Goal: Task Accomplishment & Management: Manage account settings

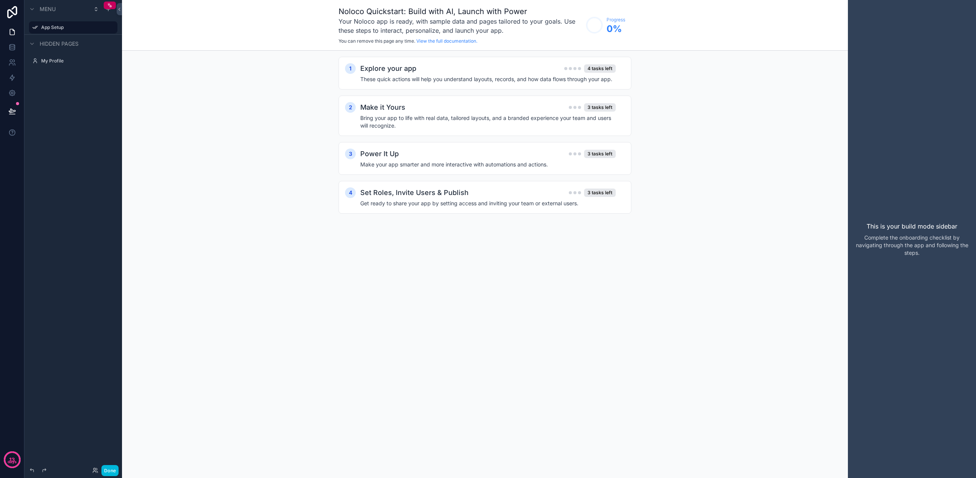
click at [0, 0] on icon "scrollable content" at bounding box center [0, 0] width 0 height 0
click at [114, 27] on div "scrollable content" at bounding box center [111, 27] width 9 height 9
click at [16, 45] on icon at bounding box center [12, 47] width 8 height 8
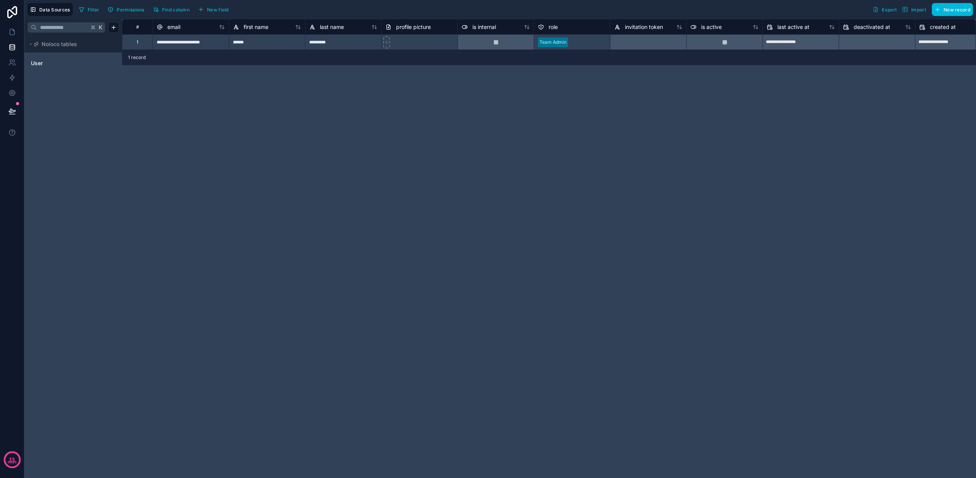
click at [14, 10] on icon at bounding box center [12, 12] width 15 height 12
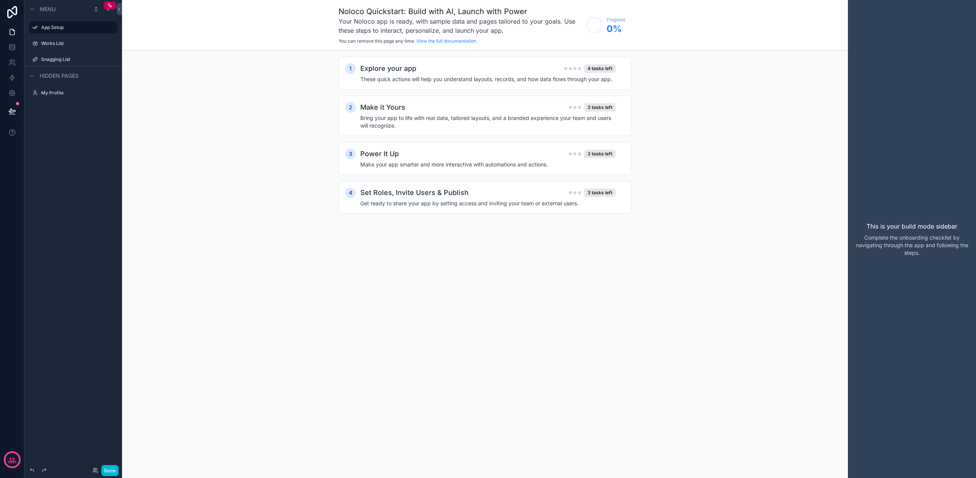
click at [78, 63] on div "Snagging List" at bounding box center [78, 59] width 75 height 6
click at [47, 59] on label "Snagging List" at bounding box center [77, 59] width 72 height 6
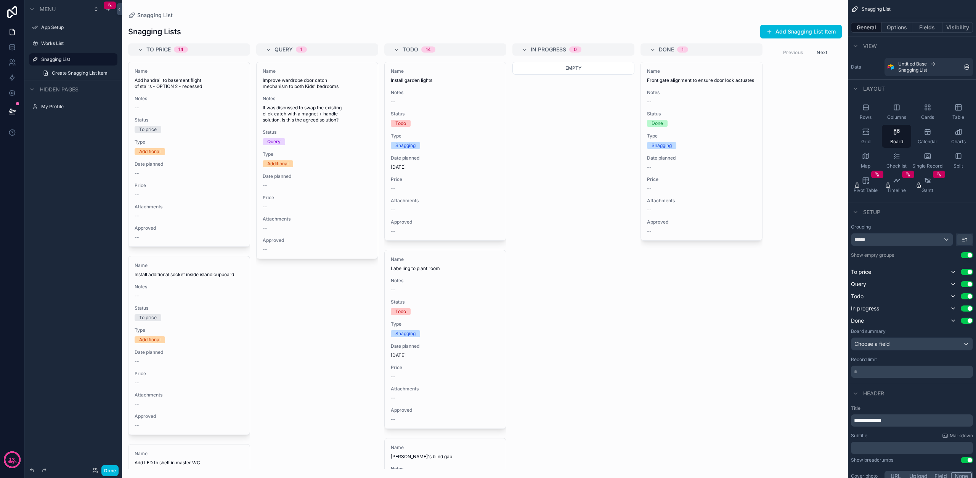
click at [867, 113] on div "Rows" at bounding box center [865, 112] width 29 height 23
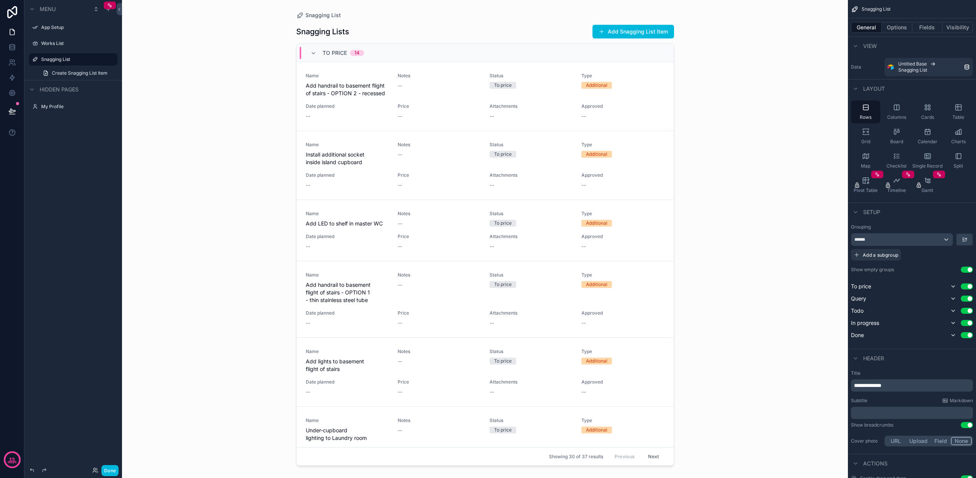
click at [313, 53] on icon "scrollable content" at bounding box center [313, 53] width 6 height 6
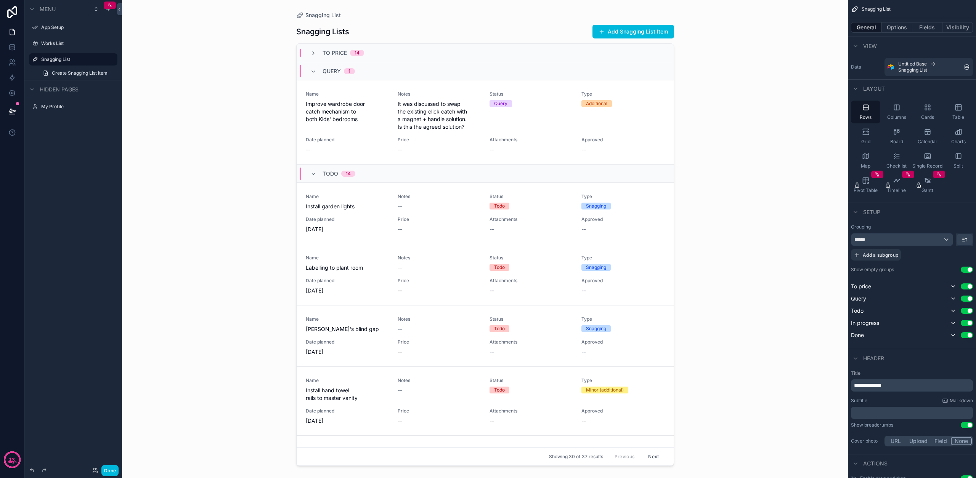
click at [312, 71] on icon "scrollable content" at bounding box center [313, 72] width 6 height 6
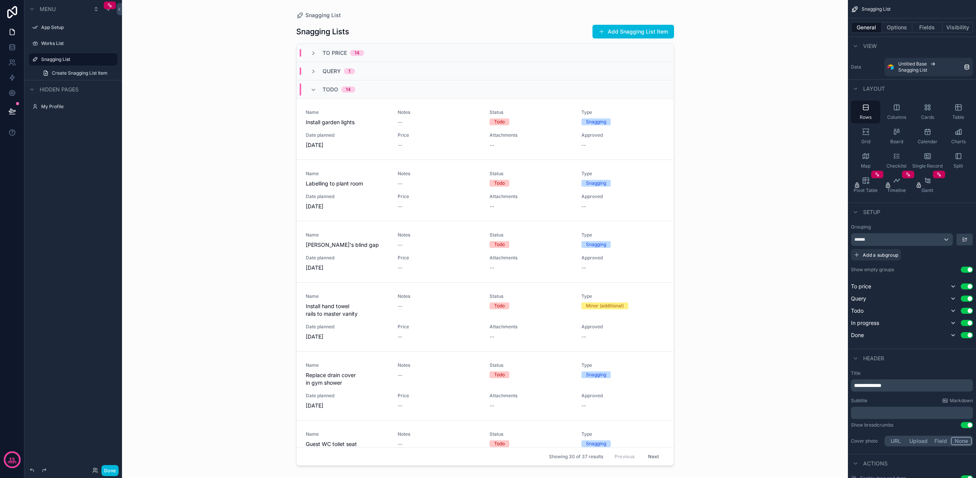
click at [312, 90] on icon "scrollable content" at bounding box center [313, 90] width 6 height 6
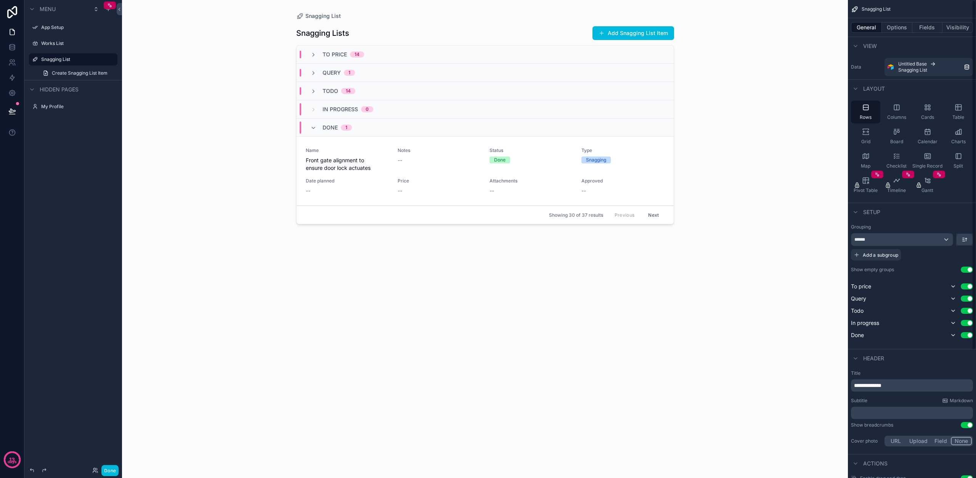
click at [905, 240] on div "******" at bounding box center [901, 240] width 101 height 12
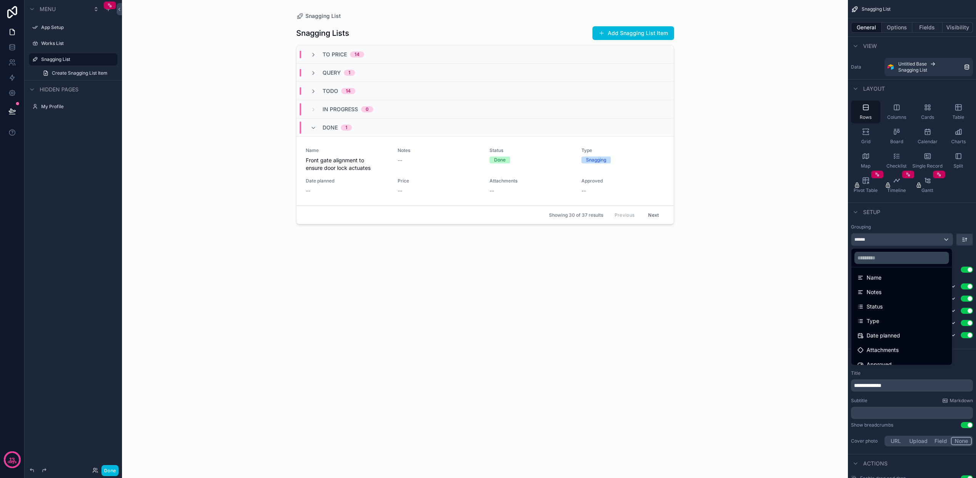
scroll to position [47, 0]
click at [875, 321] on span "Type" at bounding box center [873, 320] width 13 height 9
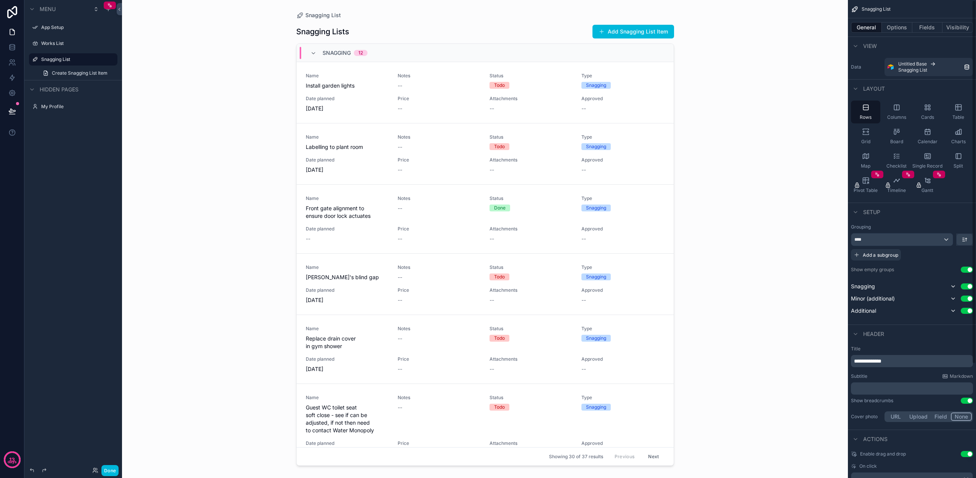
scroll to position [0, 0]
click at [313, 52] on icon "scrollable content" at bounding box center [313, 53] width 6 height 6
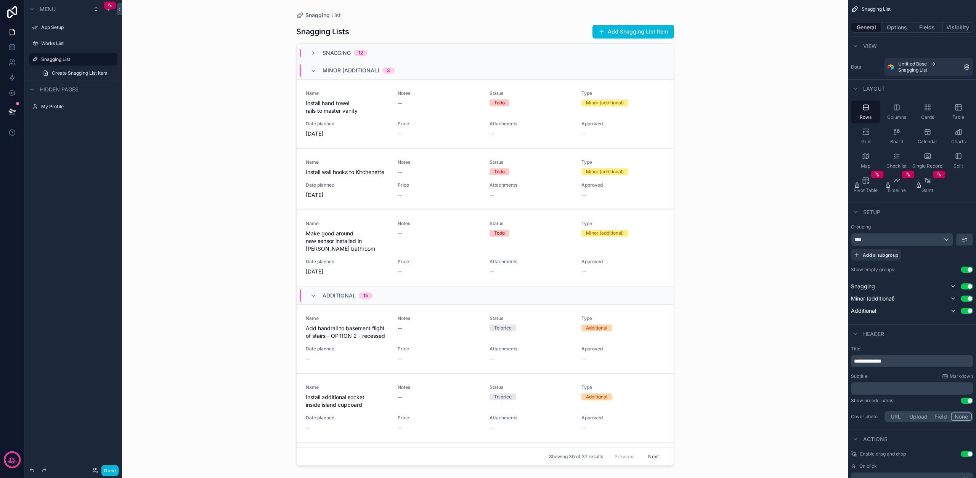
scroll to position [0, 0]
click at [313, 54] on icon "scrollable content" at bounding box center [313, 53] width 6 height 6
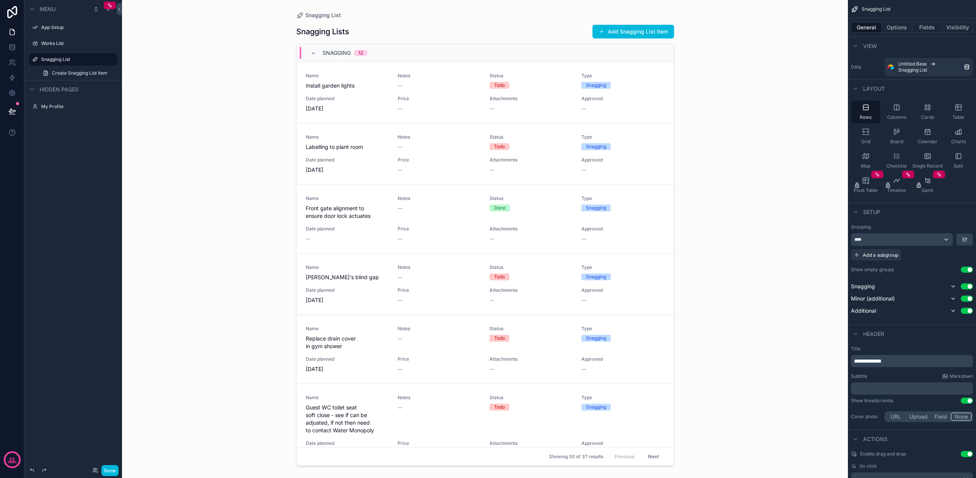
click at [434, 89] on div "--" at bounding box center [439, 86] width 83 height 8
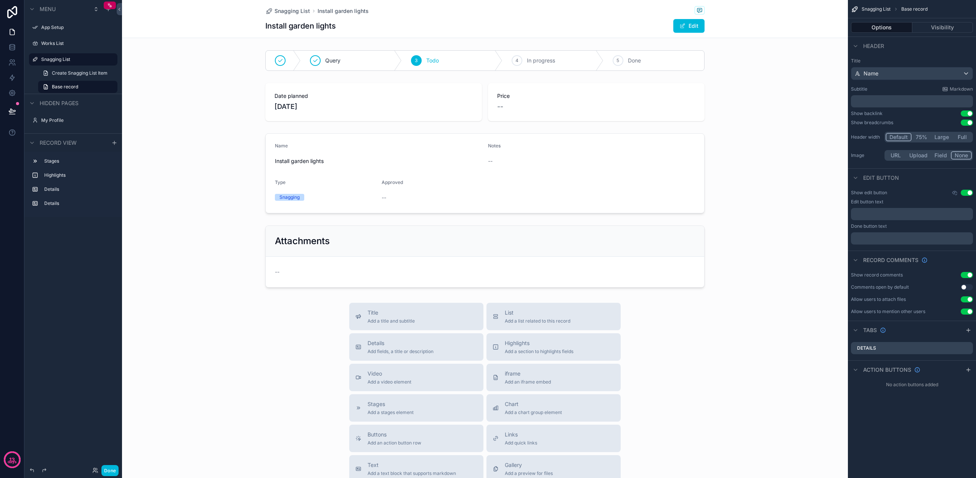
click at [684, 50] on div "scrollable content" at bounding box center [485, 60] width 726 height 27
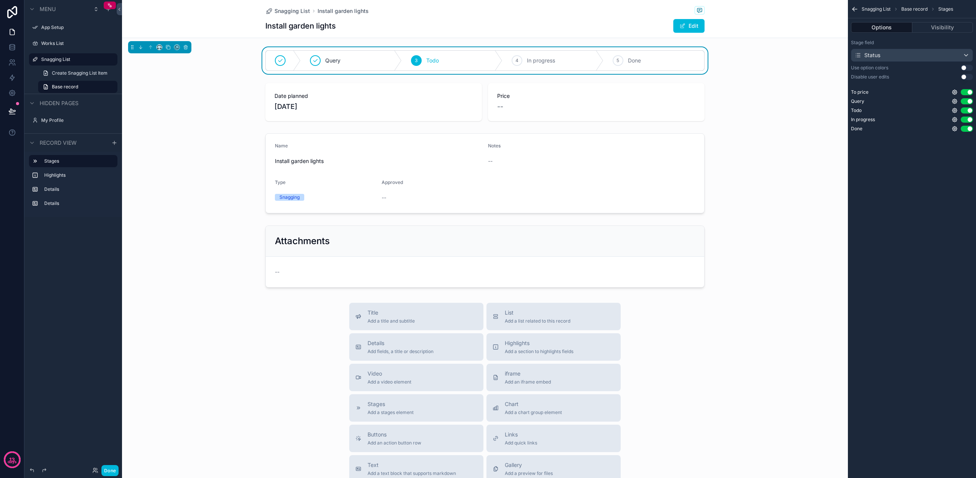
click at [72, 59] on label "Snagging List" at bounding box center [77, 59] width 72 height 6
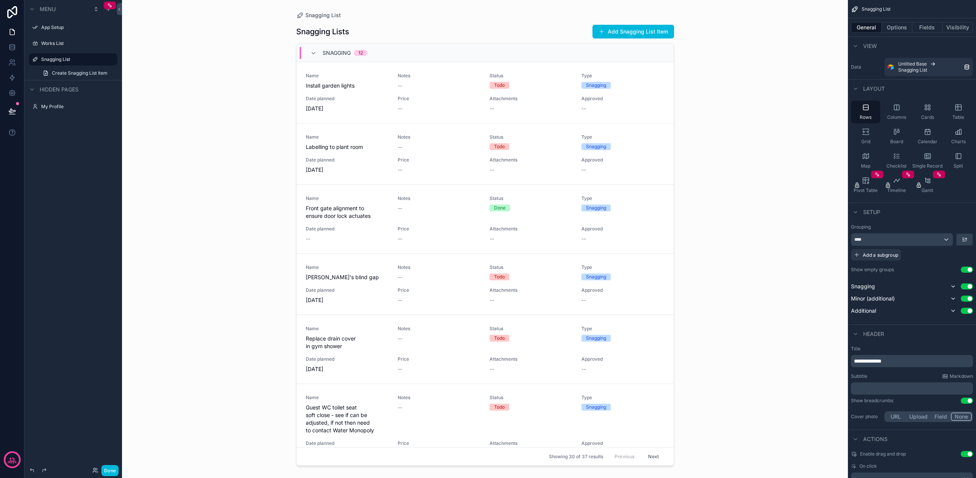
click at [865, 136] on div "Grid" at bounding box center [865, 136] width 29 height 23
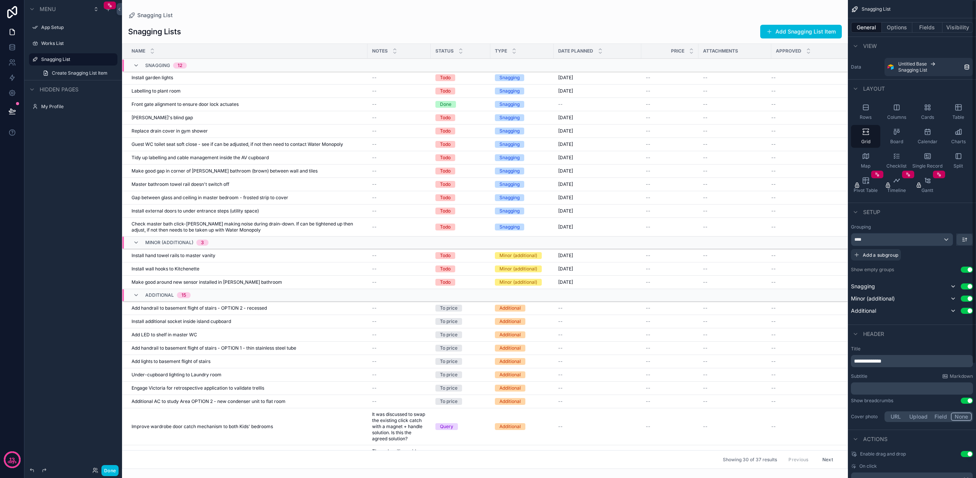
click at [960, 110] on icon "scrollable content" at bounding box center [958, 108] width 6 height 6
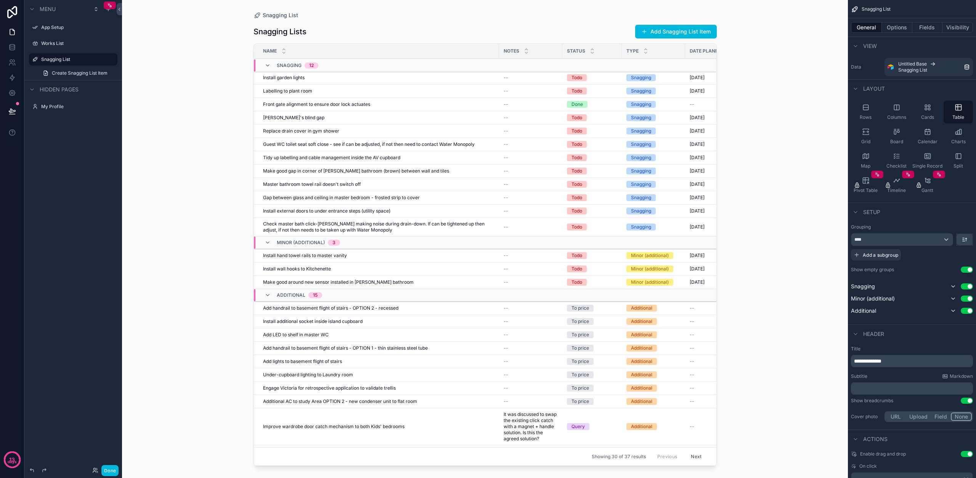
click at [864, 141] on span "Grid" at bounding box center [865, 142] width 9 height 6
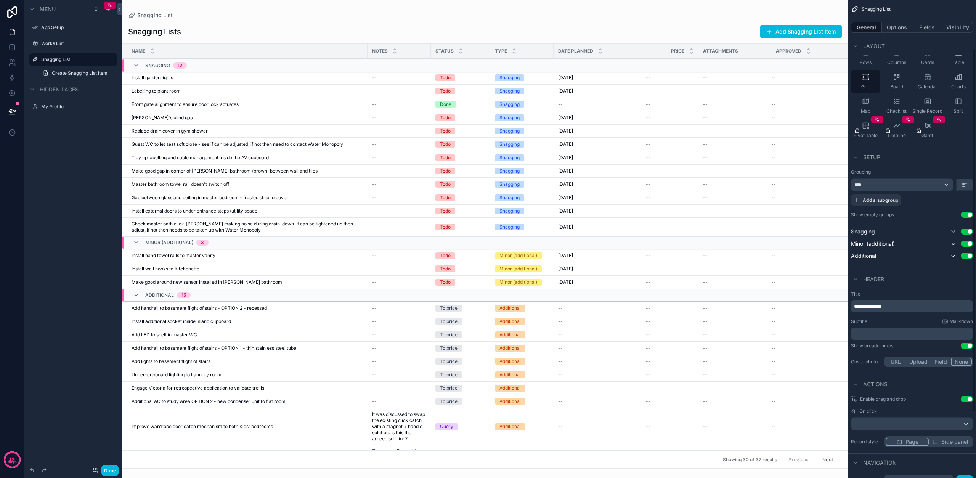
scroll to position [66, 0]
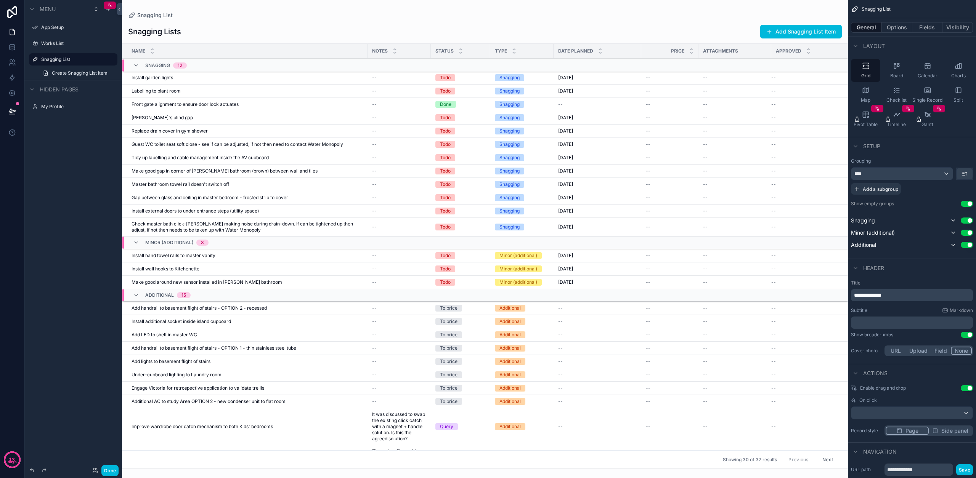
click at [901, 295] on p "**********" at bounding box center [912, 296] width 117 height 8
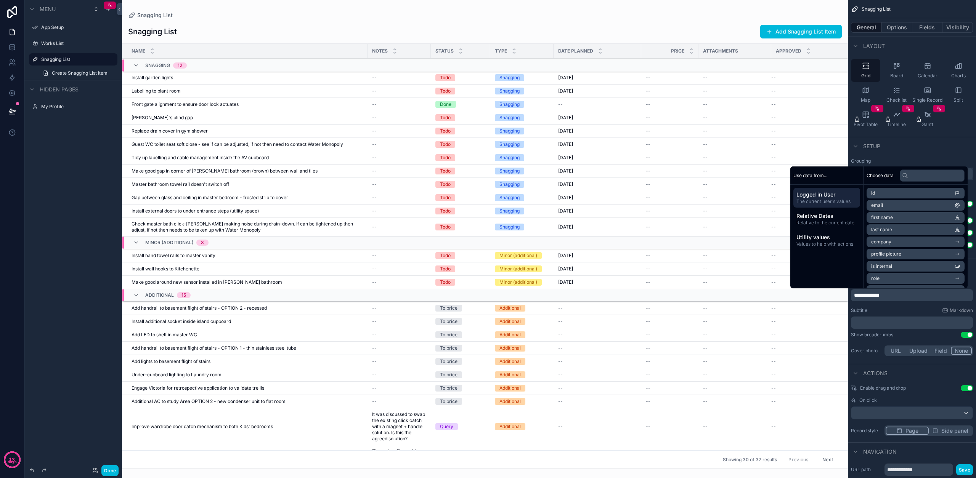
click at [903, 311] on div "Subtitle Markdown" at bounding box center [912, 311] width 122 height 6
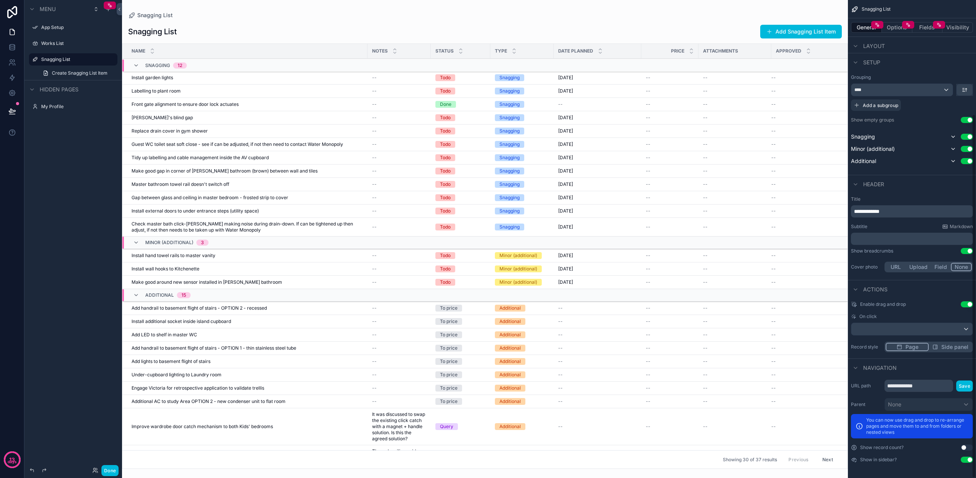
scroll to position [150, 0]
click at [870, 106] on span "Add a subgroup" at bounding box center [880, 106] width 35 height 6
click at [874, 106] on span "Choose a field" at bounding box center [871, 106] width 35 height 6
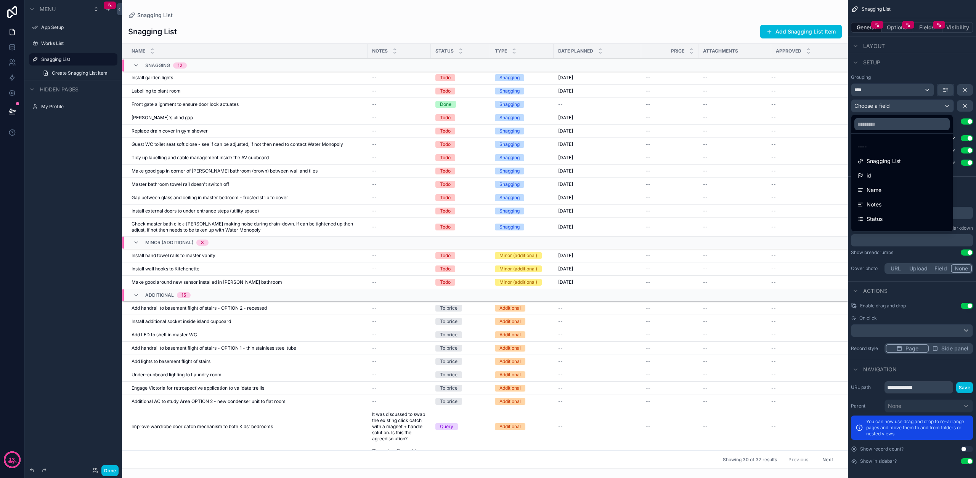
scroll to position [1, 0]
click at [881, 218] on span "Status" at bounding box center [875, 219] width 16 height 9
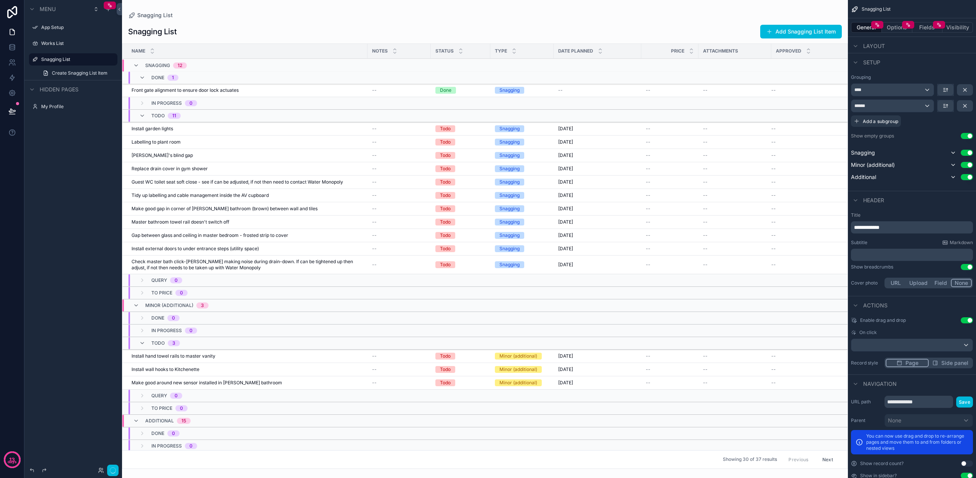
scroll to position [0, 0]
click at [142, 117] on icon "scrollable content" at bounding box center [142, 116] width 6 height 6
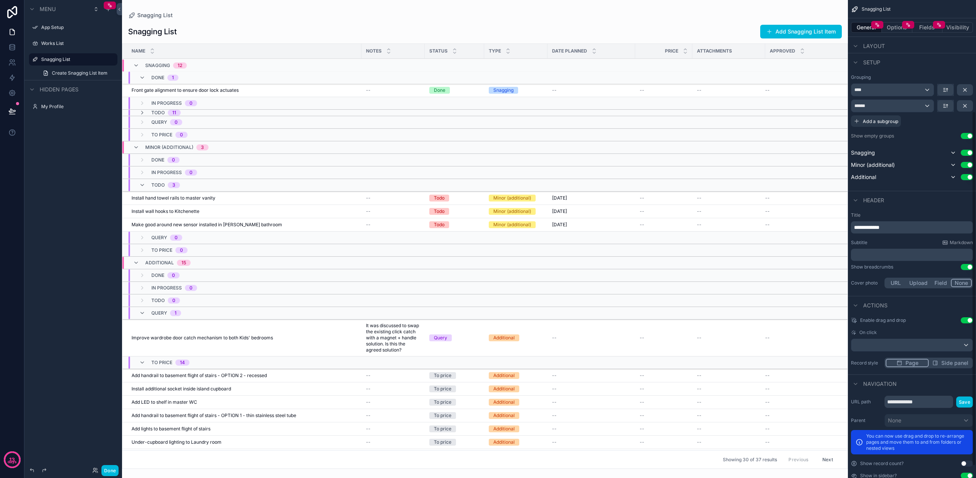
click at [970, 135] on button "Use setting" at bounding box center [967, 136] width 12 height 6
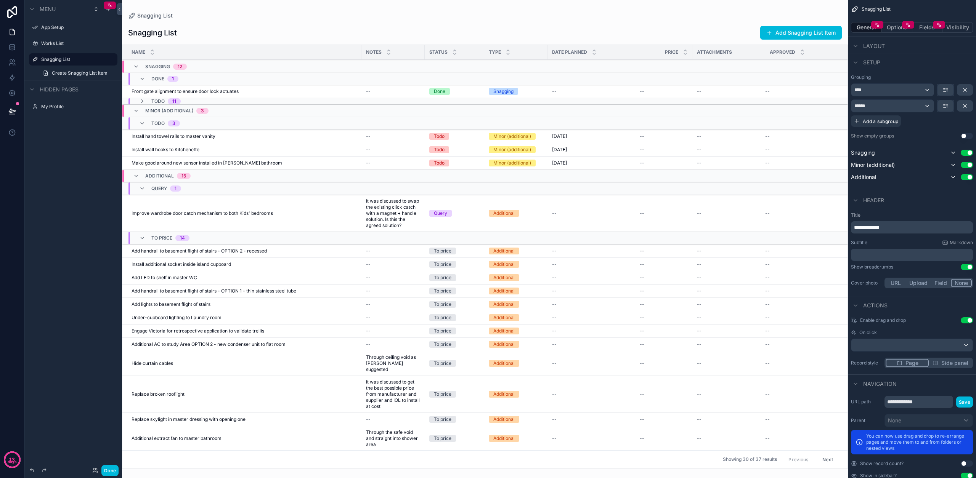
click at [141, 101] on icon "scrollable content" at bounding box center [142, 101] width 6 height 6
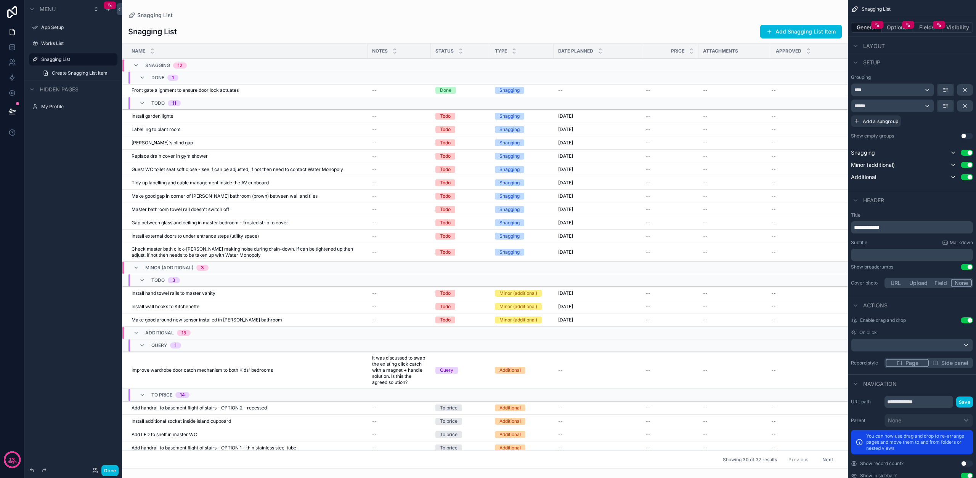
click at [141, 103] on icon "scrollable content" at bounding box center [142, 103] width 6 height 6
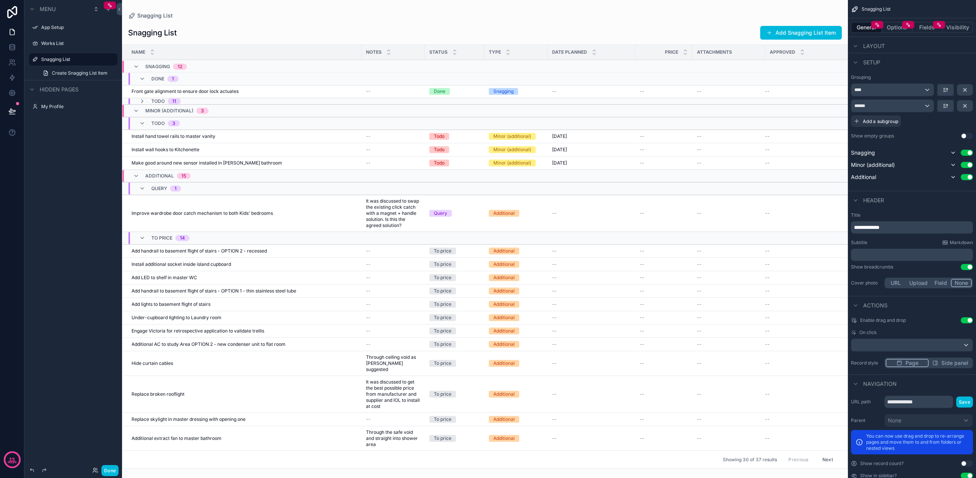
click at [144, 75] on div "Done 1" at bounding box center [158, 78] width 39 height 12
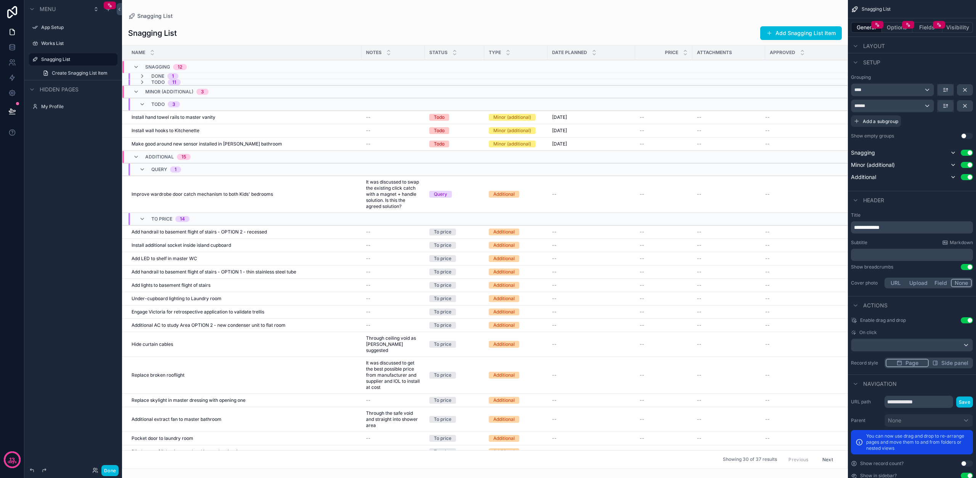
click at [142, 76] on icon "scrollable content" at bounding box center [142, 76] width 6 height 6
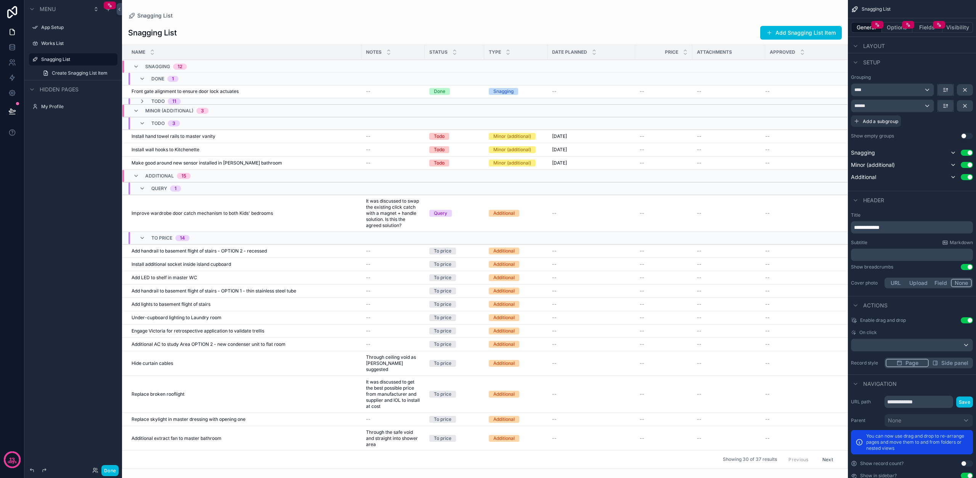
click at [143, 102] on icon "scrollable content" at bounding box center [142, 101] width 6 height 6
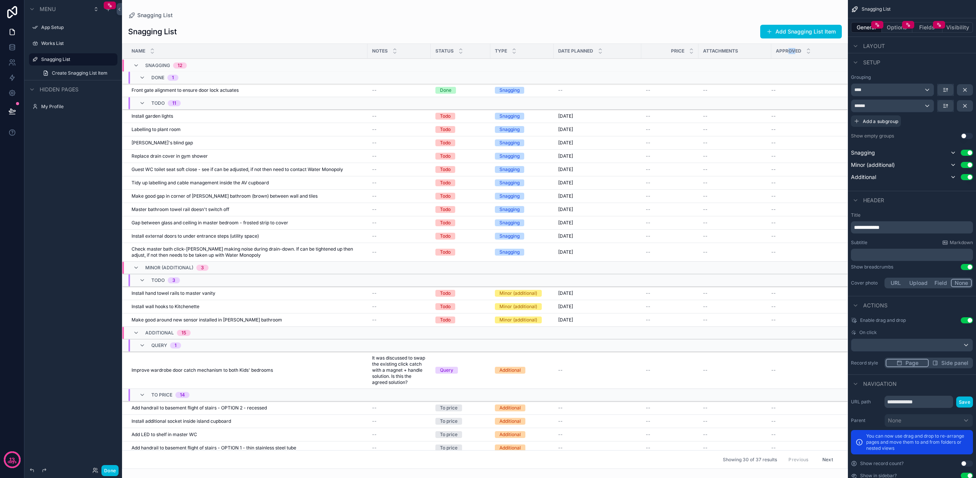
drag, startPoint x: 787, startPoint y: 48, endPoint x: 794, endPoint y: 53, distance: 8.2
click at [794, 53] on span "Approved" at bounding box center [789, 51] width 26 height 6
click at [854, 46] on icon "scrollable content" at bounding box center [856, 46] width 6 height 6
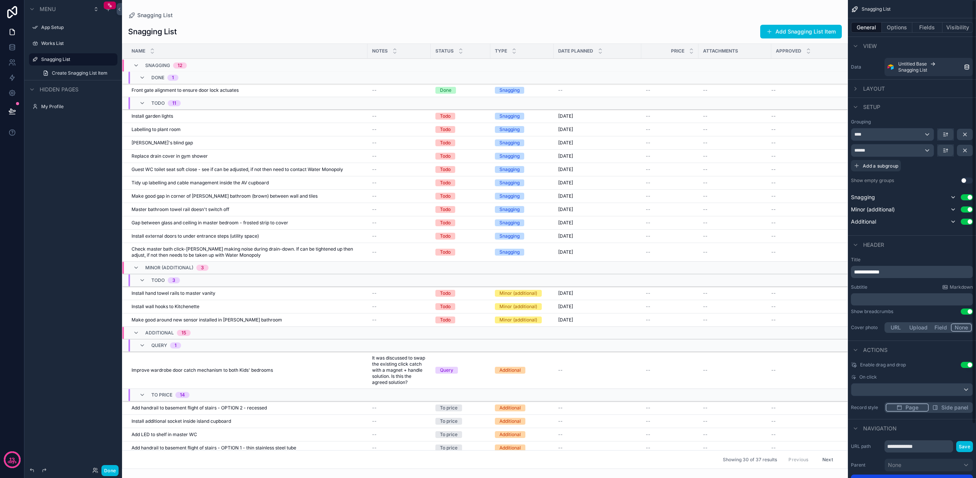
click at [860, 89] on div "Layout" at bounding box center [868, 88] width 34 height 9
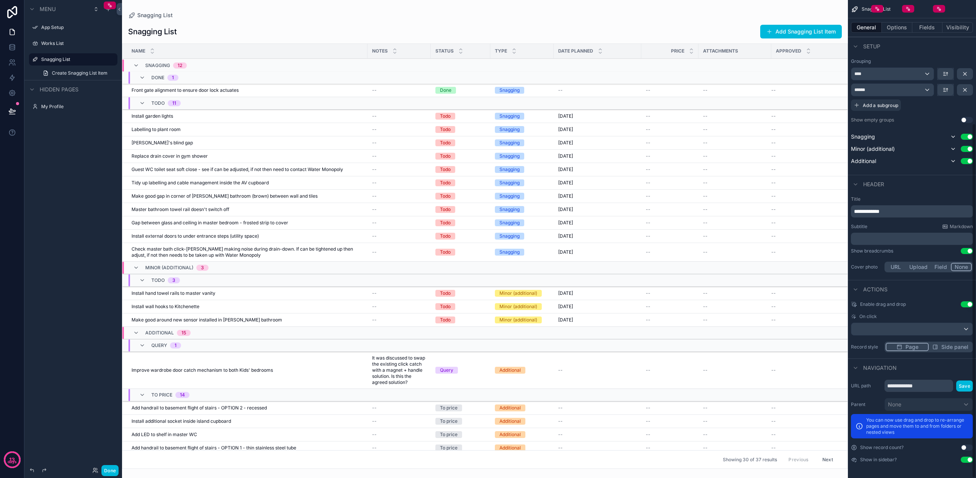
scroll to position [166, 0]
click at [887, 328] on div "scrollable content" at bounding box center [911, 329] width 121 height 12
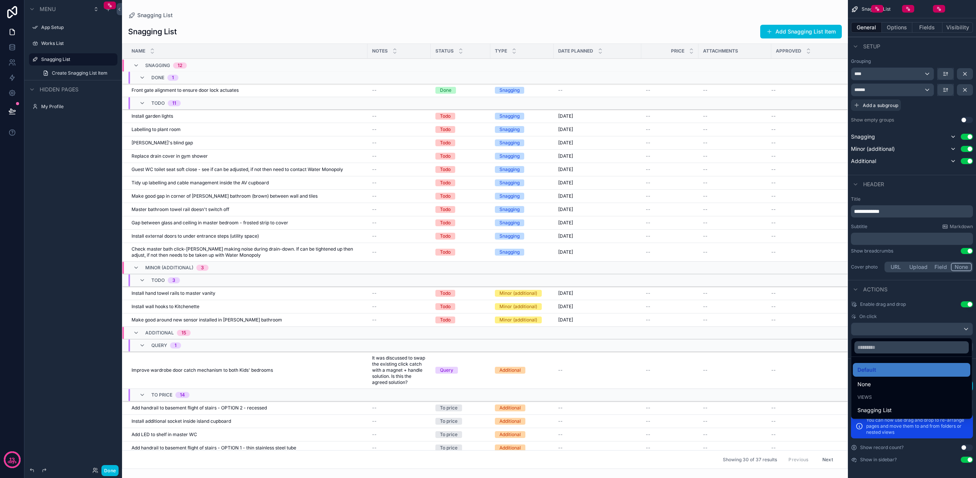
scroll to position [0, 0]
click at [908, 315] on div "scrollable content" at bounding box center [488, 239] width 976 height 478
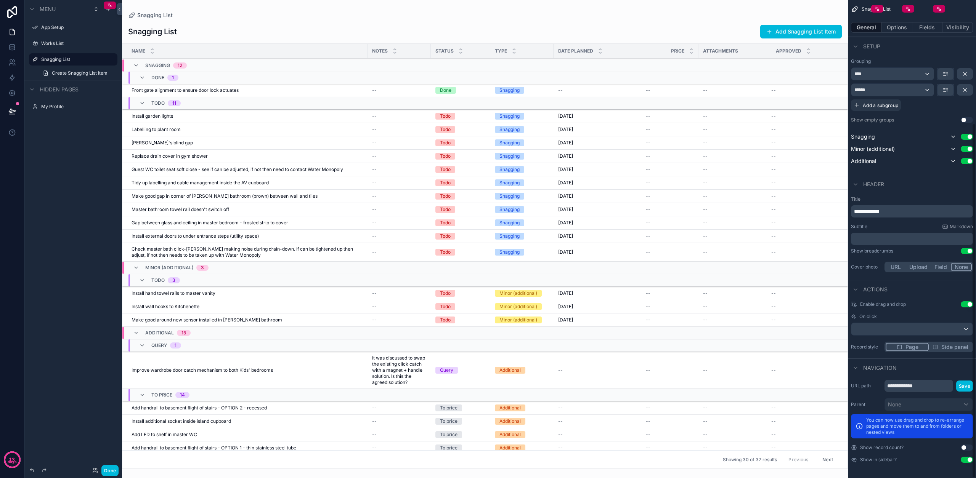
scroll to position [3, 0]
click at [901, 26] on button "Options" at bounding box center [897, 27] width 31 height 11
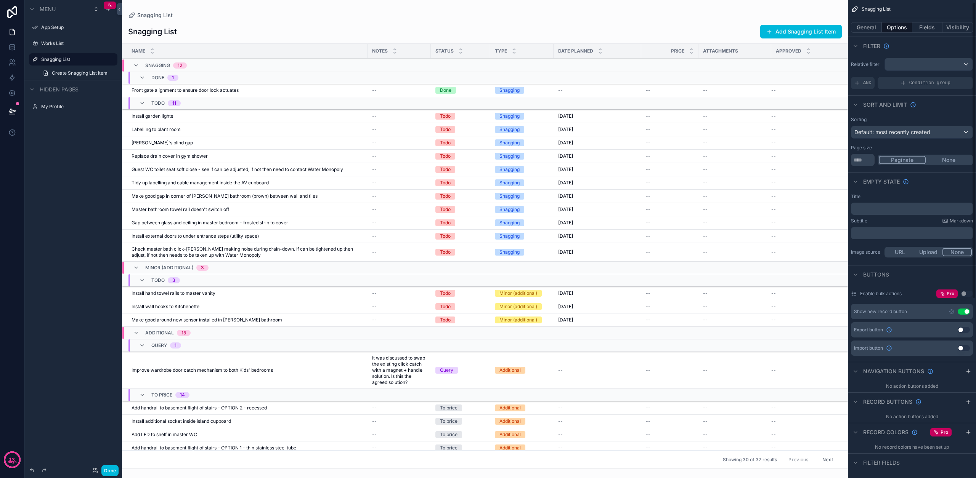
scroll to position [9, 0]
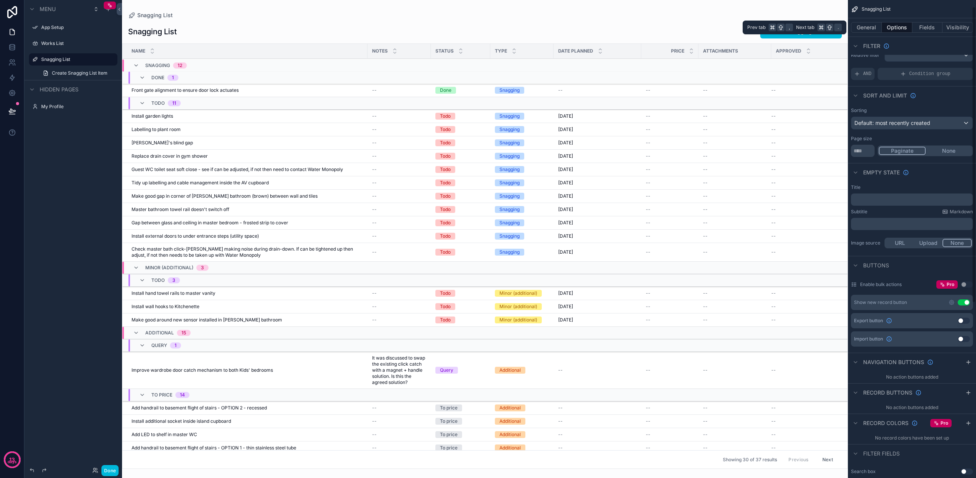
click at [933, 22] on button "Fields" at bounding box center [927, 27] width 31 height 11
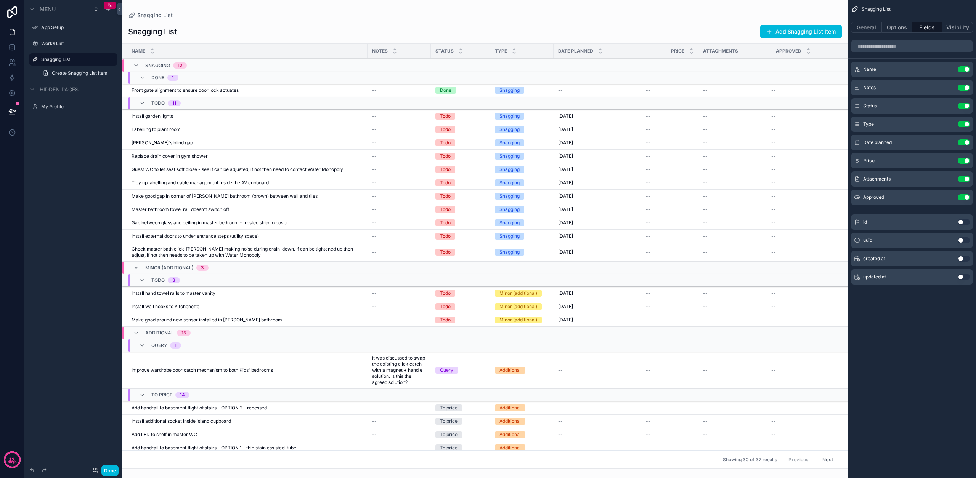
scroll to position [0, 0]
click at [904, 25] on button "Options" at bounding box center [897, 27] width 31 height 11
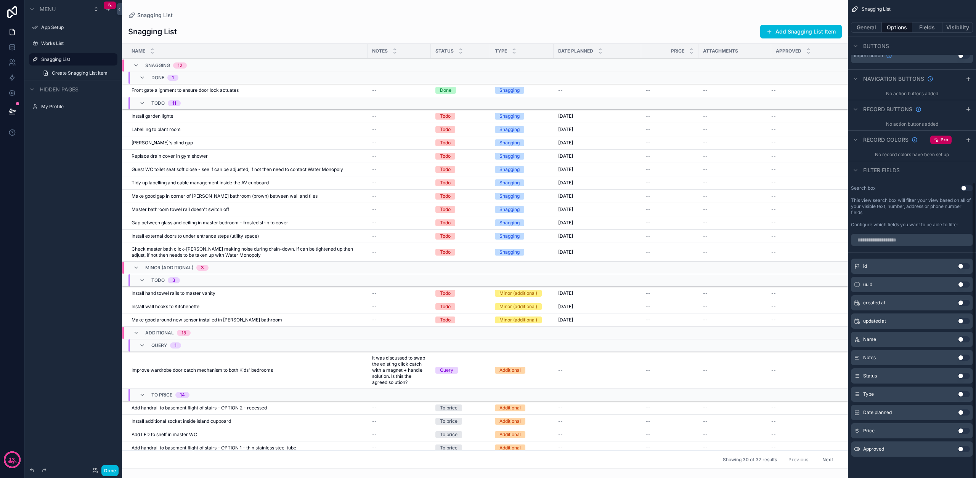
scroll to position [293, 0]
click at [963, 450] on button "Use setting" at bounding box center [964, 449] width 12 height 6
click at [963, 264] on button "Use setting" at bounding box center [964, 263] width 12 height 6
click at [787, 51] on span "Approved" at bounding box center [789, 51] width 26 height 6
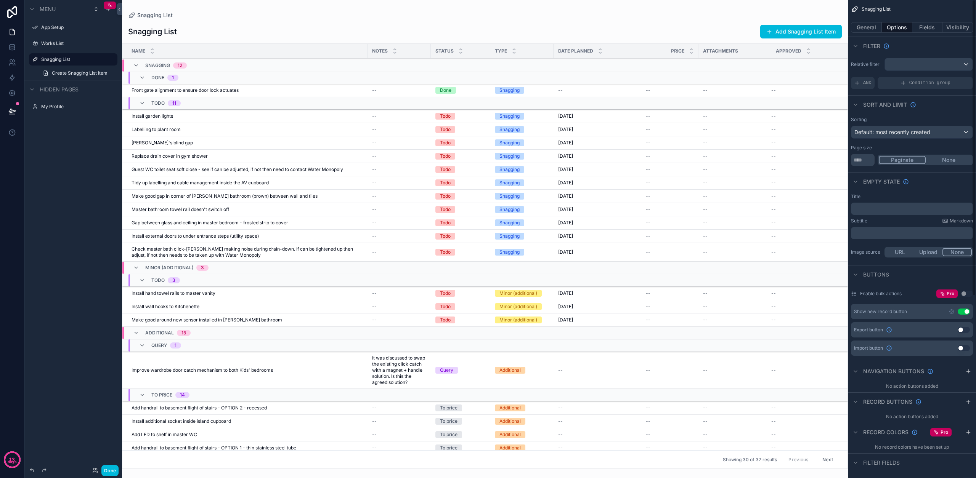
scroll to position [0, 0]
click at [964, 311] on button "Use setting" at bounding box center [964, 312] width 12 height 6
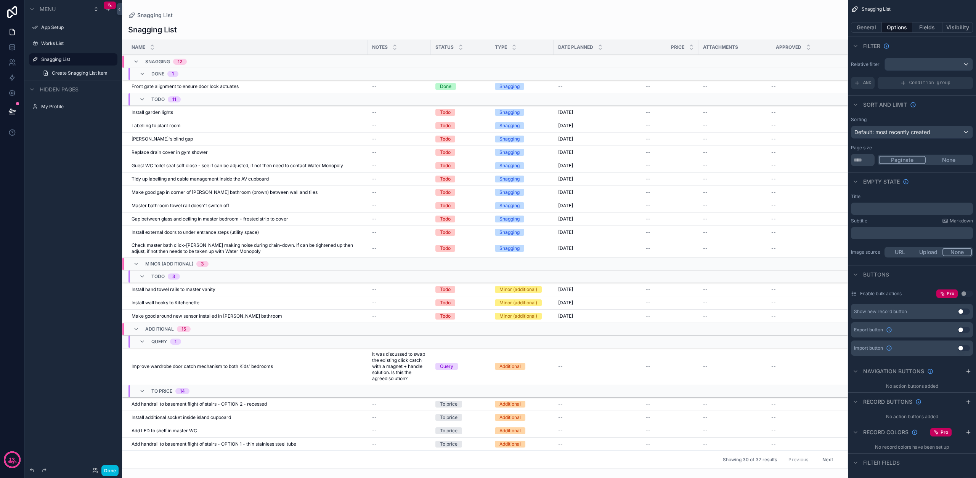
click at [964, 311] on button "Use setting" at bounding box center [964, 312] width 12 height 6
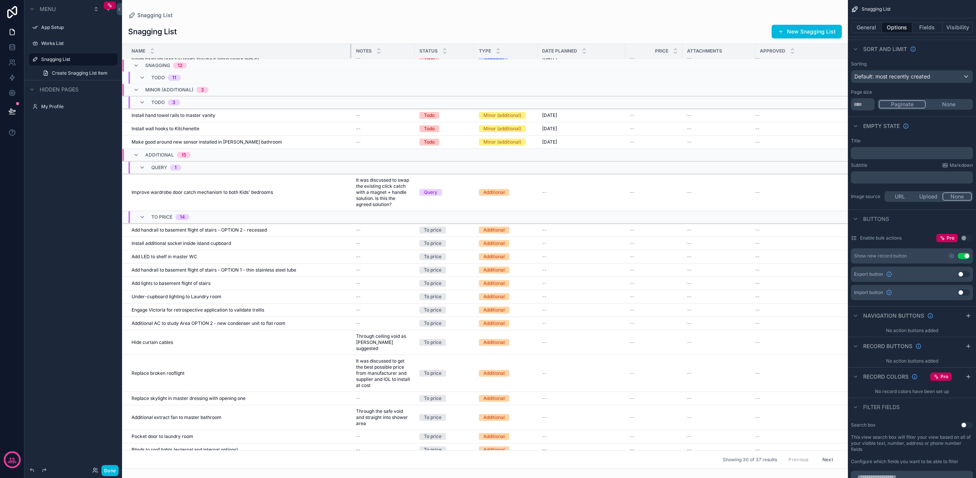
scroll to position [203, 0]
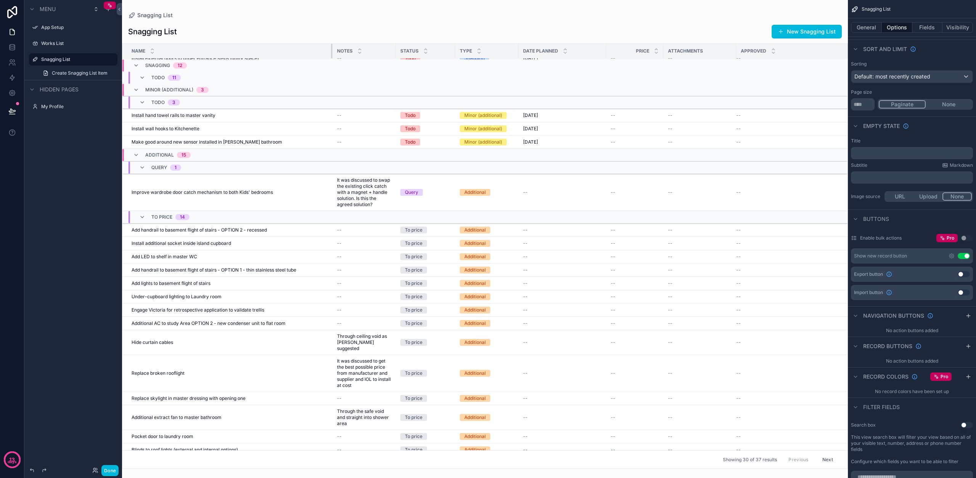
drag, startPoint x: 366, startPoint y: 51, endPoint x: 331, endPoint y: 51, distance: 35.1
click at [331, 51] on div "scrollable content" at bounding box center [332, 51] width 3 height 14
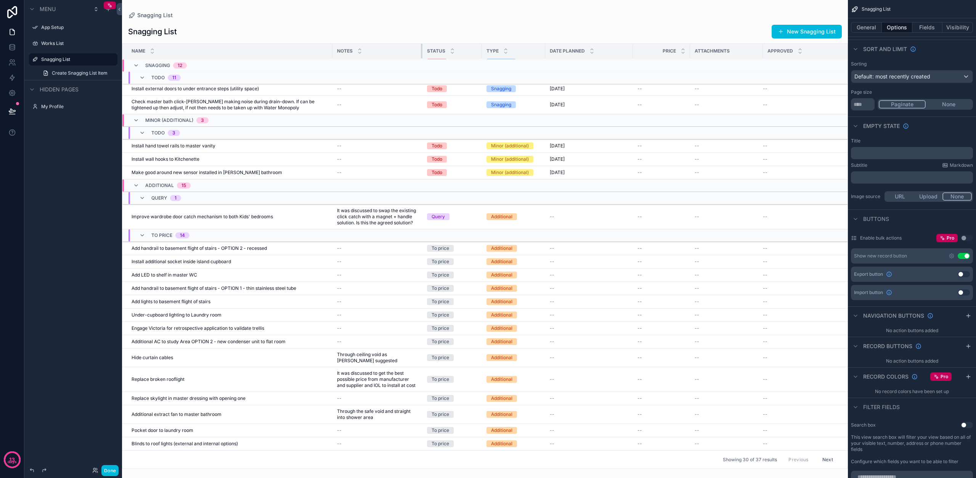
scroll to position [162, 0]
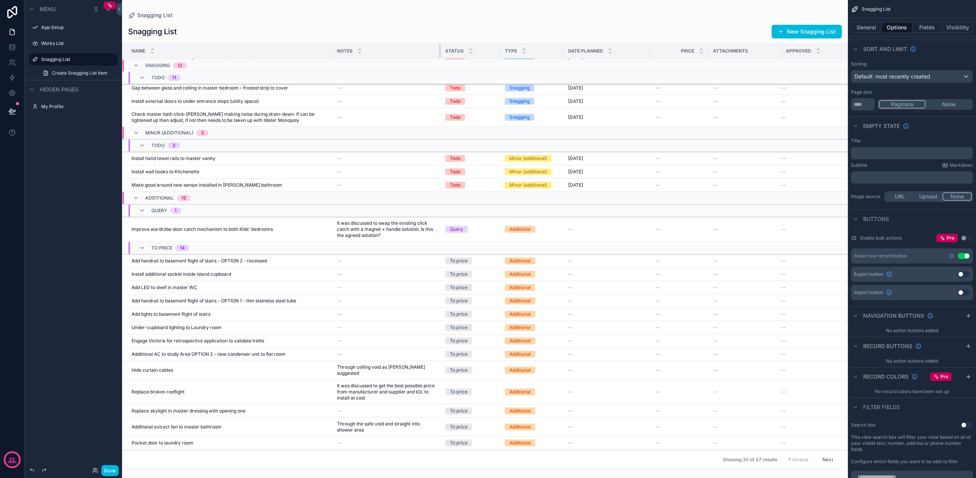
drag, startPoint x: 395, startPoint y: 52, endPoint x: 440, endPoint y: 51, distance: 45.0
click at [440, 51] on div "scrollable content" at bounding box center [440, 51] width 3 height 14
click at [155, 50] on div "Name" at bounding box center [227, 51] width 210 height 14
click at [152, 50] on icon "scrollable content" at bounding box center [152, 49] width 5 height 5
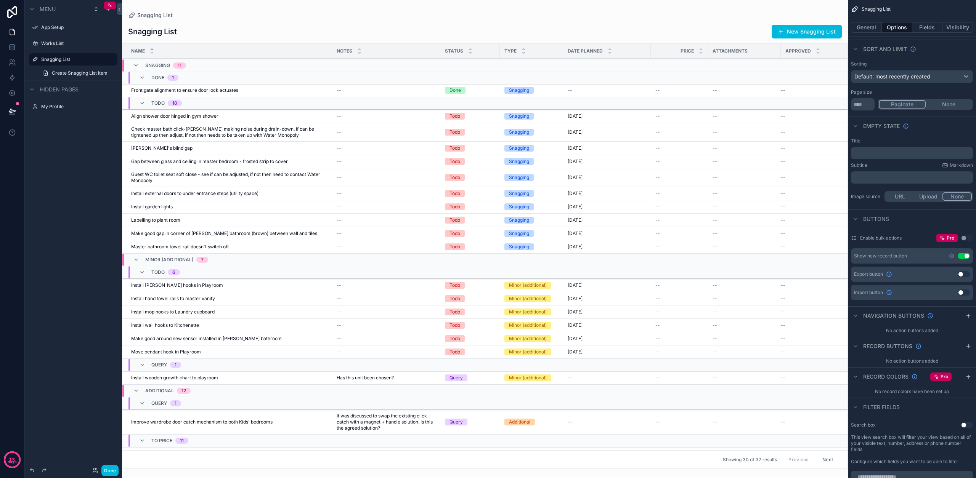
scroll to position [0, 0]
click at [929, 24] on button "Fields" at bounding box center [927, 27] width 31 height 11
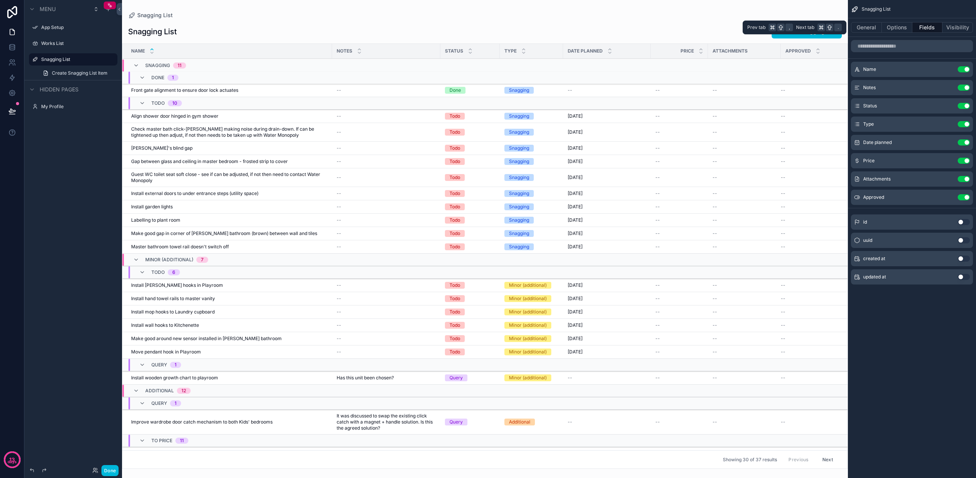
scroll to position [0, 0]
click at [899, 25] on button "Options" at bounding box center [897, 27] width 31 height 11
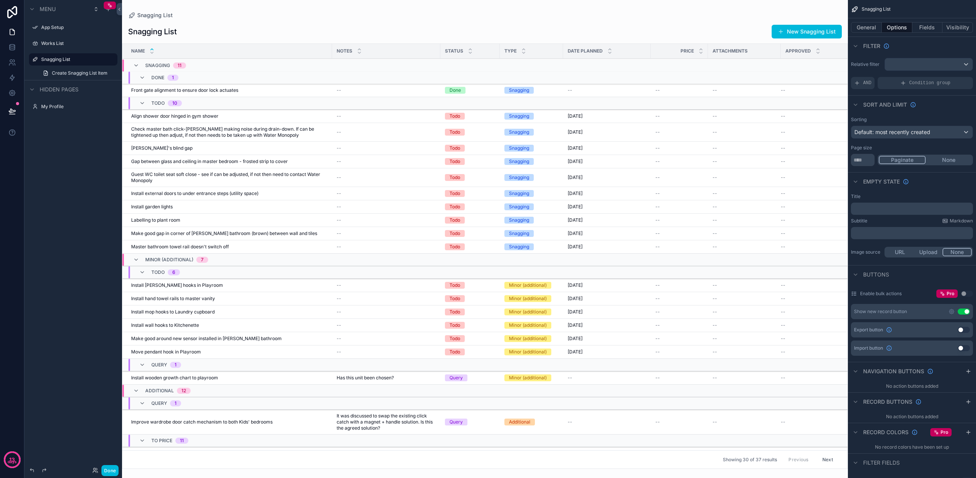
click at [875, 29] on button "General" at bounding box center [866, 27] width 31 height 11
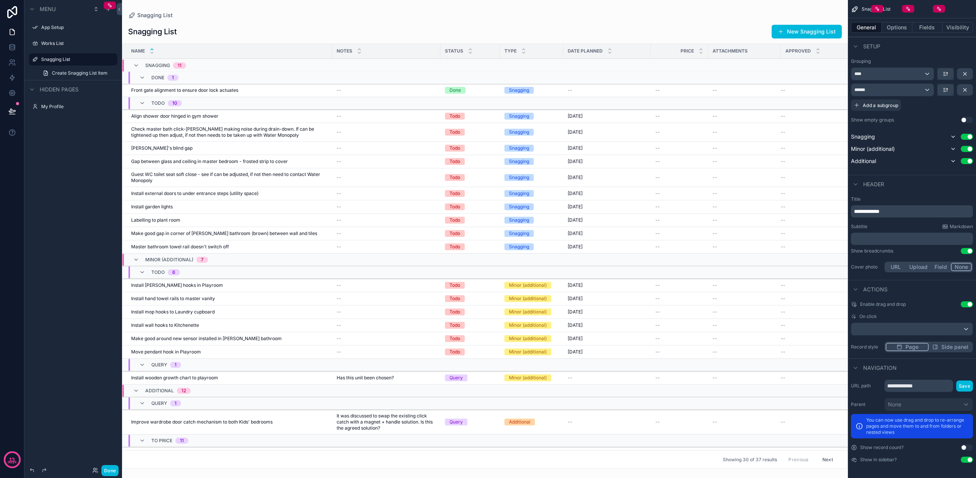
scroll to position [0, 0]
click at [856, 47] on icon "scrollable content" at bounding box center [855, 47] width 3 height 2
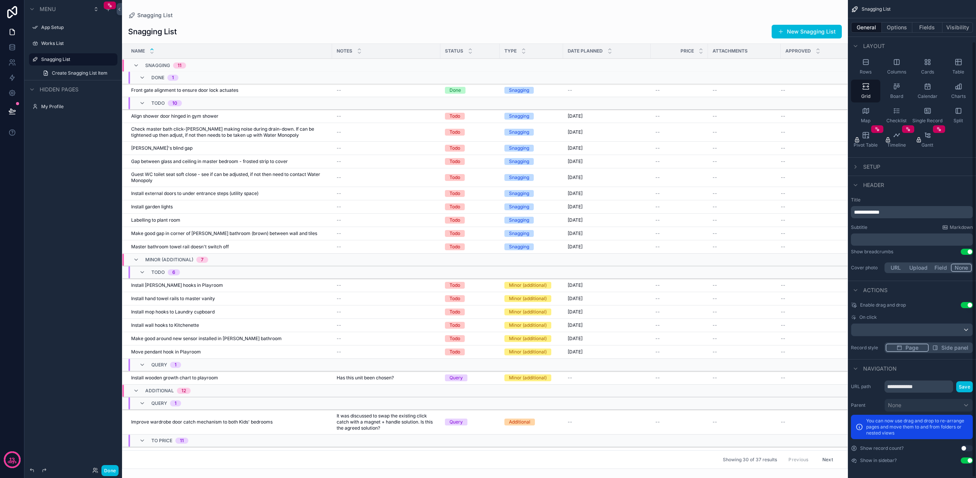
scroll to position [47, 0]
click at [856, 47] on icon "scrollable content" at bounding box center [855, 46] width 3 height 2
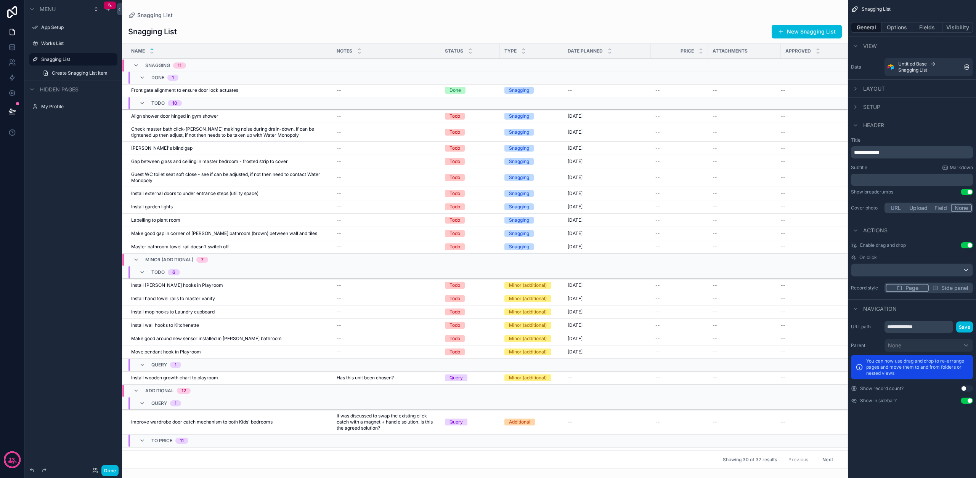
scroll to position [0, 0]
click at [857, 126] on icon "scrollable content" at bounding box center [856, 125] width 6 height 6
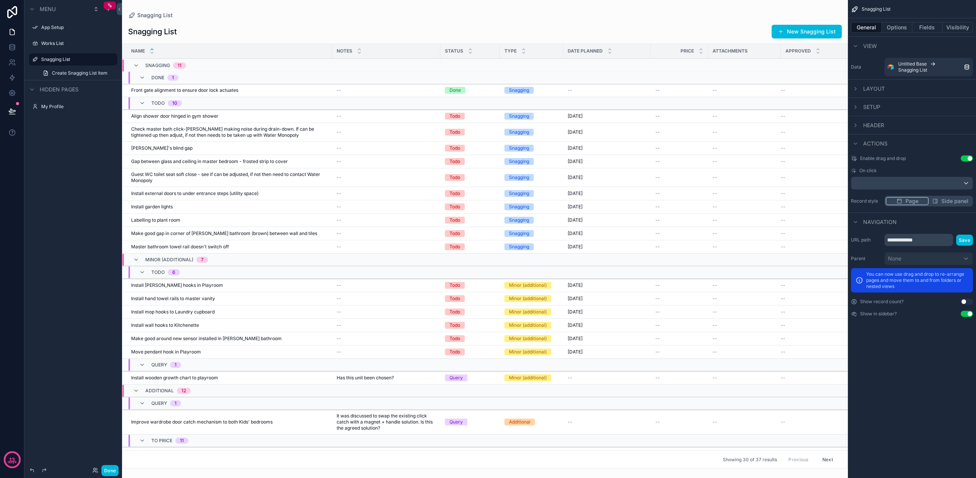
scroll to position [0, 0]
click at [856, 48] on icon "scrollable content" at bounding box center [856, 46] width 6 height 6
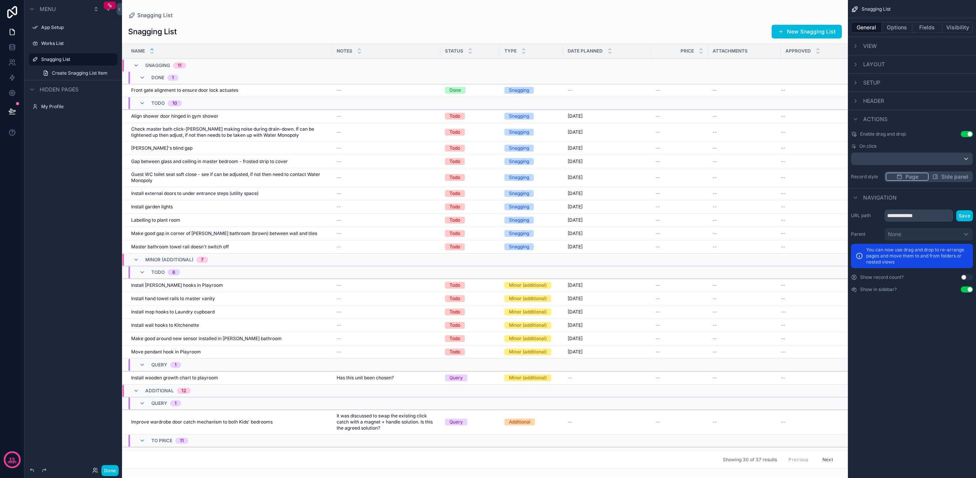
scroll to position [0, 0]
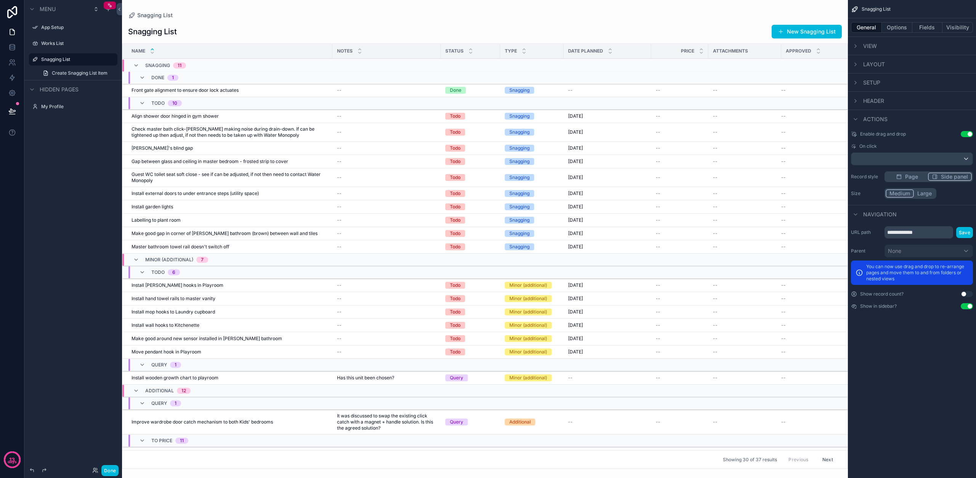
click at [941, 178] on button "Side panel" at bounding box center [950, 177] width 44 height 8
click at [920, 195] on button "Large" at bounding box center [924, 193] width 21 height 8
click at [899, 194] on button "Medium" at bounding box center [899, 193] width 27 height 8
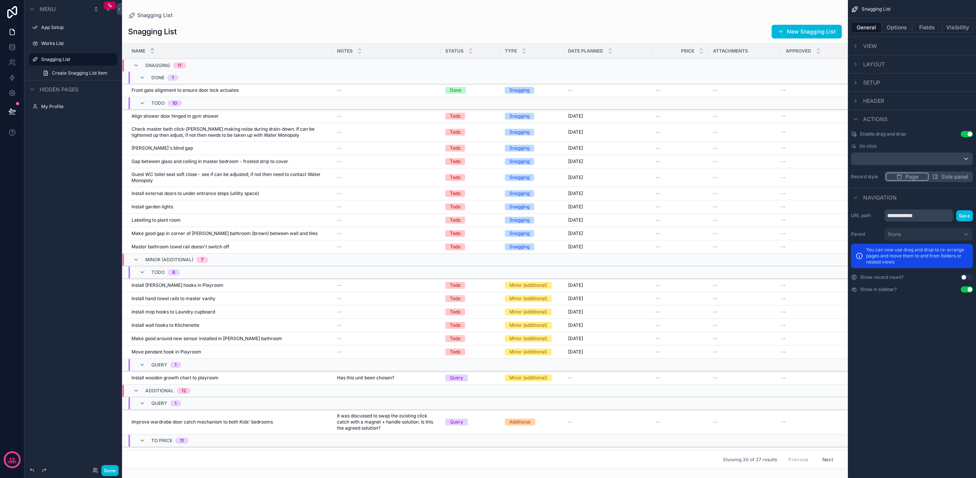
click at [906, 177] on span "Page" at bounding box center [912, 177] width 13 height 8
click at [965, 136] on button "Use setting" at bounding box center [967, 134] width 12 height 6
click at [899, 27] on button "Options" at bounding box center [897, 27] width 31 height 11
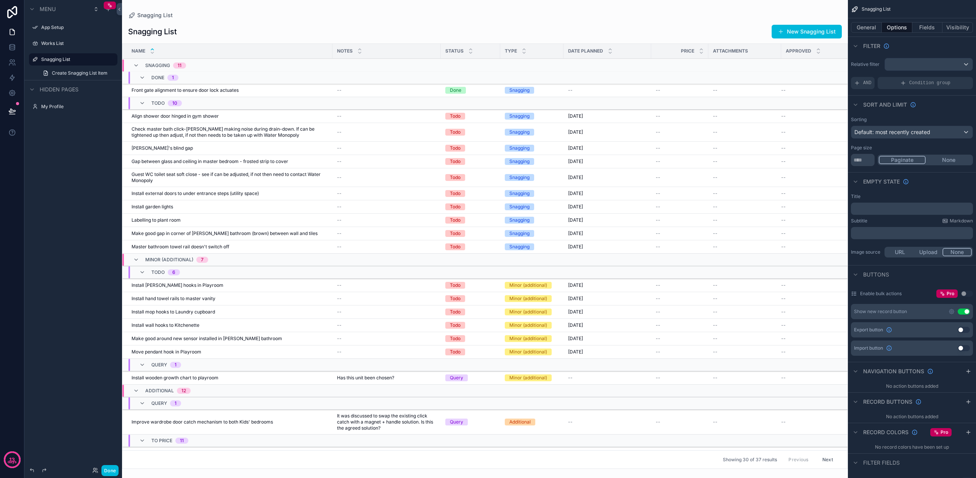
click at [852, 45] on div "scrollable content" at bounding box center [855, 46] width 9 height 9
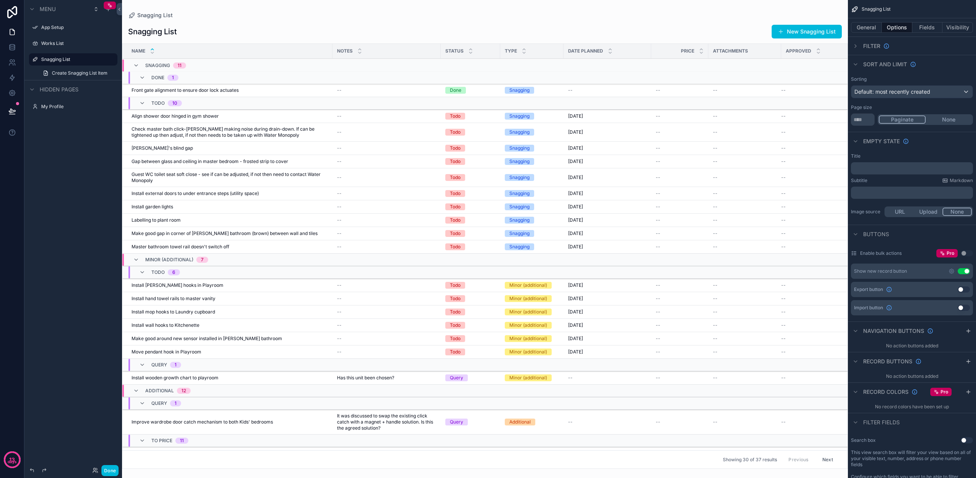
click at [856, 66] on icon "scrollable content" at bounding box center [856, 64] width 6 height 6
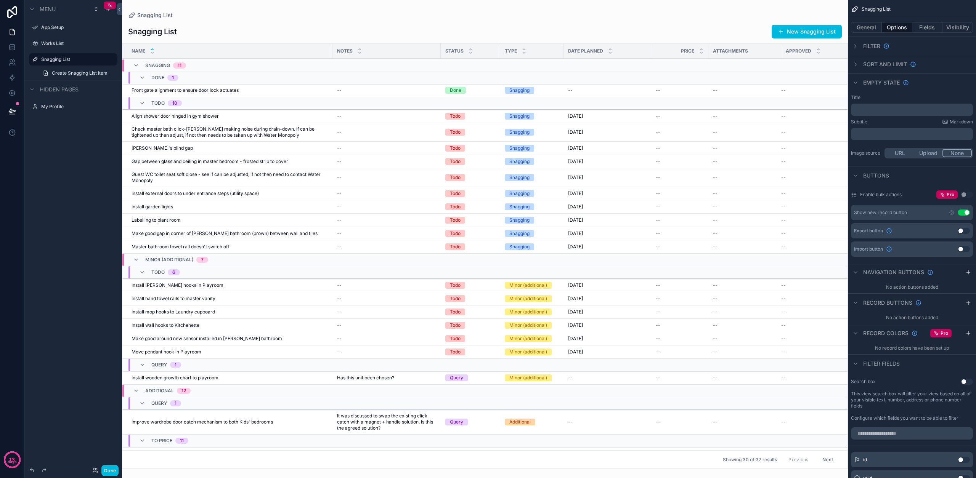
click at [853, 82] on icon "scrollable content" at bounding box center [856, 83] width 6 height 6
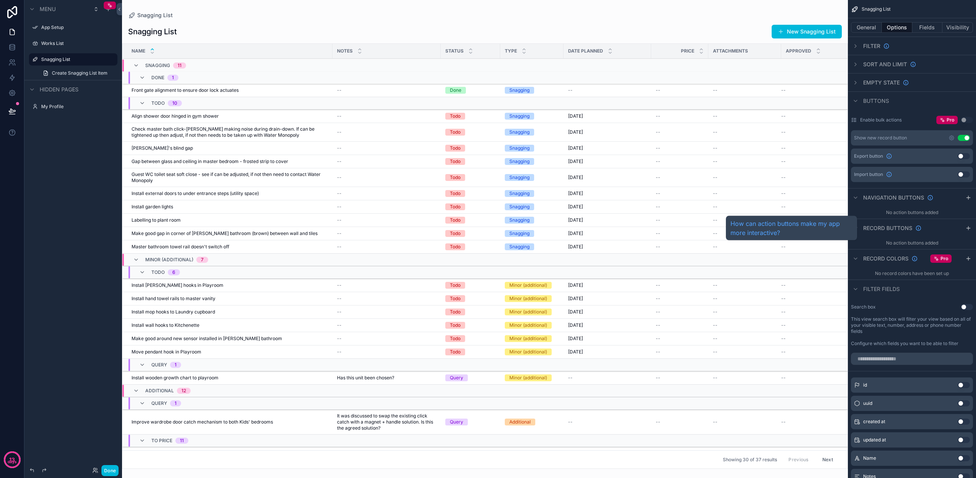
click at [917, 226] on icon "scrollable content" at bounding box center [918, 228] width 5 height 5
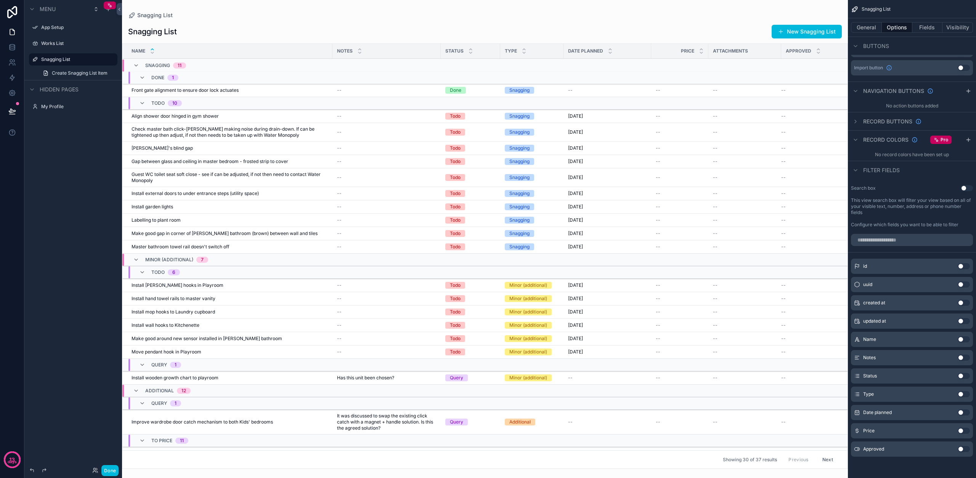
click at [218, 15] on div "Snagging List" at bounding box center [485, 15] width 714 height 6
click at [238, 15] on div "Snagging List" at bounding box center [485, 15] width 714 height 6
click at [99, 11] on icon "scrollable content" at bounding box center [96, 9] width 6 height 6
click at [32, 10] on icon "scrollable content" at bounding box center [32, 9] width 6 height 6
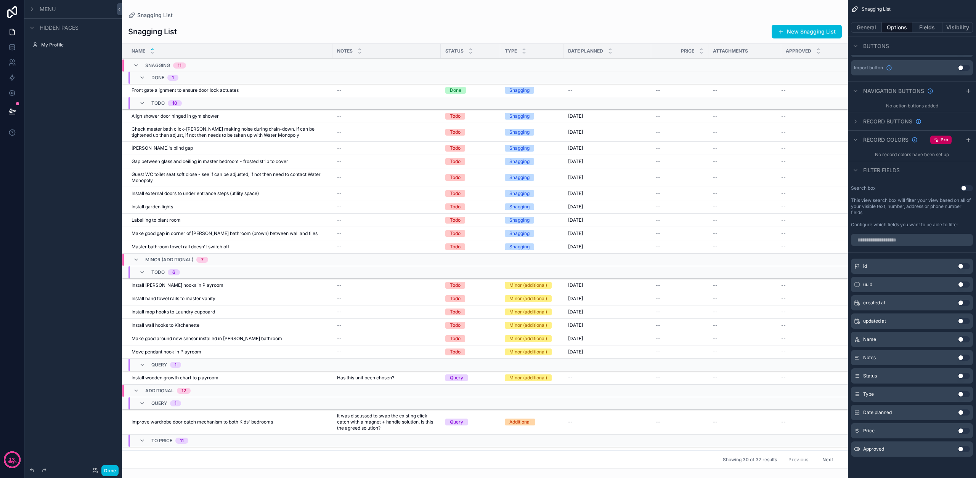
click at [32, 10] on icon "scrollable content" at bounding box center [32, 9] width 6 height 6
click at [202, 88] on span "Front gate alignment to ensure door lock actuates" at bounding box center [185, 89] width 107 height 6
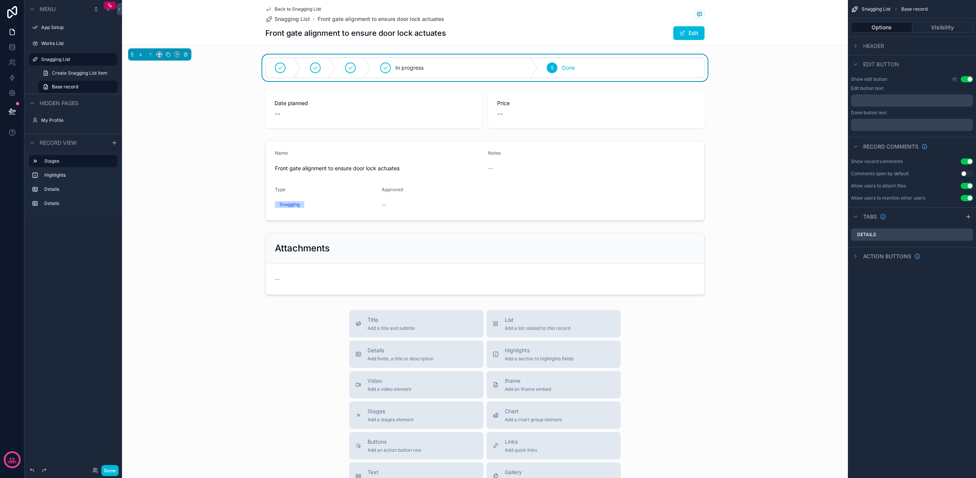
click at [67, 62] on label "Snagging List" at bounding box center [77, 59] width 72 height 6
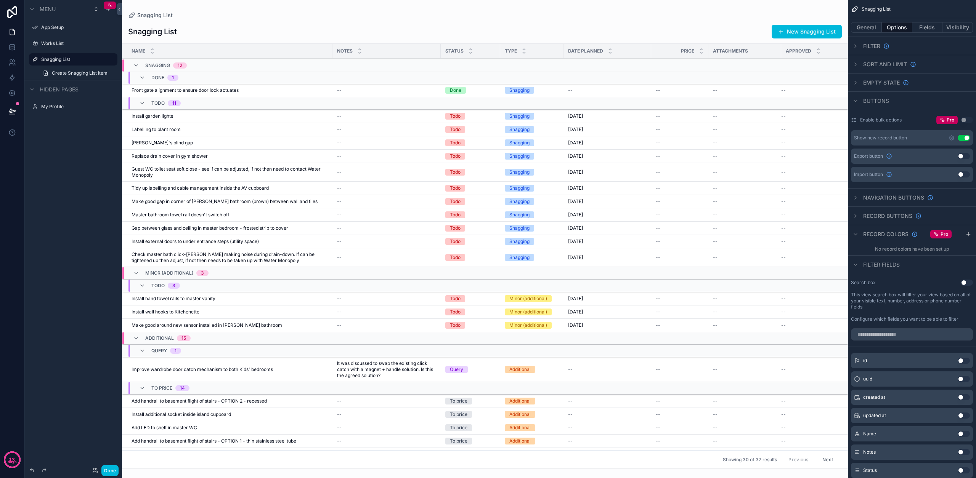
click at [0, 0] on div "scrollable content" at bounding box center [0, 0] width 0 height 0
click at [0, 0] on icon "scrollable content" at bounding box center [0, 0] width 0 height 0
click at [101, 58] on icon "scrollable content" at bounding box center [101, 59] width 6 height 6
click at [60, 59] on label "Snagging List" at bounding box center [77, 59] width 72 height 6
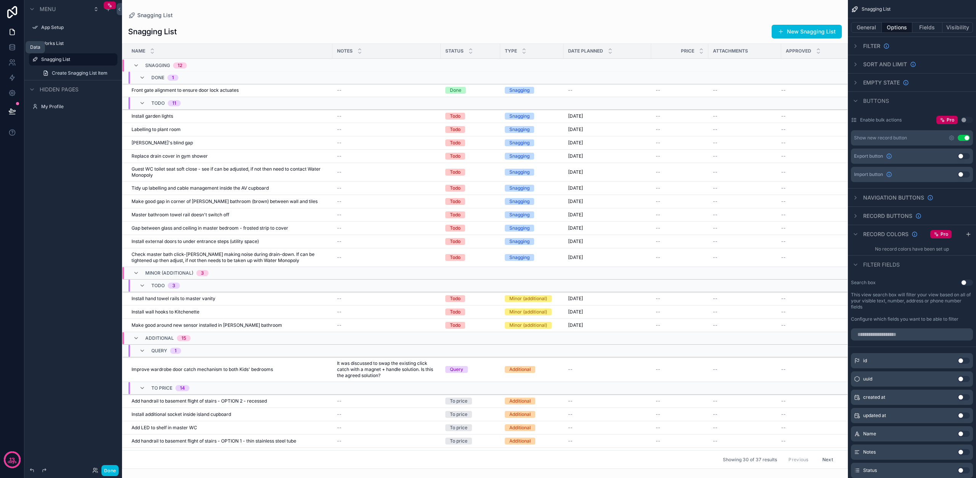
click at [5, 47] on link at bounding box center [12, 47] width 24 height 15
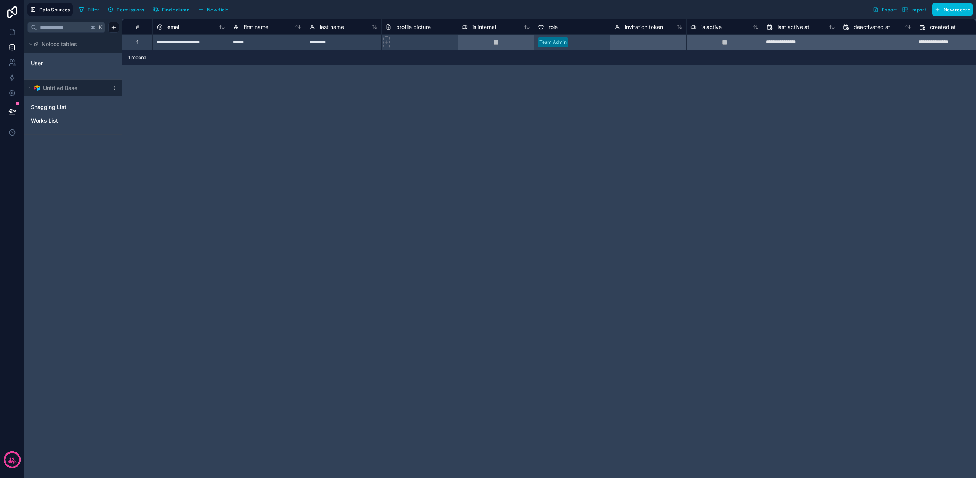
click at [48, 105] on span "Snagging List" at bounding box center [48, 107] width 35 height 8
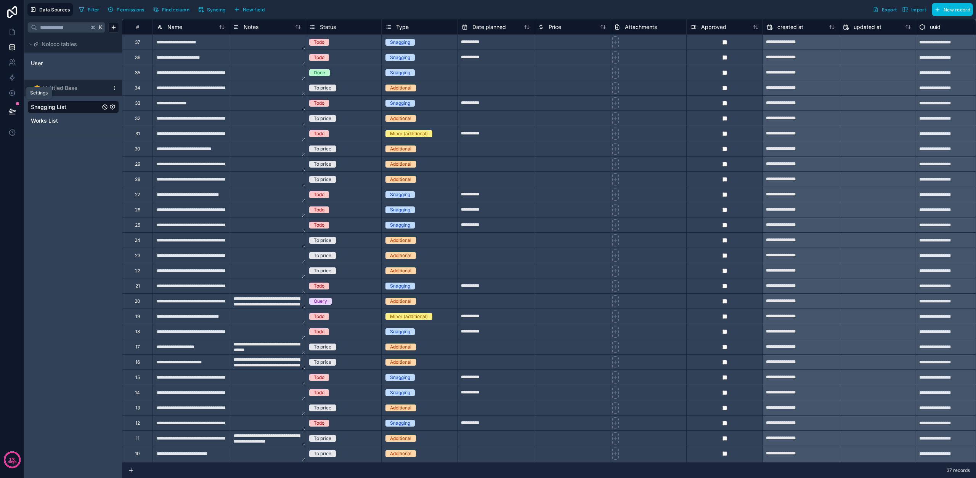
click at [11, 90] on icon at bounding box center [12, 93] width 8 height 8
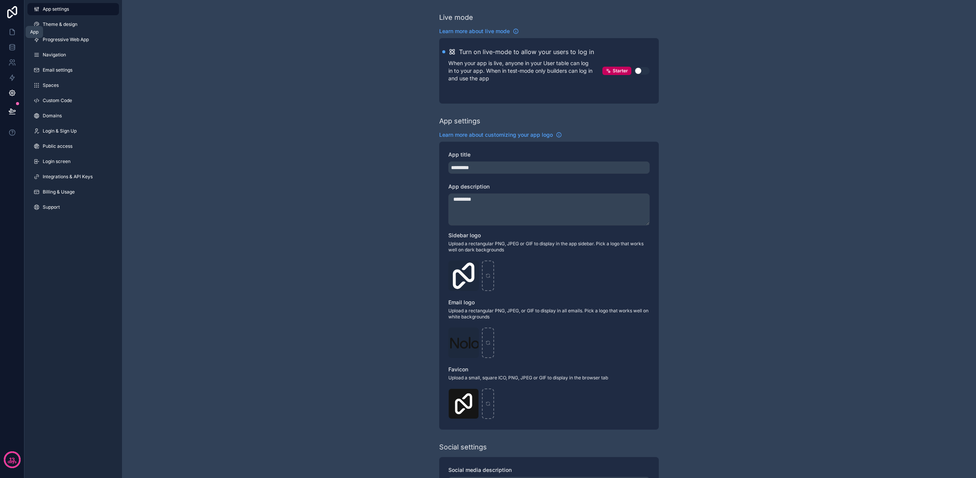
click at [11, 32] on icon at bounding box center [12, 32] width 8 height 8
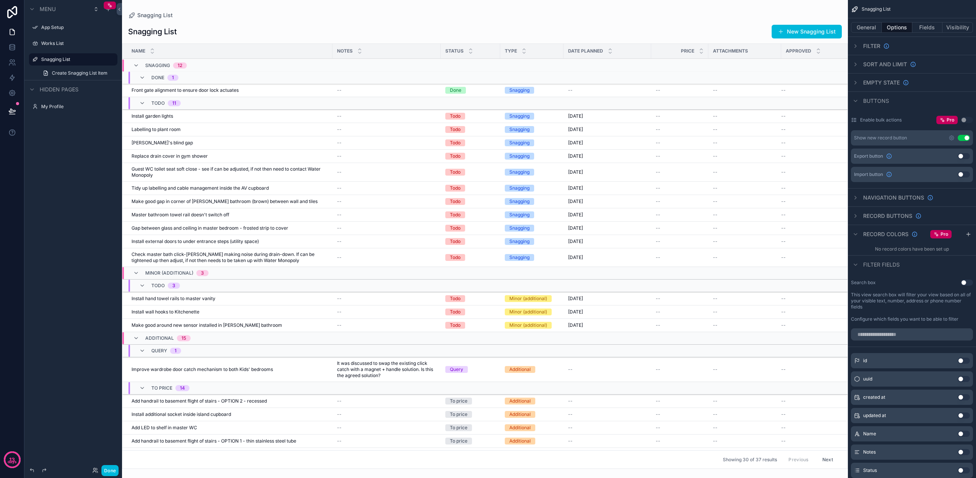
click at [256, 24] on div "Snagging List New Snagging List Name Notes Status Type Date planned Price Attac…" at bounding box center [485, 243] width 726 height 451
click at [119, 9] on icon at bounding box center [119, 9] width 5 height 6
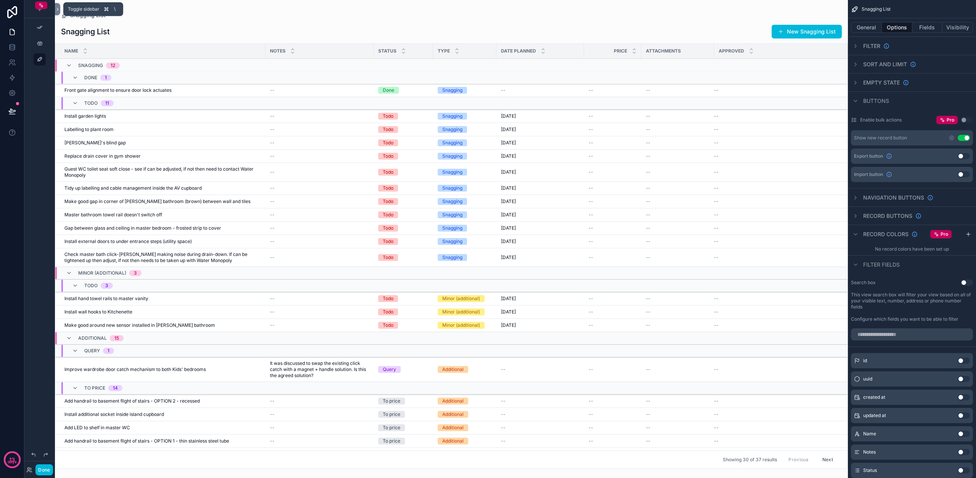
click at [58, 10] on icon at bounding box center [58, 9] width 2 height 3
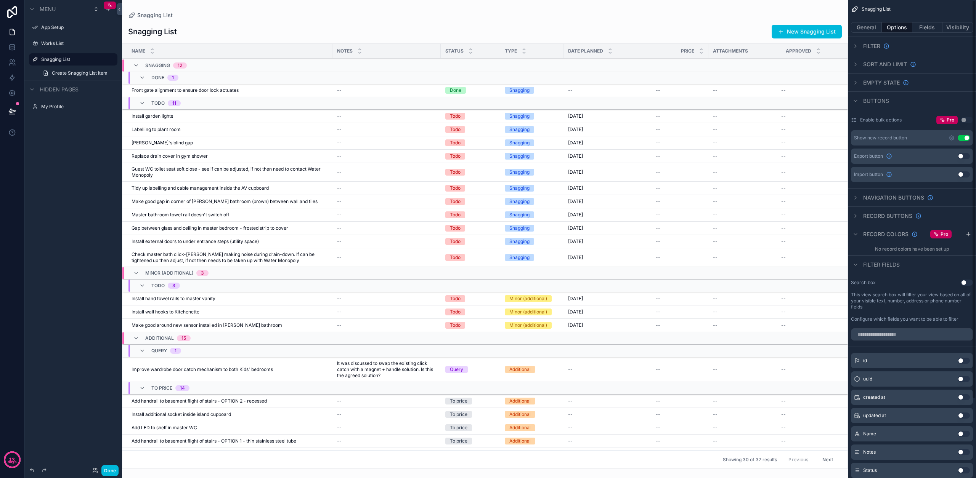
click at [877, 26] on button "General" at bounding box center [866, 27] width 31 height 11
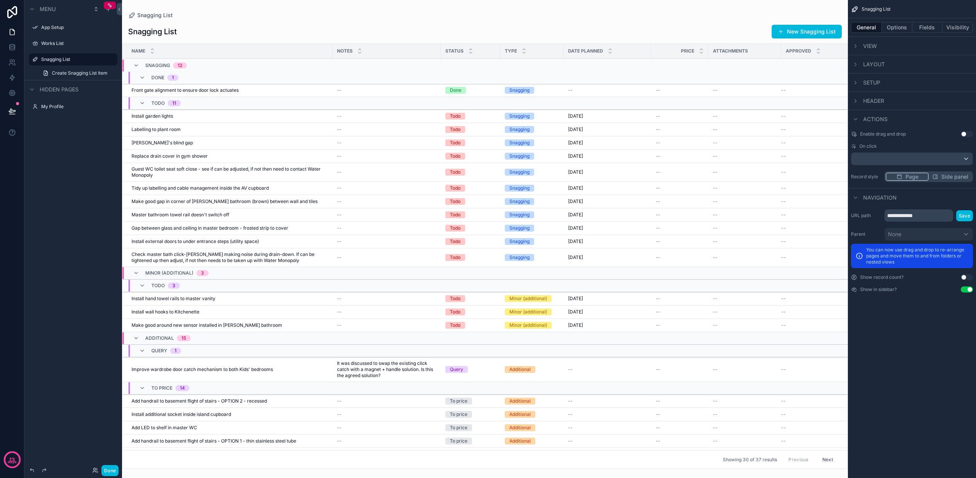
click at [855, 45] on icon "scrollable content" at bounding box center [856, 46] width 6 height 6
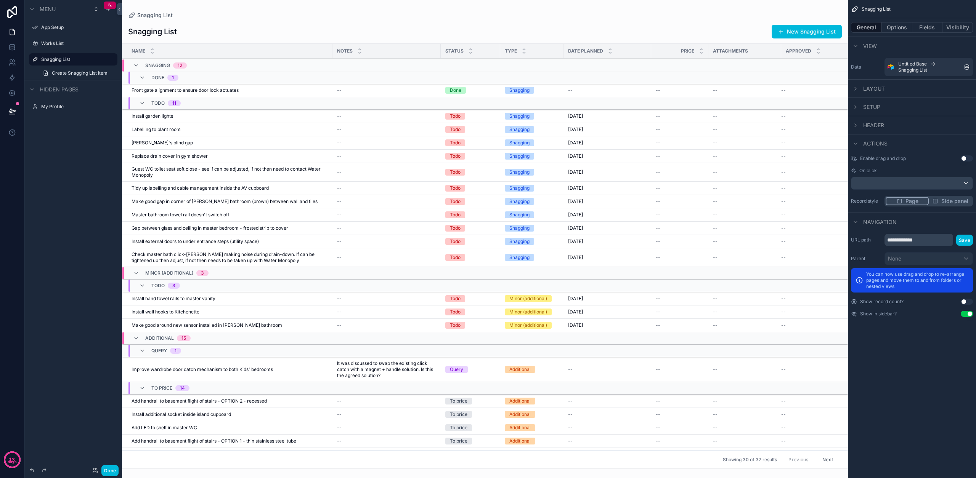
click at [853, 92] on icon "scrollable content" at bounding box center [856, 89] width 6 height 6
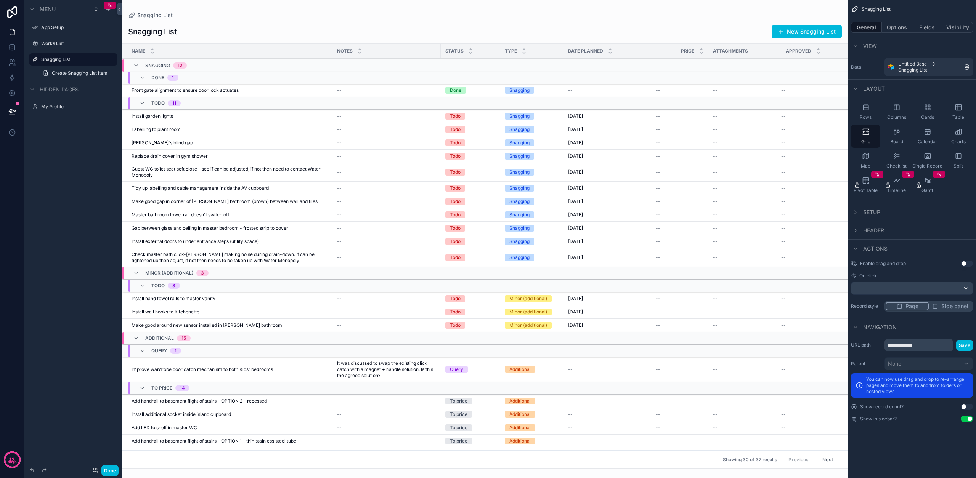
click at [856, 214] on icon "scrollable content" at bounding box center [856, 212] width 6 height 6
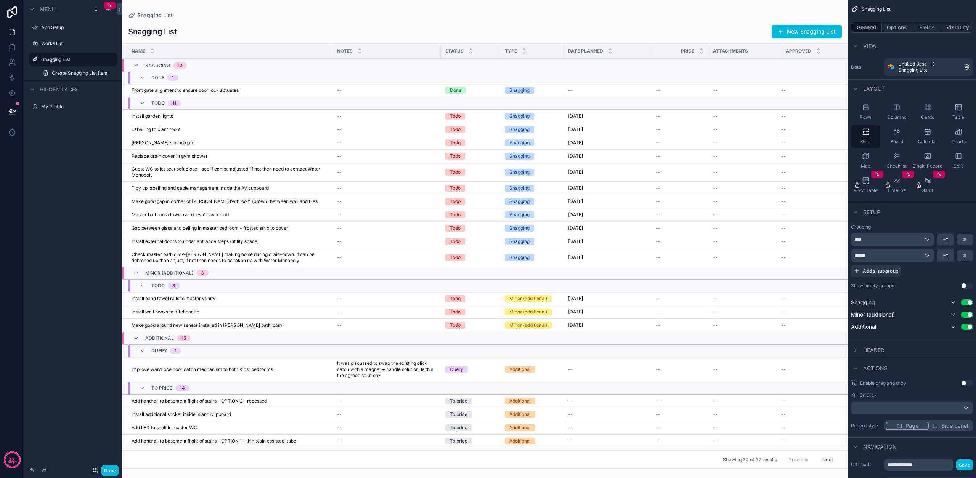
click at [861, 350] on div "Header" at bounding box center [867, 350] width 33 height 9
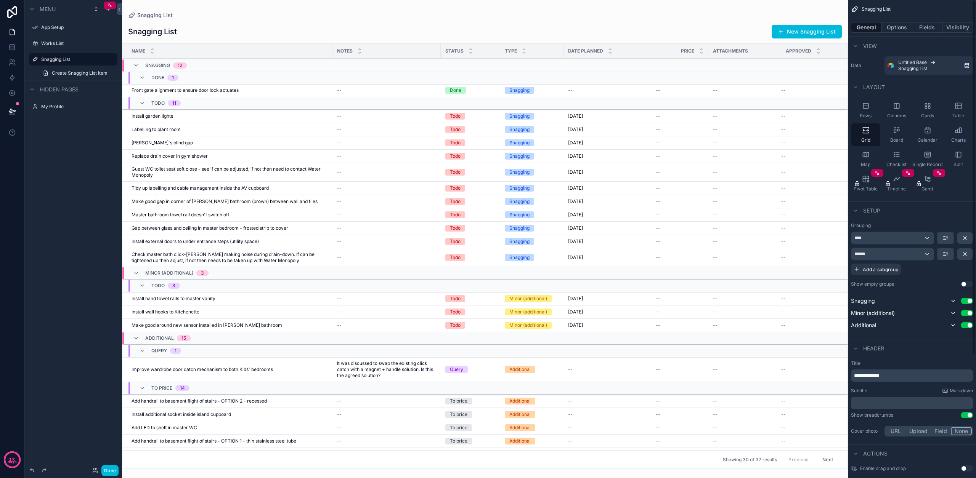
click at [931, 27] on button "Fields" at bounding box center [927, 27] width 31 height 11
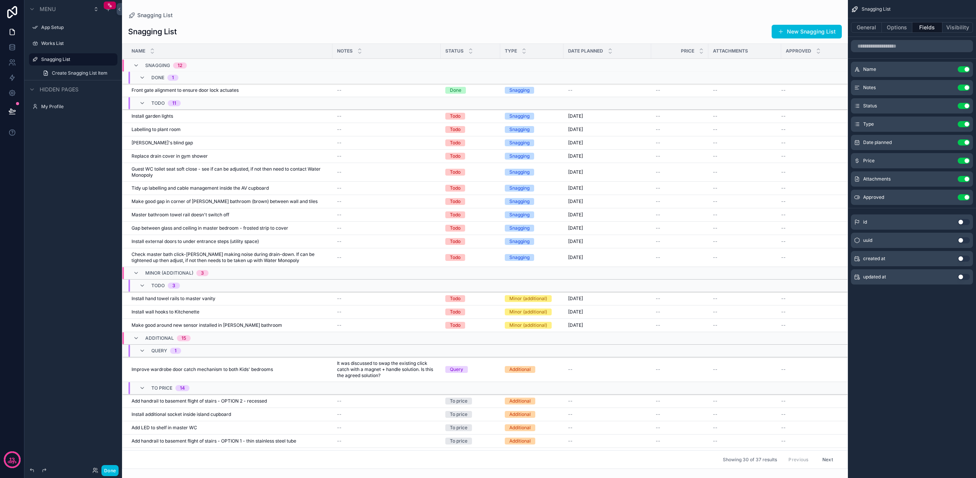
scroll to position [0, 0]
click at [0, 0] on icon "scrollable content" at bounding box center [0, 0] width 0 height 0
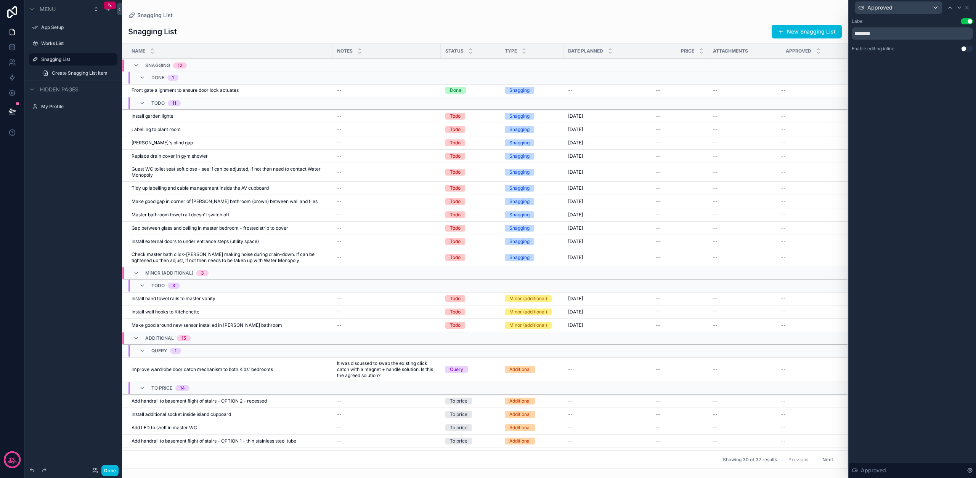
click at [965, 50] on button "Use setting" at bounding box center [967, 49] width 12 height 6
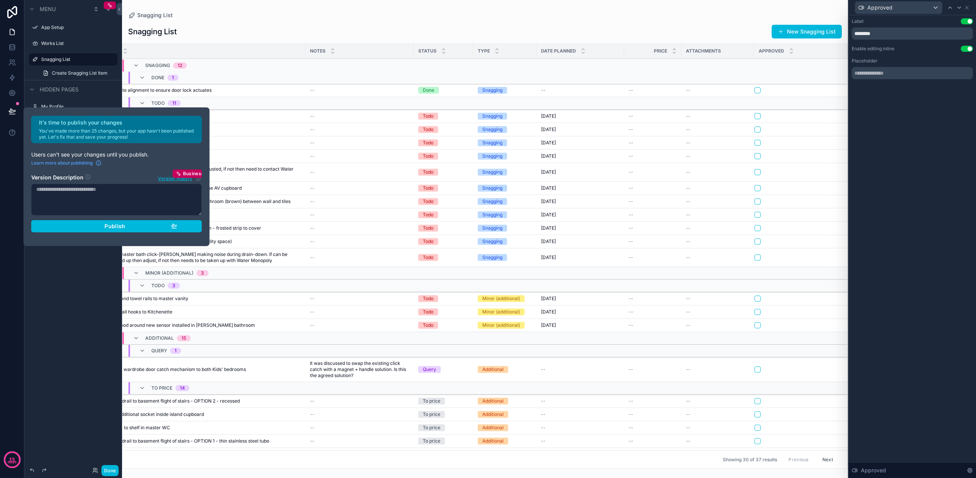
scroll to position [0, 27]
click at [935, 199] on div "Label Use setting ******** Enable editing inline Use setting Placeholder Approv…" at bounding box center [912, 246] width 127 height 463
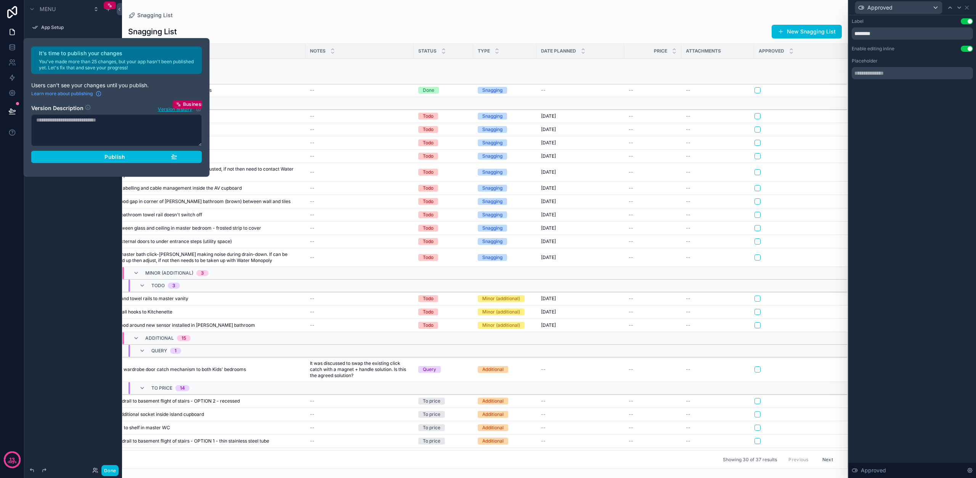
click at [927, 194] on div "Label Use setting ******** Enable editing inline Use setting Placeholder Approv…" at bounding box center [912, 246] width 127 height 463
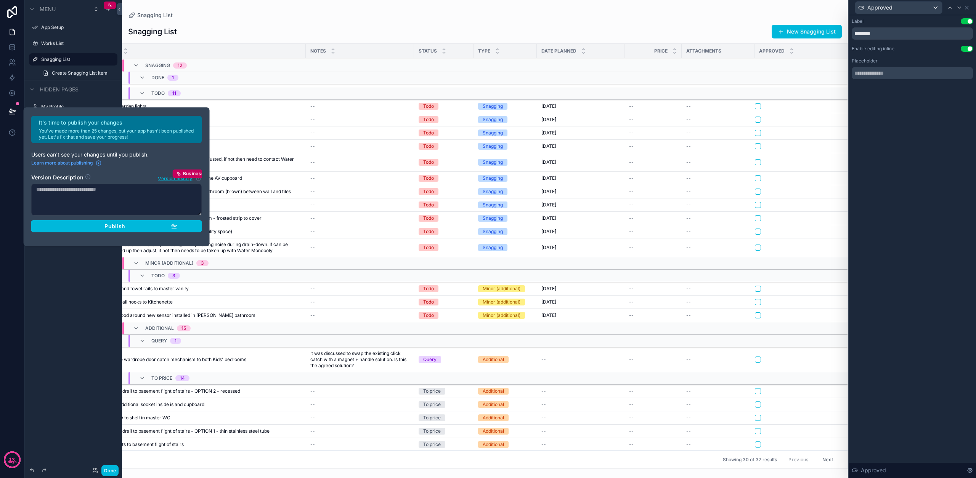
scroll to position [11, 27]
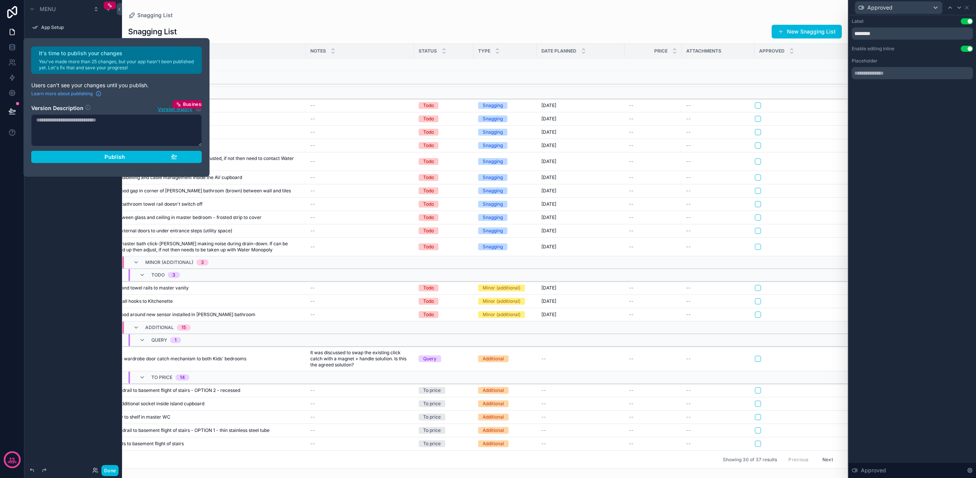
click at [237, 23] on div "Snagging List New Snagging List Name Notes Status Type Date planned Price Attac…" at bounding box center [485, 243] width 726 height 451
click at [240, 22] on div "Snagging List New Snagging List Name Notes Status Type Date planned Price Attac…" at bounding box center [485, 243] width 726 height 451
click at [113, 231] on div "Approved Label Use setting ******** Enable editing inline Use setting Placehold…" at bounding box center [488, 239] width 976 height 478
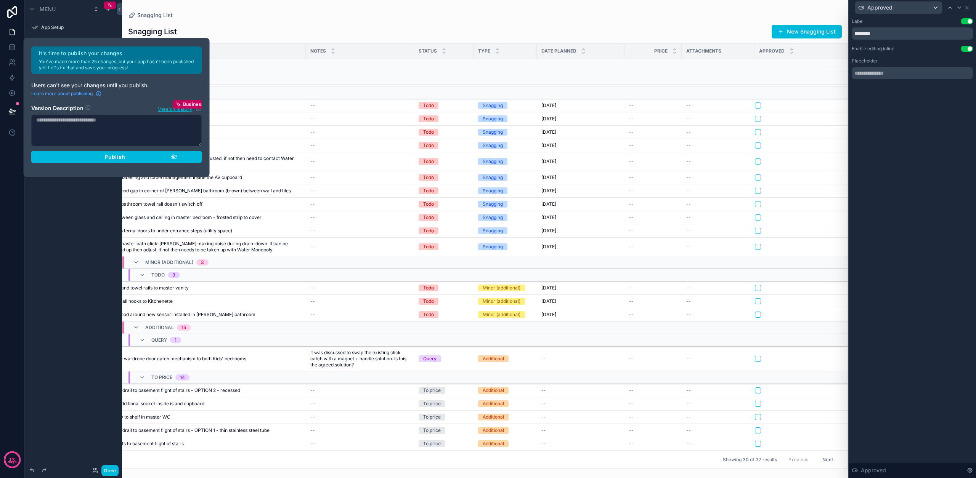
click at [111, 161] on button "Publish" at bounding box center [116, 157] width 171 height 12
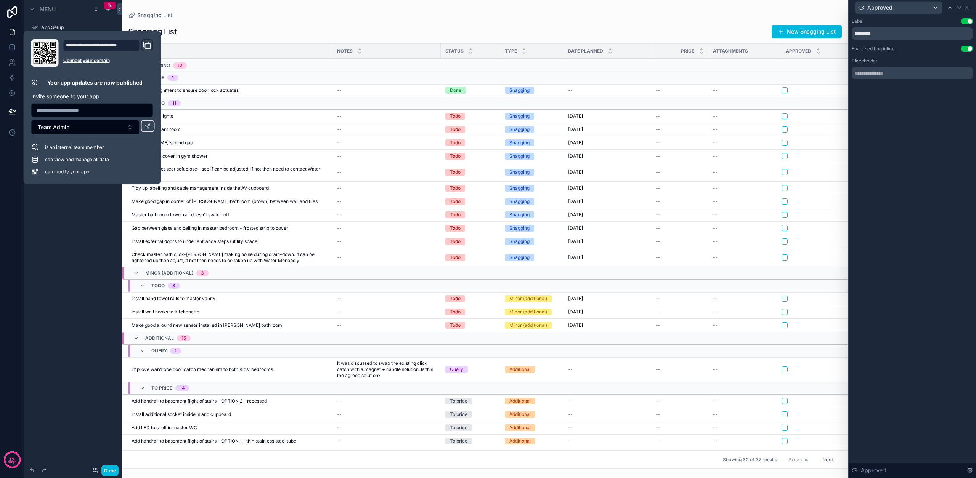
scroll to position [0, 0]
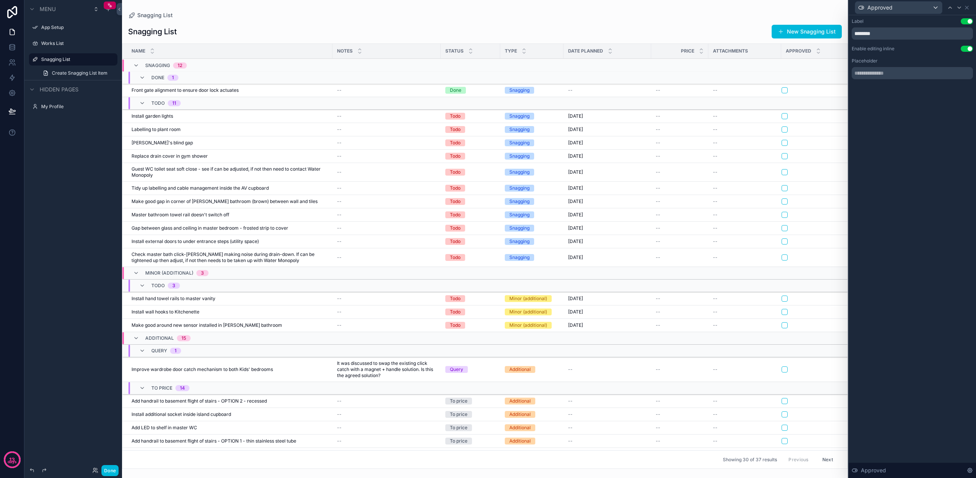
click at [69, 226] on div "Menu App Setup Works List Snagging List Create Snagging List Item Hidden pages …" at bounding box center [73, 234] width 98 height 469
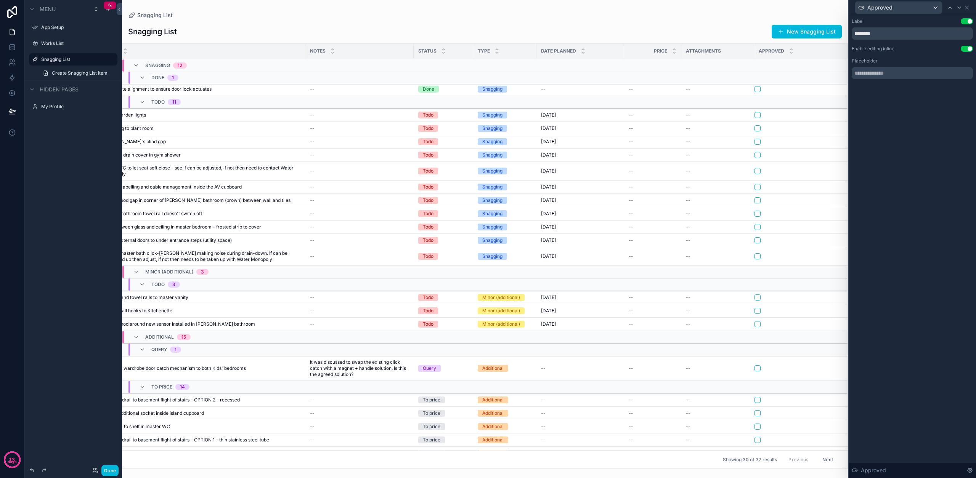
scroll to position [1, 27]
click at [967, 8] on icon at bounding box center [967, 8] width 6 height 6
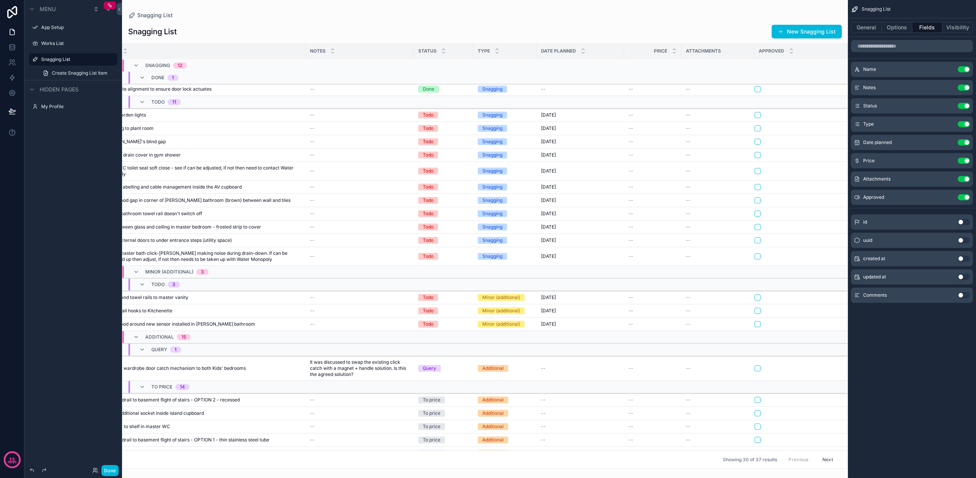
click at [872, 29] on button "General" at bounding box center [866, 27] width 31 height 11
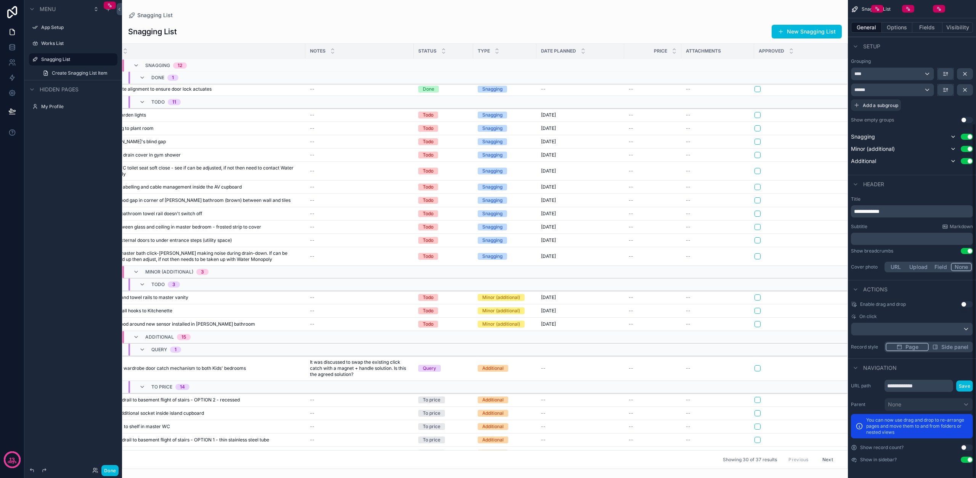
scroll to position [166, 0]
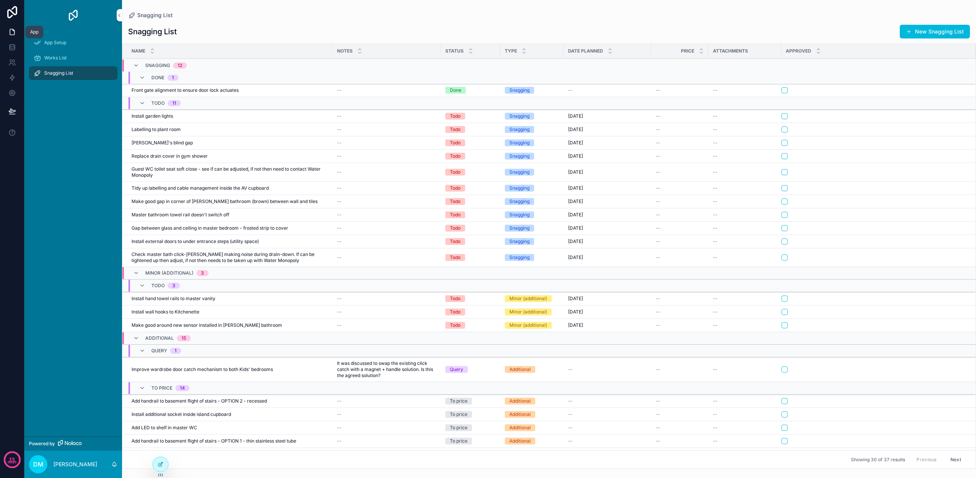
click at [12, 30] on icon at bounding box center [12, 32] width 8 height 8
click at [14, 13] on icon at bounding box center [12, 12] width 10 height 12
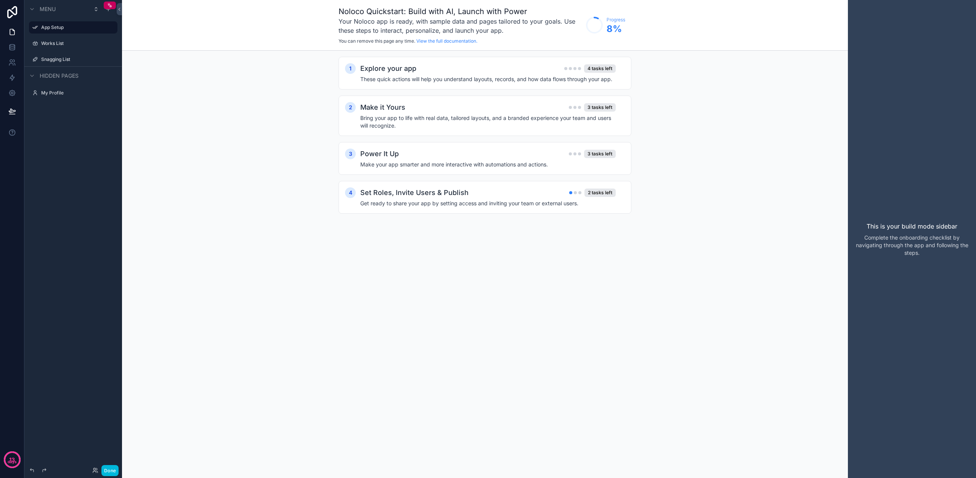
click at [54, 59] on label "Snagging List" at bounding box center [77, 59] width 72 height 6
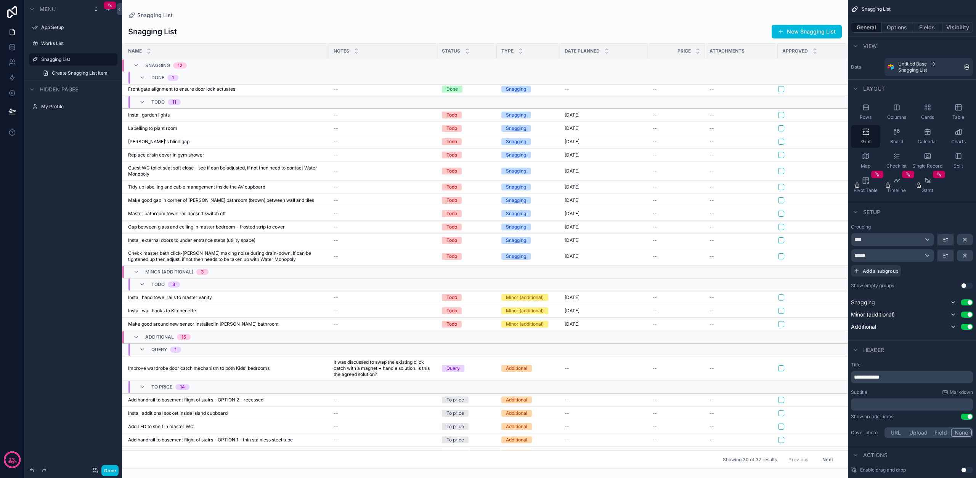
scroll to position [1, 5]
click at [928, 29] on button "Fields" at bounding box center [927, 27] width 31 height 11
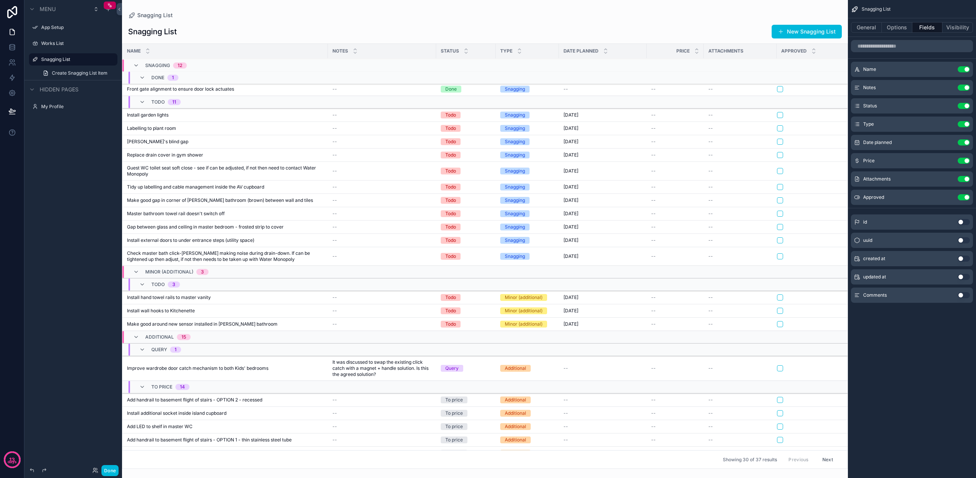
scroll to position [0, 0]
click at [961, 297] on button "Use setting" at bounding box center [964, 295] width 12 height 6
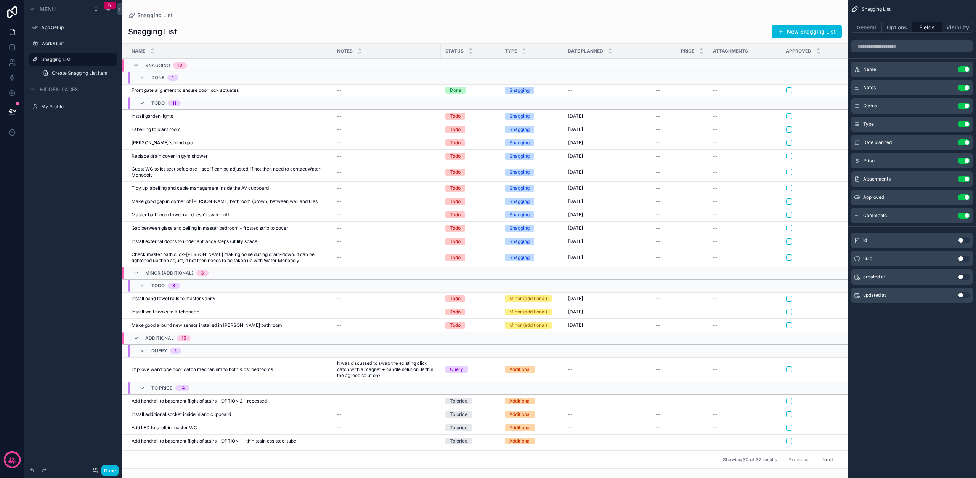
scroll to position [1, 0]
click at [867, 29] on button "General" at bounding box center [866, 27] width 31 height 11
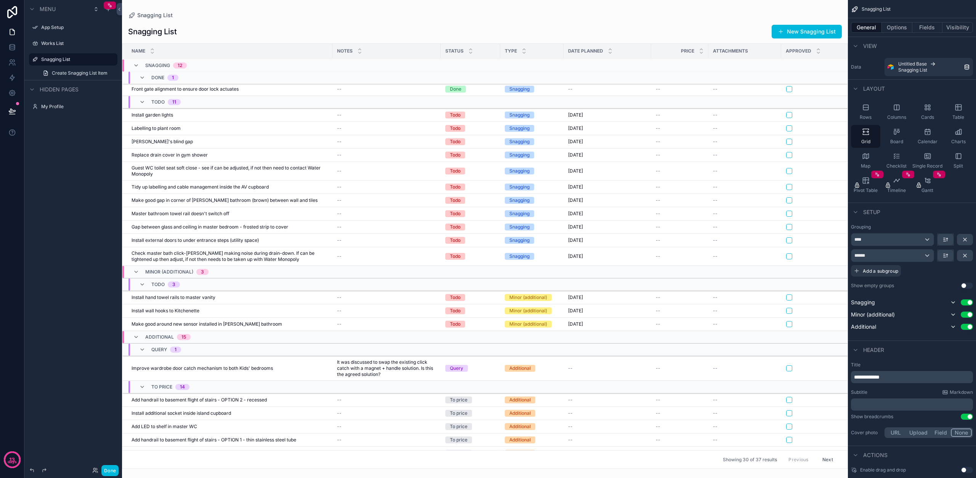
click at [931, 238] on div "****" at bounding box center [892, 240] width 82 height 12
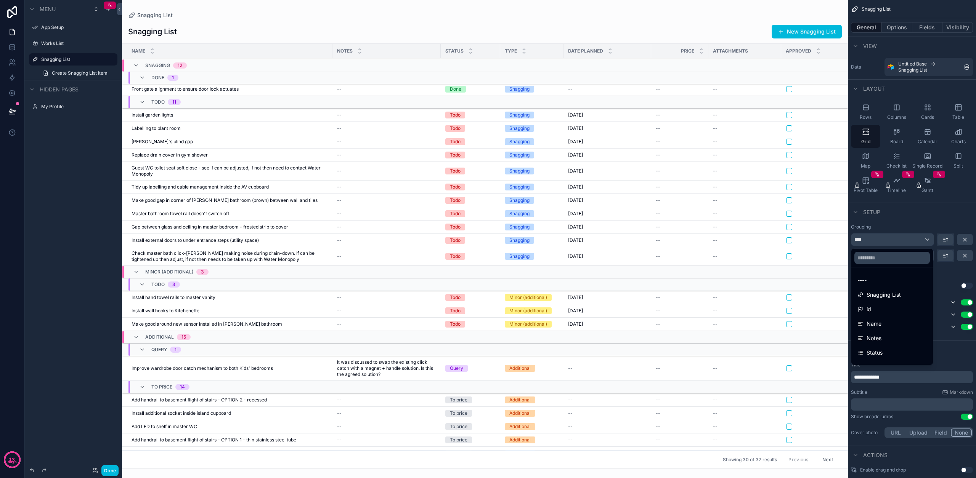
click at [925, 240] on div "scrollable content" at bounding box center [488, 239] width 976 height 478
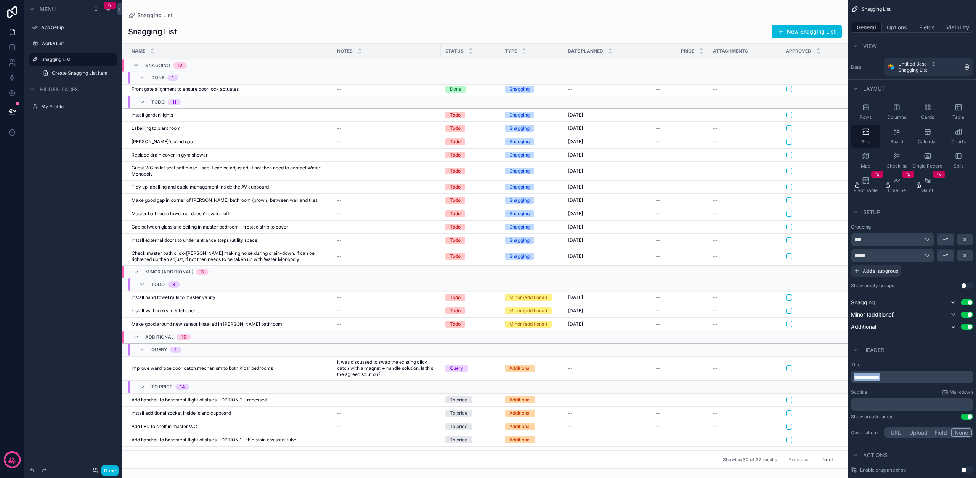
drag, startPoint x: 894, startPoint y: 379, endPoint x: 813, endPoint y: 372, distance: 81.1
click at [813, 372] on div "App Setup Works List Snagging List My Profile Powered by DM Daniel Machulnyy Sn…" at bounding box center [549, 239] width 854 height 478
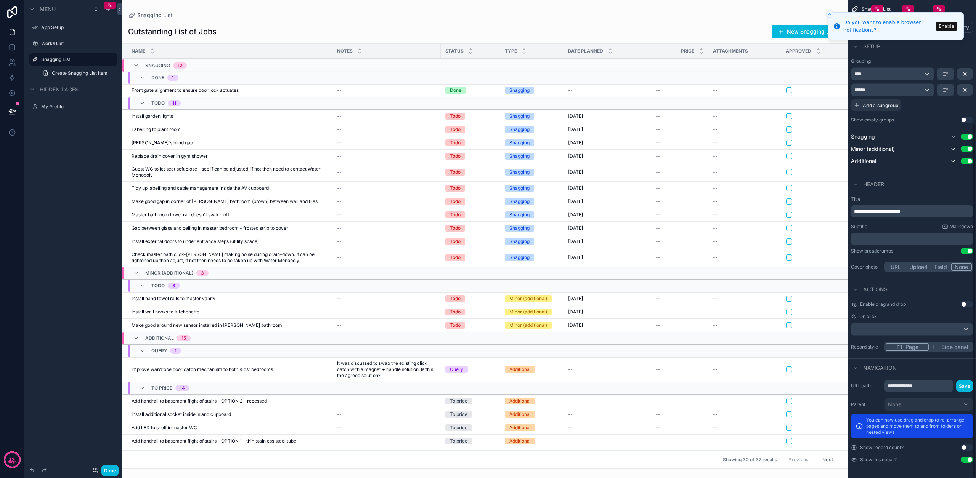
scroll to position [166, 0]
click at [957, 27] on button "Enable" at bounding box center [947, 25] width 22 height 9
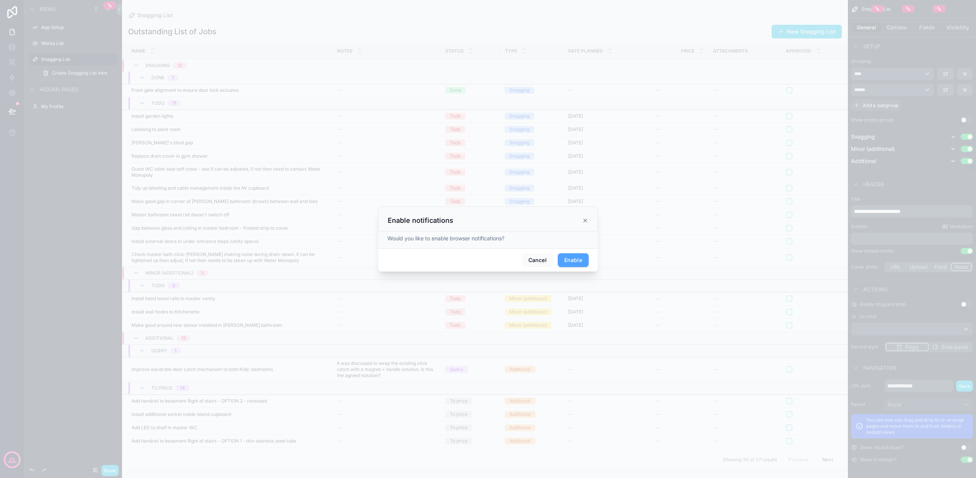
click at [577, 262] on button "Enable" at bounding box center [573, 261] width 31 height 14
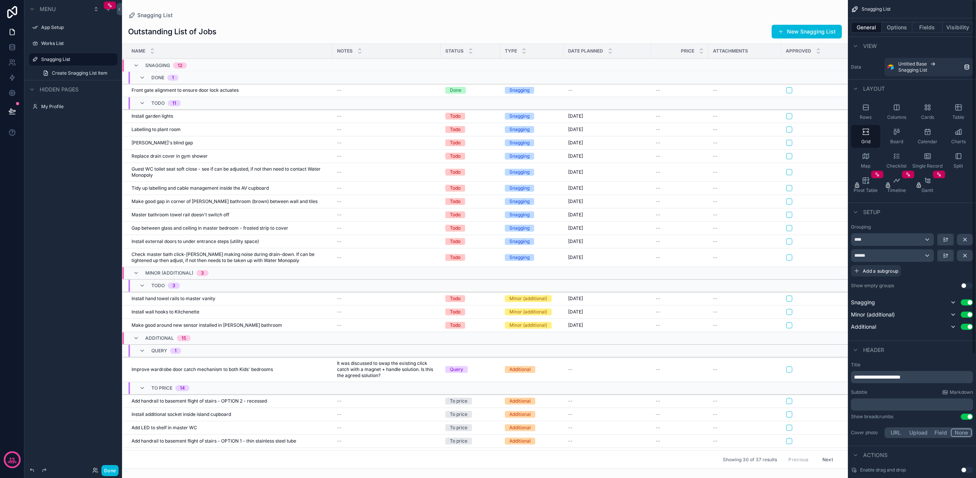
scroll to position [0, 0]
click at [854, 47] on icon "scrollable content" at bounding box center [856, 46] width 6 height 6
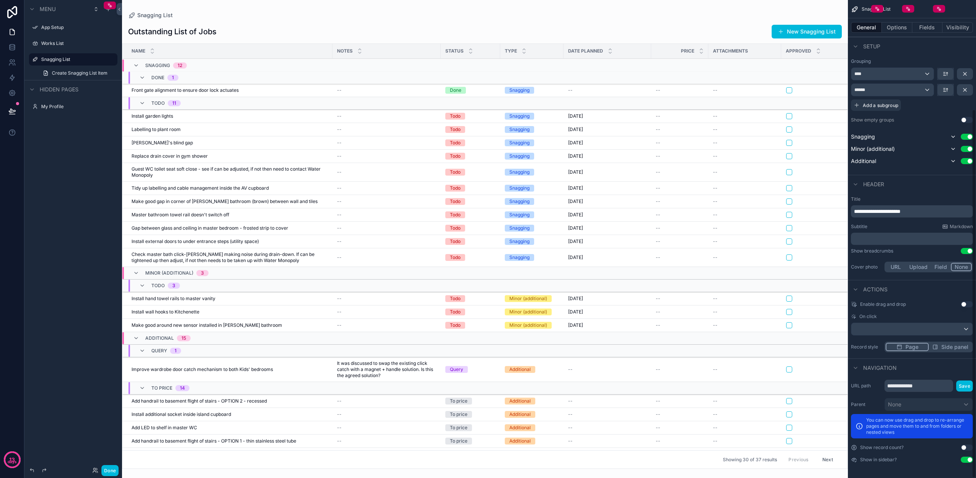
scroll to position [141, 0]
click at [967, 461] on button "Use setting" at bounding box center [967, 460] width 12 height 6
click at [71, 45] on label "Works List" at bounding box center [77, 43] width 72 height 6
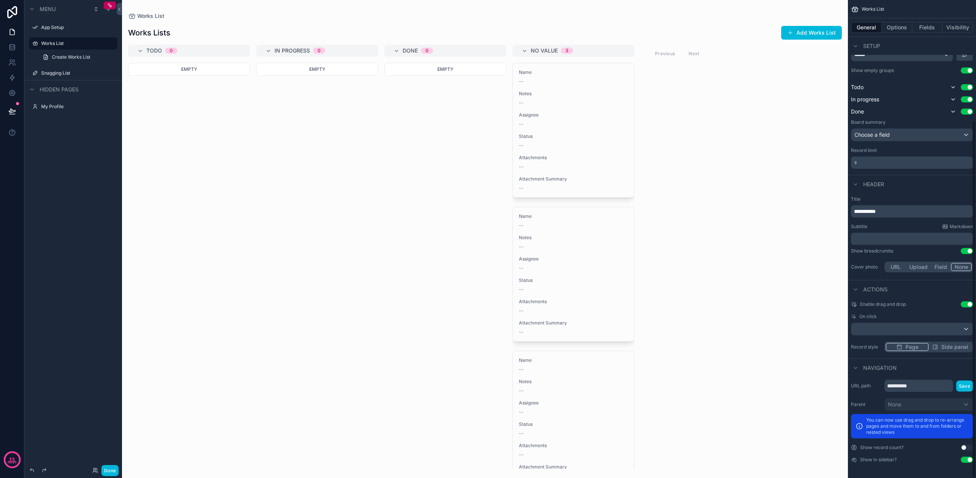
scroll to position [161, 0]
click at [967, 462] on button "Use setting" at bounding box center [967, 460] width 12 height 6
click at [48, 40] on label "Snagging List" at bounding box center [77, 43] width 72 height 6
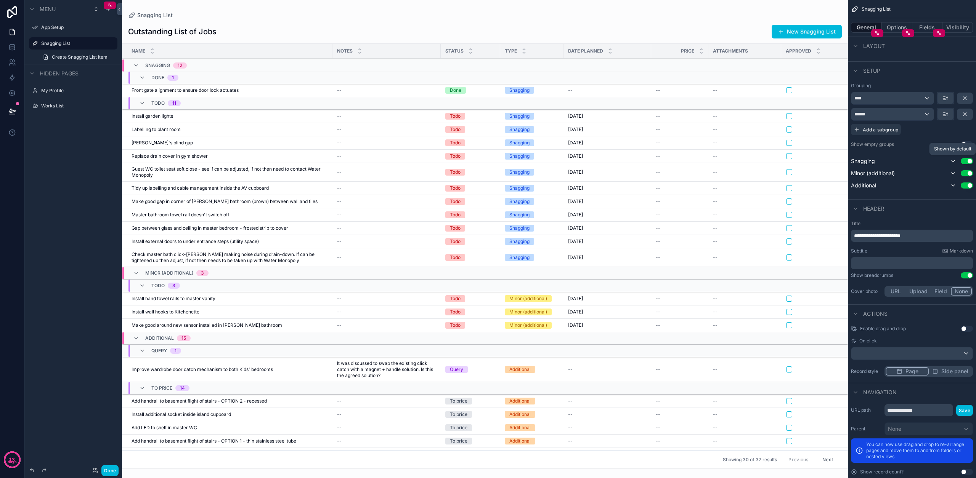
click at [952, 161] on icon "scrollable content" at bounding box center [953, 161] width 6 height 6
click at [954, 162] on icon "scrollable content" at bounding box center [953, 161] width 2 height 3
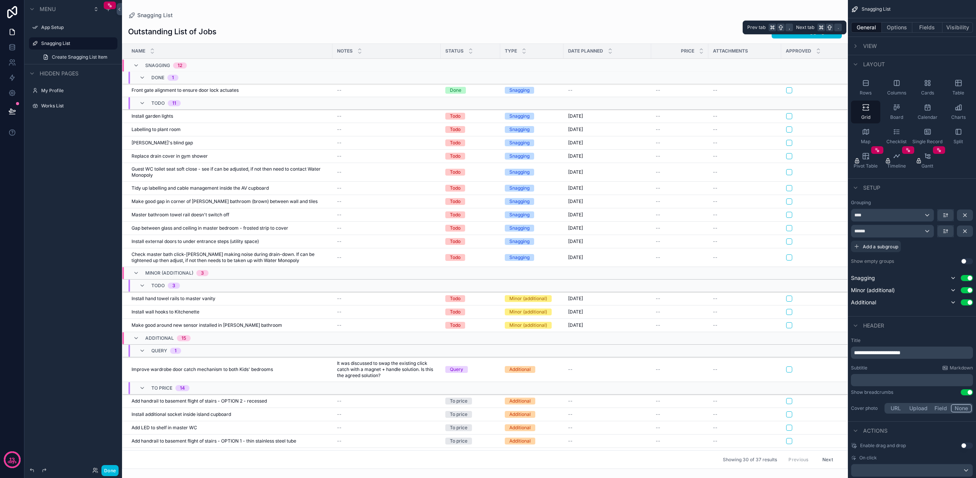
click at [900, 29] on button "Options" at bounding box center [897, 27] width 31 height 11
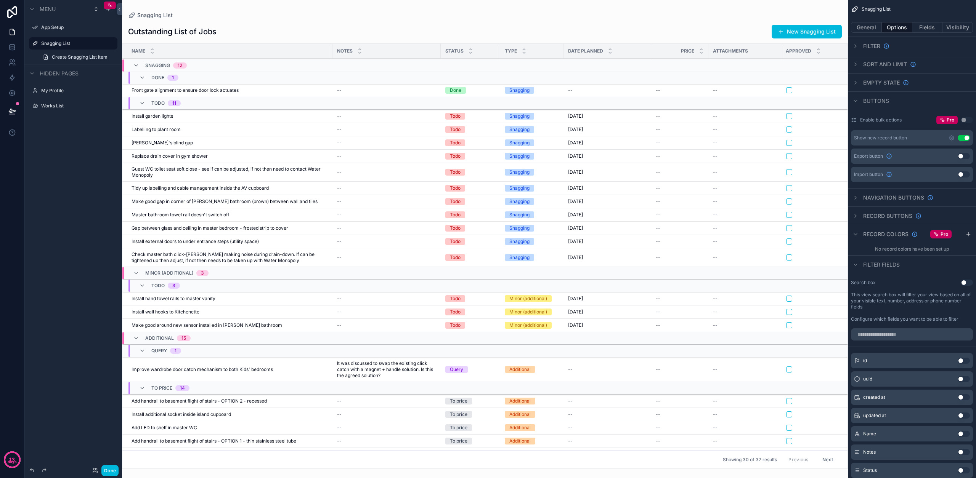
click at [136, 66] on icon "scrollable content" at bounding box center [136, 66] width 6 height 6
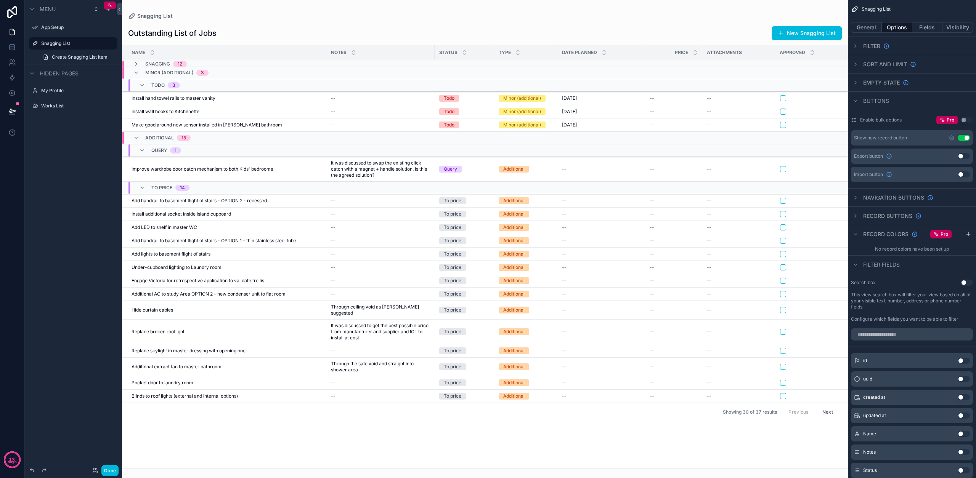
click at [136, 66] on icon "scrollable content" at bounding box center [136, 64] width 6 height 6
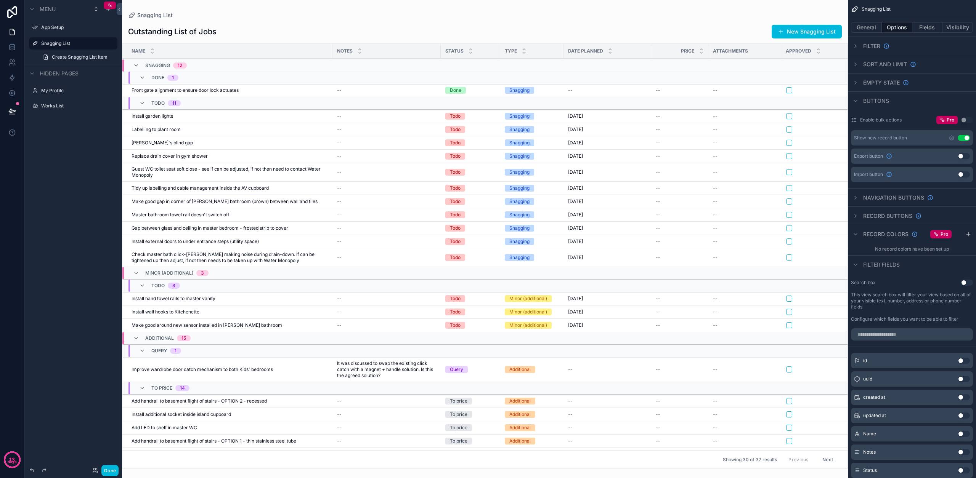
click at [866, 25] on button "General" at bounding box center [866, 27] width 31 height 11
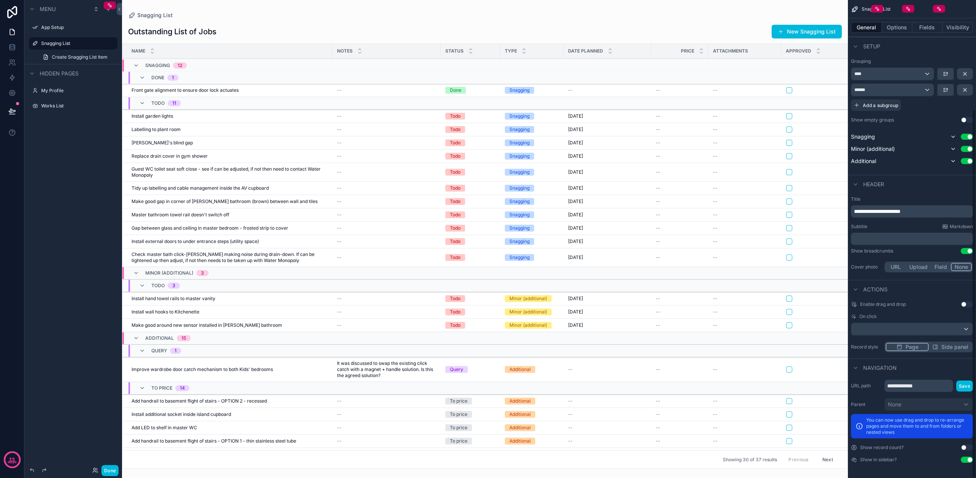
scroll to position [141, 0]
click at [901, 23] on button "Options" at bounding box center [897, 27] width 31 height 11
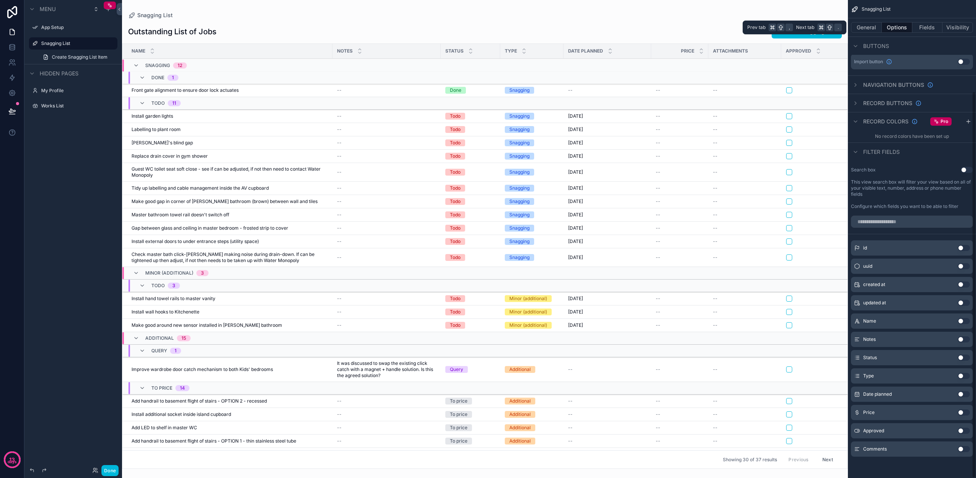
scroll to position [113, 0]
click at [967, 170] on button "Use setting" at bounding box center [967, 170] width 12 height 6
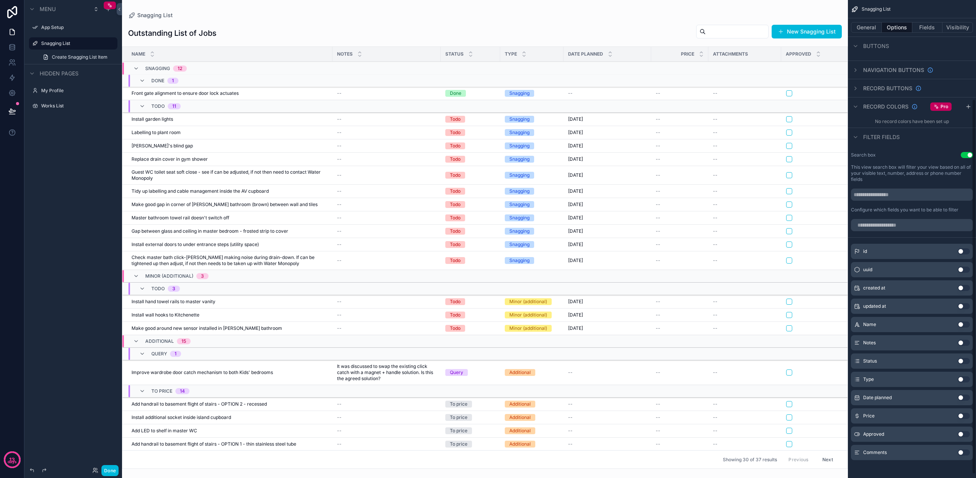
scroll to position [127, 0]
click at [963, 363] on button "Use setting" at bounding box center [964, 363] width 12 height 6
click at [963, 384] on button "Use setting" at bounding box center [964, 383] width 12 height 6
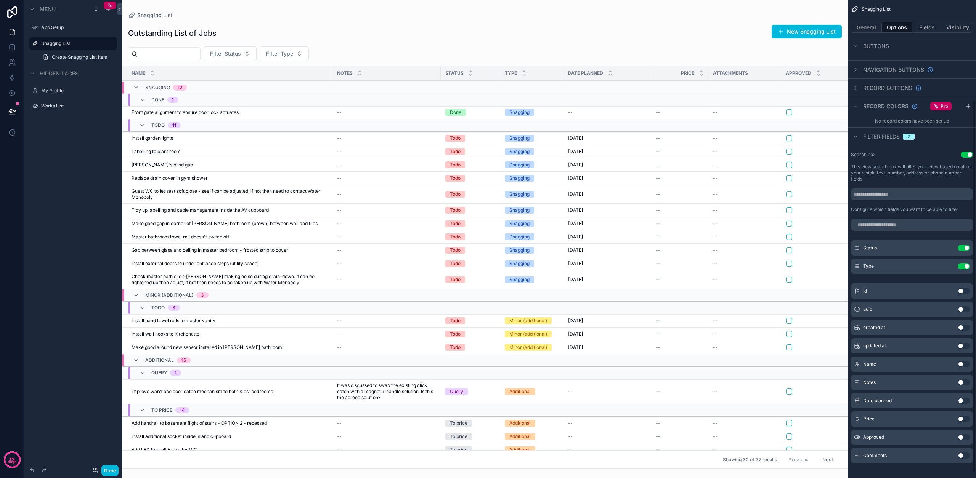
scroll to position [128, 0]
click at [962, 440] on button "Use setting" at bounding box center [964, 438] width 12 height 6
click at [859, 24] on button "General" at bounding box center [866, 27] width 31 height 11
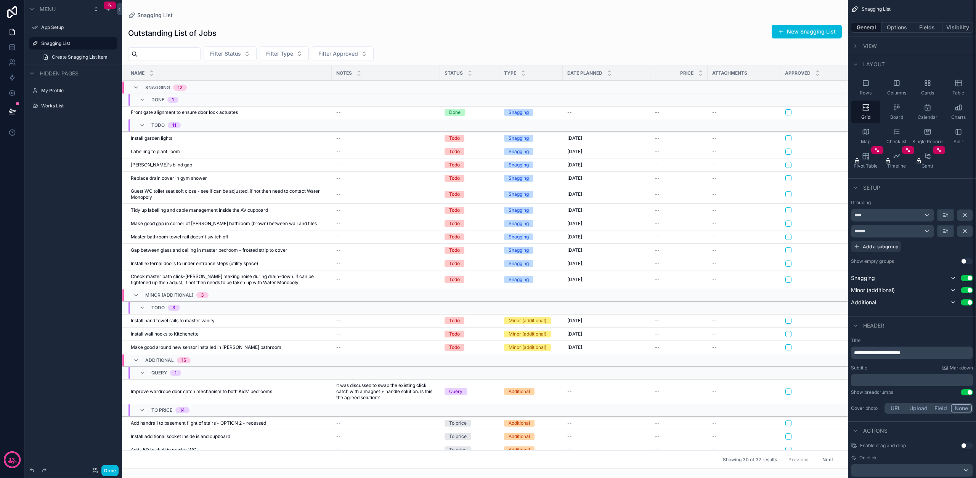
scroll to position [0, 0]
click at [964, 231] on icon "scrollable content" at bounding box center [965, 231] width 6 height 6
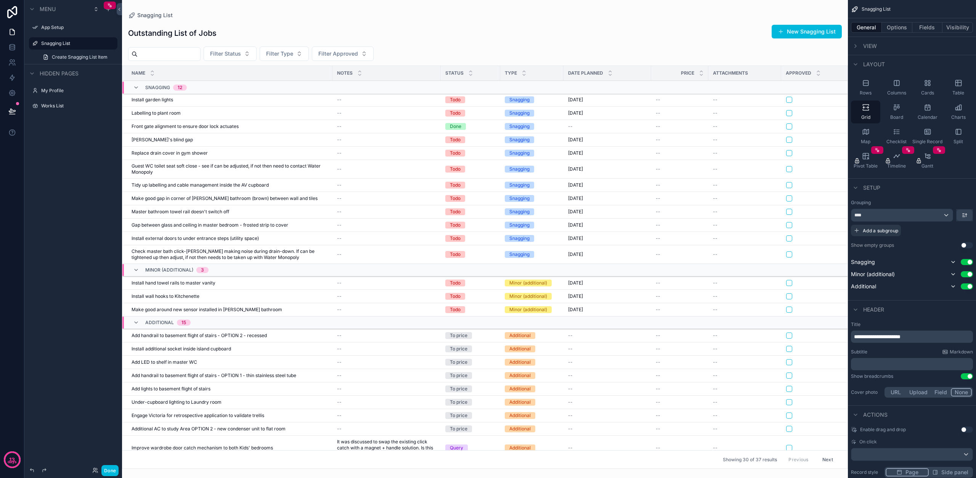
click at [154, 72] on icon "scrollable content" at bounding box center [152, 71] width 5 height 5
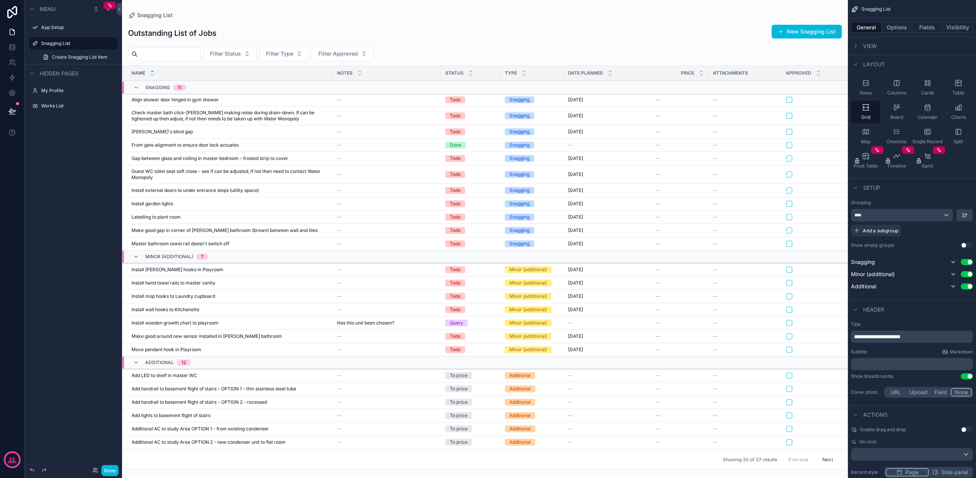
click at [472, 72] on icon "scrollable content" at bounding box center [470, 71] width 3 height 1
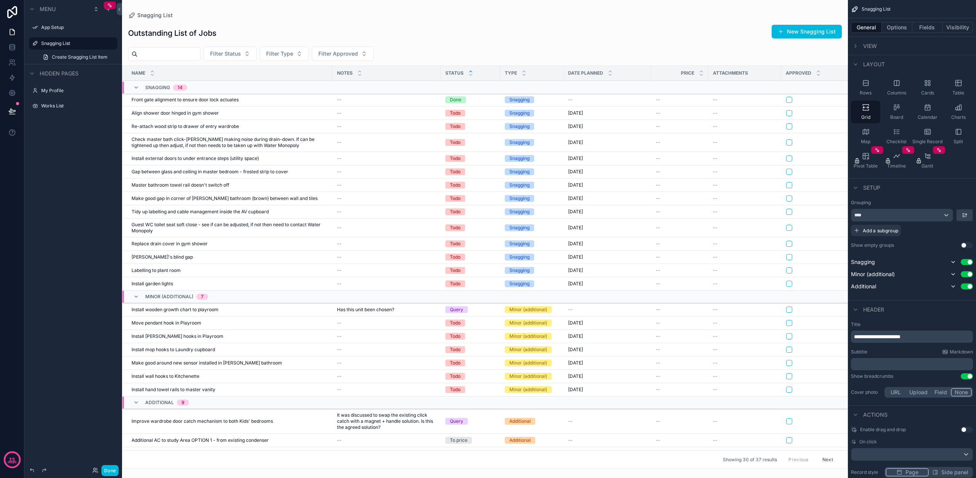
click at [471, 76] on icon "scrollable content" at bounding box center [470, 74] width 5 height 5
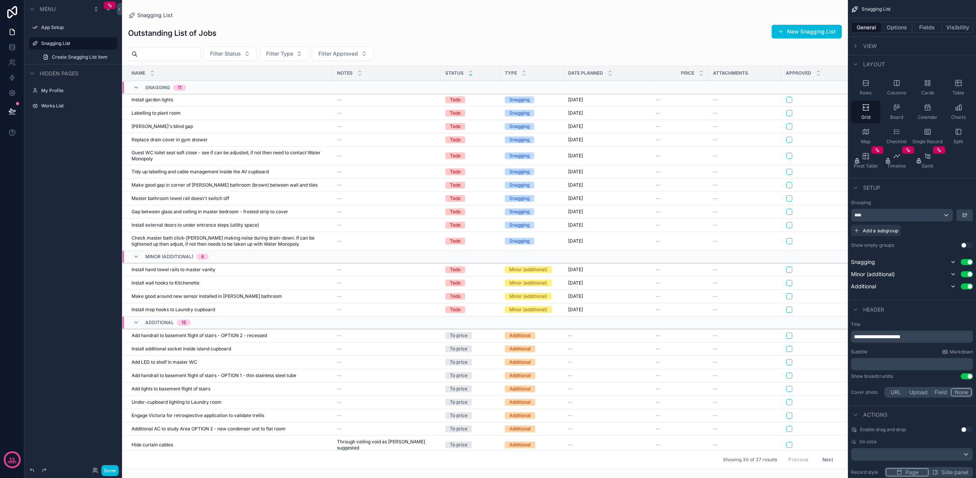
click at [469, 74] on div "scrollable content" at bounding box center [470, 73] width 5 height 8
click at [471, 75] on icon "scrollable content" at bounding box center [470, 74] width 3 height 1
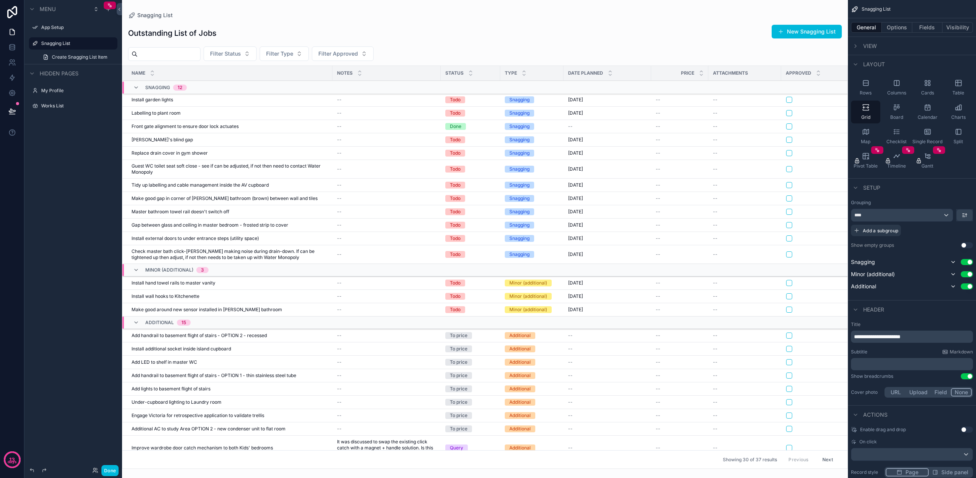
click at [470, 75] on icon "scrollable content" at bounding box center [470, 74] width 3 height 1
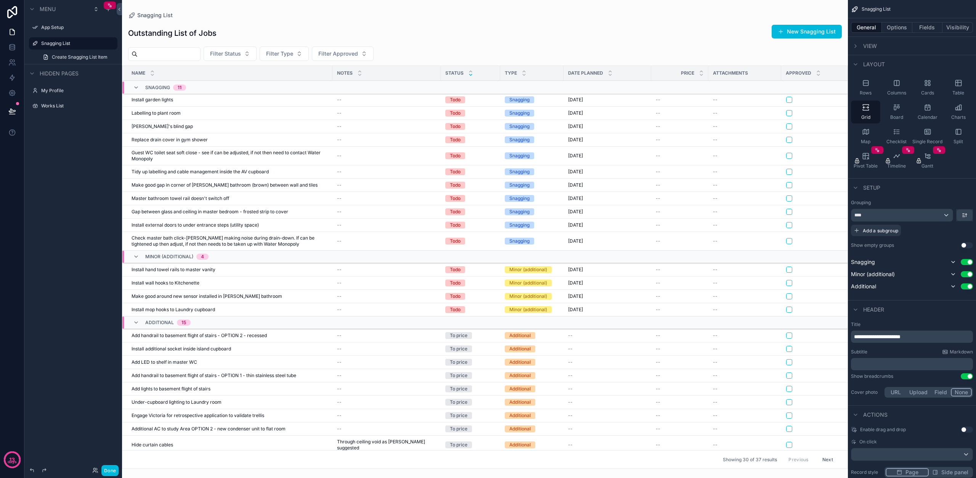
click at [470, 75] on icon "scrollable content" at bounding box center [470, 74] width 5 height 5
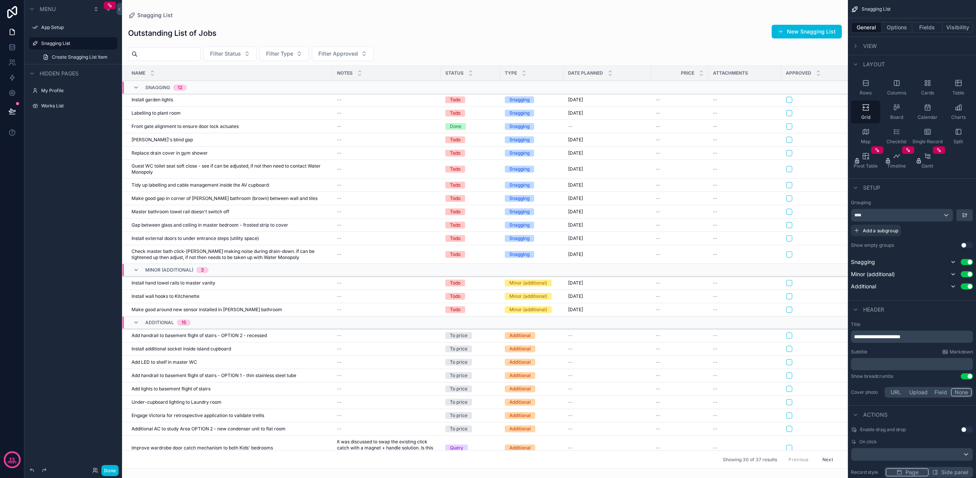
click at [468, 74] on div "scrollable content" at bounding box center [470, 73] width 5 height 8
click at [470, 74] on div "scrollable content" at bounding box center [470, 73] width 5 height 8
click at [473, 73] on div "scrollable content" at bounding box center [470, 73] width 5 height 8
click at [470, 74] on div "scrollable content" at bounding box center [470, 73] width 5 height 8
click at [469, 74] on div "scrollable content" at bounding box center [470, 73] width 5 height 8
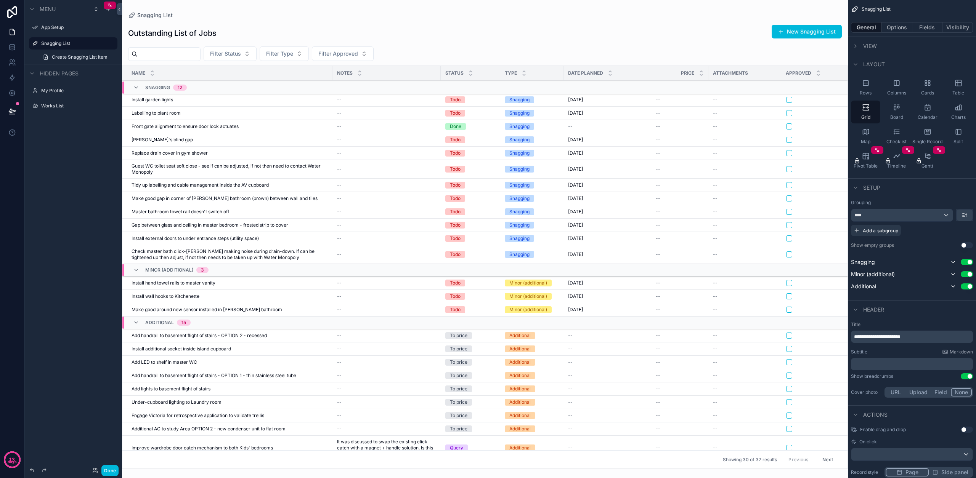
click at [470, 72] on icon "scrollable content" at bounding box center [470, 71] width 5 height 5
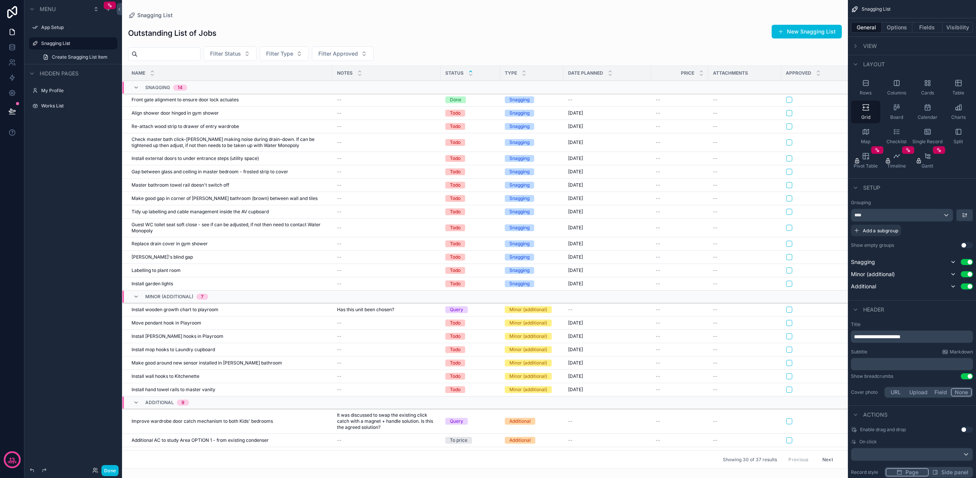
click at [470, 74] on icon "scrollable content" at bounding box center [470, 74] width 5 height 5
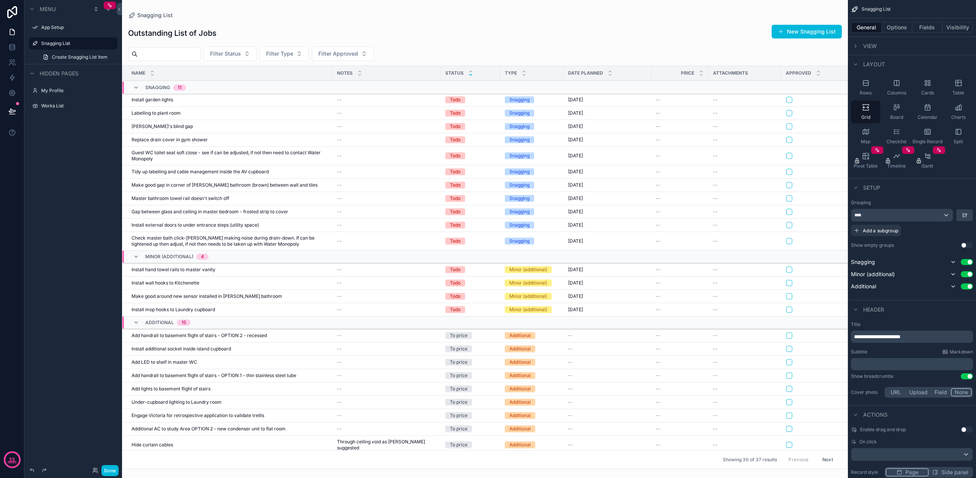
click at [470, 75] on icon "scrollable content" at bounding box center [470, 74] width 3 height 1
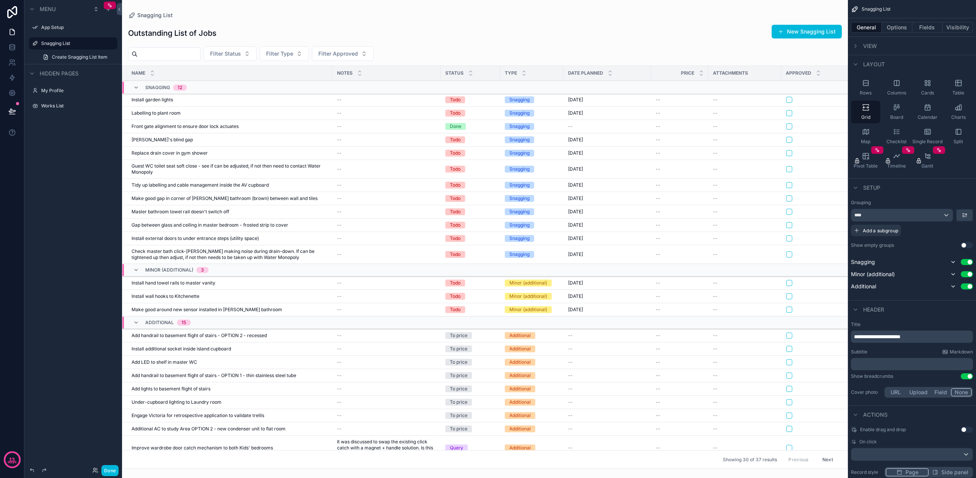
click at [470, 75] on icon "scrollable content" at bounding box center [470, 74] width 5 height 5
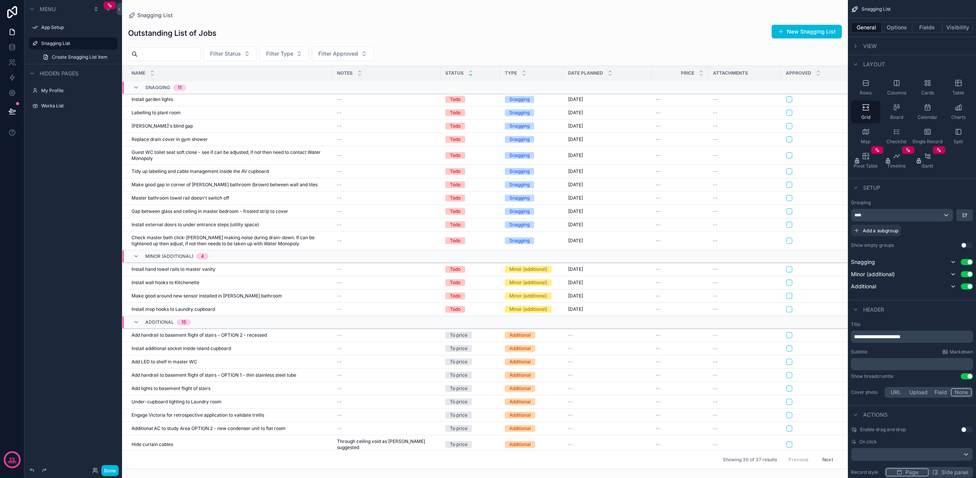
click at [468, 75] on icon "scrollable content" at bounding box center [470, 74] width 5 height 5
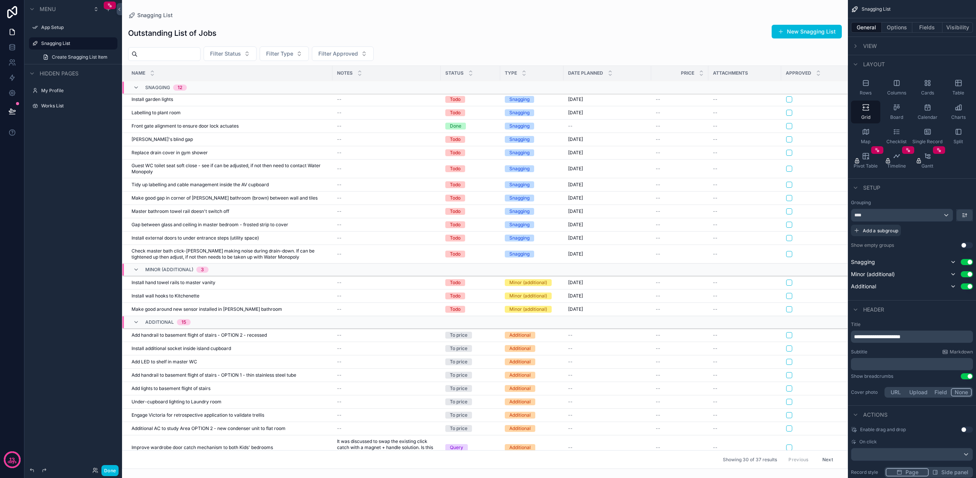
click at [471, 71] on icon "scrollable content" at bounding box center [470, 71] width 5 height 5
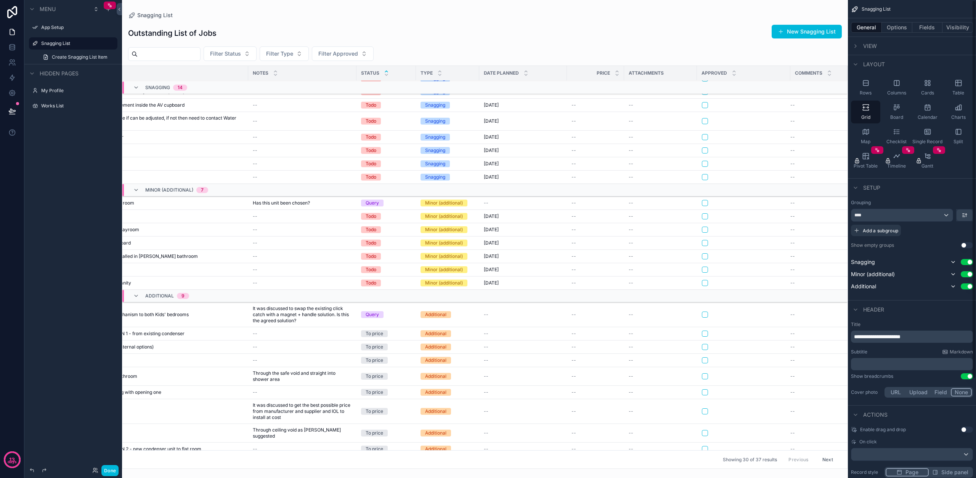
click at [902, 28] on button "Options" at bounding box center [897, 27] width 31 height 11
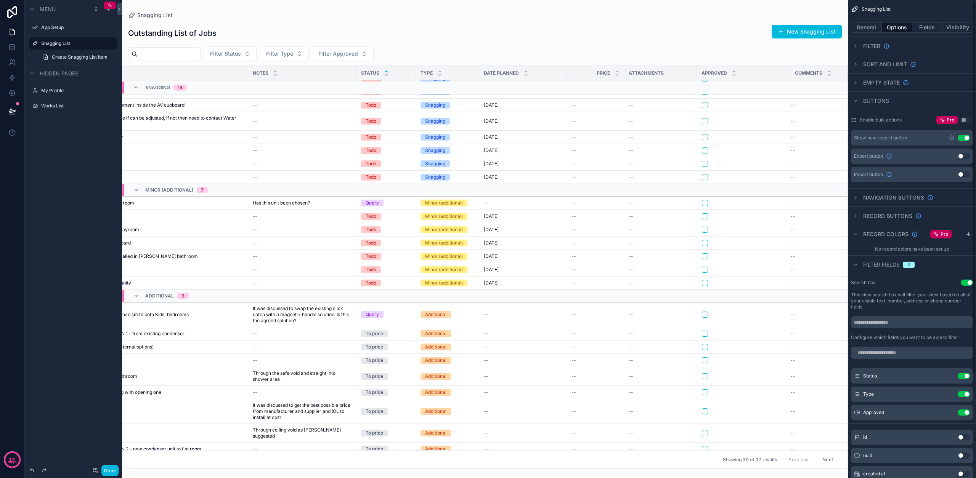
scroll to position [5, 0]
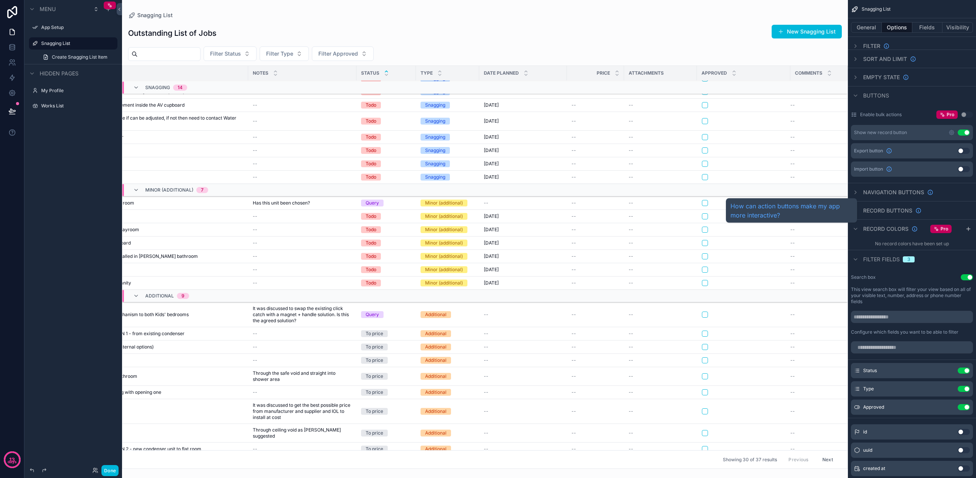
click at [885, 210] on span "Record buttons" at bounding box center [887, 211] width 49 height 8
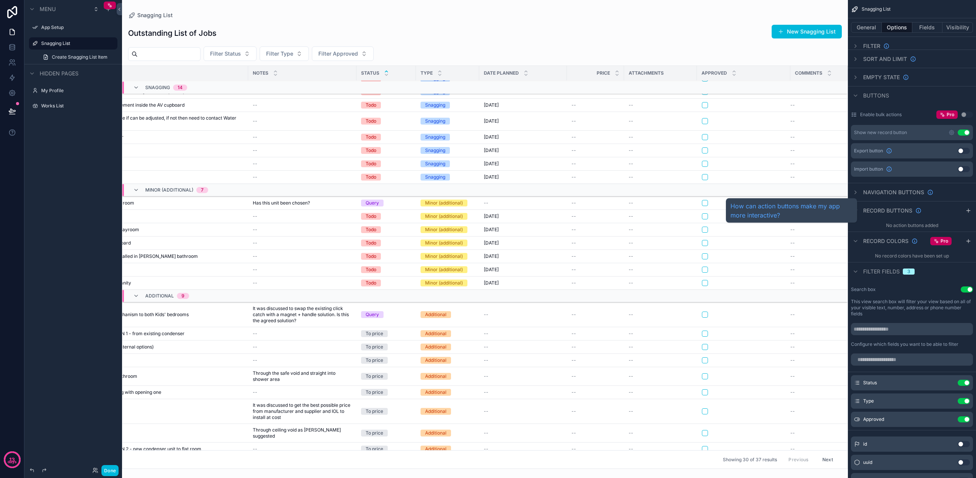
scroll to position [0, 0]
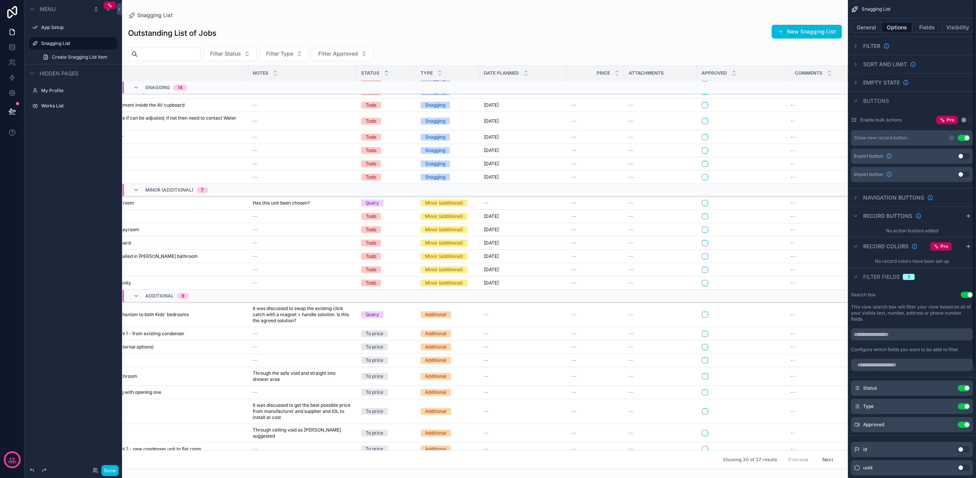
click at [889, 202] on div "Navigation buttons" at bounding box center [912, 197] width 128 height 18
click at [890, 200] on span "Navigation buttons" at bounding box center [893, 198] width 61 height 8
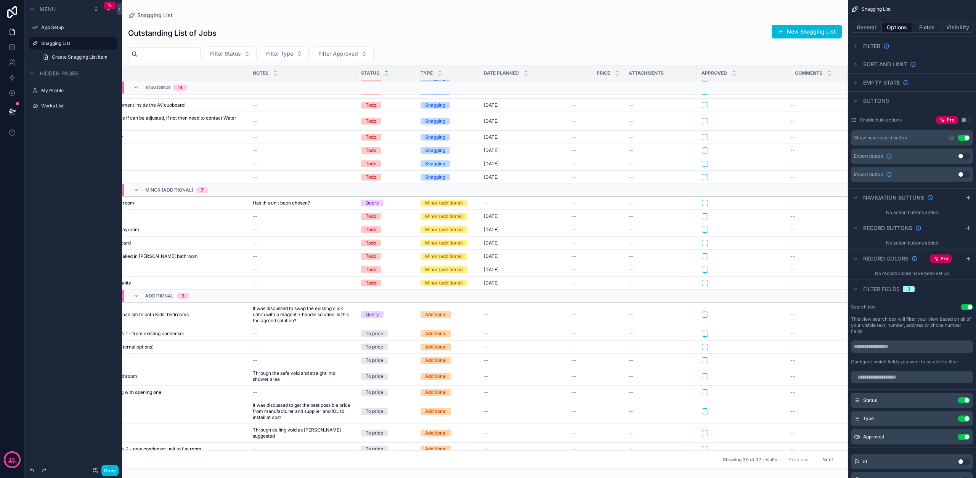
click at [951, 138] on icon "scrollable content" at bounding box center [952, 138] width 2 height 2
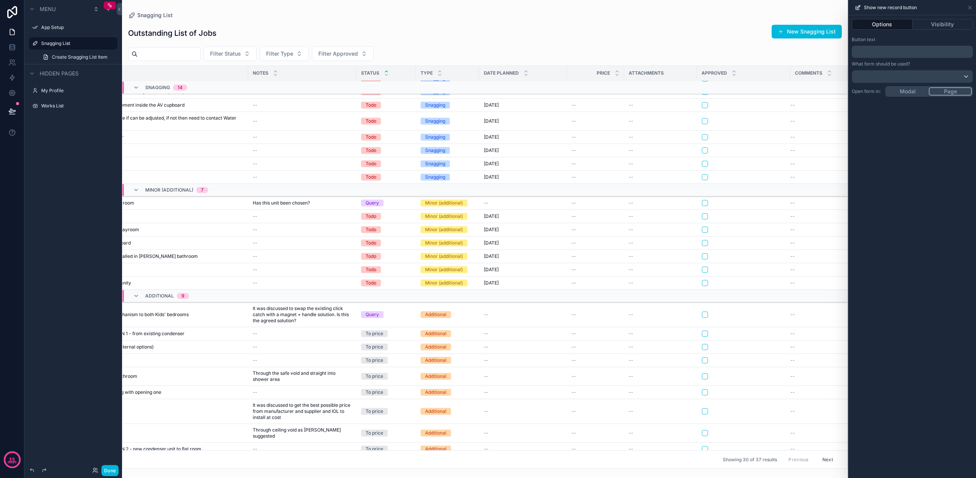
click at [894, 61] on div "Button text ﻿ What form should be used? Open form in: Modal Page" at bounding box center [912, 67] width 127 height 66
click at [903, 90] on div "Options Visibility Button text ﻿ What form should be used? Open form in: Modal …" at bounding box center [912, 246] width 127 height 463
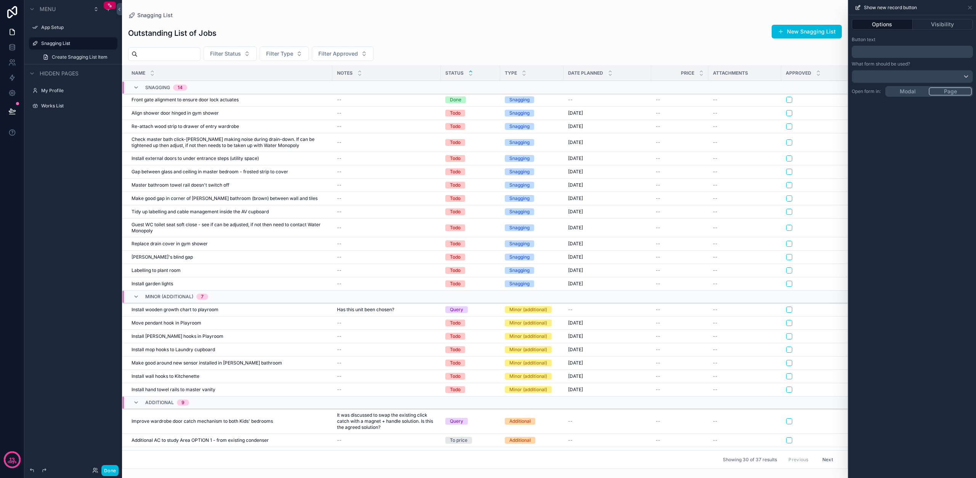
click at [955, 68] on div "Button text ﻿ What form should be used? Open form in: Modal Page" at bounding box center [912, 67] width 127 height 66
click at [970, 8] on icon at bounding box center [969, 7] width 3 height 3
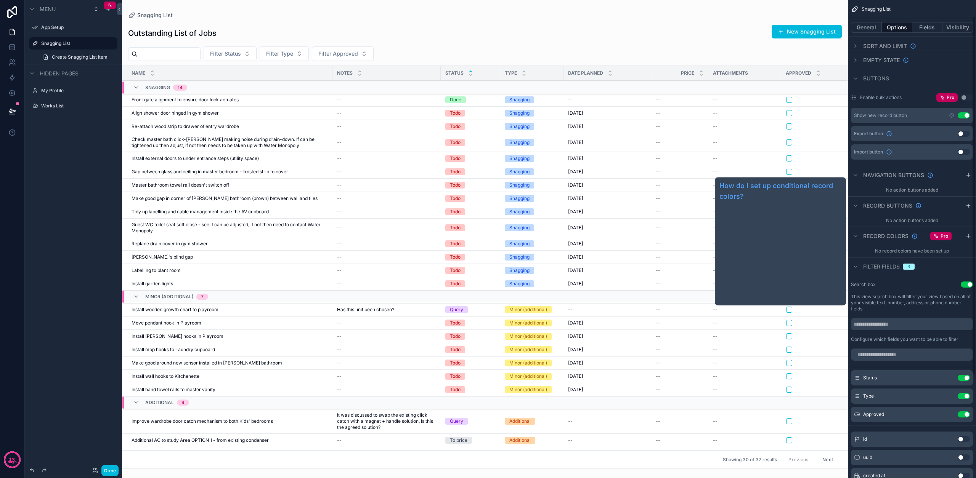
scroll to position [22, 0]
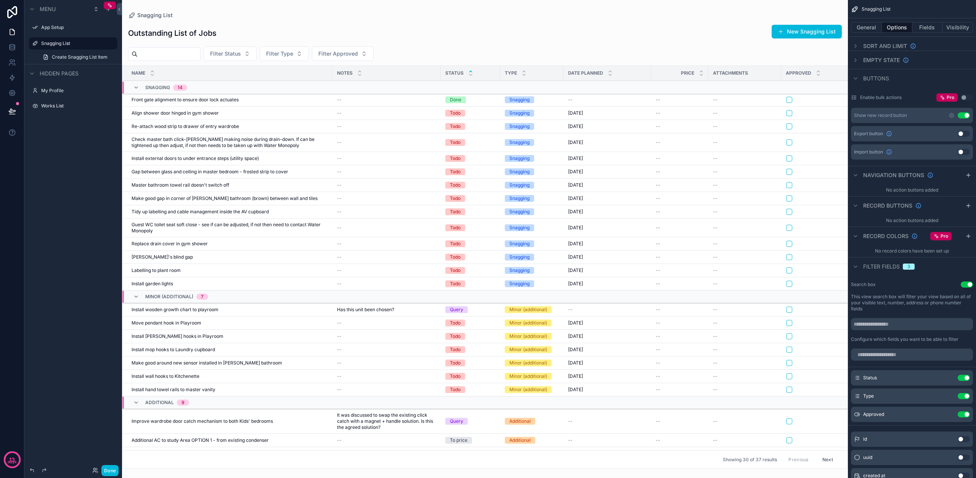
click at [967, 116] on button "Use setting" at bounding box center [964, 115] width 12 height 6
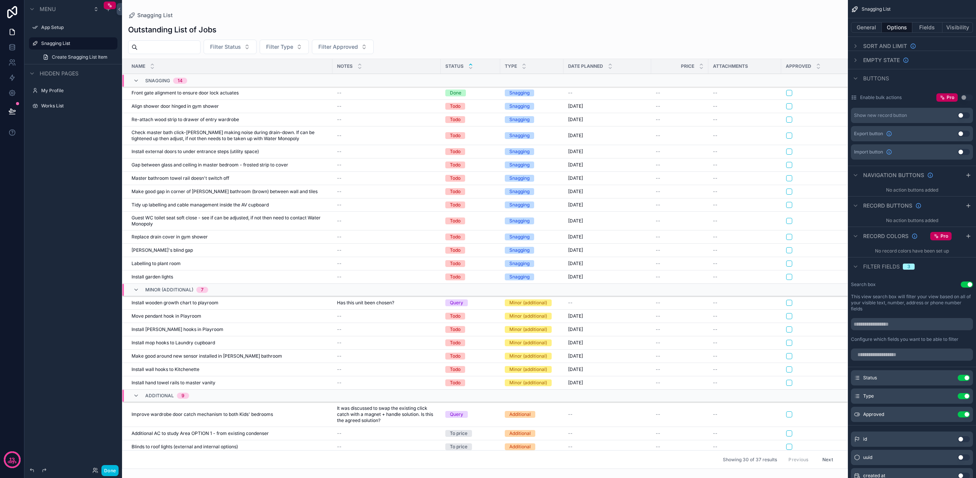
click at [963, 115] on button "Use setting" at bounding box center [964, 115] width 12 height 6
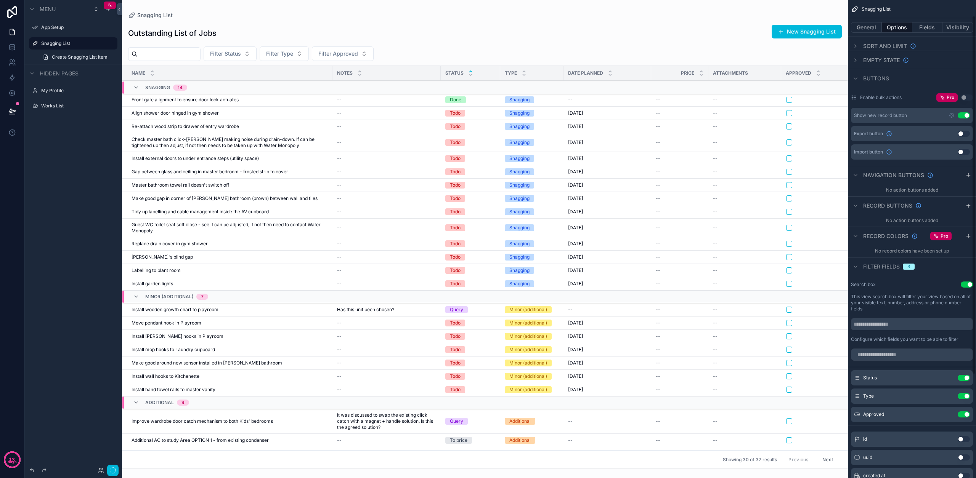
scroll to position [21, 0]
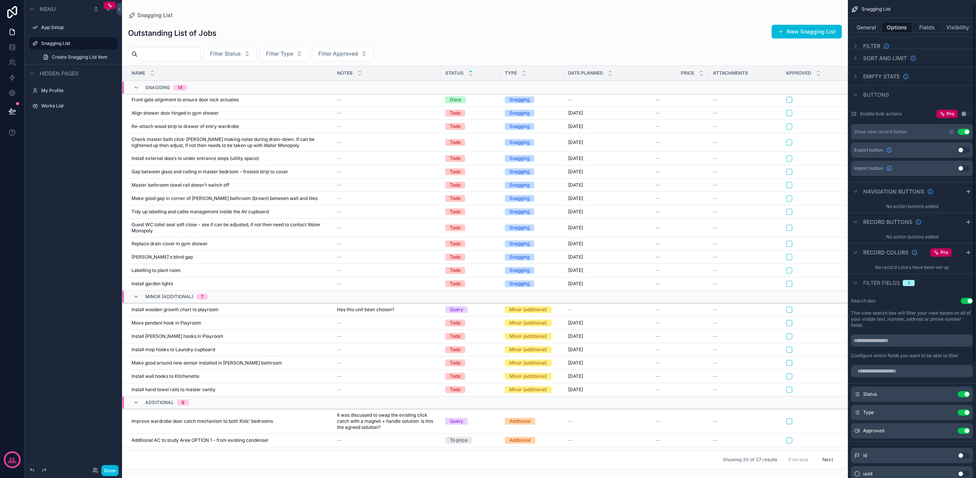
click at [872, 25] on button "General" at bounding box center [866, 27] width 31 height 11
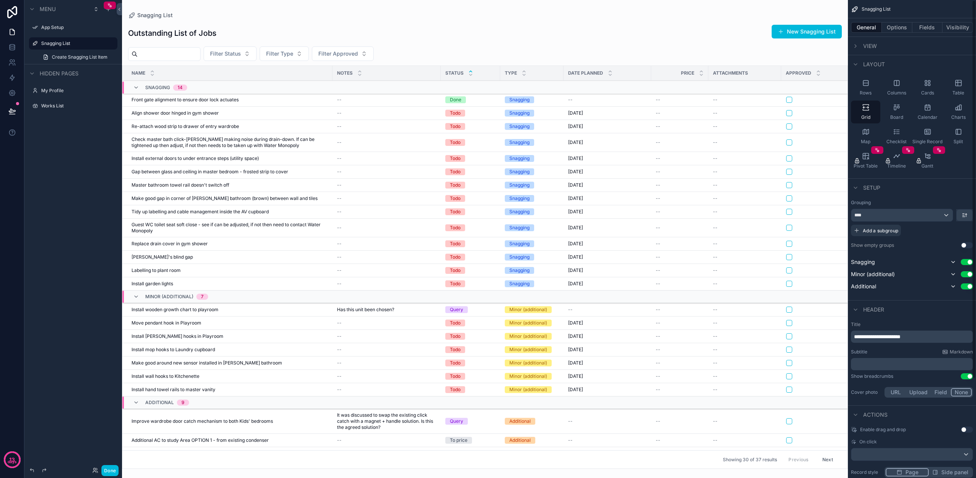
scroll to position [0, 0]
click at [855, 45] on icon "scrollable content" at bounding box center [856, 46] width 6 height 6
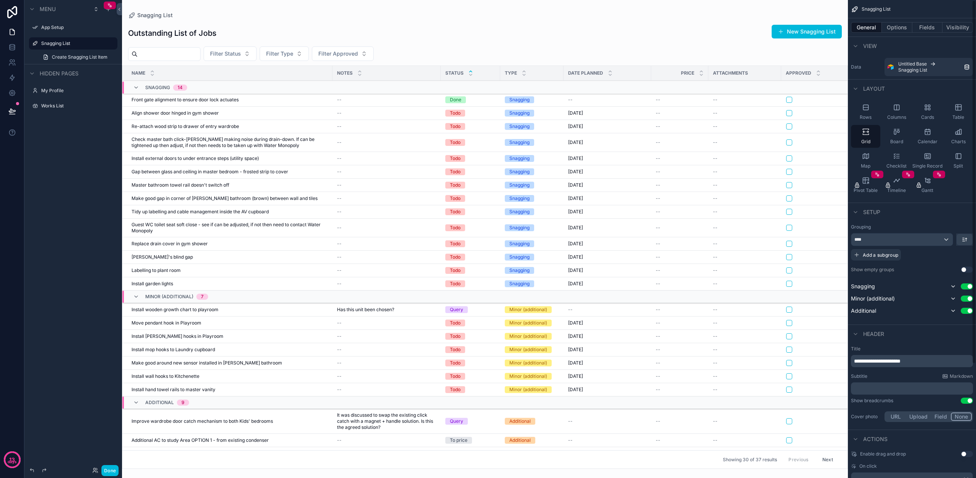
click at [856, 46] on icon "scrollable content" at bounding box center [856, 46] width 6 height 6
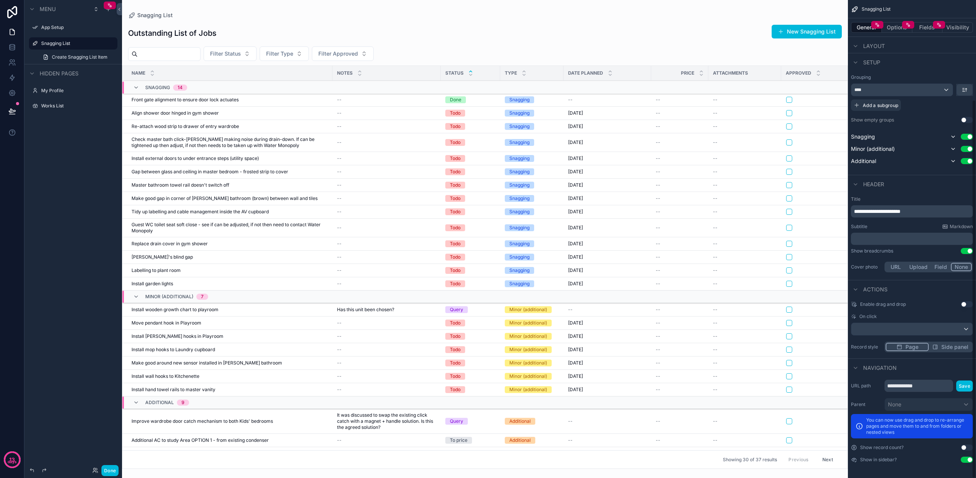
scroll to position [125, 0]
click at [891, 26] on button "Options" at bounding box center [897, 27] width 31 height 11
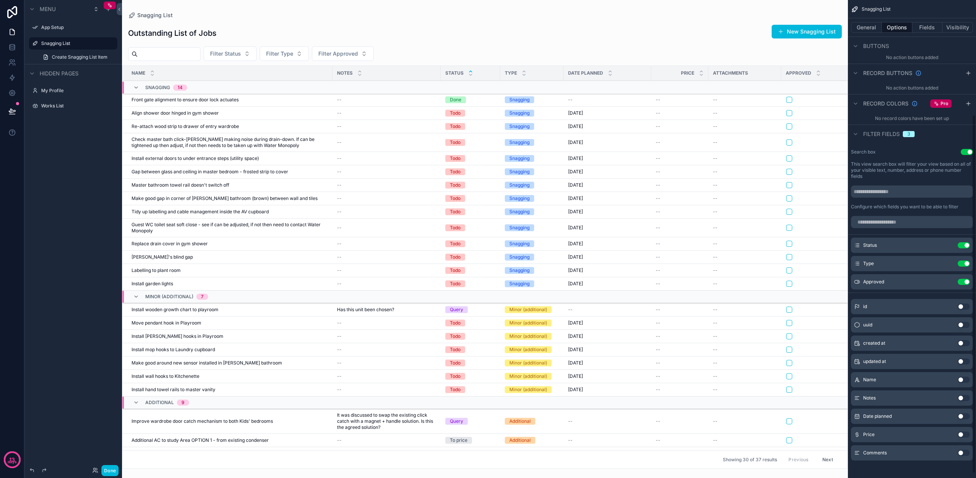
scroll to position [153, 0]
click at [962, 345] on button "Use setting" at bounding box center [964, 344] width 12 height 6
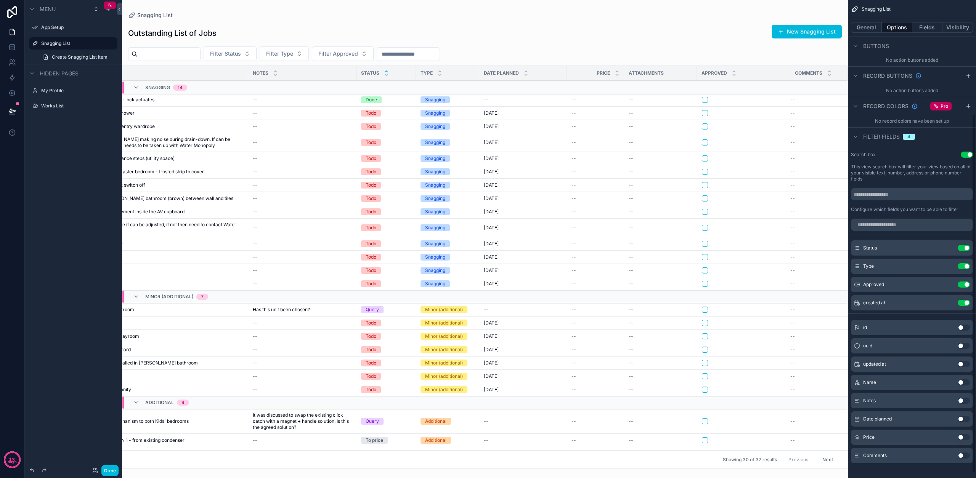
scroll to position [0, 84]
click at [964, 304] on button "Use setting" at bounding box center [964, 303] width 12 height 6
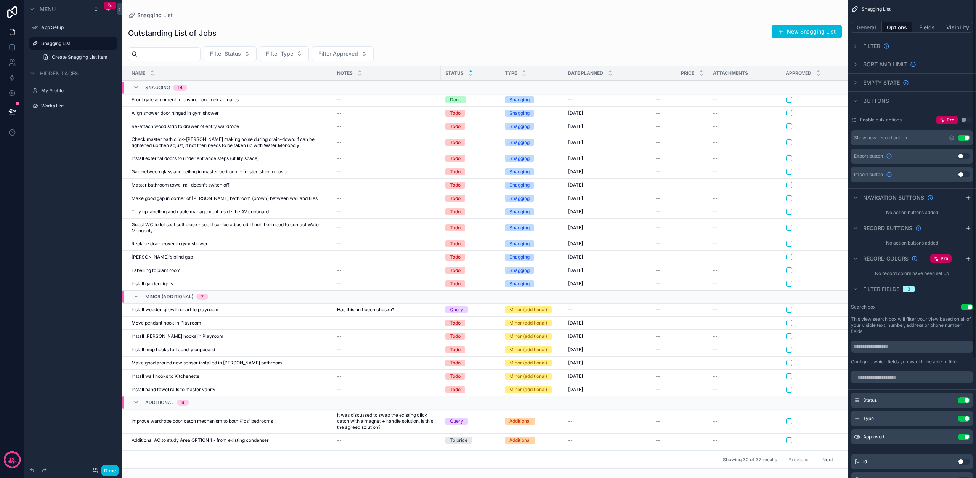
scroll to position [0, 0]
click at [871, 31] on button "General" at bounding box center [866, 27] width 31 height 11
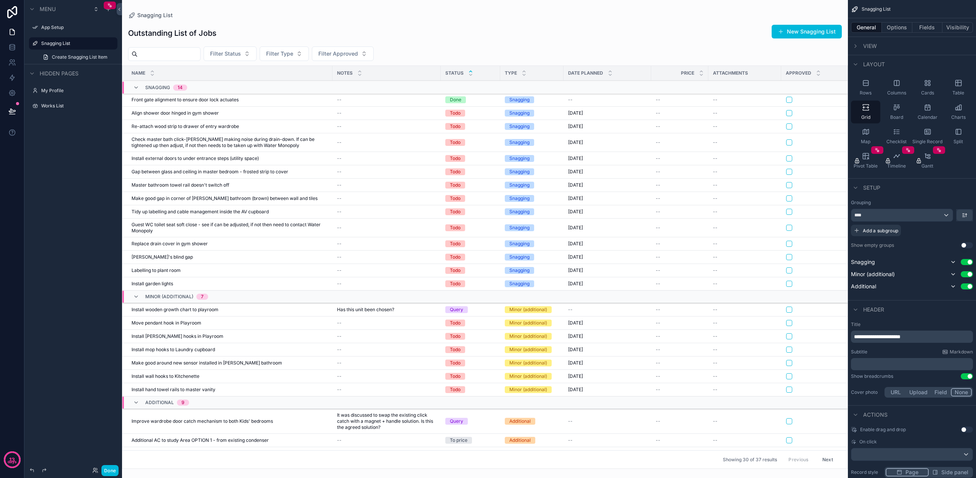
click at [857, 47] on icon "scrollable content" at bounding box center [856, 46] width 6 height 6
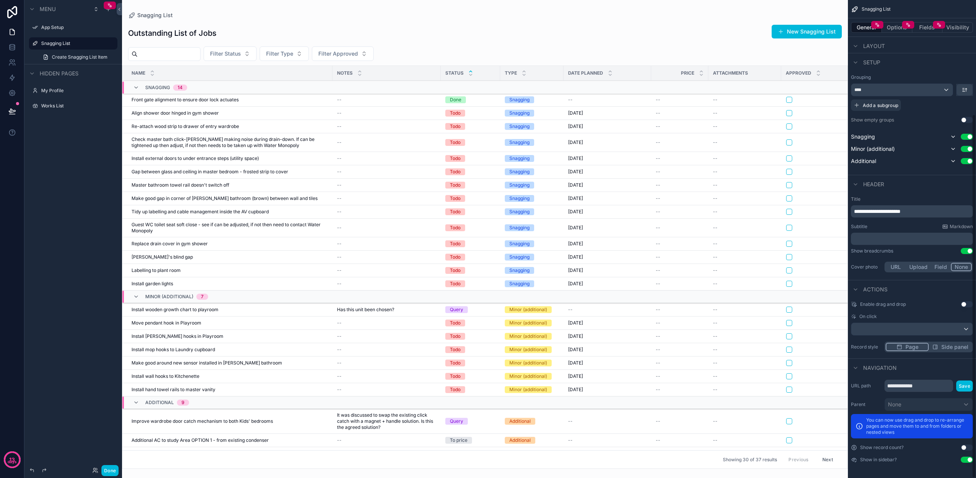
scroll to position [150, 0]
click at [934, 32] on button "Fields" at bounding box center [927, 27] width 31 height 11
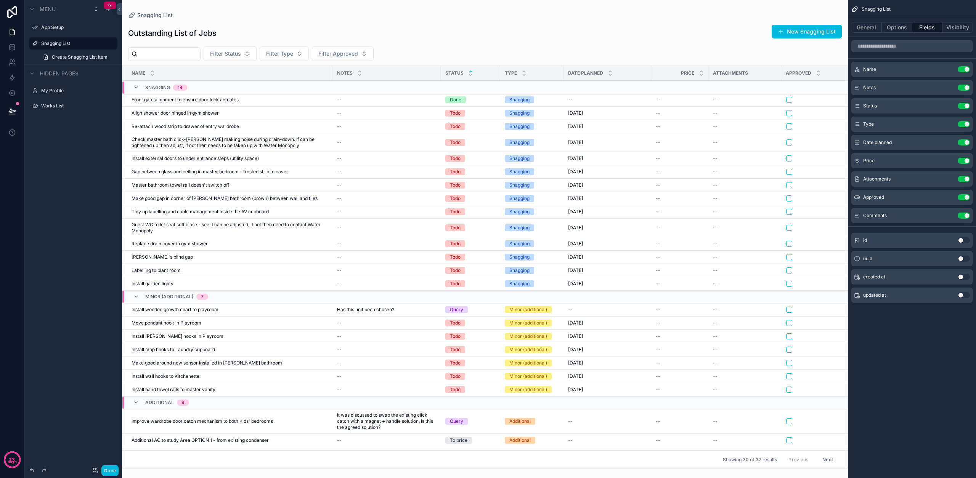
scroll to position [0, 0]
click at [965, 240] on button "Use setting" at bounding box center [964, 241] width 12 height 6
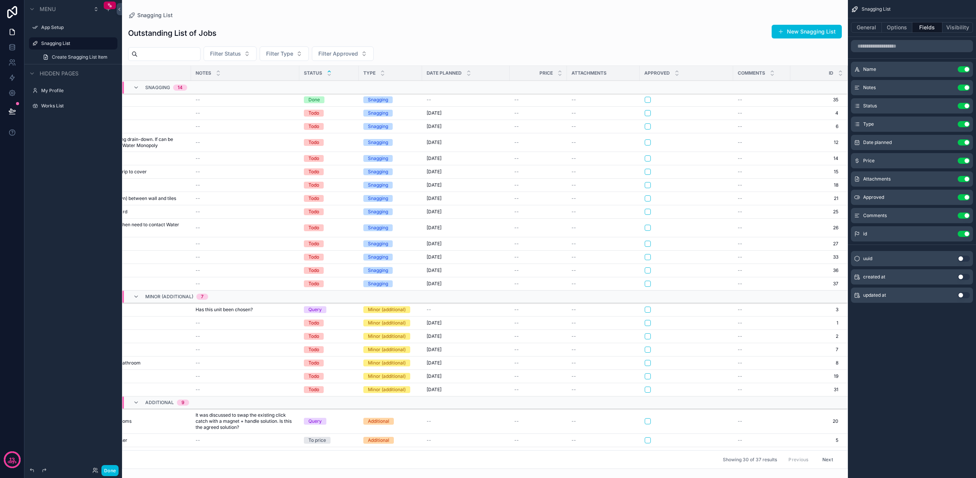
scroll to position [0, 141]
click at [964, 235] on button "Use setting" at bounding box center [964, 234] width 12 height 6
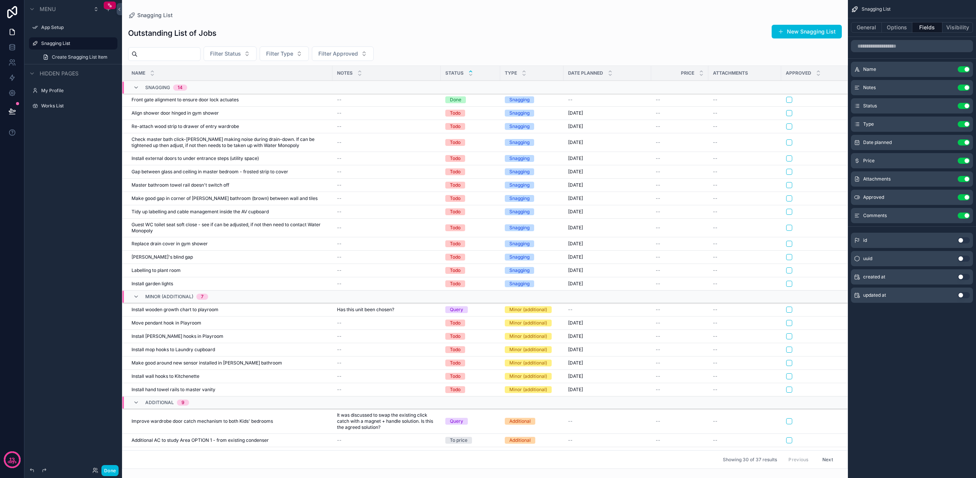
click at [960, 279] on button "Use setting" at bounding box center [964, 277] width 12 height 6
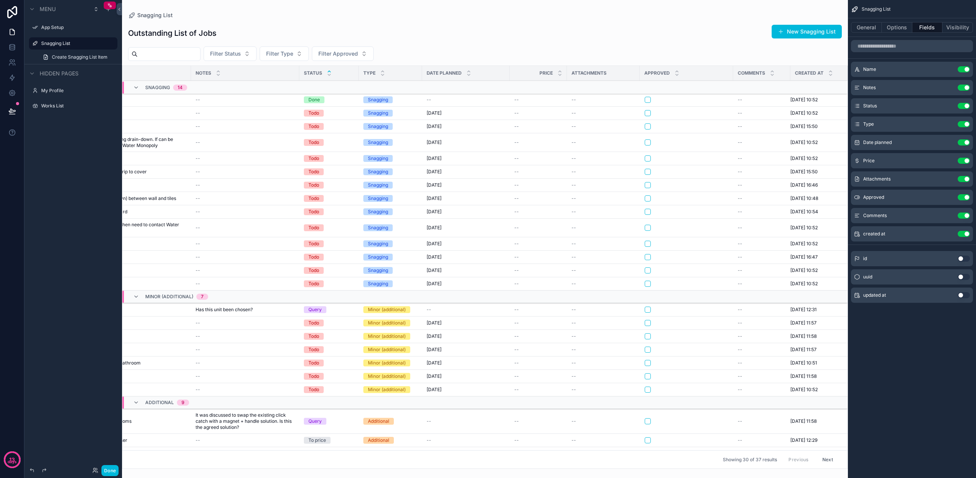
click at [963, 295] on button "Use setting" at bounding box center [964, 295] width 12 height 6
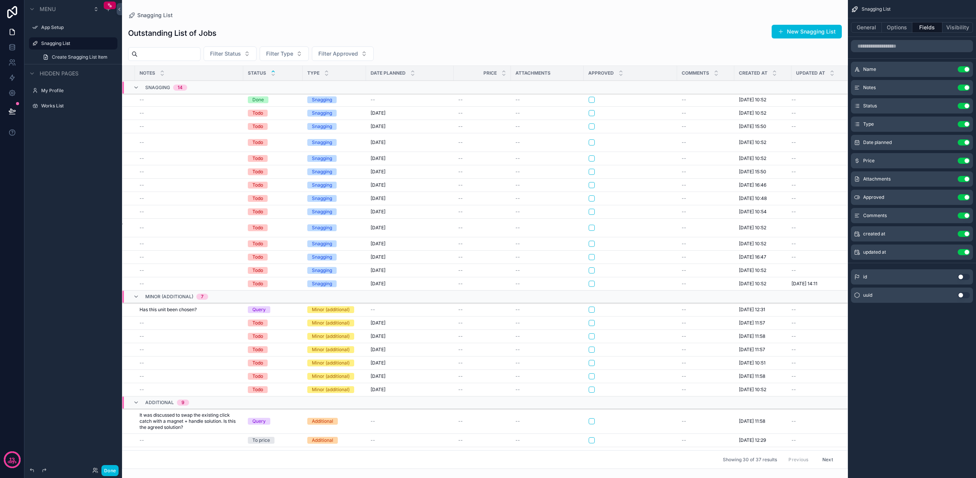
scroll to position [0, 197]
click at [963, 254] on button "Use setting" at bounding box center [964, 252] width 12 height 6
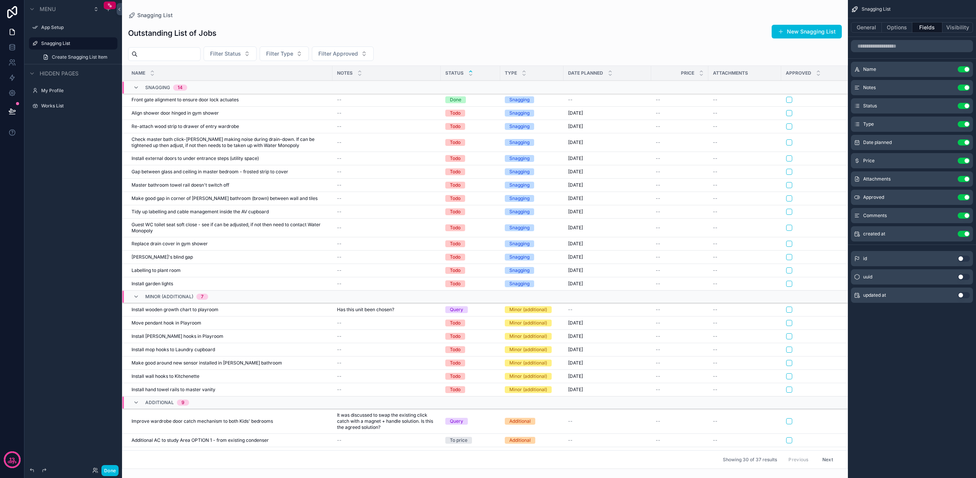
scroll to position [0, 0]
click at [873, 233] on span "created at" at bounding box center [874, 234] width 22 height 6
click at [0, 0] on icon "scrollable content" at bounding box center [0, 0] width 0 height 0
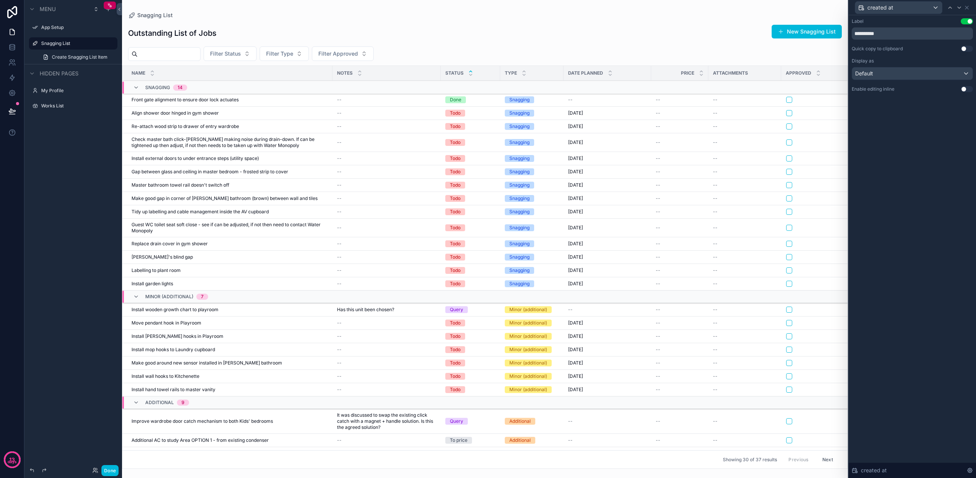
click at [914, 72] on div "Default" at bounding box center [912, 73] width 120 height 12
click at [879, 130] on span "Relative date" at bounding box center [874, 128] width 33 height 9
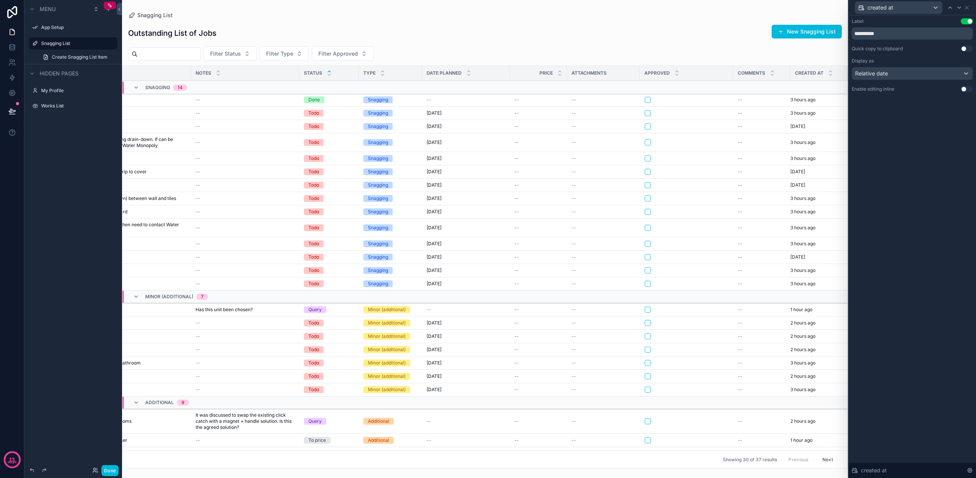
scroll to position [0, 0]
click at [898, 74] on div "Relative date" at bounding box center [912, 73] width 120 height 12
click at [875, 116] on span "Default" at bounding box center [867, 114] width 18 height 9
click at [936, 7] on div "created at" at bounding box center [898, 8] width 87 height 12
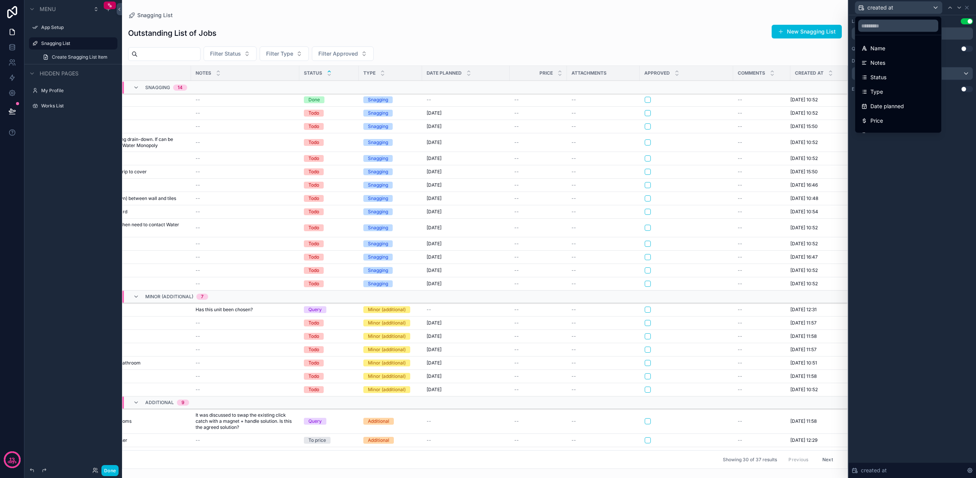
click at [936, 7] on div at bounding box center [912, 239] width 127 height 478
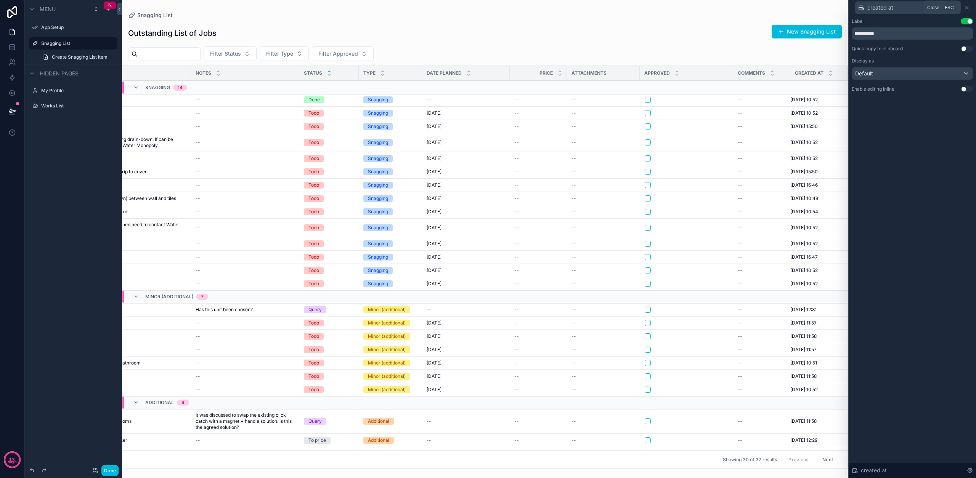
click at [968, 9] on icon at bounding box center [967, 8] width 6 height 6
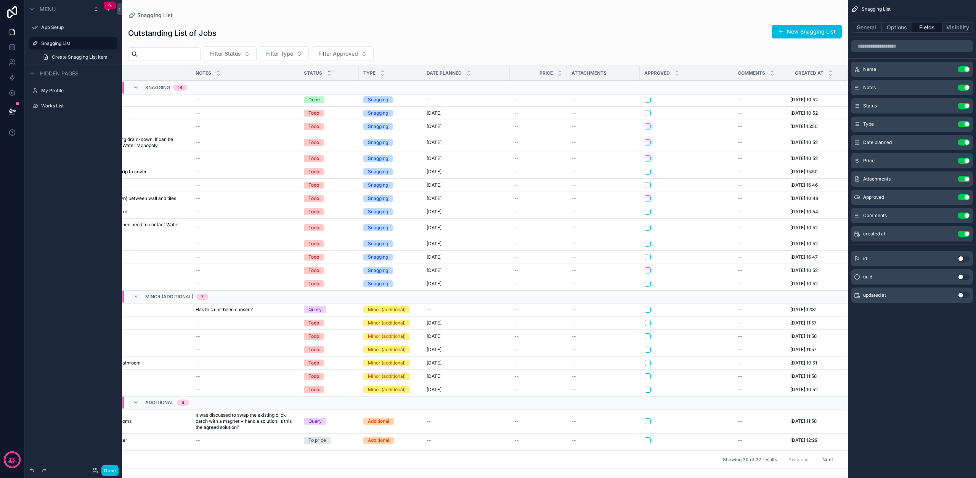
click at [881, 232] on span "created at" at bounding box center [874, 234] width 22 height 6
click at [877, 235] on span "created at" at bounding box center [874, 234] width 22 height 6
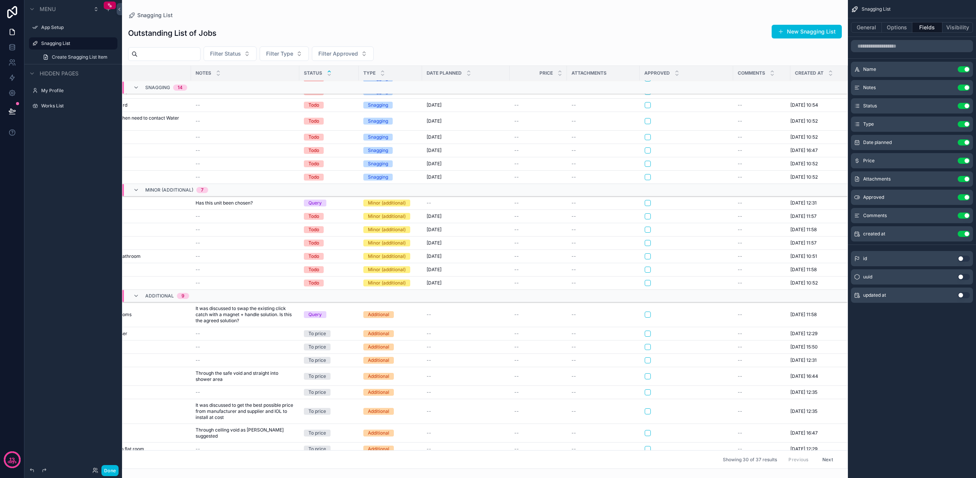
scroll to position [0, 0]
click at [899, 22] on button "Options" at bounding box center [897, 27] width 31 height 11
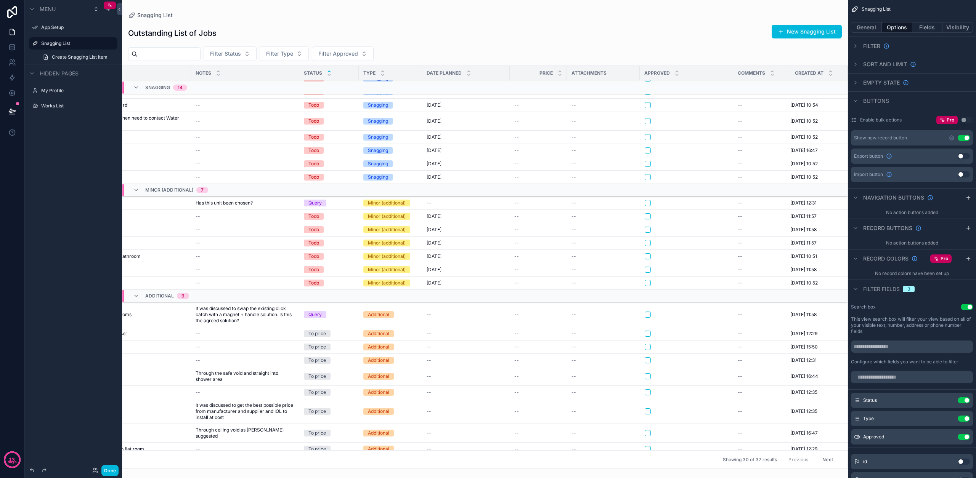
scroll to position [0, 0]
click at [951, 138] on icon "scrollable content" at bounding box center [952, 138] width 6 height 6
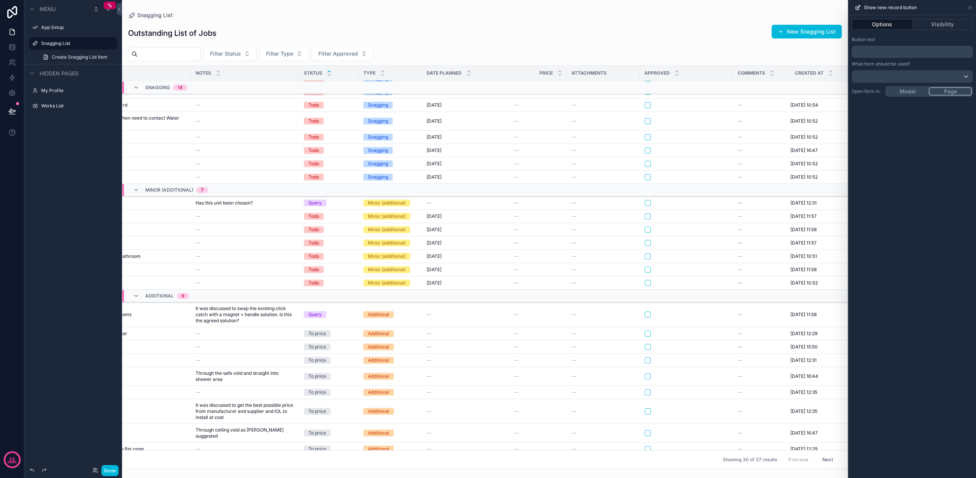
click at [885, 52] on p "﻿" at bounding box center [913, 51] width 117 height 9
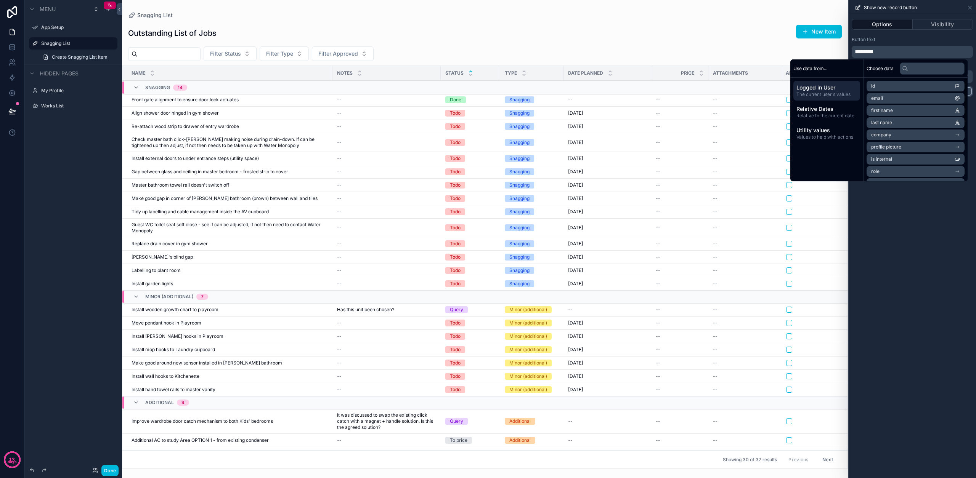
click at [930, 213] on div "Options Visibility Button text ******** What form should be used? Open form in:…" at bounding box center [912, 246] width 127 height 463
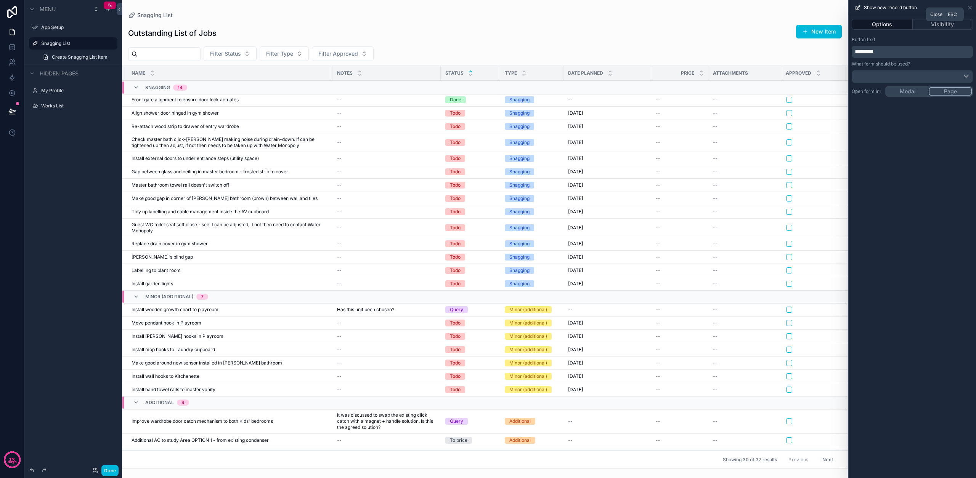
click at [971, 8] on icon at bounding box center [970, 8] width 6 height 6
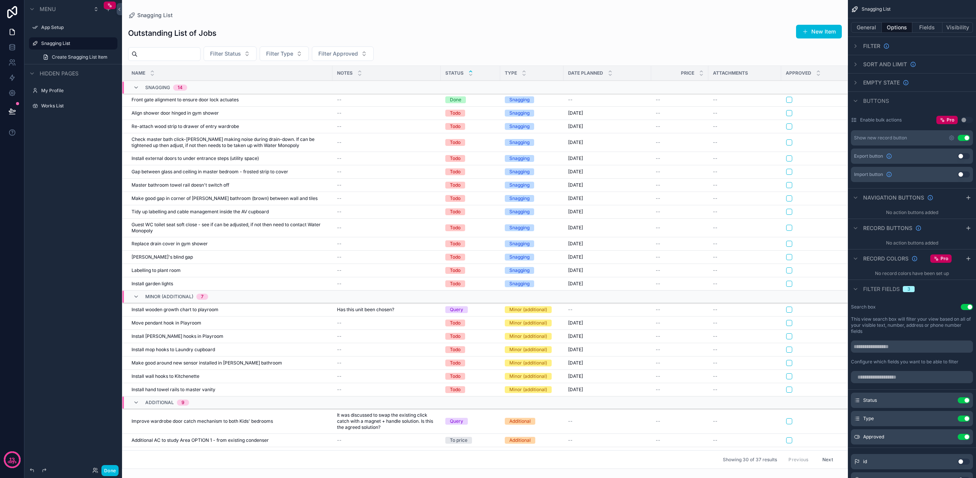
click at [724, 25] on div "Outstanding List of Jobs New Item" at bounding box center [485, 33] width 714 height 18
click at [75, 57] on span "Create Snagging List Item" at bounding box center [80, 57] width 56 height 6
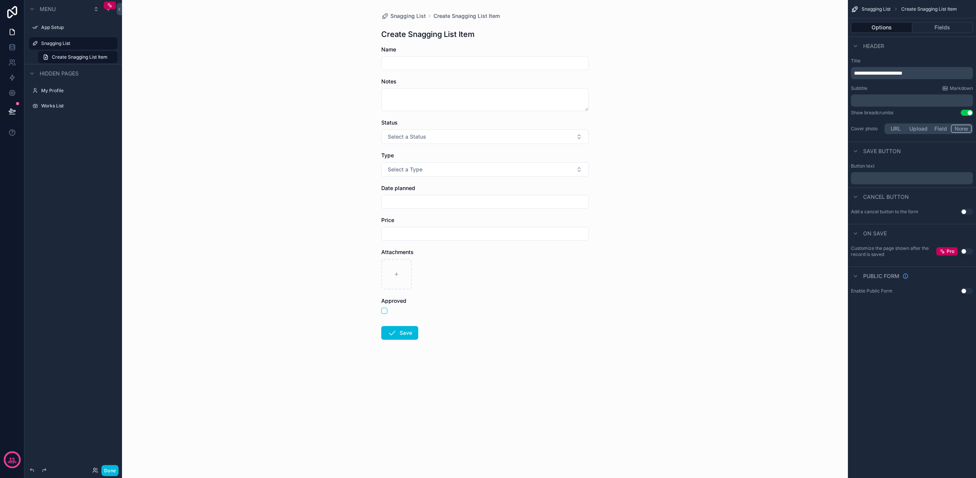
click at [434, 139] on button "Select a Status" at bounding box center [484, 137] width 207 height 14
click at [322, 148] on div "Snagging List Create Snagging List Item Create Snagging List Item Name Notes St…" at bounding box center [485, 239] width 726 height 478
click at [61, 46] on label "Snagging List" at bounding box center [77, 43] width 72 height 6
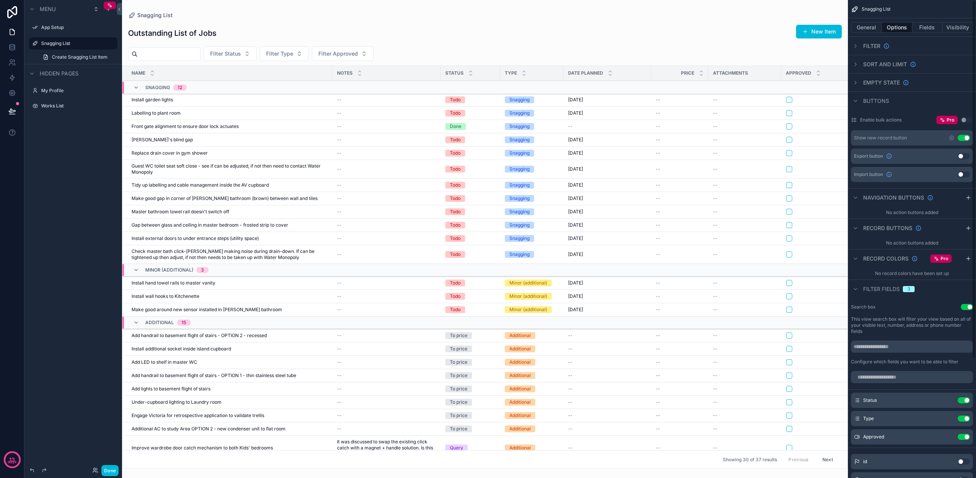
scroll to position [0, 0]
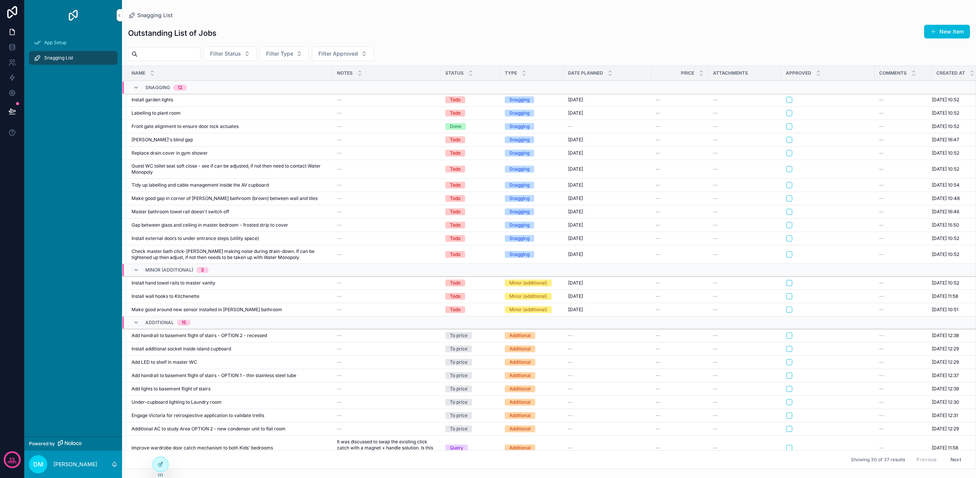
scroll to position [0, 0]
click at [53, 40] on span "App Setup" at bounding box center [55, 43] width 22 height 6
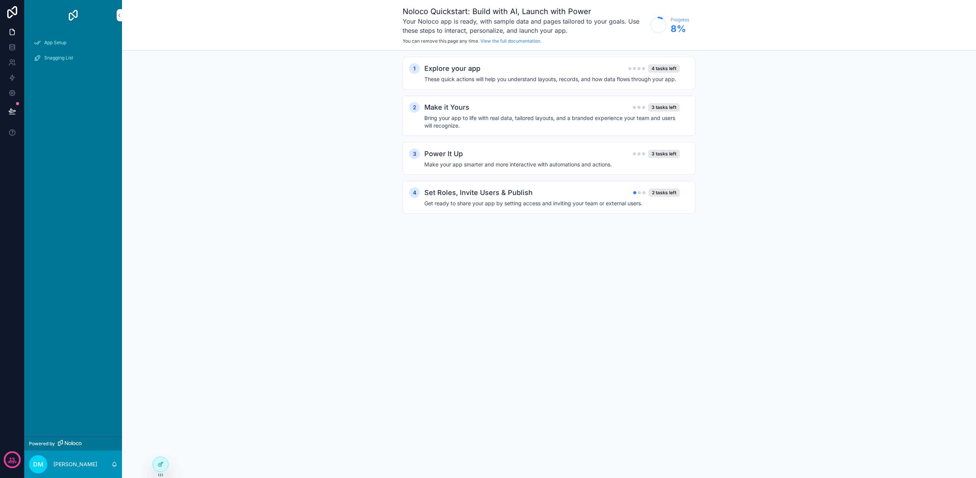
click at [57, 55] on span "Snagging List" at bounding box center [58, 58] width 29 height 6
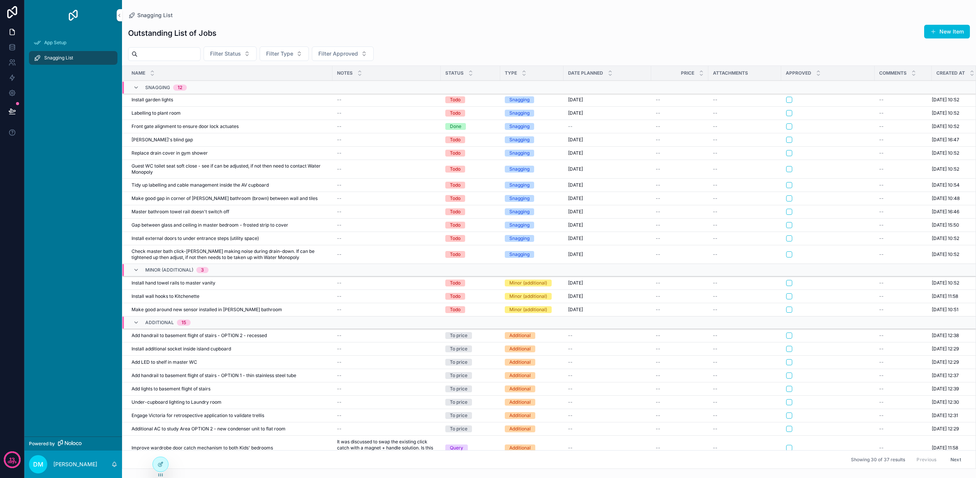
click at [57, 55] on span "Snagging List" at bounding box center [58, 58] width 29 height 6
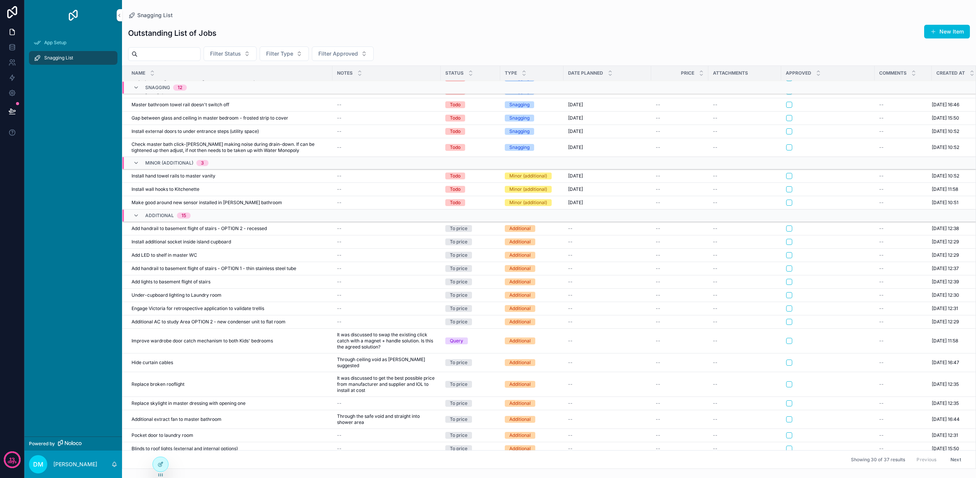
scroll to position [107, 0]
click at [11, 32] on icon at bounding box center [12, 32] width 8 height 8
click at [12, 46] on icon at bounding box center [12, 46] width 5 height 2
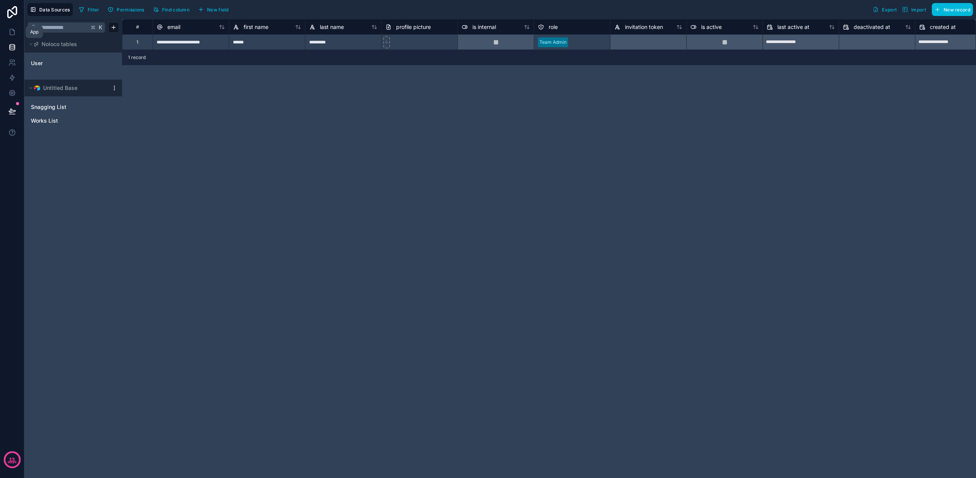
click at [11, 32] on icon at bounding box center [12, 32] width 8 height 8
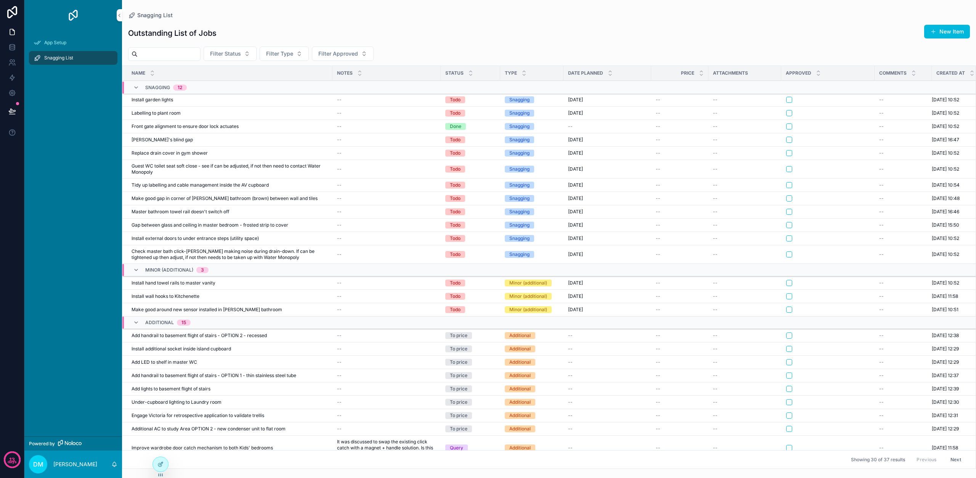
click at [72, 13] on img "scrollable content" at bounding box center [73, 15] width 12 height 12
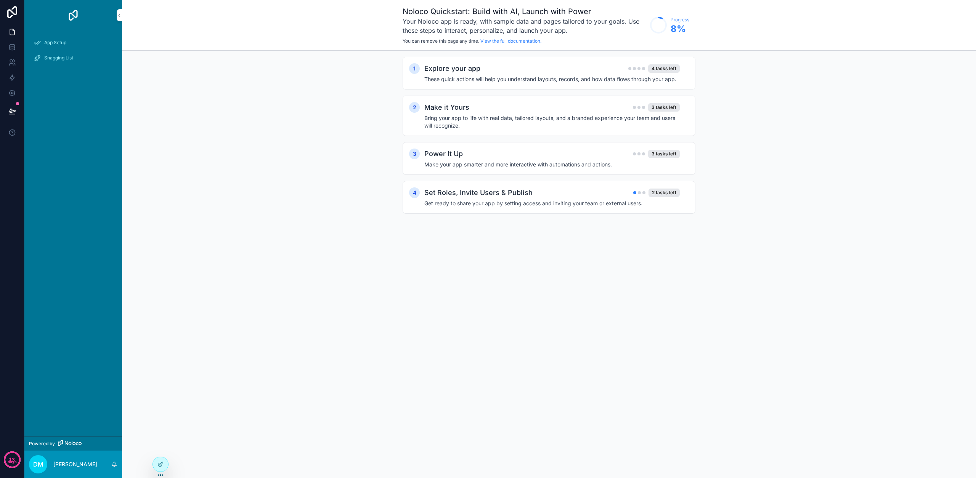
click at [73, 13] on img "scrollable content" at bounding box center [73, 15] width 12 height 12
click at [86, 467] on p "[PERSON_NAME]" at bounding box center [75, 465] width 44 height 8
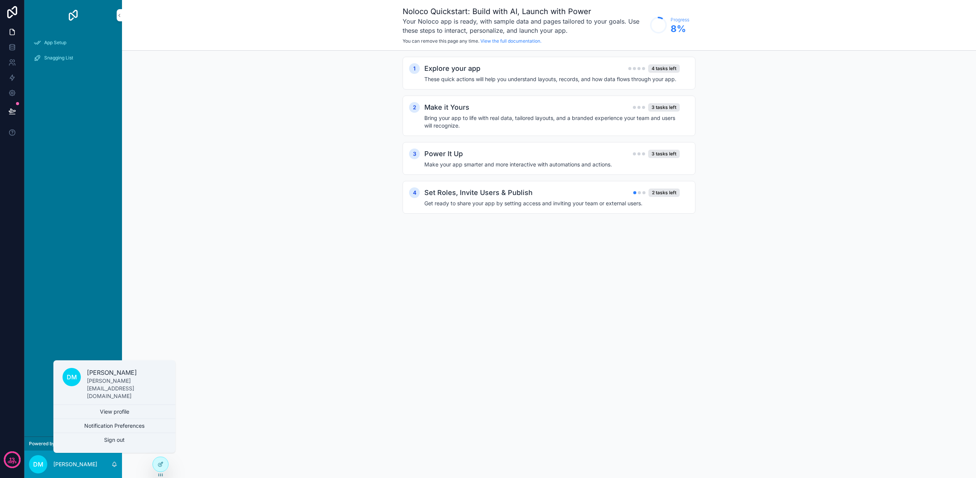
click at [83, 328] on div "App Setup Snagging List" at bounding box center [73, 234] width 98 height 406
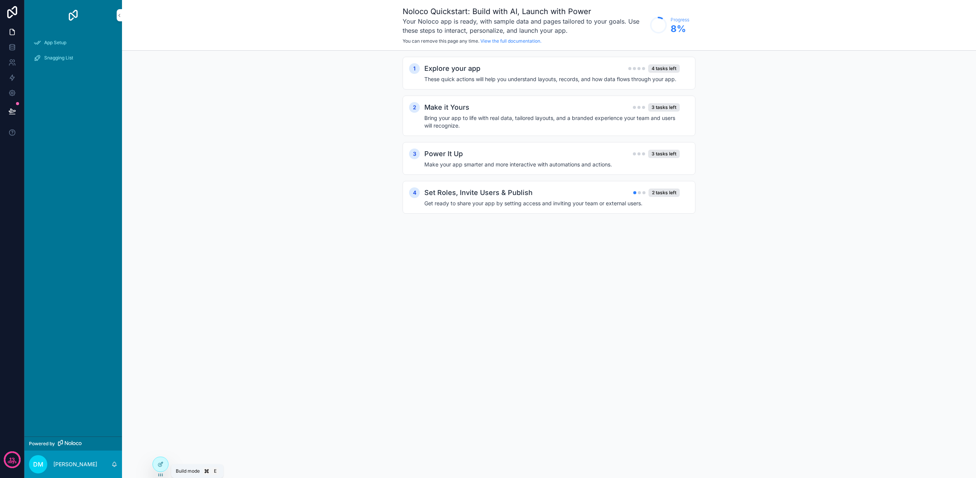
click at [165, 466] on div at bounding box center [160, 465] width 15 height 14
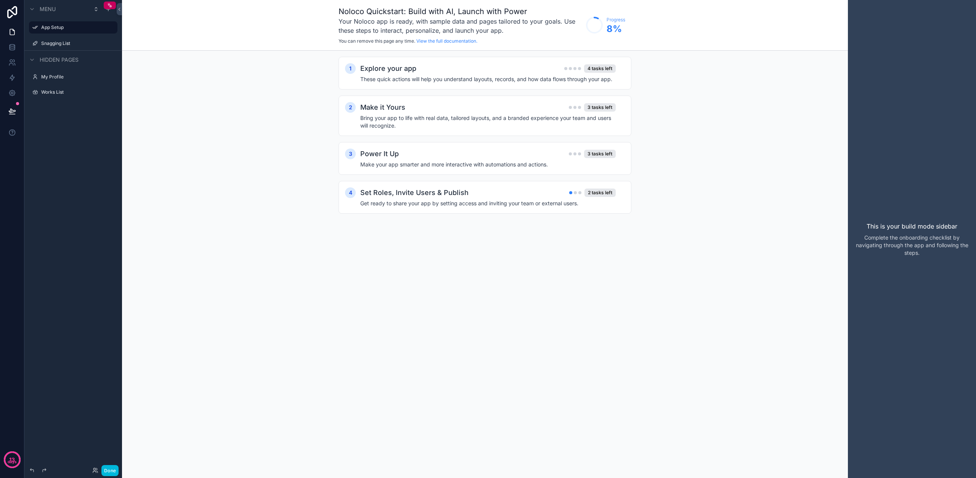
click at [57, 40] on div "Snagging List" at bounding box center [78, 43] width 75 height 6
click at [60, 27] on label "App Setup" at bounding box center [77, 27] width 72 height 6
click at [0, 0] on icon "scrollable content" at bounding box center [0, 0] width 0 height 0
click at [57, 43] on label "Snagging List" at bounding box center [77, 43] width 72 height 6
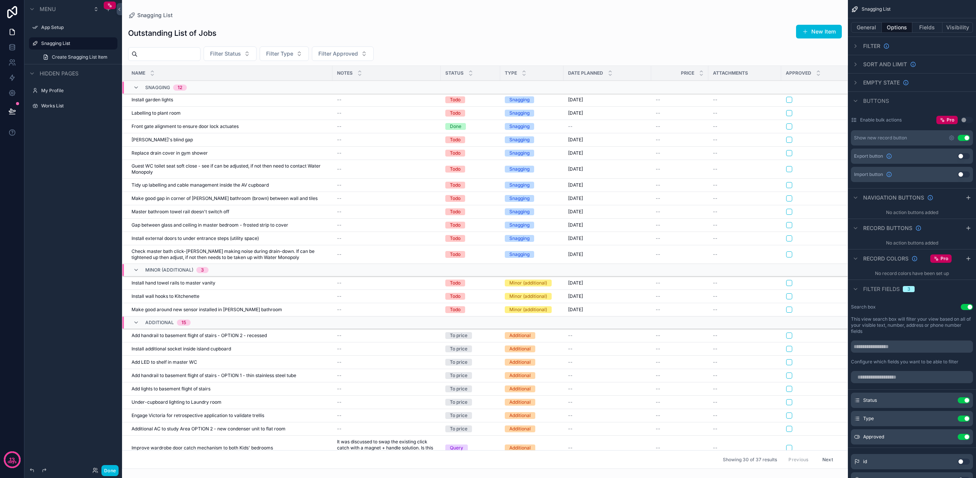
click at [52, 53] on link "Create Snagging List Item" at bounding box center [77, 57] width 79 height 12
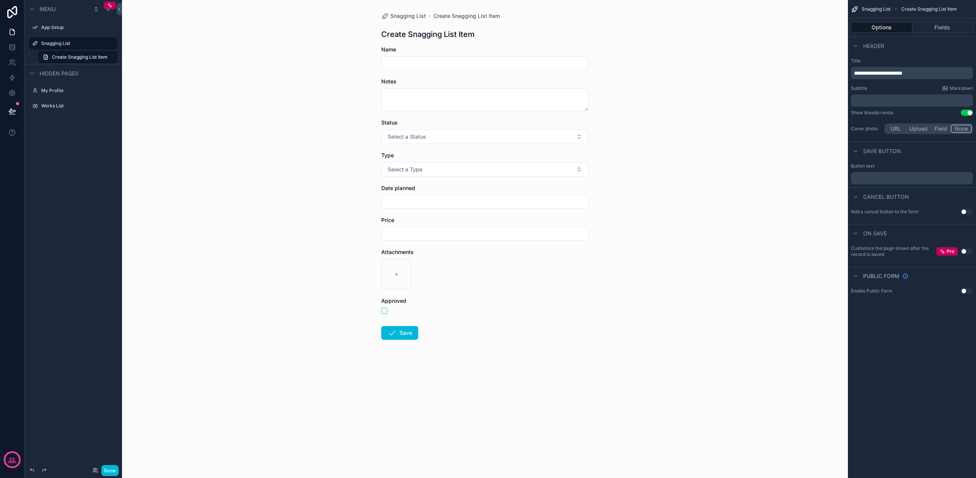
click at [419, 134] on span "Select a Status" at bounding box center [407, 137] width 39 height 8
click at [690, 161] on div "Snagging List Create Snagging List Item Create Snagging List Item Name Notes St…" at bounding box center [485, 239] width 726 height 478
click at [942, 29] on button "Fields" at bounding box center [942, 27] width 61 height 11
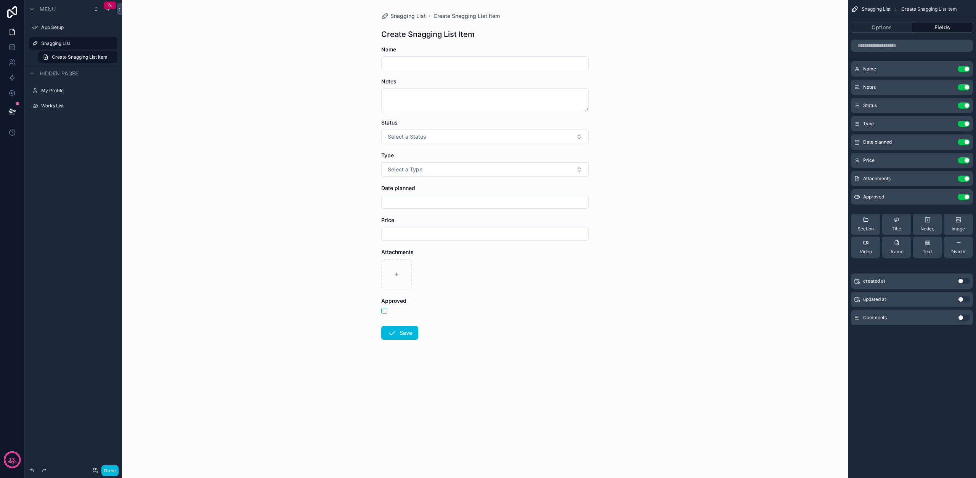
click at [0, 0] on icon "scrollable content" at bounding box center [0, 0] width 0 height 0
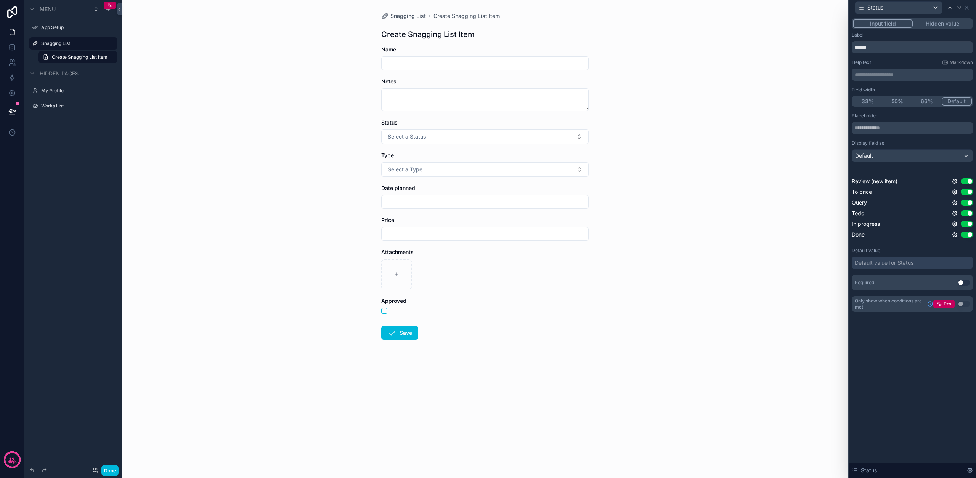
click at [968, 192] on button "Use setting" at bounding box center [967, 192] width 12 height 6
click at [967, 204] on button "Use setting" at bounding box center [967, 203] width 12 height 6
click at [966, 215] on button "Use setting" at bounding box center [967, 213] width 12 height 6
click at [966, 225] on button "Use setting" at bounding box center [967, 224] width 12 height 6
click at [967, 233] on button "Use setting" at bounding box center [967, 235] width 12 height 6
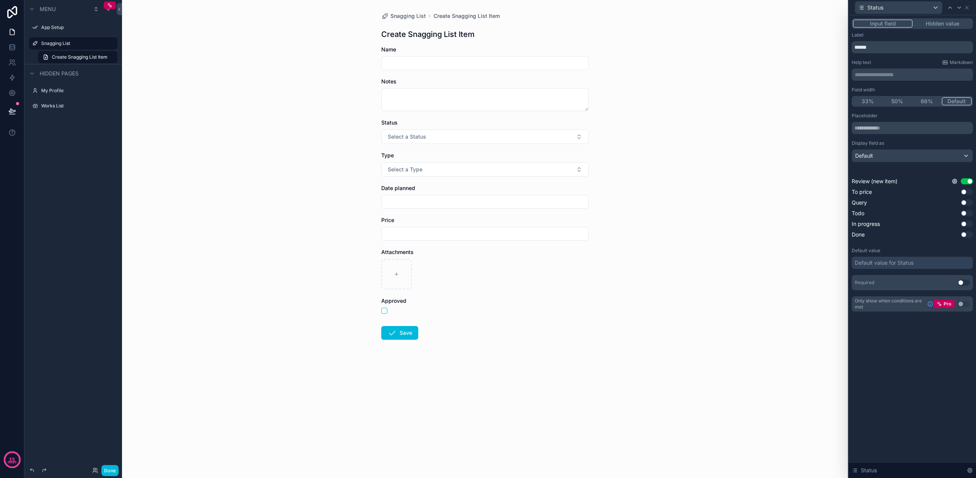
click at [914, 374] on div "**********" at bounding box center [912, 246] width 127 height 463
click at [963, 283] on button "Use setting" at bounding box center [964, 283] width 12 height 6
click at [904, 158] on div "Default" at bounding box center [912, 156] width 120 height 12
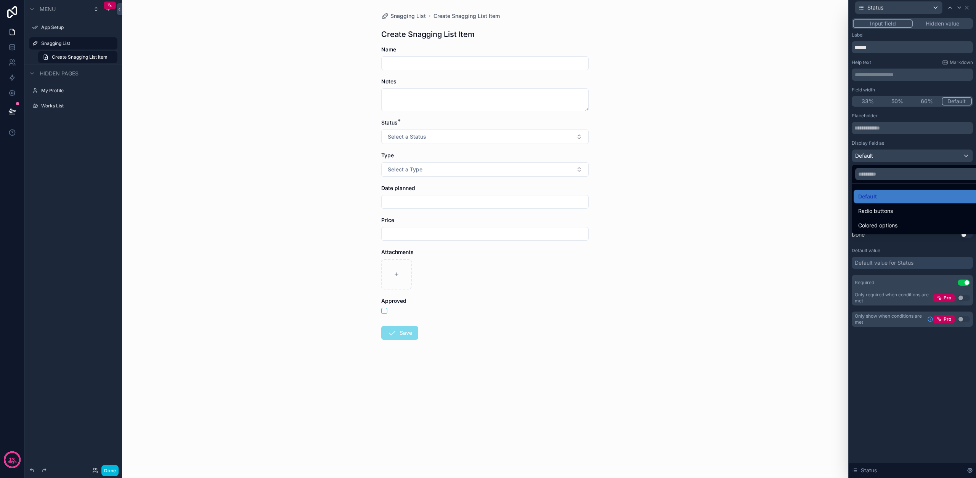
click at [901, 154] on div at bounding box center [912, 239] width 127 height 478
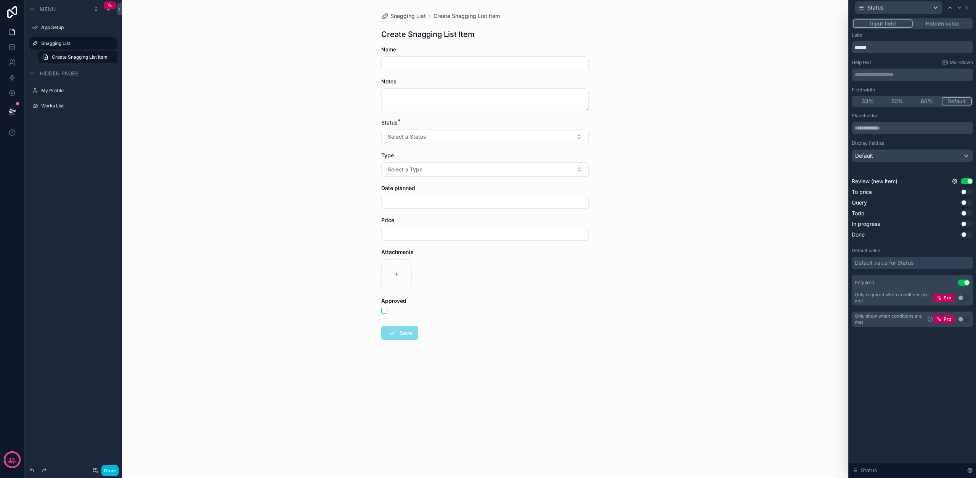
click at [701, 308] on div "Snagging List Create Snagging List Item Create Snagging List Item Name Notes St…" at bounding box center [485, 239] width 726 height 478
click at [526, 134] on button "Select a Status" at bounding box center [484, 137] width 207 height 14
click at [667, 123] on div "Snagging List Create Snagging List Item Create Snagging List Item Name Notes St…" at bounding box center [485, 239] width 726 height 478
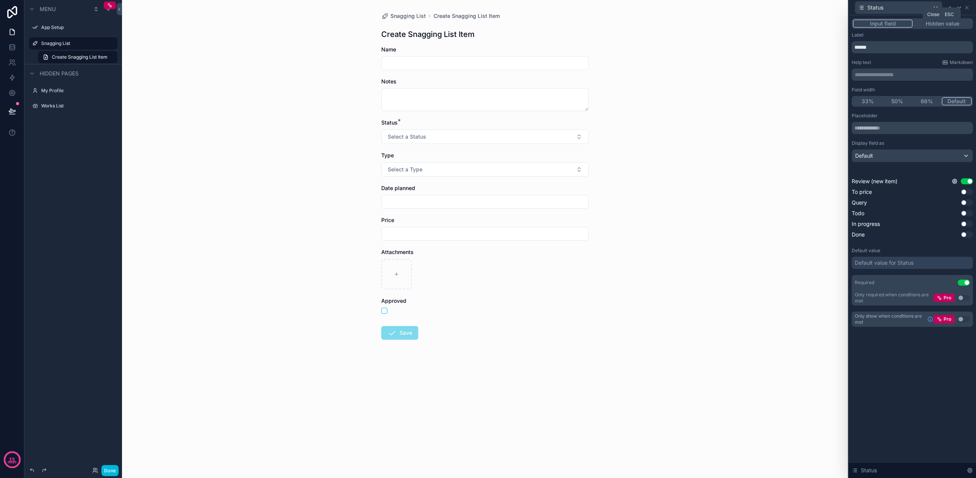
click at [967, 9] on icon at bounding box center [967, 8] width 6 height 6
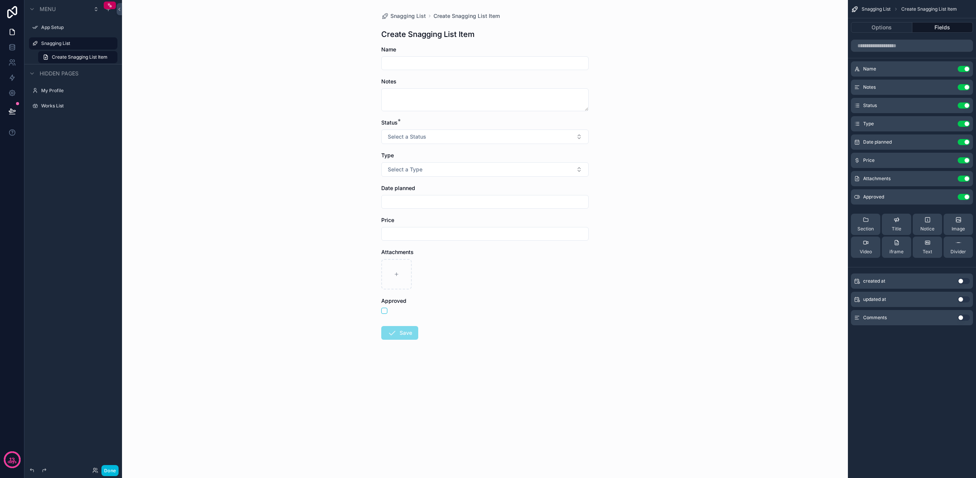
click at [967, 141] on button "Use setting" at bounding box center [964, 142] width 12 height 6
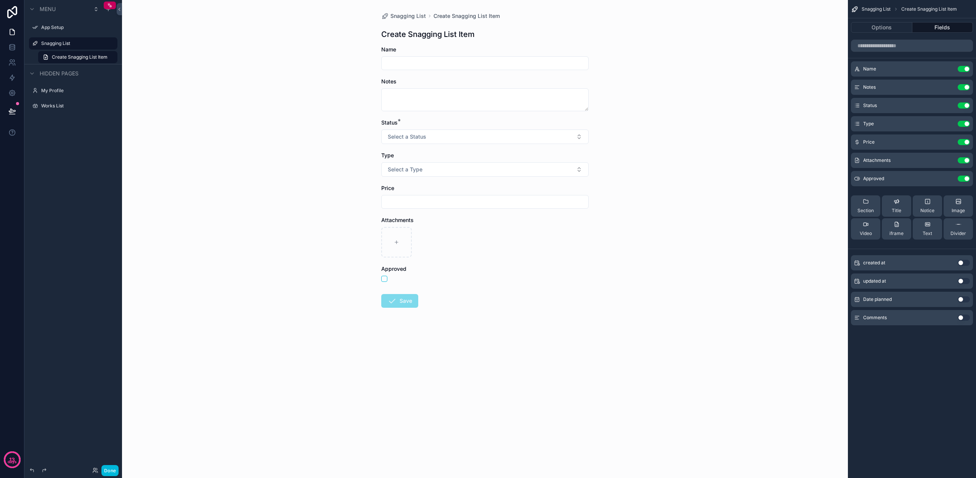
click at [964, 124] on button "Use setting" at bounding box center [964, 124] width 12 height 6
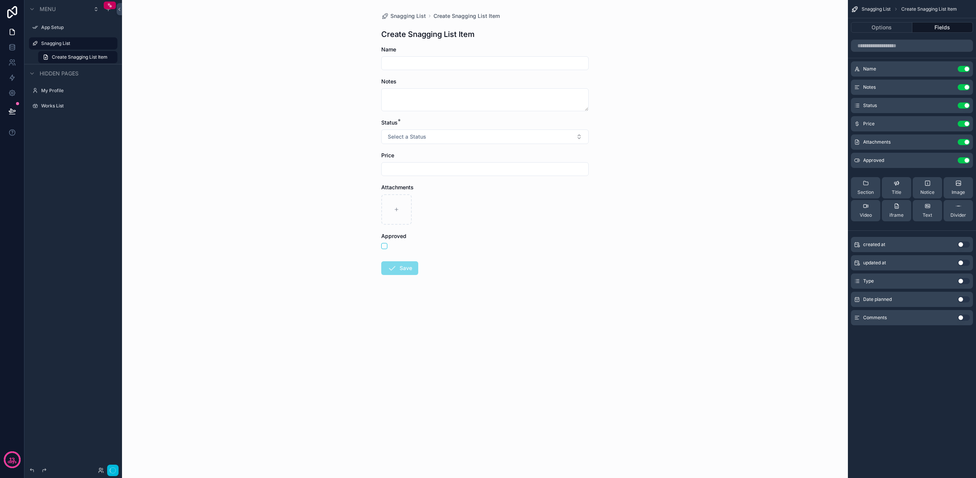
click at [964, 124] on button "Use setting" at bounding box center [964, 124] width 12 height 6
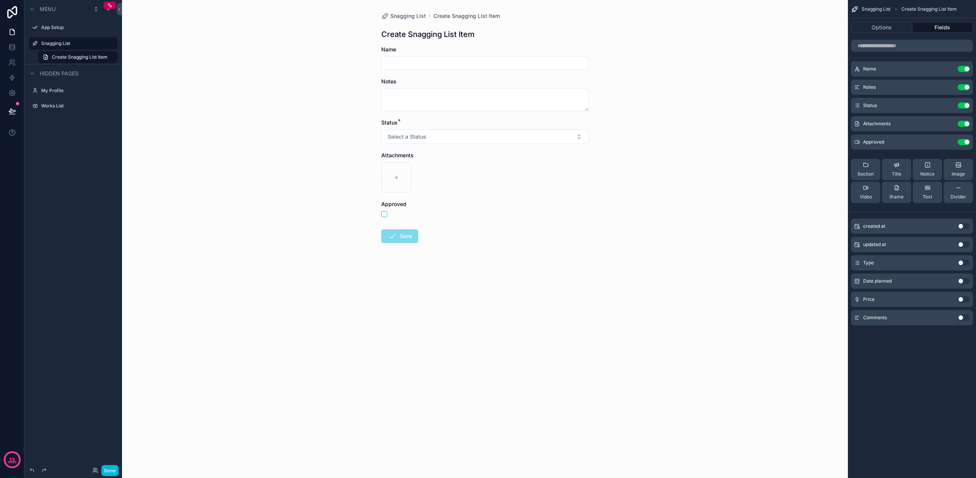
click at [965, 143] on button "Use setting" at bounding box center [964, 142] width 12 height 6
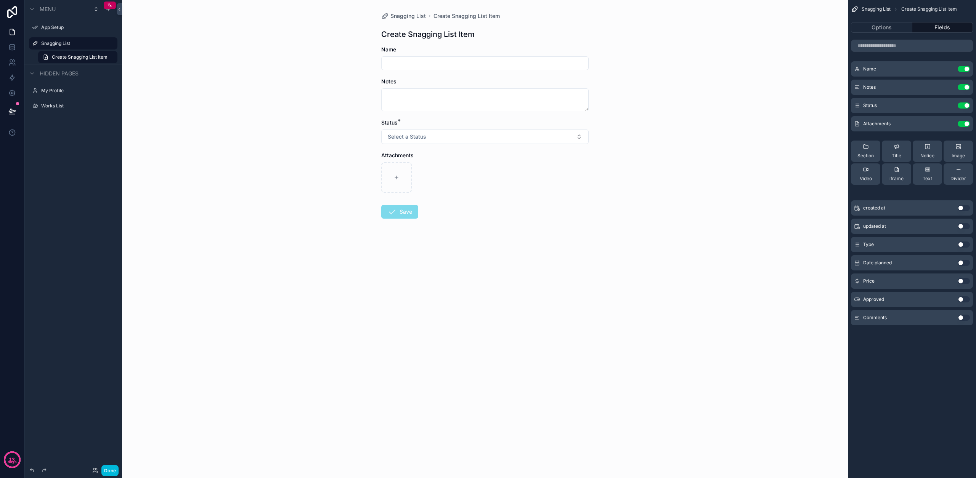
click at [412, 138] on span "Select a Status" at bounding box center [407, 137] width 39 height 8
click at [466, 233] on form "Name Notes Status * Select a Status Attachments Save" at bounding box center [484, 157] width 207 height 222
click at [66, 43] on label "Snagging List" at bounding box center [77, 43] width 72 height 6
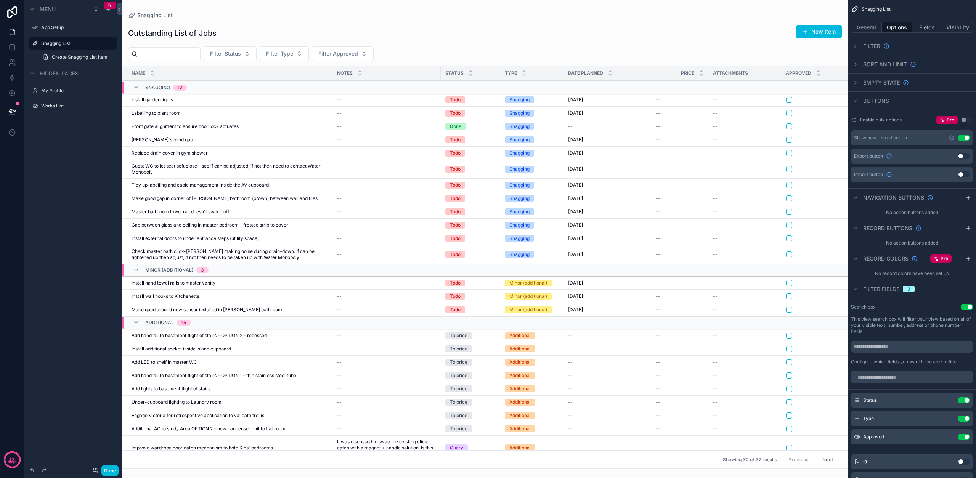
scroll to position [0, 0]
click at [0, 0] on icon "scrollable content" at bounding box center [0, 0] width 0 height 0
drag, startPoint x: 85, startPoint y: 44, endPoint x: 32, endPoint y: 43, distance: 52.6
type input "**********"
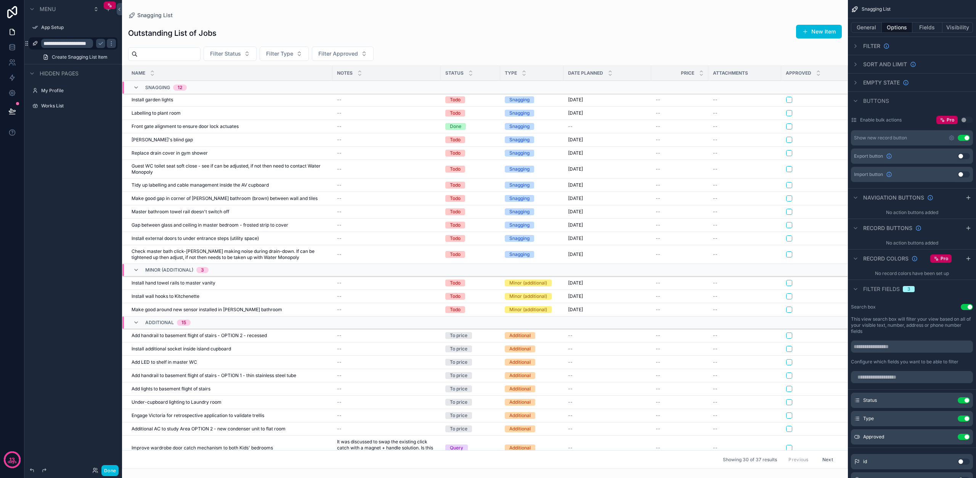
click at [64, 147] on div "**********" at bounding box center [73, 234] width 98 height 469
click at [666, 18] on div "Snagging List" at bounding box center [485, 15] width 714 height 6
click at [95, 194] on div "**********" at bounding box center [73, 234] width 98 height 469
click at [154, 72] on icon "scrollable content" at bounding box center [152, 71] width 5 height 5
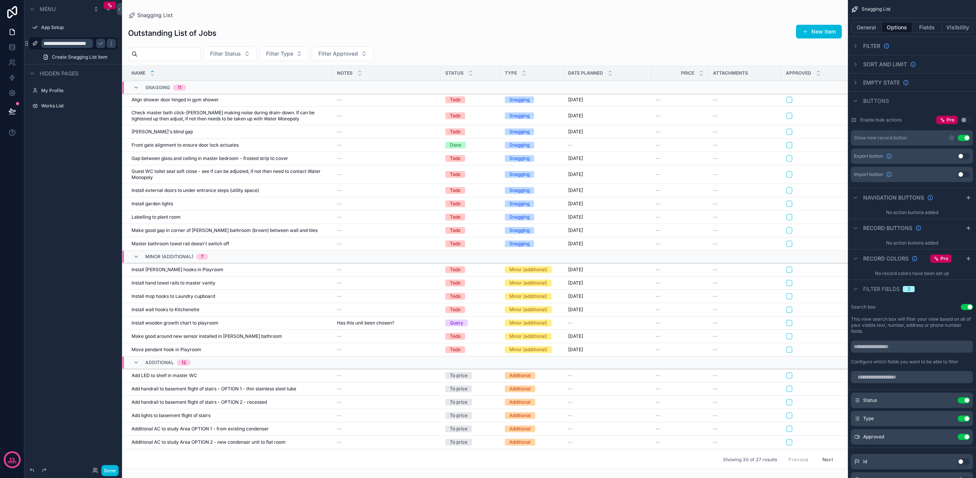
click at [154, 72] on icon "scrollable content" at bounding box center [152, 71] width 5 height 5
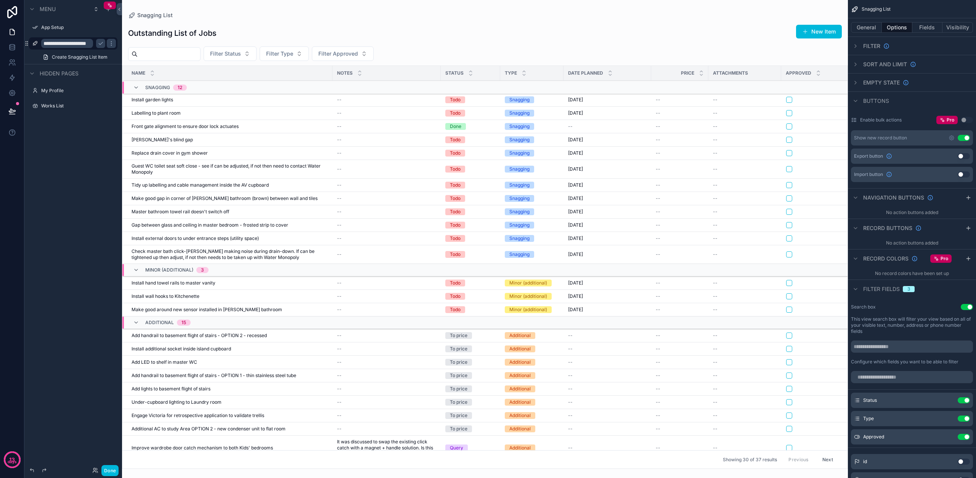
click at [154, 72] on icon "scrollable content" at bounding box center [152, 71] width 5 height 5
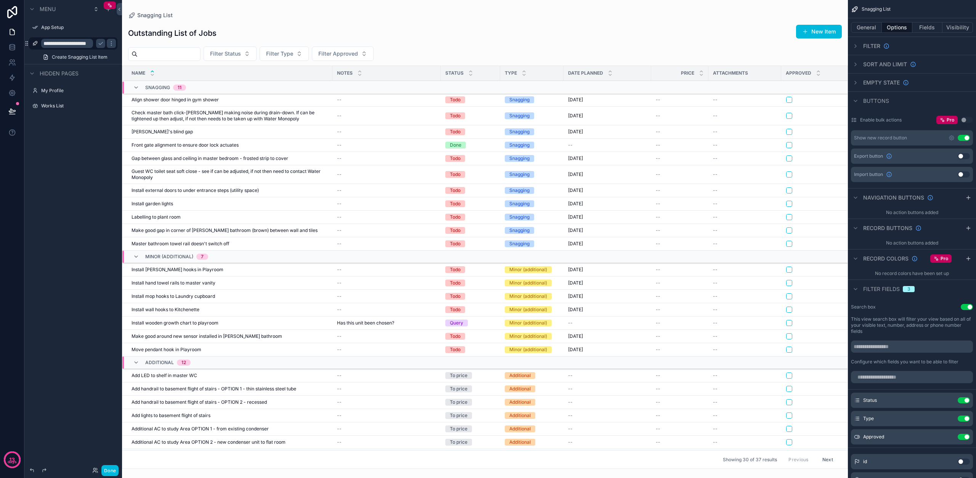
click at [154, 72] on icon "scrollable content" at bounding box center [152, 71] width 5 height 5
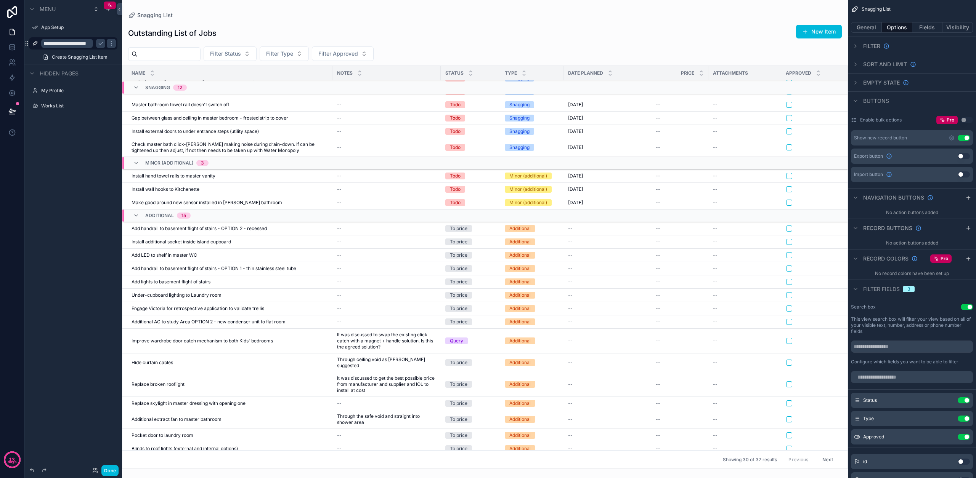
scroll to position [107, 0]
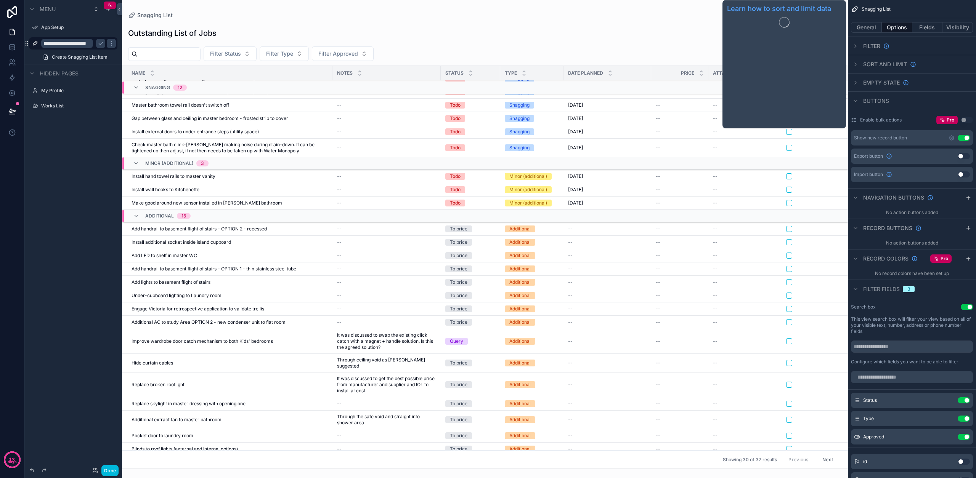
click at [876, 61] on span "Sort And Limit" at bounding box center [885, 65] width 44 height 8
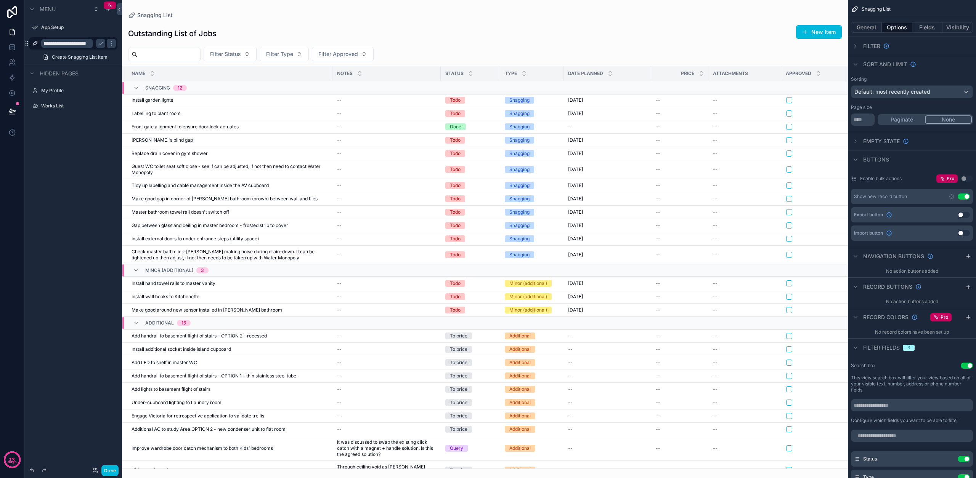
click at [947, 122] on button "None" at bounding box center [948, 120] width 47 height 8
click at [914, 91] on span "Default: most recently created" at bounding box center [892, 91] width 76 height 6
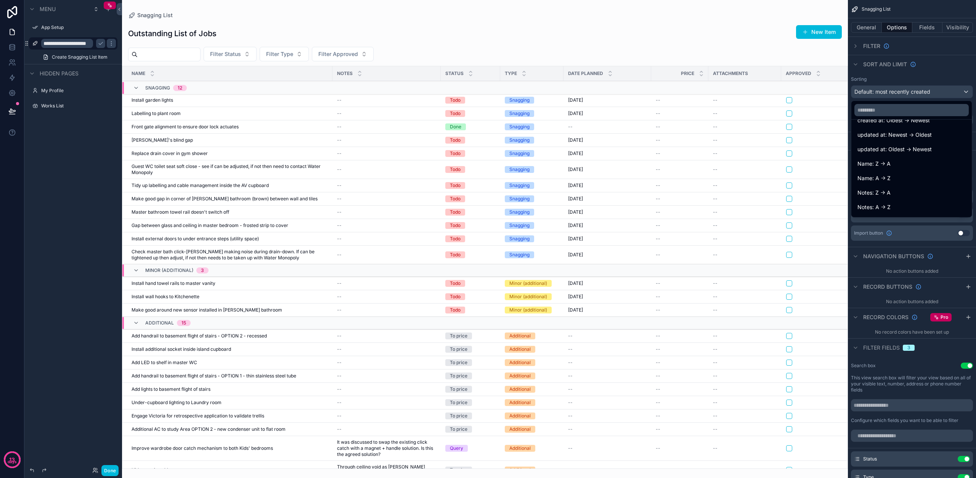
scroll to position [42, 0]
click at [891, 179] on span "Name: A -> Z" at bounding box center [873, 177] width 33 height 9
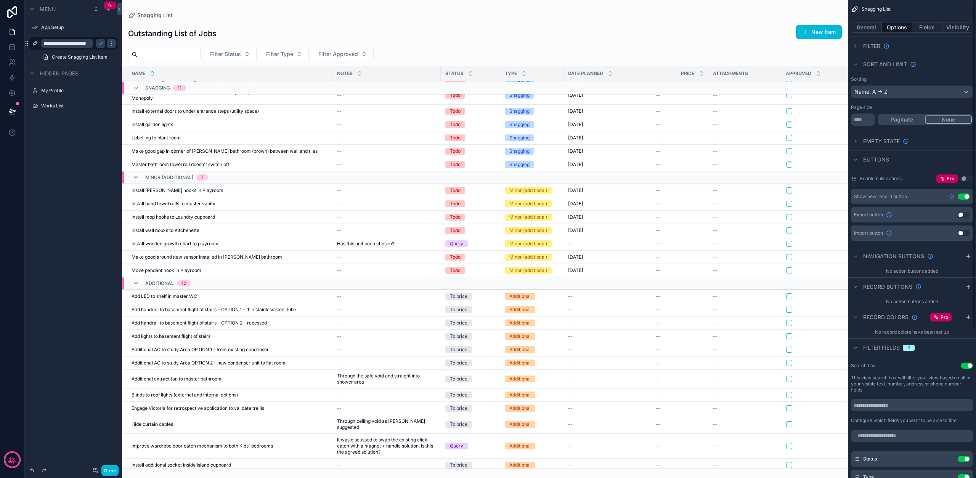
scroll to position [77, 0]
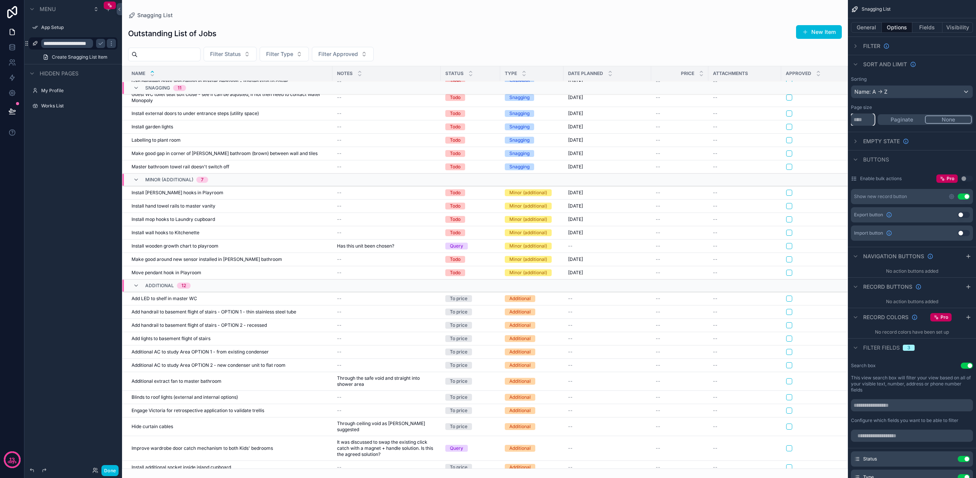
click at [833, 120] on div "App Setup Snagging List My Profile Works List Powered by DM Daniel Machulnyy Sn…" at bounding box center [549, 239] width 854 height 478
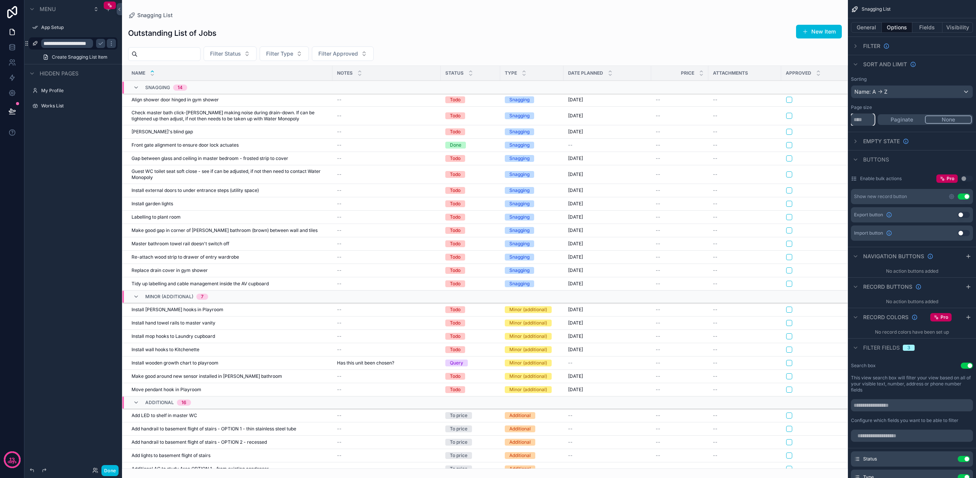
type input "**"
click at [716, 33] on div "Outstanding List of Jobs New Item" at bounding box center [485, 33] width 714 height 18
click at [904, 117] on button "Paginate" at bounding box center [902, 120] width 47 height 8
click at [947, 118] on button "None" at bounding box center [949, 120] width 46 height 8
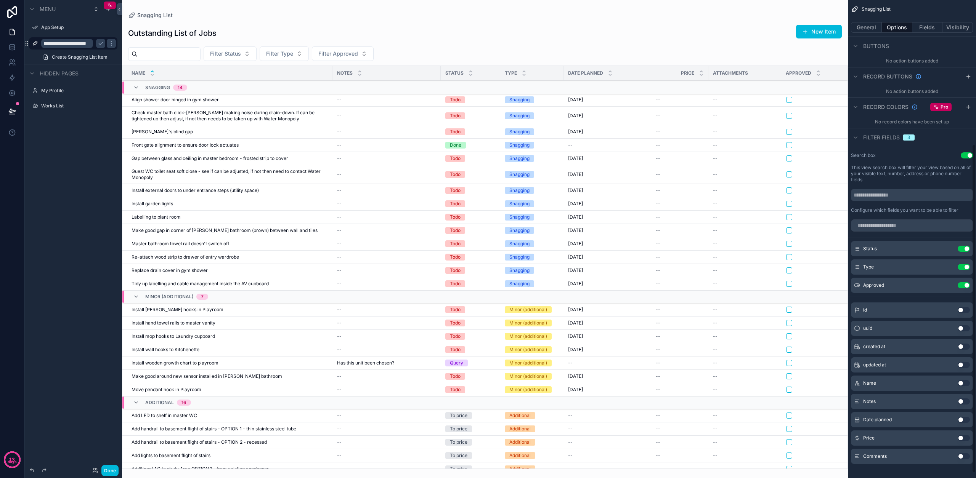
scroll to position [210, 0]
click at [964, 329] on button "Use setting" at bounding box center [964, 329] width 12 height 6
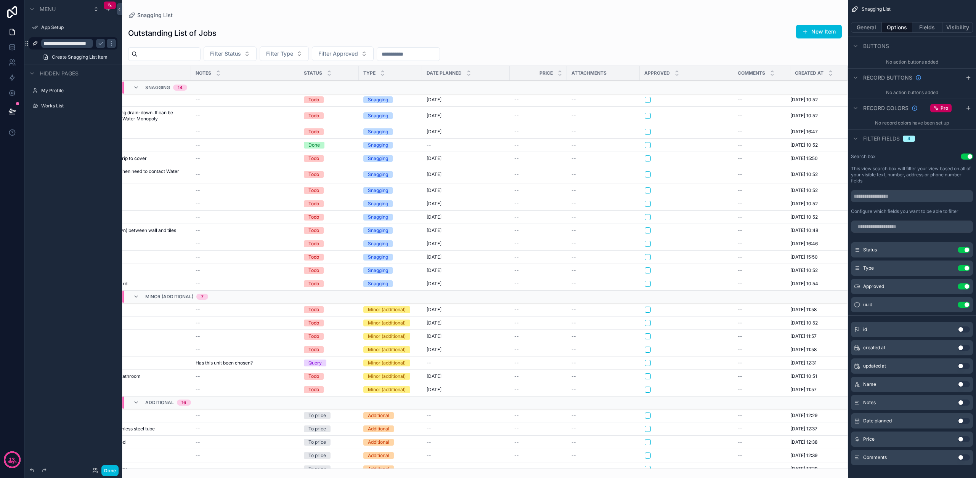
scroll to position [0, 0]
click at [867, 27] on button "General" at bounding box center [866, 27] width 31 height 11
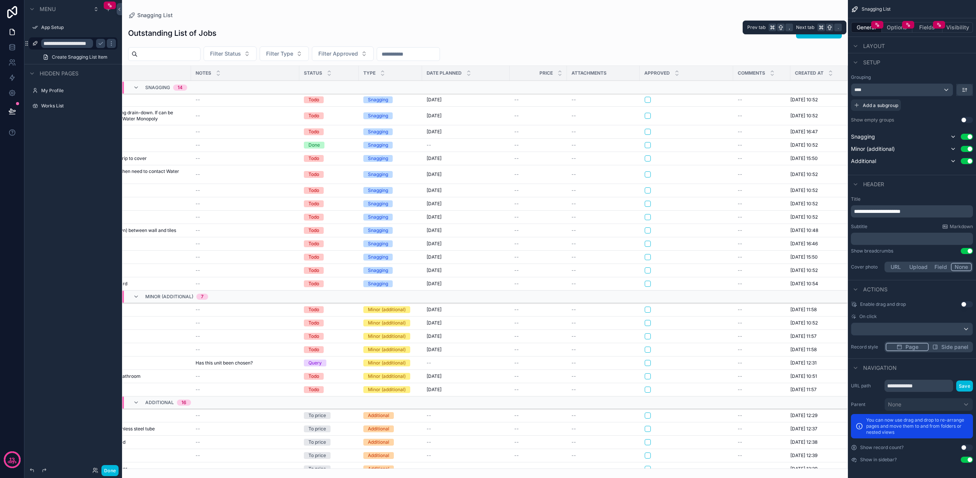
click at [924, 27] on button "Fields" at bounding box center [927, 27] width 31 height 11
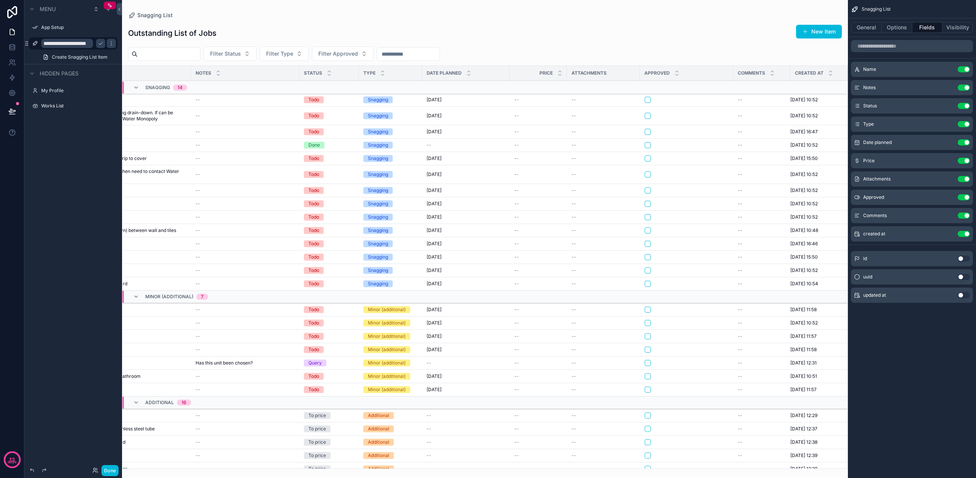
click at [962, 279] on button "Use setting" at bounding box center [964, 277] width 12 height 6
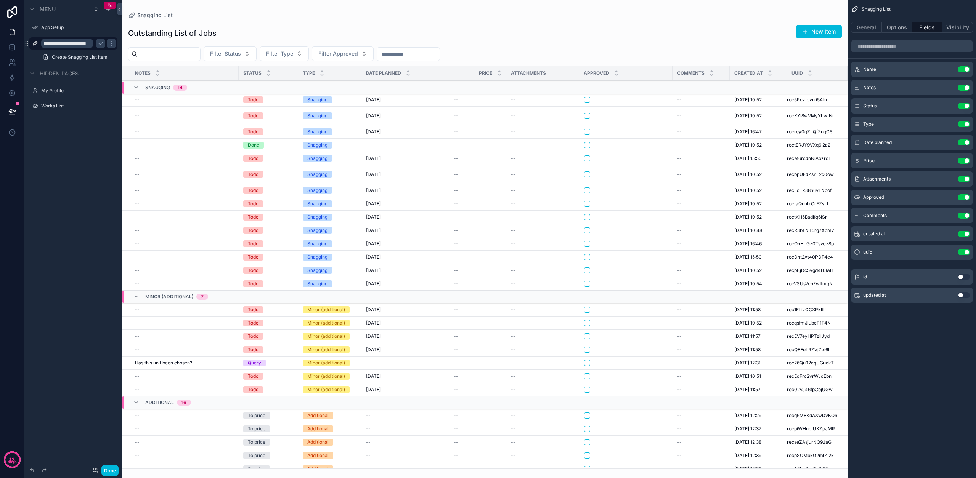
scroll to position [0, 201]
click at [961, 279] on button "Use setting" at bounding box center [964, 277] width 12 height 6
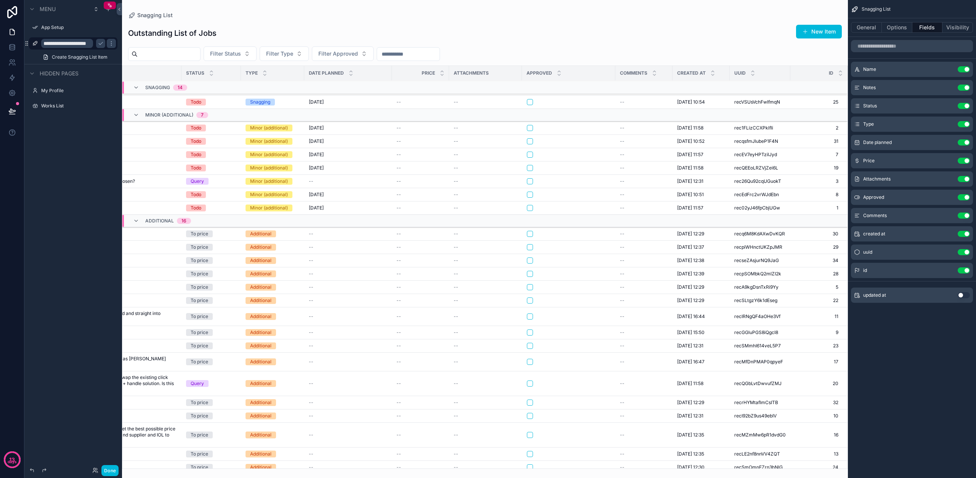
scroll to position [0, 0]
click at [967, 251] on button "Use setting" at bounding box center [964, 252] width 12 height 6
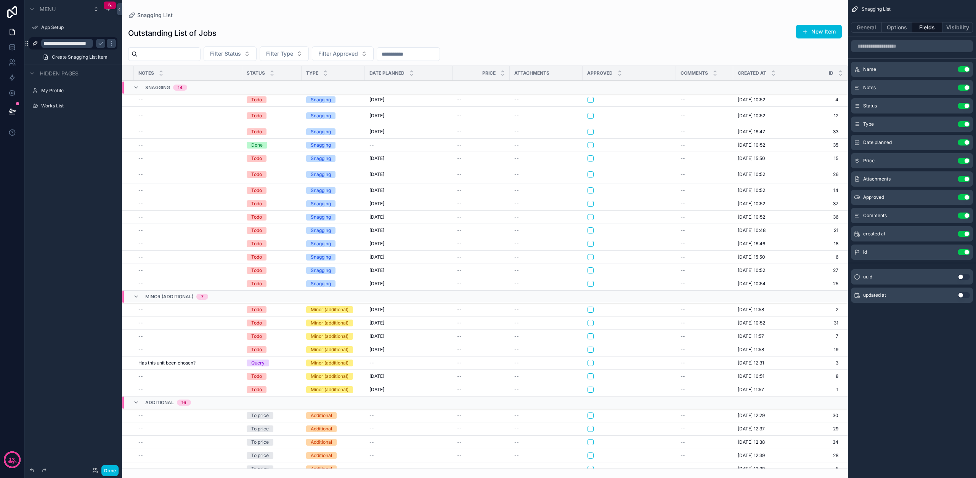
scroll to position [0, 199]
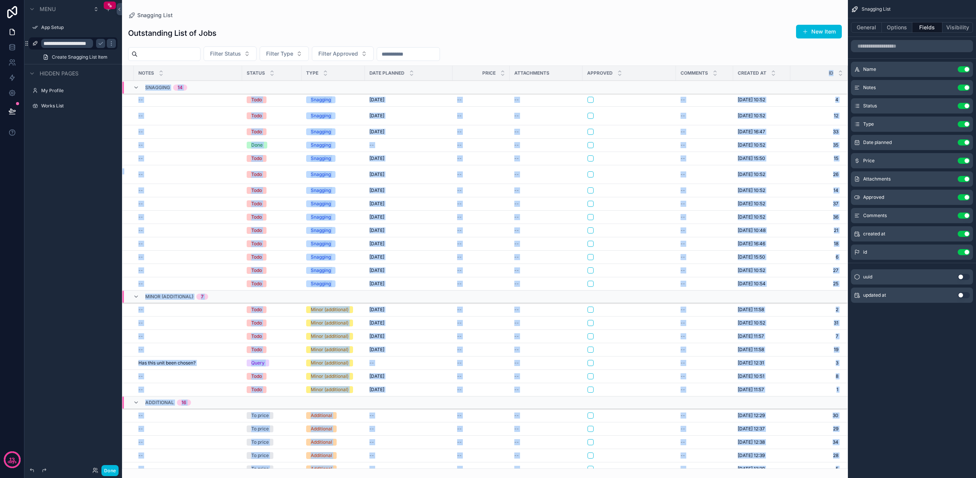
drag, startPoint x: 822, startPoint y: 72, endPoint x: 874, endPoint y: 82, distance: 52.8
click at [873, 77] on div "App Setup Snagging List My Profile Works List Powered by DM Daniel Machulnyy Sn…" at bounding box center [549, 239] width 854 height 478
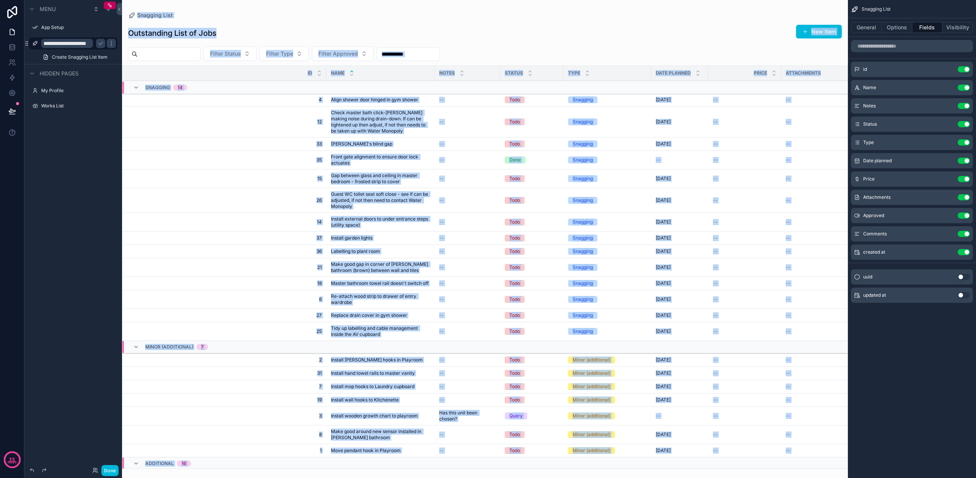
scroll to position [0, 0]
click at [596, 44] on div "Outstanding List of Jobs New Item Filter Status Filter Type Filter Approved Id …" at bounding box center [485, 243] width 726 height 451
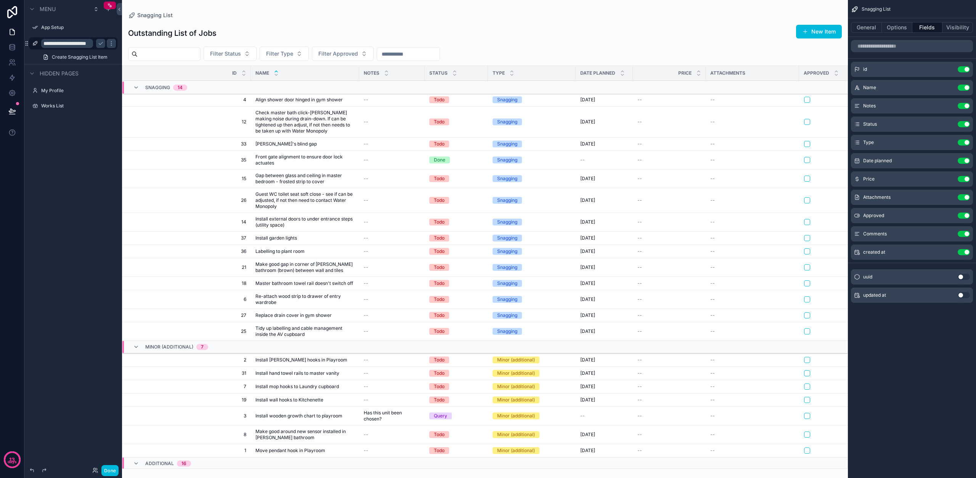
scroll to position [0, 77]
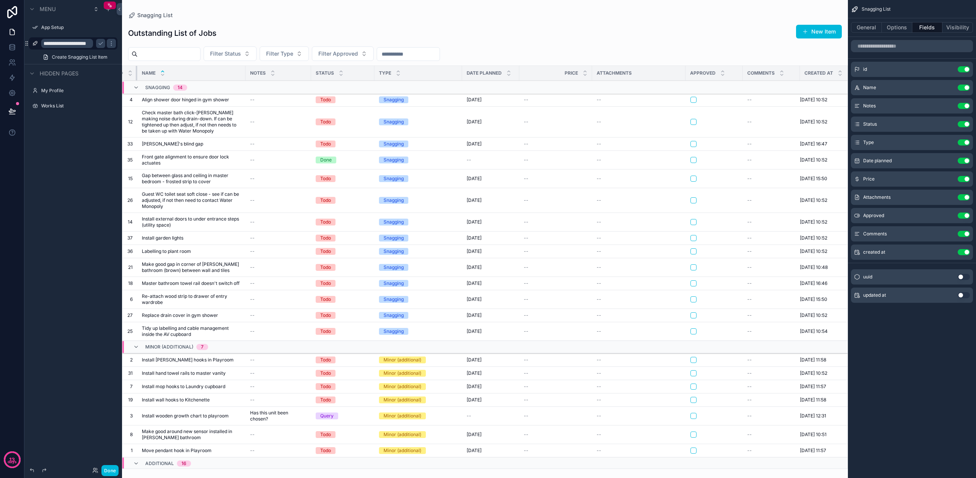
drag, startPoint x: 249, startPoint y: 74, endPoint x: 163, endPoint y: 92, distance: 88.2
click at [137, 77] on div "scrollable content" at bounding box center [137, 73] width 3 height 14
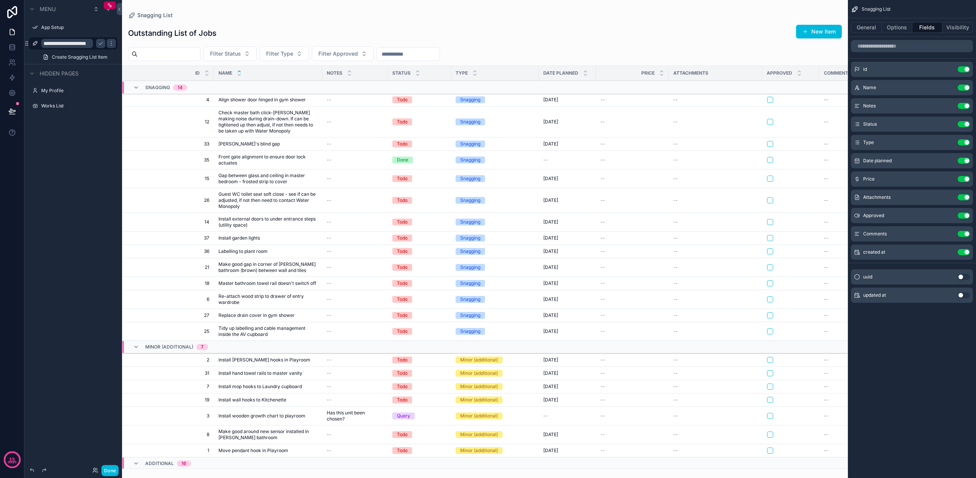
scroll to position [0, 0]
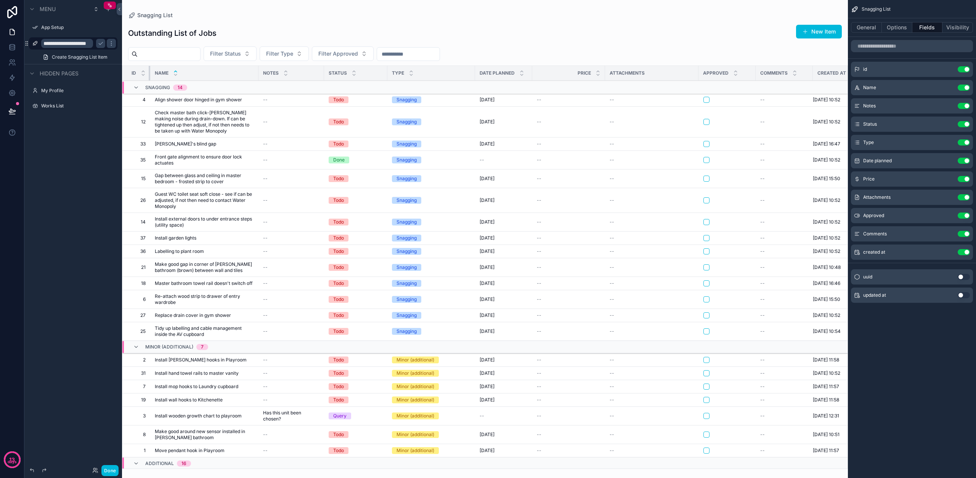
drag, startPoint x: 213, startPoint y: 73, endPoint x: 128, endPoint y: 76, distance: 84.7
click at [128, 76] on th "Id" at bounding box center [136, 73] width 28 height 15
click at [143, 72] on icon "scrollable content" at bounding box center [143, 71] width 5 height 5
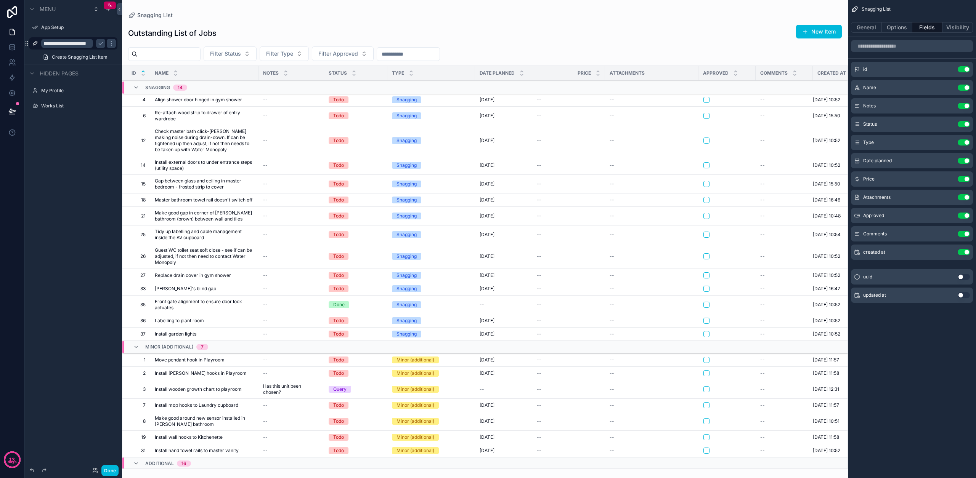
scroll to position [0, 0]
click at [522, 34] on div "Outstanding List of Jobs New Item" at bounding box center [485, 33] width 714 height 18
click at [906, 27] on button "Options" at bounding box center [897, 27] width 31 height 11
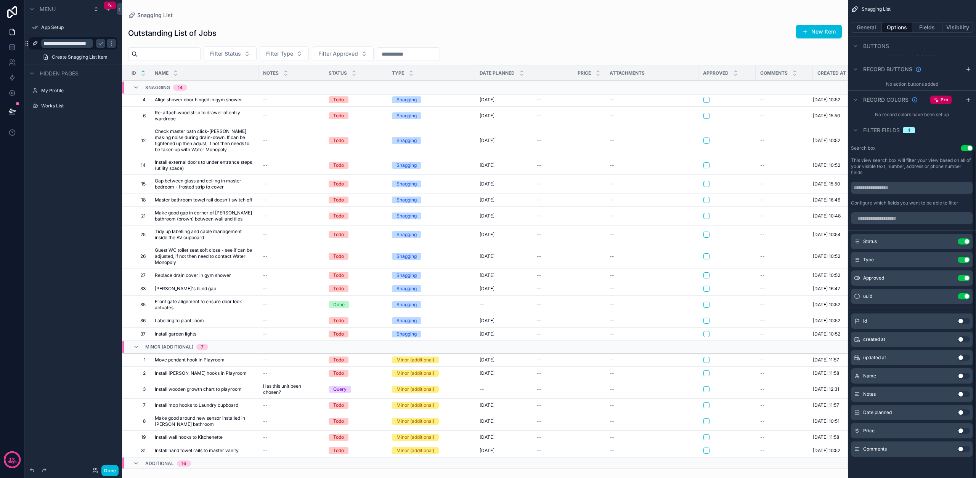
scroll to position [218, 0]
click at [962, 295] on button "Use setting" at bounding box center [964, 297] width 12 height 6
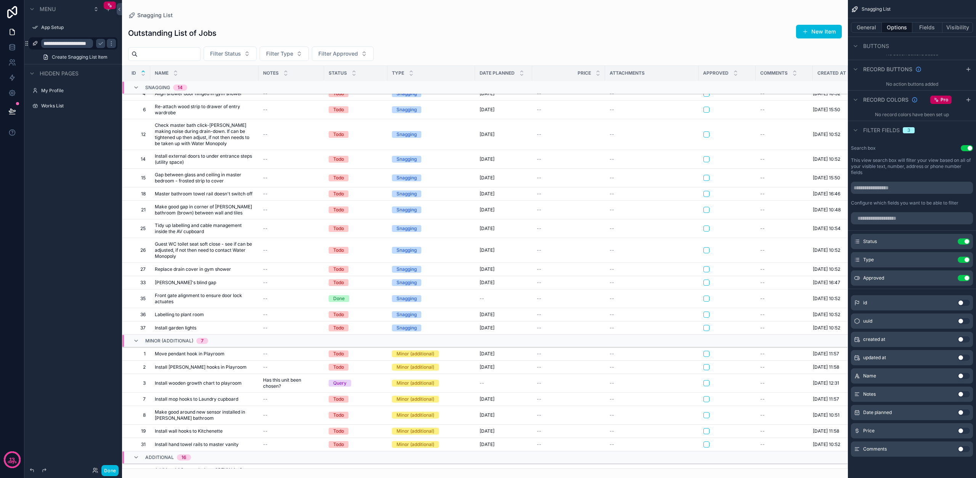
scroll to position [0, 1]
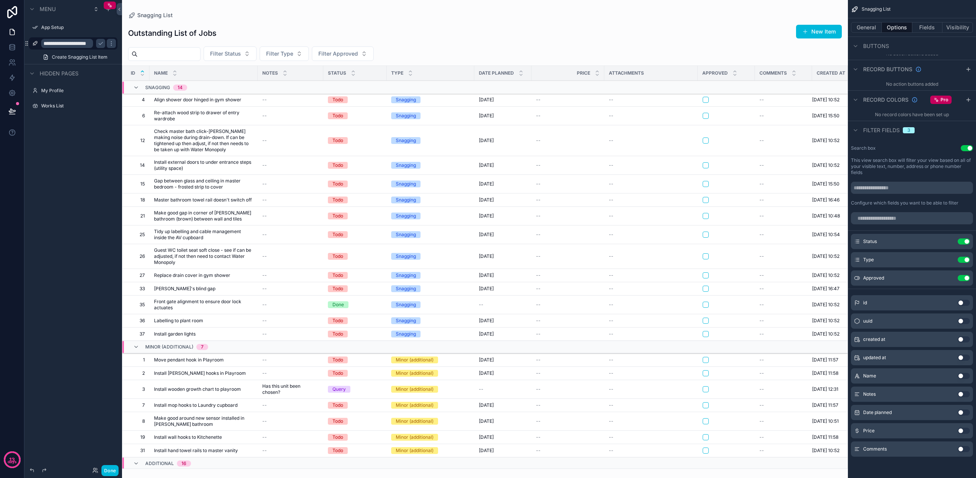
click at [108, 470] on button "Done" at bounding box center [109, 471] width 17 height 11
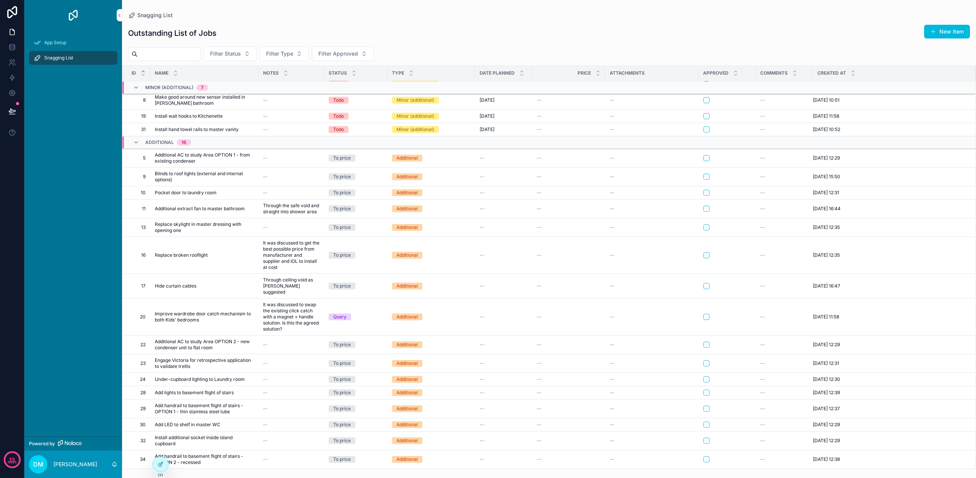
scroll to position [332, 0]
click at [778, 103] on td "--" at bounding box center [784, 100] width 57 height 19
click at [764, 100] on span "--" at bounding box center [762, 100] width 5 height 6
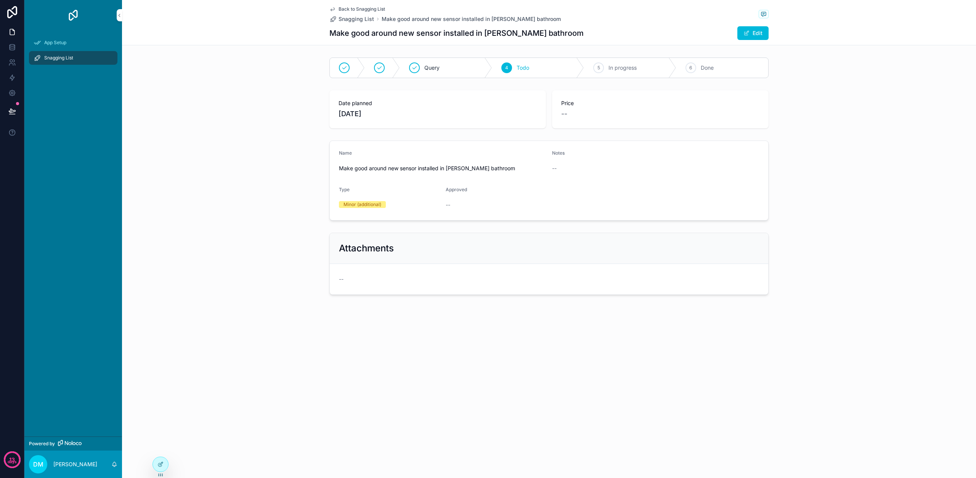
click at [332, 10] on icon "scrollable content" at bounding box center [332, 9] width 6 height 6
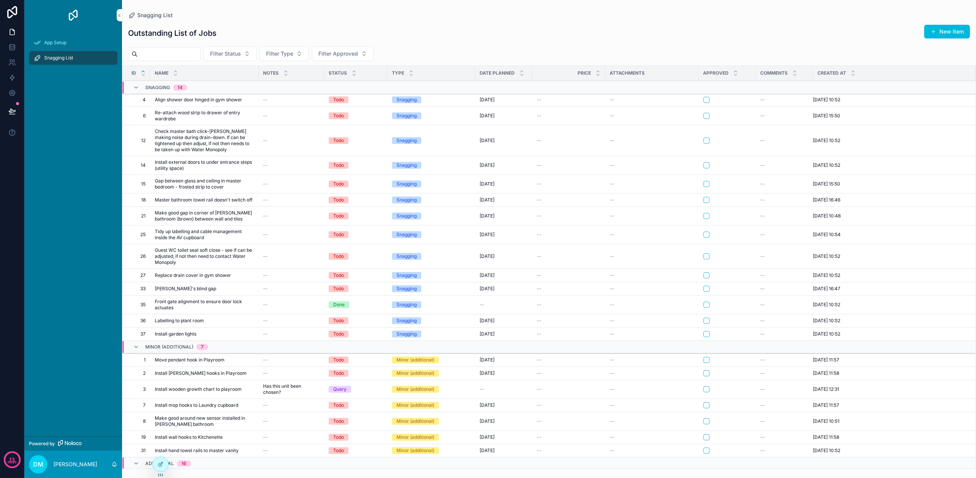
scroll to position [0, 0]
click at [91, 464] on p "[PERSON_NAME]" at bounding box center [75, 465] width 44 height 8
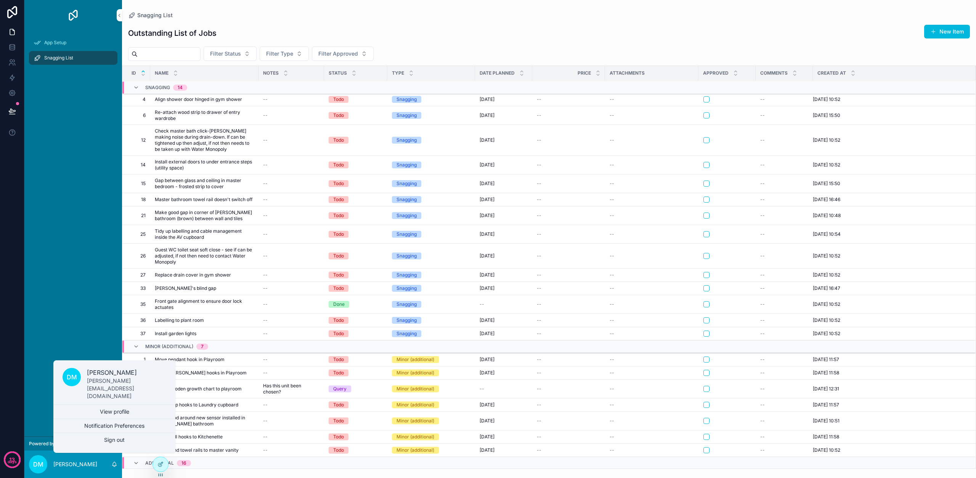
scroll to position [0, 0]
click at [108, 414] on link "View profile" at bounding box center [114, 412] width 122 height 14
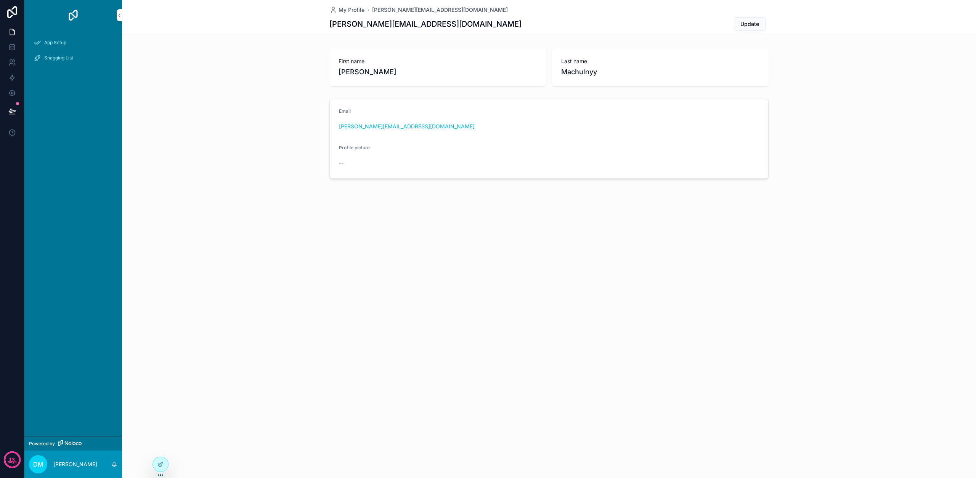
click at [56, 60] on span "Snagging List" at bounding box center [58, 58] width 29 height 6
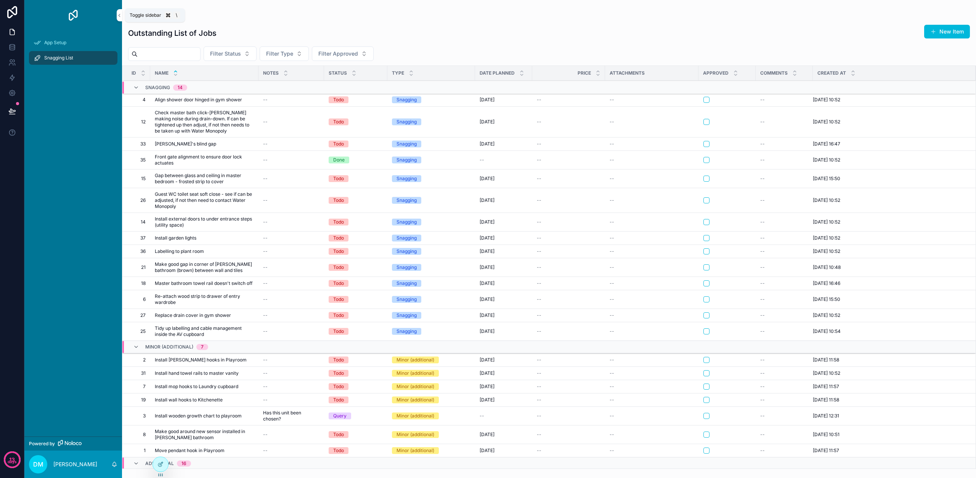
click at [118, 13] on icon "scrollable content" at bounding box center [119, 16] width 5 height 6
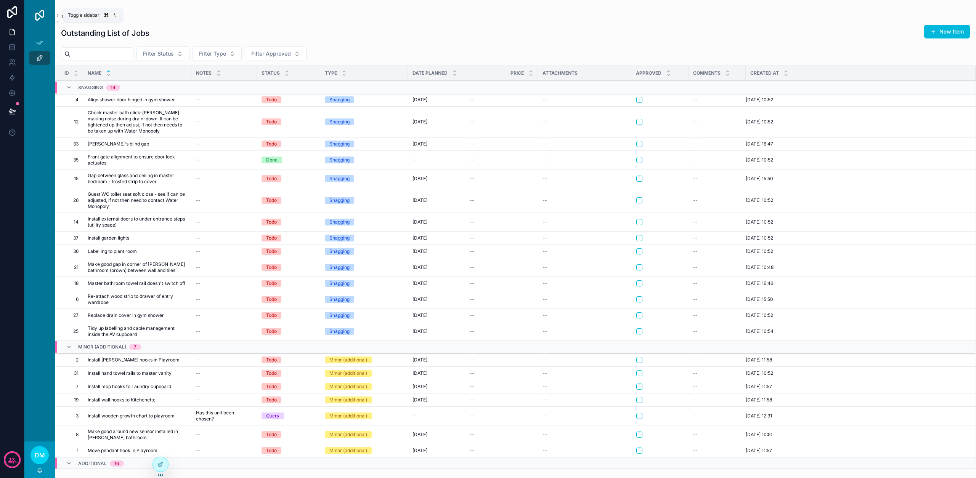
click at [56, 14] on icon "scrollable content" at bounding box center [57, 16] width 5 height 6
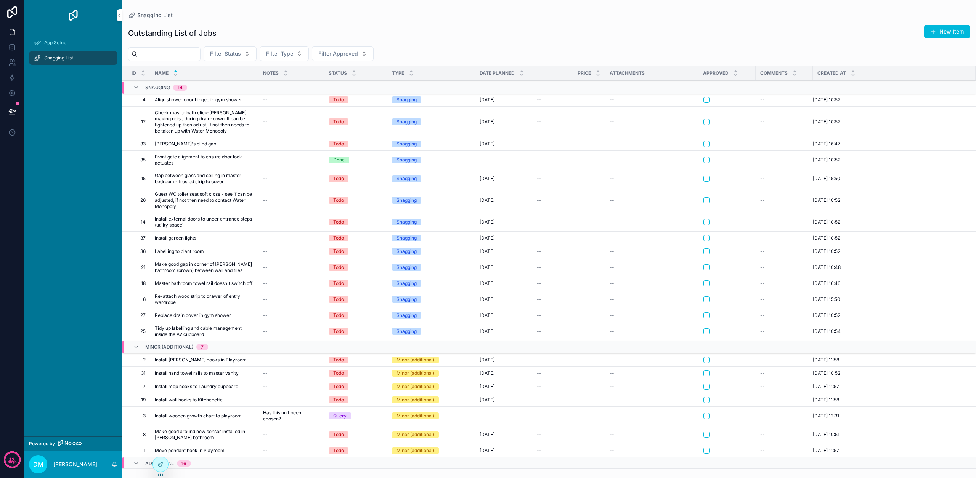
click at [71, 465] on p "[PERSON_NAME]" at bounding box center [75, 465] width 44 height 8
click at [46, 396] on div "App Setup Snagging List" at bounding box center [73, 234] width 98 height 406
click at [0, 0] on icon at bounding box center [0, 0] width 0 height 0
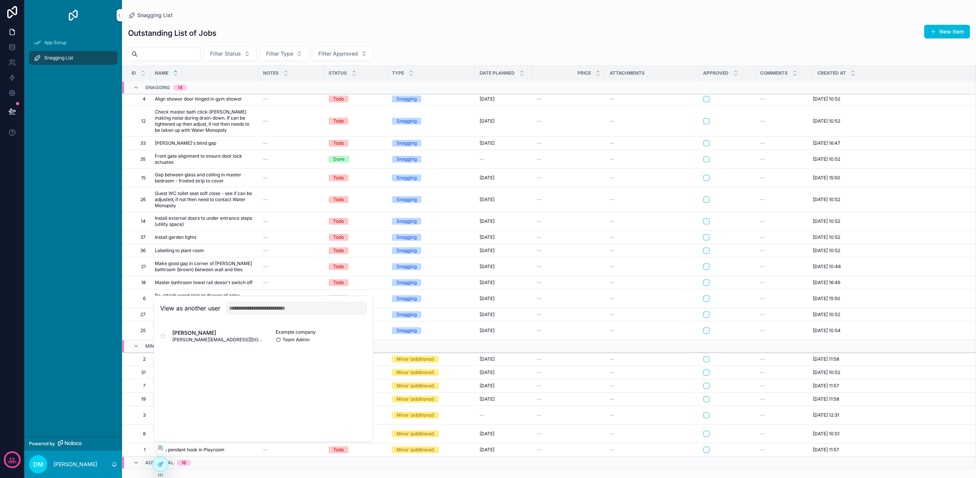
scroll to position [0, 0]
click at [161, 466] on icon at bounding box center [160, 465] width 6 height 6
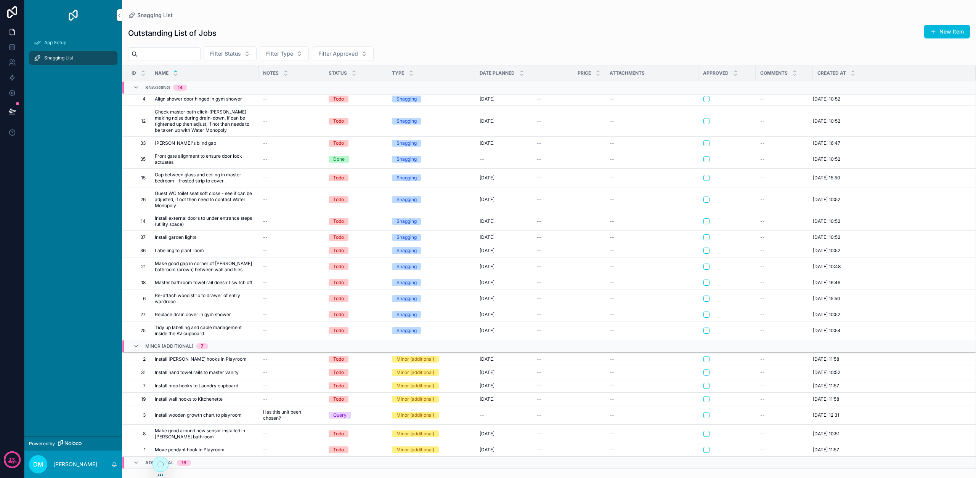
scroll to position [0, 0]
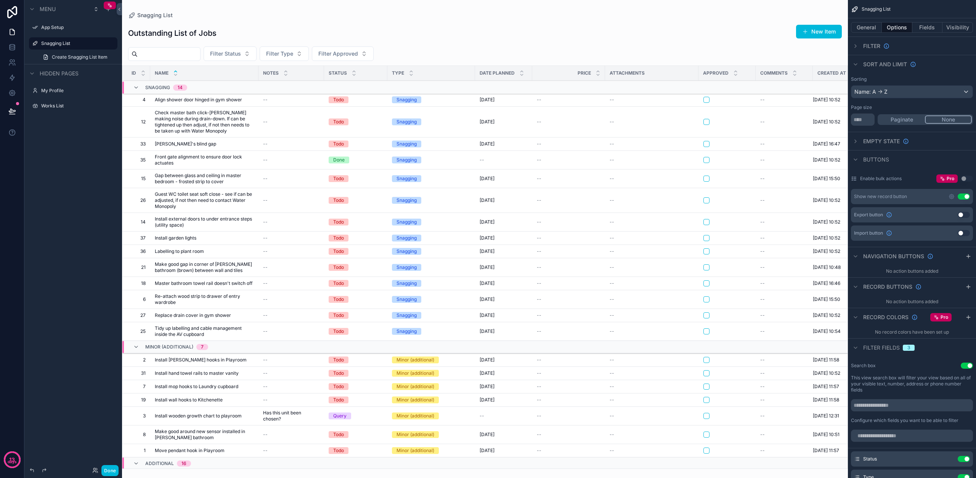
click at [69, 31] on div "App Setup" at bounding box center [78, 27] width 75 height 6
click at [66, 24] on label "App Setup" at bounding box center [77, 27] width 72 height 6
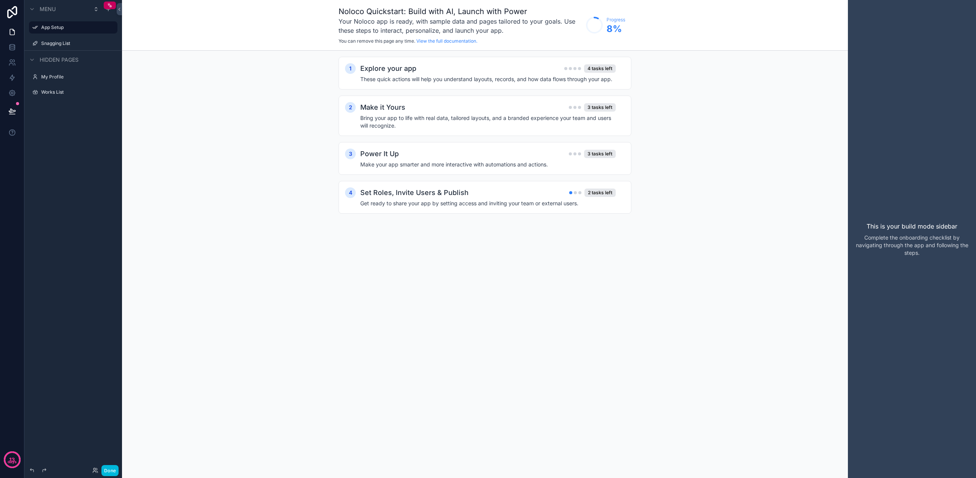
click at [459, 193] on h2 "Set Roles, Invite Users & Publish" at bounding box center [414, 193] width 108 height 11
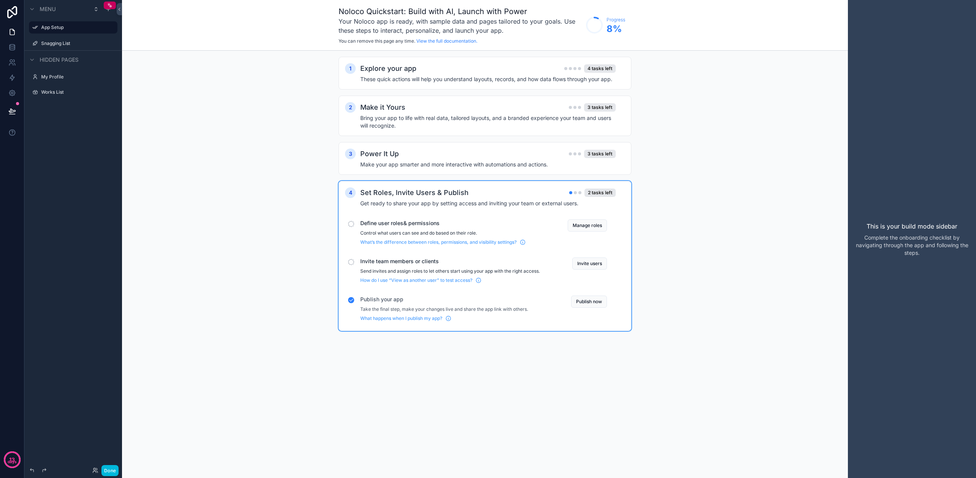
click at [583, 225] on button "Manage roles" at bounding box center [587, 226] width 39 height 12
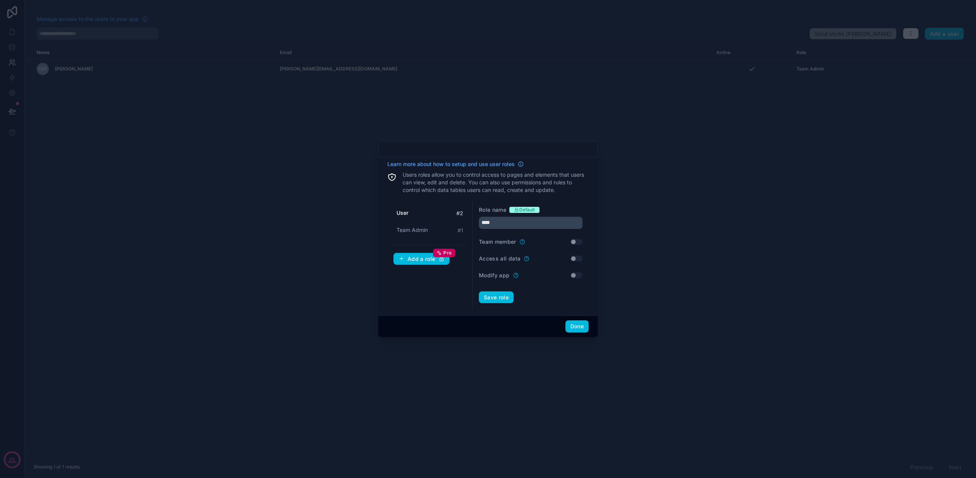
click at [411, 234] on span "Team Admin" at bounding box center [412, 230] width 31 height 8
click at [414, 213] on div "User # 2" at bounding box center [429, 213] width 73 height 14
type input "****"
click at [421, 260] on div "Add a role Pro" at bounding box center [421, 259] width 46 height 7
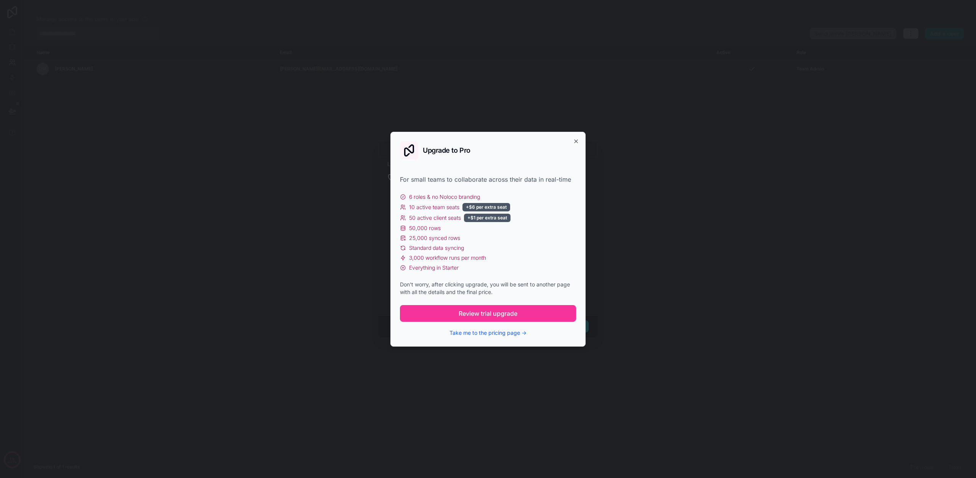
click at [471, 317] on span "Review trial upgrade" at bounding box center [488, 313] width 59 height 9
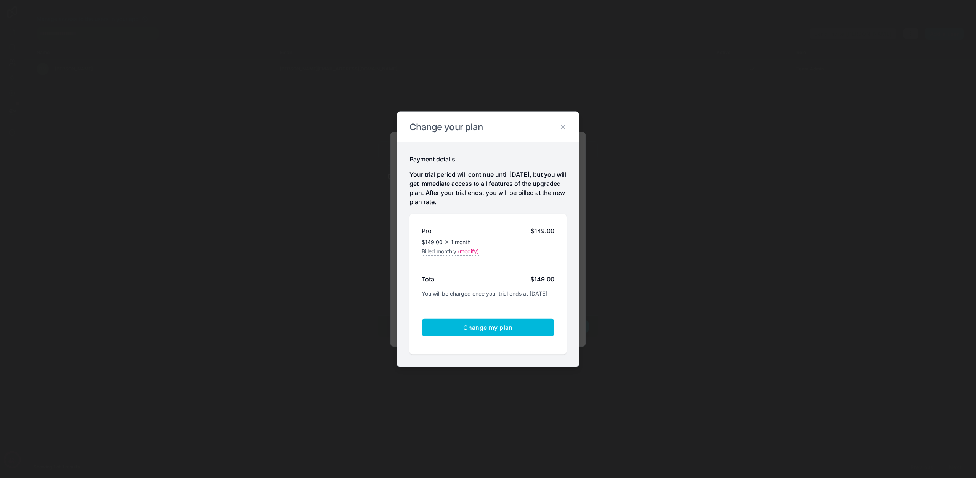
click at [483, 331] on span "Change my plan" at bounding box center [488, 328] width 50 height 8
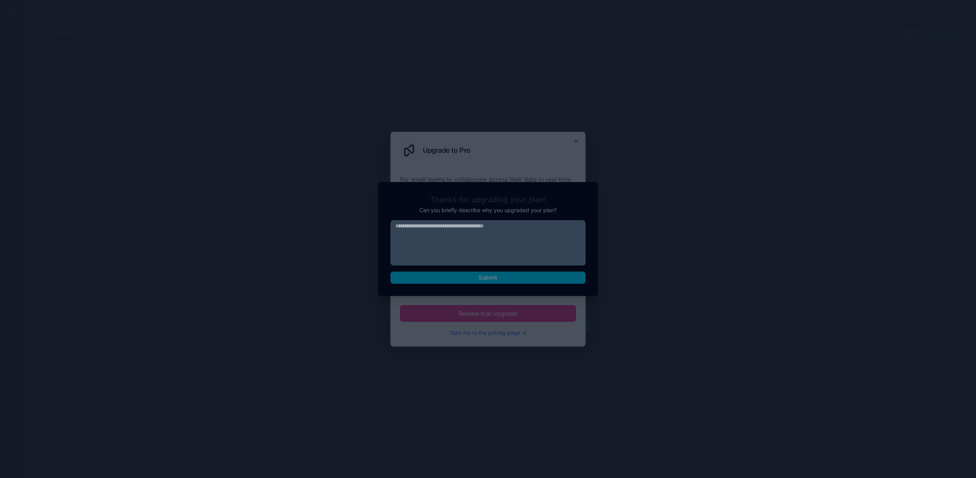
click at [502, 229] on div "50,000 rows" at bounding box center [488, 229] width 176 height 8
click at [424, 235] on span "25,000 synced rows" at bounding box center [434, 238] width 51 height 8
click at [424, 238] on span "25,000 synced rows" at bounding box center [434, 238] width 51 height 8
click at [424, 237] on span "25,000 synced rows" at bounding box center [434, 238] width 51 height 8
drag, startPoint x: 503, startPoint y: 278, endPoint x: 512, endPoint y: 273, distance: 10.8
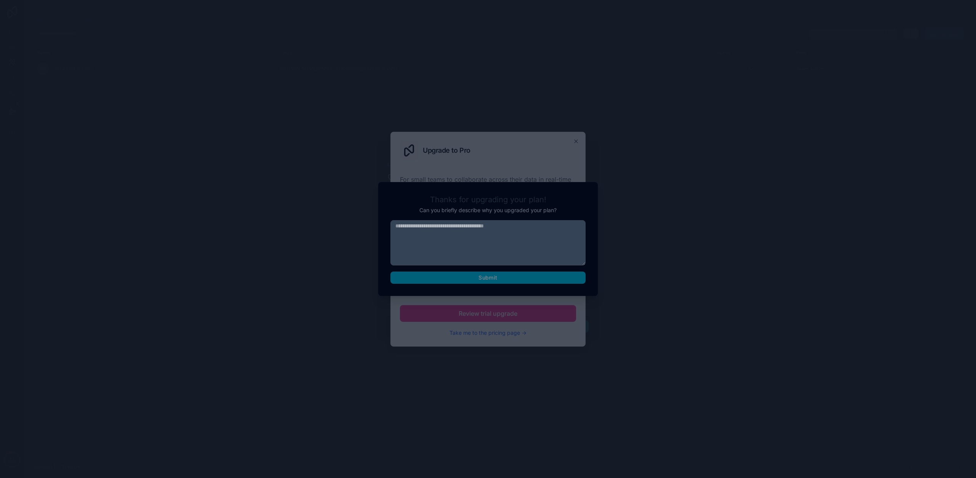
click at [503, 279] on div "For small teams to collaborate across their data in real-time 6 roles & no Nolo…" at bounding box center [488, 256] width 176 height 162
click at [571, 142] on div "Upgrade to Pro" at bounding box center [488, 150] width 176 height 18
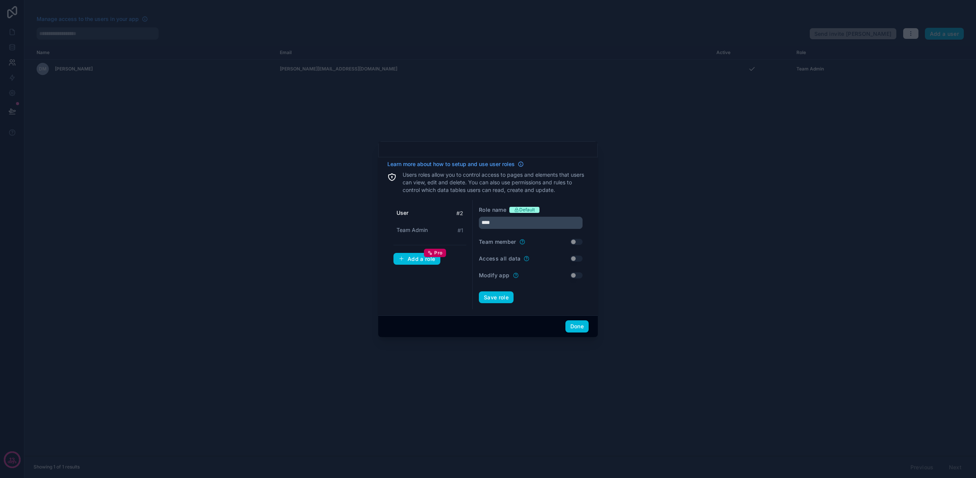
click at [407, 263] on button "Add a role Pro" at bounding box center [416, 259] width 47 height 12
click at [498, 227] on input "text" at bounding box center [531, 223] width 104 height 12
type input "******"
click at [504, 300] on button "Save role" at bounding box center [496, 298] width 35 height 12
click at [573, 327] on button "Done" at bounding box center [576, 327] width 23 height 12
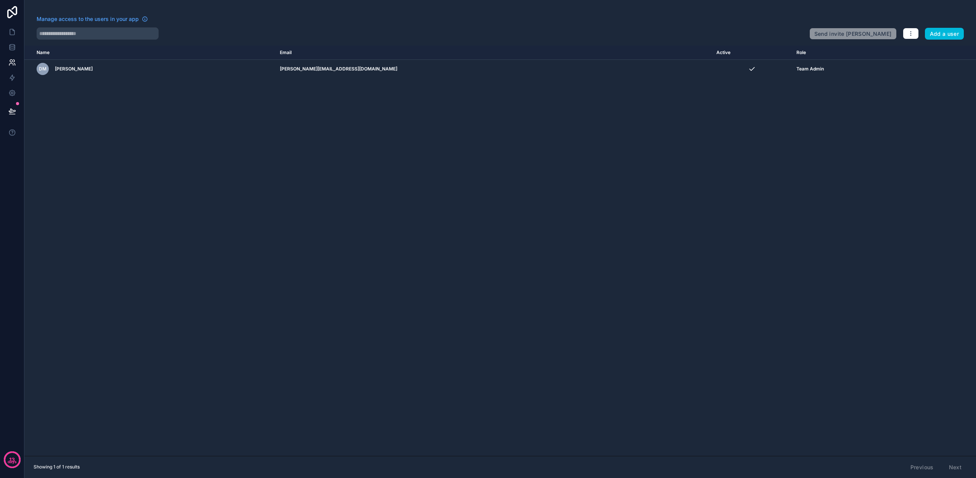
click at [963, 34] on button "Add a user" at bounding box center [944, 34] width 39 height 12
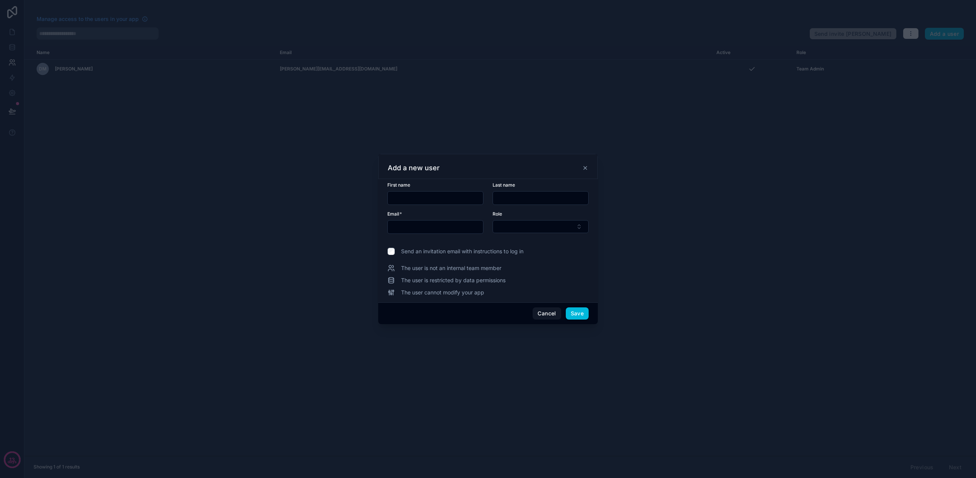
click at [546, 312] on button "Cancel" at bounding box center [547, 314] width 28 height 12
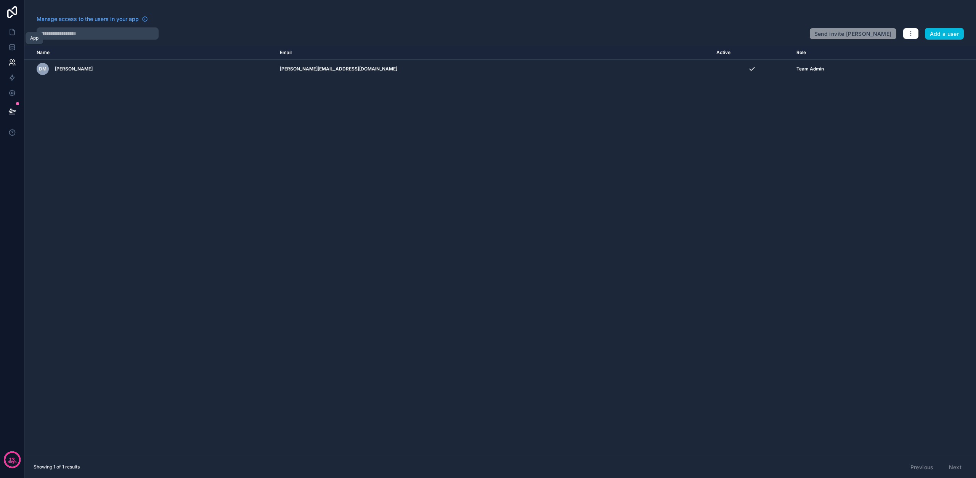
click at [12, 30] on icon at bounding box center [12, 32] width 8 height 8
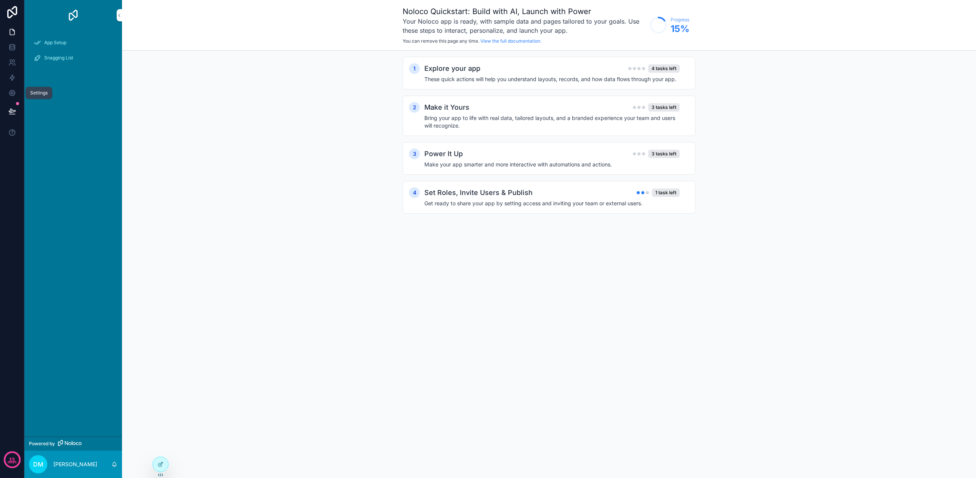
click at [16, 91] on link at bounding box center [12, 92] width 24 height 15
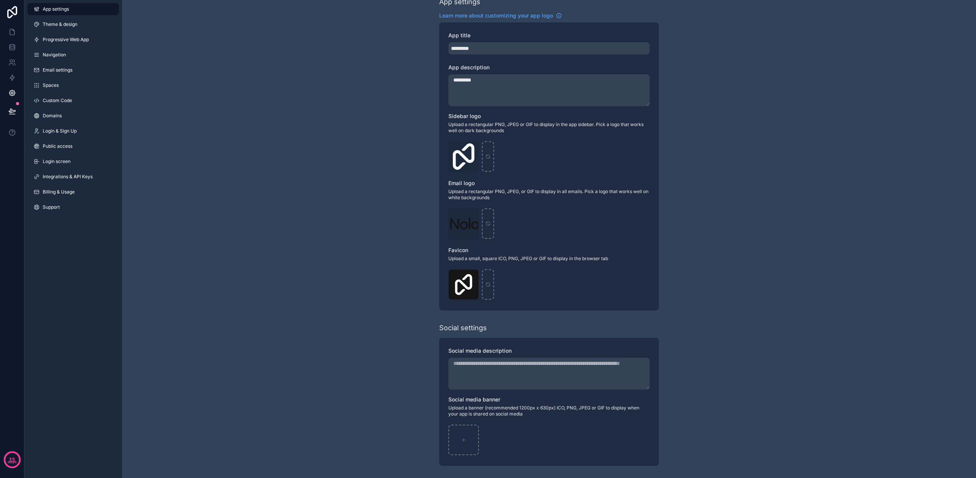
scroll to position [9, 0]
click at [67, 140] on link "Public access" at bounding box center [73, 146] width 92 height 12
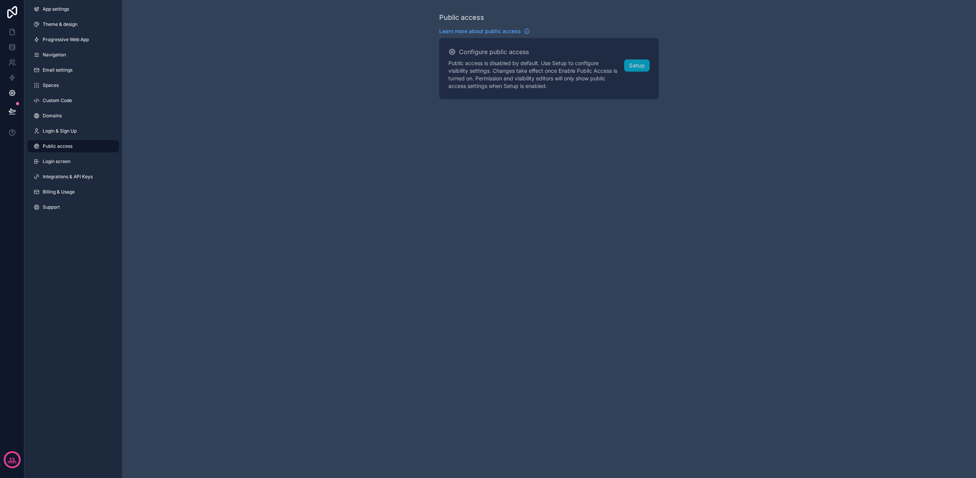
click at [0, 0] on link "Compare our plans and view your usage" at bounding box center [0, 0] width 0 height 0
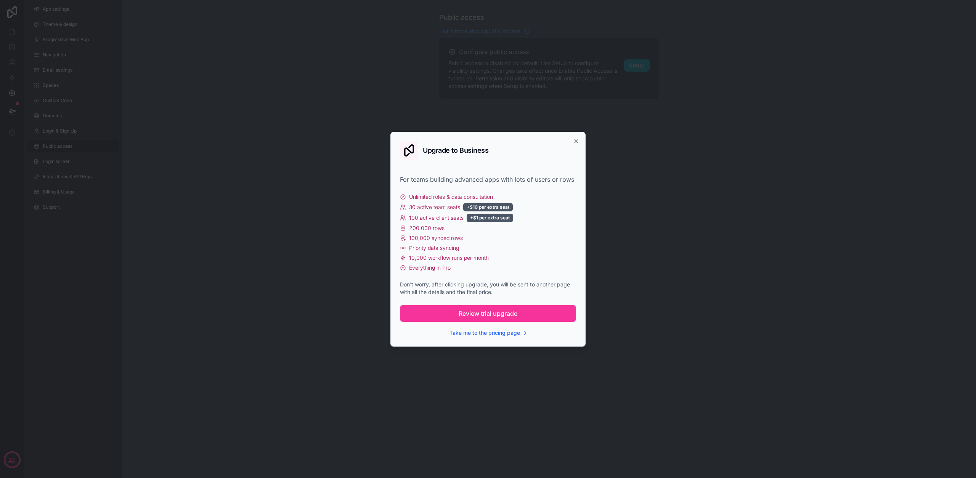
click at [508, 304] on div "For teams building advanced apps with lots of users or rows Unlimited roles & d…" at bounding box center [488, 256] width 176 height 162
click at [474, 305] on button "Review trial upgrade" at bounding box center [488, 313] width 176 height 17
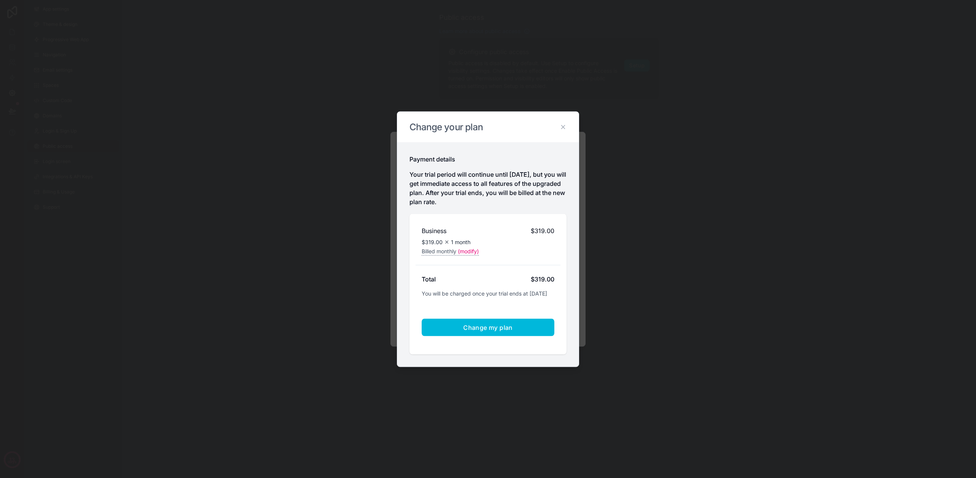
click at [504, 323] on button "Change my plan" at bounding box center [488, 328] width 133 height 18
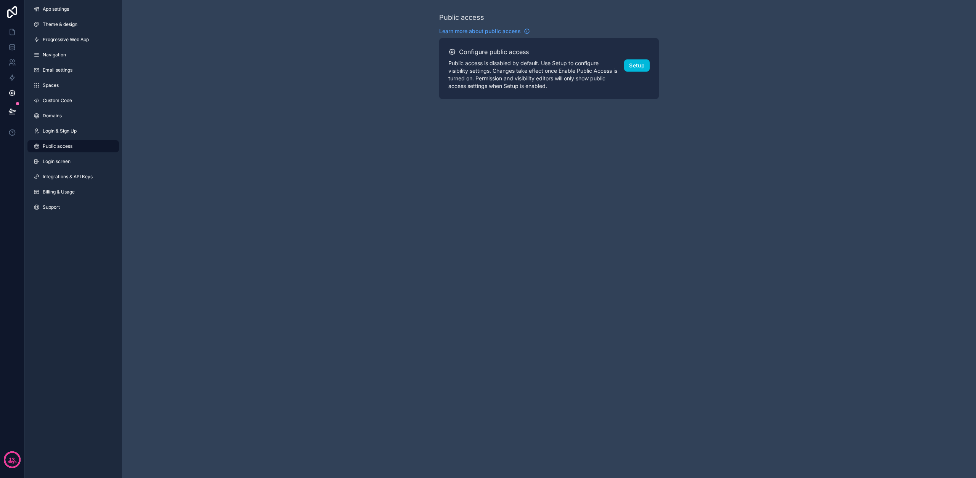
scroll to position [0, 0]
click at [641, 64] on button "Setup" at bounding box center [637, 65] width 26 height 12
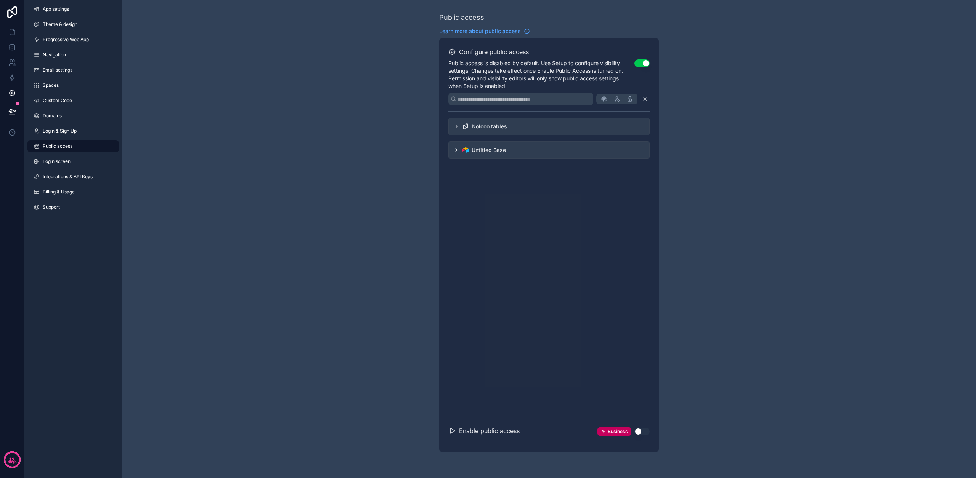
scroll to position [0, 0]
click at [477, 32] on span "Learn more about public access" at bounding box center [480, 31] width 82 height 8
click at [456, 151] on icon "scrollable content" at bounding box center [456, 150] width 6 height 6
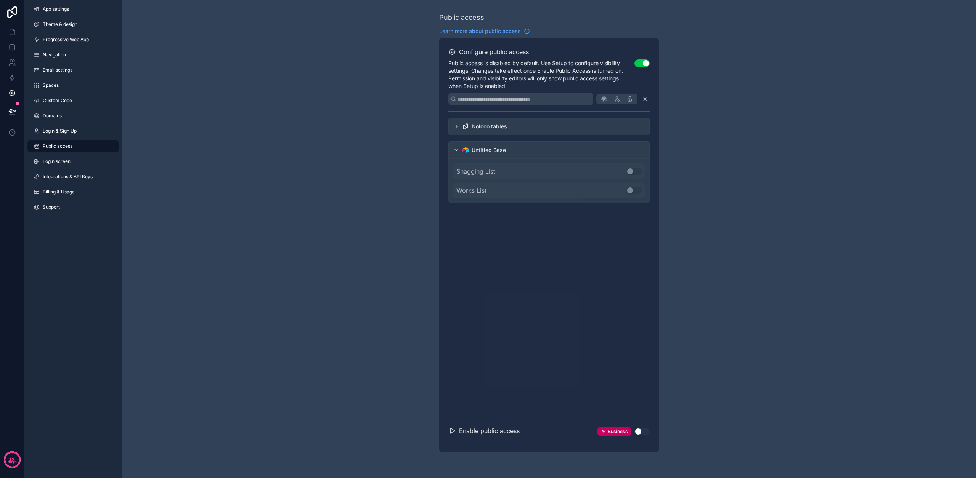
click at [457, 125] on icon "scrollable content" at bounding box center [456, 127] width 6 height 6
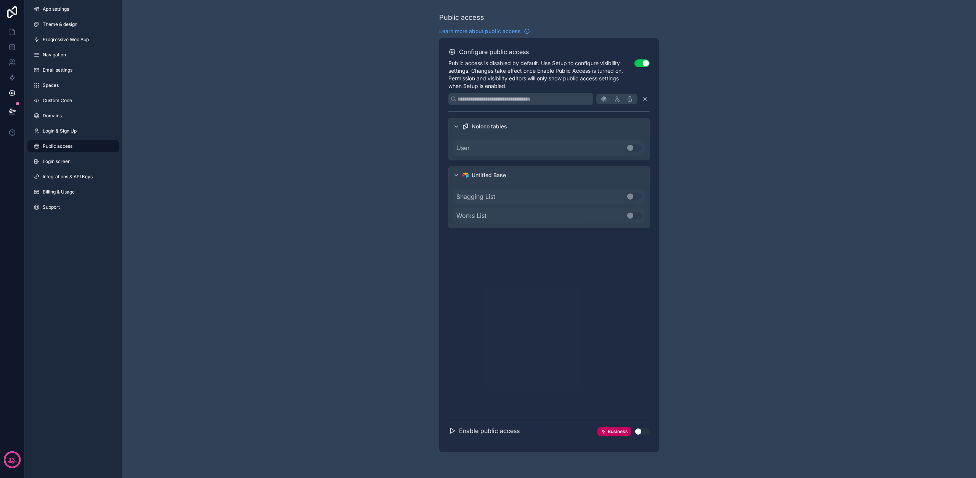
click at [490, 197] on span "Snagging List" at bounding box center [475, 196] width 39 height 9
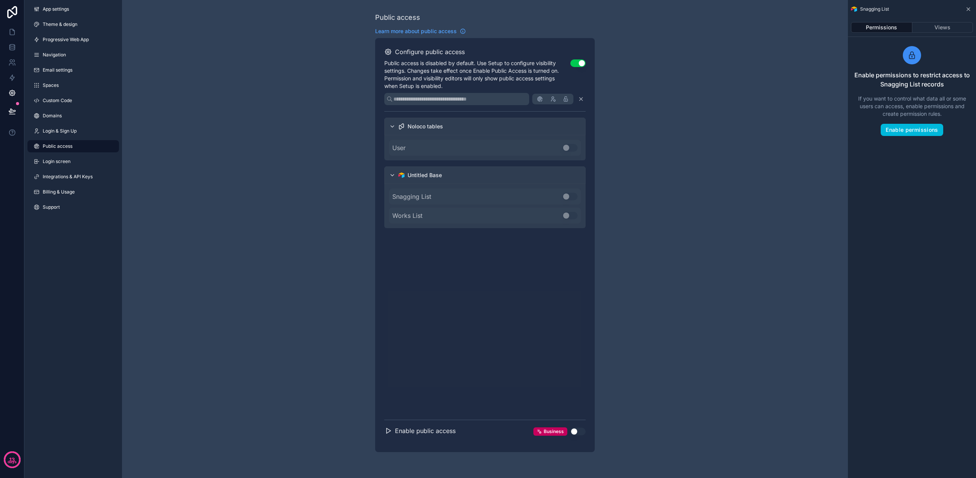
click at [476, 145] on div "User Use setting" at bounding box center [485, 148] width 192 height 16
click at [486, 153] on div "User Use setting" at bounding box center [485, 148] width 192 height 16
click at [949, 30] on button "Views" at bounding box center [942, 27] width 61 height 11
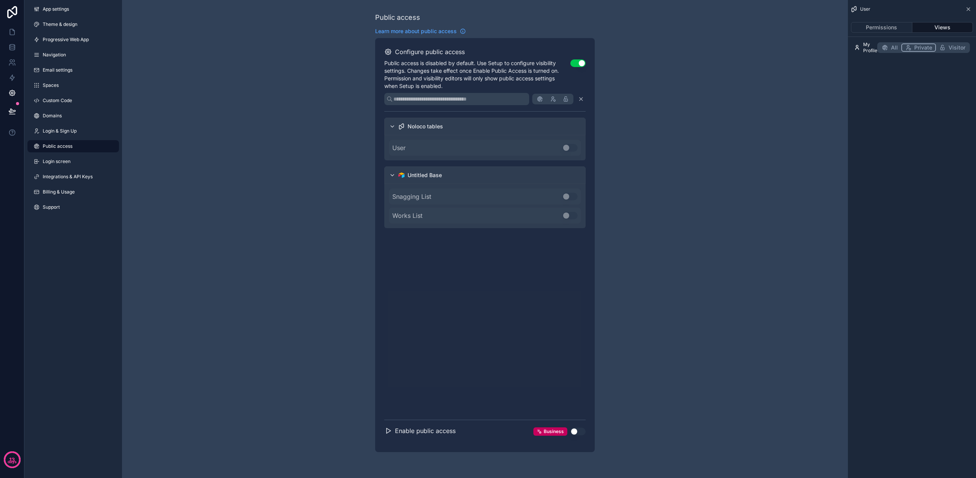
click at [546, 194] on div "Snagging List Use setting" at bounding box center [485, 197] width 192 height 16
click at [896, 48] on button "All" at bounding box center [896, 47] width 23 height 8
click at [881, 26] on button "Permissions" at bounding box center [881, 27] width 61 height 11
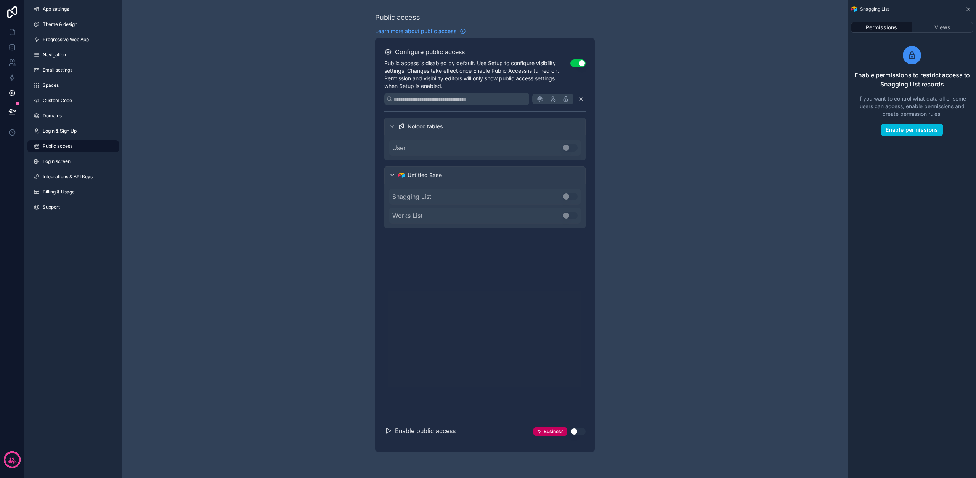
click at [923, 131] on button "Enable permissions" at bounding box center [912, 130] width 62 height 12
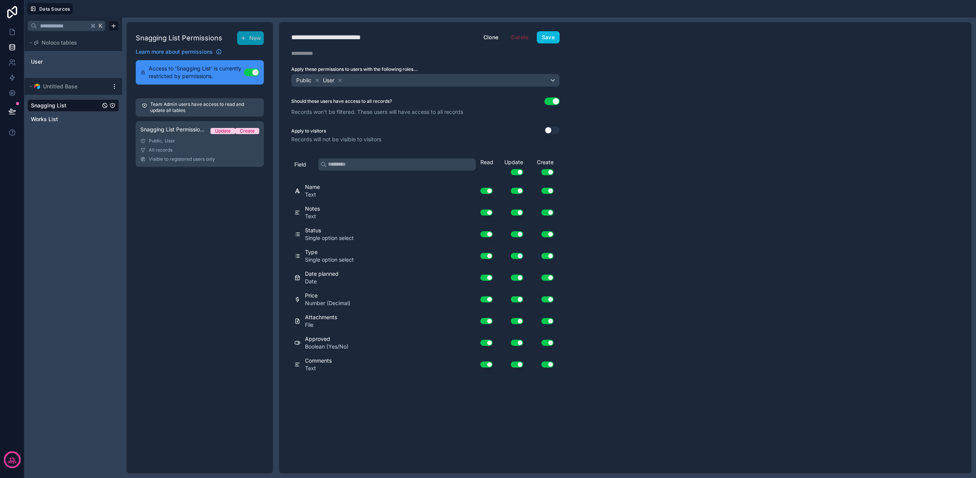
click at [520, 173] on button "Use setting" at bounding box center [517, 172] width 12 height 6
click at [548, 278] on button "Use setting" at bounding box center [547, 278] width 12 height 6
click at [548, 300] on button "Use setting" at bounding box center [547, 300] width 12 height 6
click at [551, 341] on button "Use setting" at bounding box center [547, 343] width 12 height 6
click at [545, 257] on button "Use setting" at bounding box center [547, 256] width 12 height 6
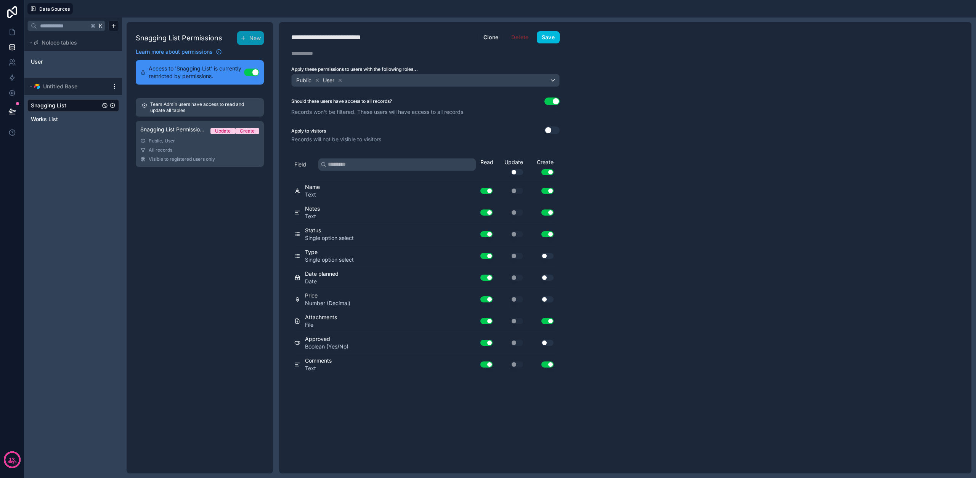
click at [544, 41] on button "Save" at bounding box center [548, 37] width 23 height 12
click at [552, 129] on button "Use setting" at bounding box center [551, 131] width 15 height 8
click at [341, 80] on icon at bounding box center [339, 80] width 5 height 5
click at [546, 38] on button "Save" at bounding box center [548, 37] width 23 height 12
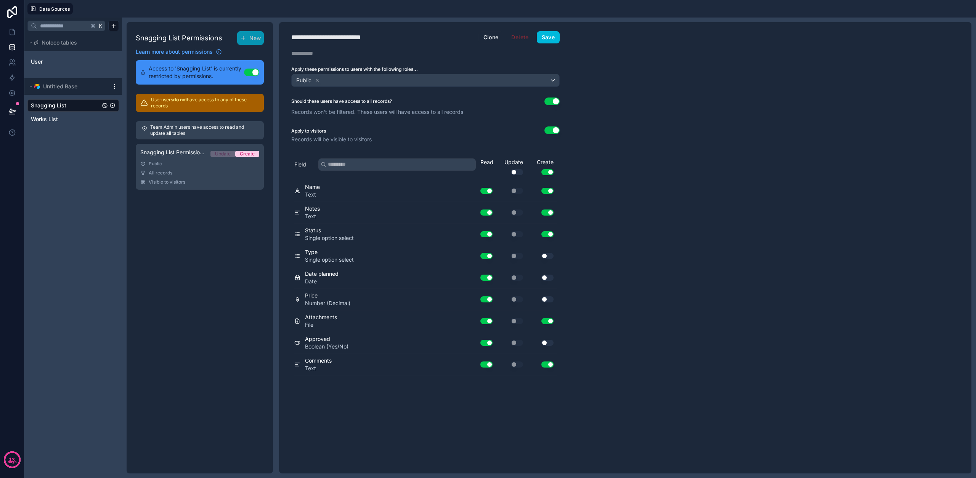
click at [548, 79] on div "Public" at bounding box center [426, 80] width 268 height 12
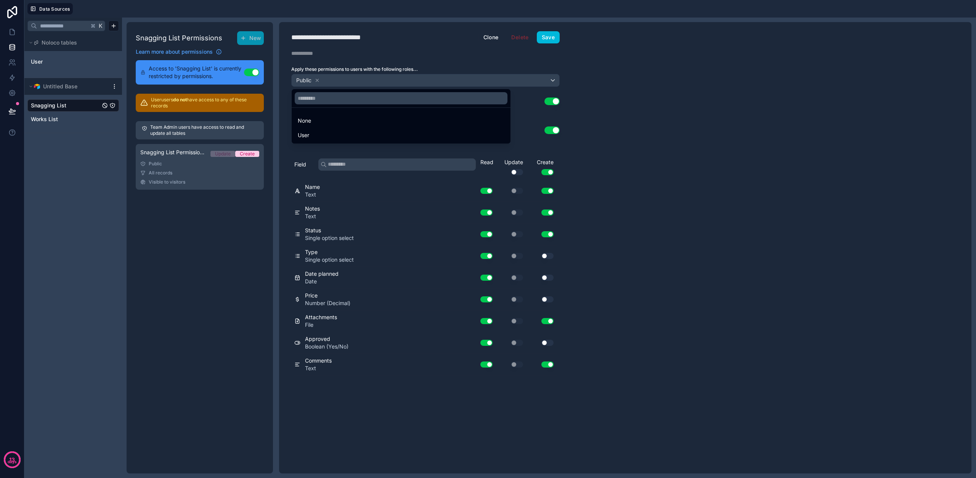
click at [310, 130] on div "User" at bounding box center [401, 135] width 216 height 14
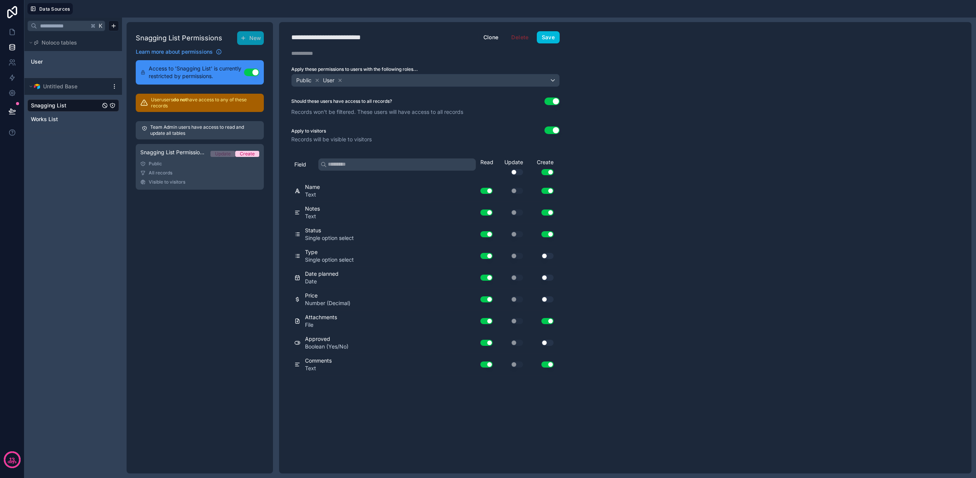
click at [316, 80] on icon at bounding box center [317, 80] width 5 height 5
click at [302, 81] on icon at bounding box center [302, 80] width 3 height 3
click at [474, 82] on div "Choose one or more roles" at bounding box center [426, 80] width 268 height 12
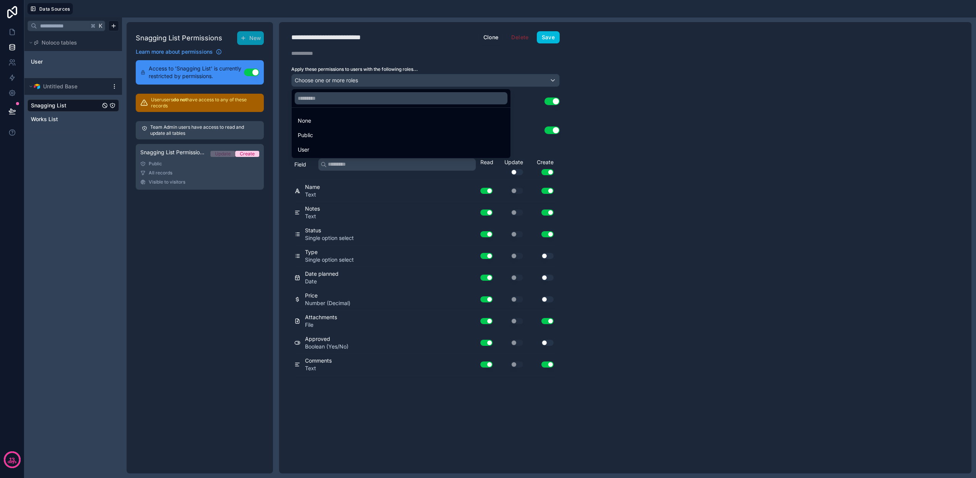
click at [303, 150] on span "User" at bounding box center [303, 149] width 11 height 9
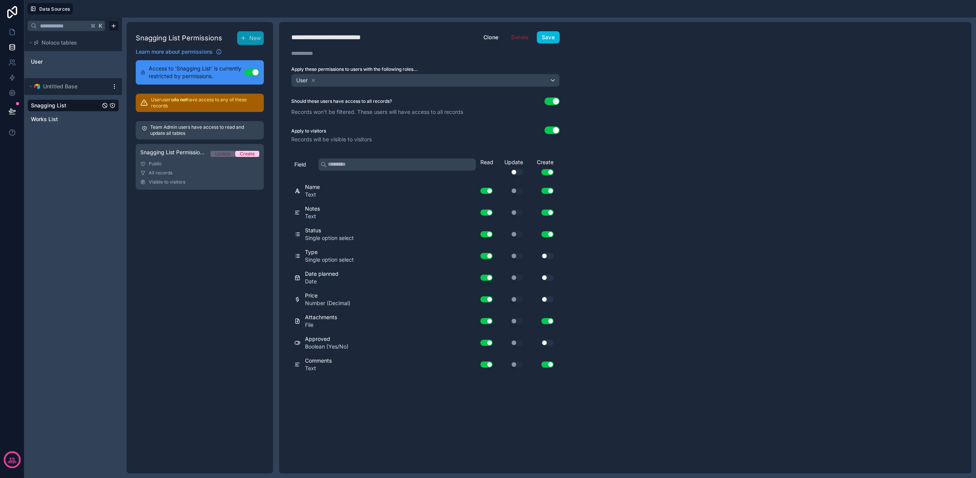
click at [703, 128] on div "**********" at bounding box center [625, 248] width 692 height 452
click at [518, 172] on button "Use setting" at bounding box center [517, 172] width 12 height 6
click at [550, 173] on button "Use setting" at bounding box center [547, 172] width 12 height 6
click at [515, 172] on button "Use setting" at bounding box center [517, 172] width 12 height 6
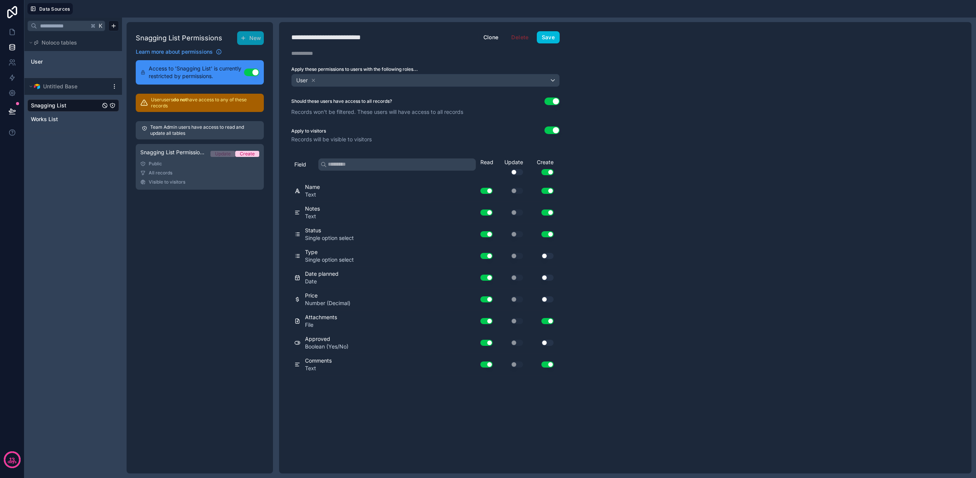
click at [517, 172] on button "Use setting" at bounding box center [517, 172] width 12 height 6
click at [518, 193] on button "Use setting" at bounding box center [517, 191] width 12 height 6
drag, startPoint x: 517, startPoint y: 210, endPoint x: 517, endPoint y: 220, distance: 10.7
click at [517, 210] on button "Use setting" at bounding box center [517, 213] width 12 height 6
drag, startPoint x: 517, startPoint y: 234, endPoint x: 518, endPoint y: 243, distance: 8.4
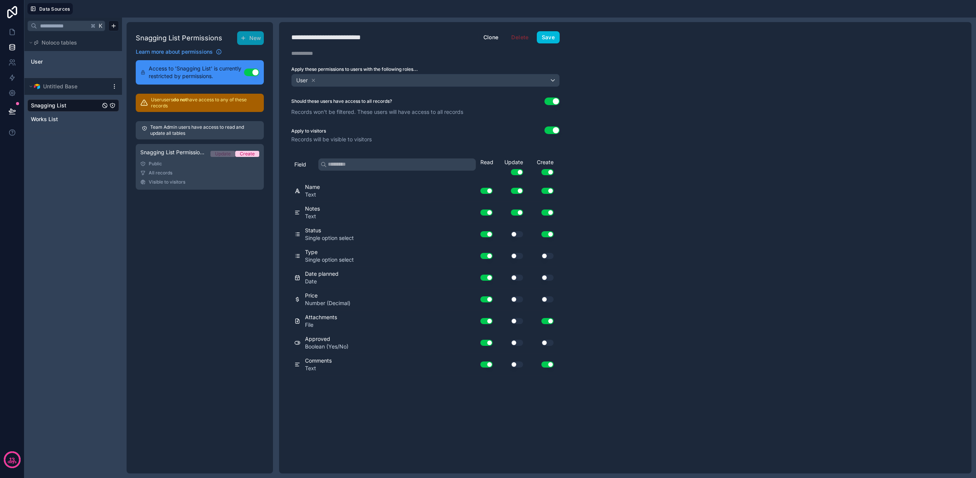
click at [517, 235] on button "Use setting" at bounding box center [517, 234] width 12 height 6
click at [517, 255] on button "Use setting" at bounding box center [517, 256] width 12 height 6
drag, startPoint x: 518, startPoint y: 273, endPoint x: 517, endPoint y: 287, distance: 14.5
click at [518, 274] on div "Use setting" at bounding box center [511, 278] width 31 height 12
click at [517, 277] on button "Use setting" at bounding box center [517, 278] width 12 height 6
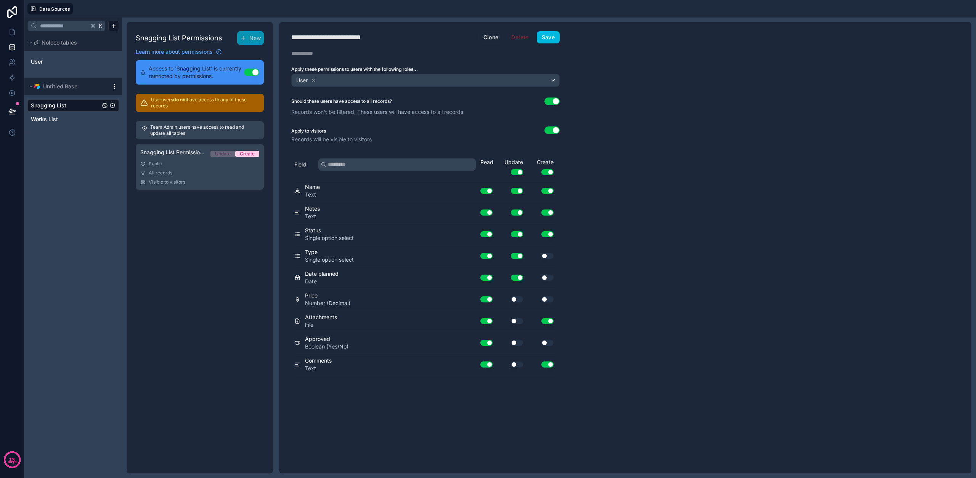
click at [522, 303] on div "Use setting" at bounding box center [511, 300] width 31 height 12
click at [516, 298] on button "Use setting" at bounding box center [517, 300] width 12 height 6
click at [518, 318] on button "Use setting" at bounding box center [517, 321] width 12 height 6
drag, startPoint x: 515, startPoint y: 344, endPoint x: 515, endPoint y: 359, distance: 15.3
click at [515, 344] on button "Use setting" at bounding box center [517, 343] width 12 height 6
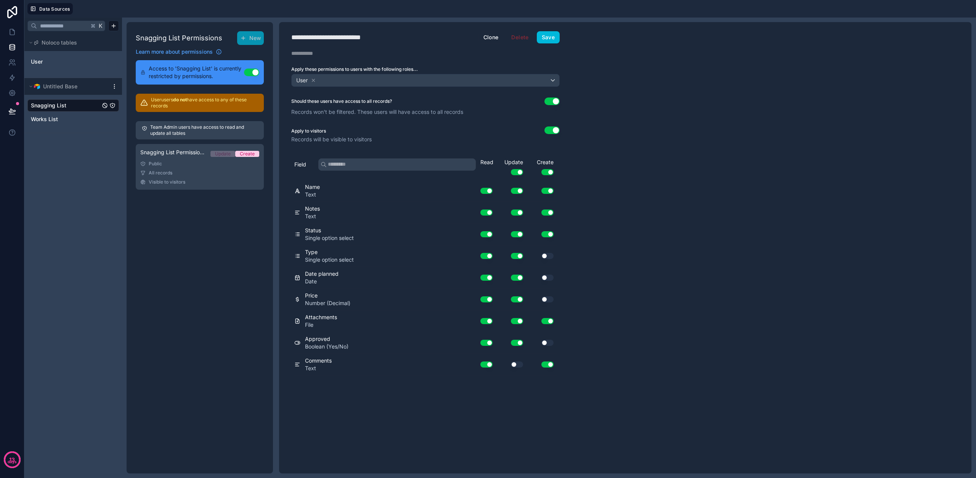
click at [515, 362] on button "Use setting" at bounding box center [517, 365] width 12 height 6
click at [548, 343] on button "Use setting" at bounding box center [547, 343] width 12 height 6
click at [551, 300] on button "Use setting" at bounding box center [547, 300] width 12 height 6
drag, startPoint x: 546, startPoint y: 274, endPoint x: 548, endPoint y: 271, distance: 4.1
click at [546, 274] on div "Use setting" at bounding box center [541, 278] width 31 height 12
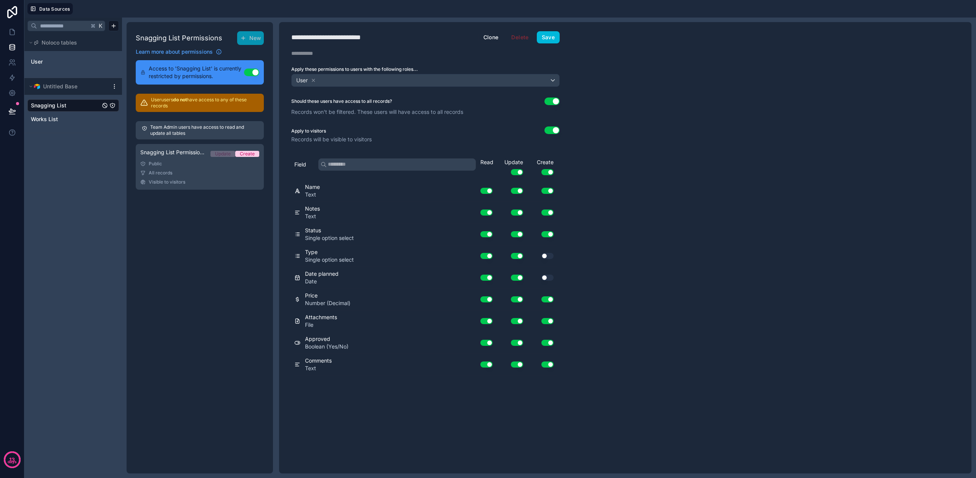
click at [553, 254] on button "Use setting" at bounding box center [547, 256] width 12 height 6
click at [542, 283] on div "Use setting" at bounding box center [541, 278] width 31 height 12
drag, startPoint x: 547, startPoint y: 279, endPoint x: 559, endPoint y: 284, distance: 13.2
click at [548, 279] on button "Use setting" at bounding box center [547, 278] width 12 height 6
click at [548, 37] on button "Save" at bounding box center [548, 37] width 23 height 12
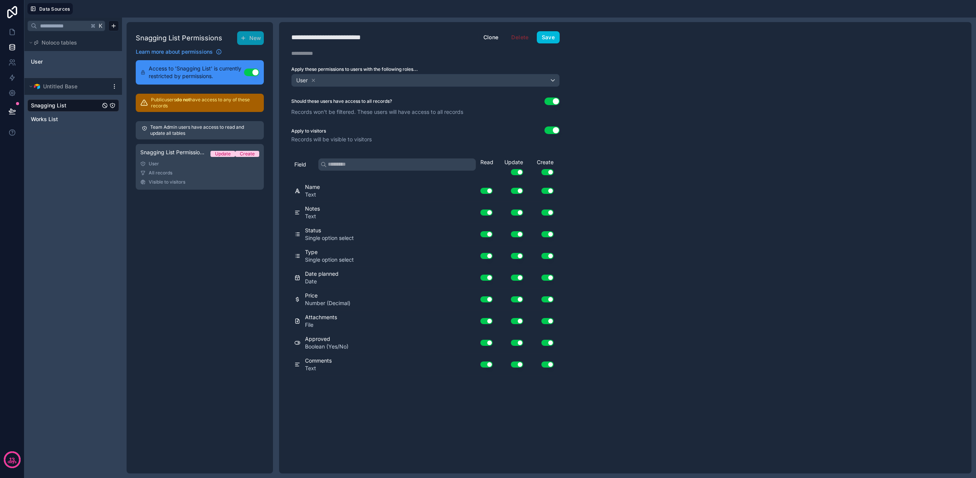
click at [325, 79] on div "User" at bounding box center [426, 80] width 268 height 12
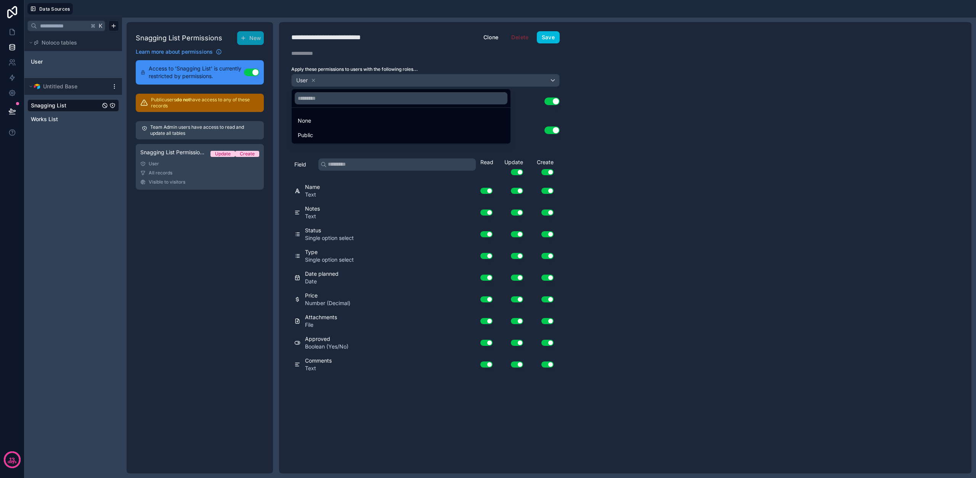
click at [314, 136] on div "Public" at bounding box center [401, 135] width 207 height 9
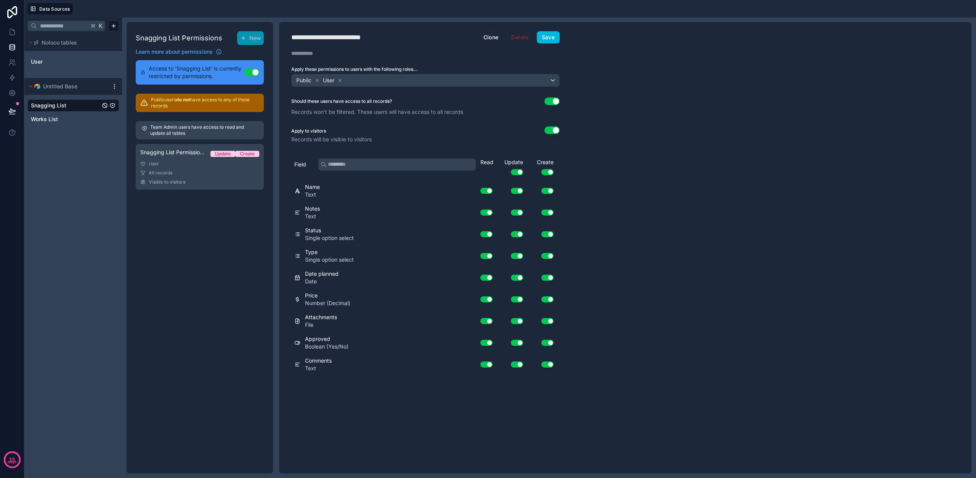
click at [340, 80] on icon at bounding box center [339, 80] width 5 height 5
click at [362, 80] on div "Public" at bounding box center [426, 80] width 268 height 12
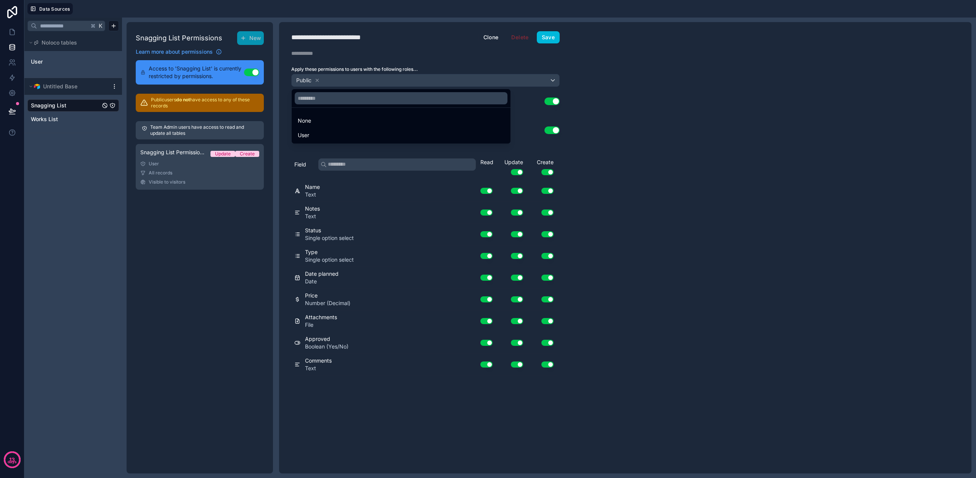
click at [316, 132] on div "User" at bounding box center [401, 135] width 207 height 9
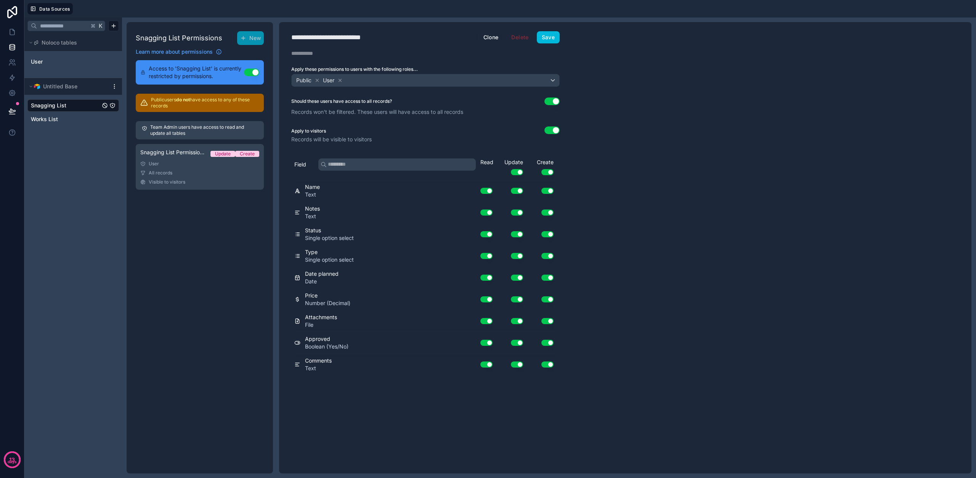
click at [318, 82] on icon at bounding box center [317, 80] width 5 height 5
click at [549, 40] on button "Save" at bounding box center [548, 37] width 23 height 12
click at [492, 40] on button "Clone" at bounding box center [490, 37] width 25 height 12
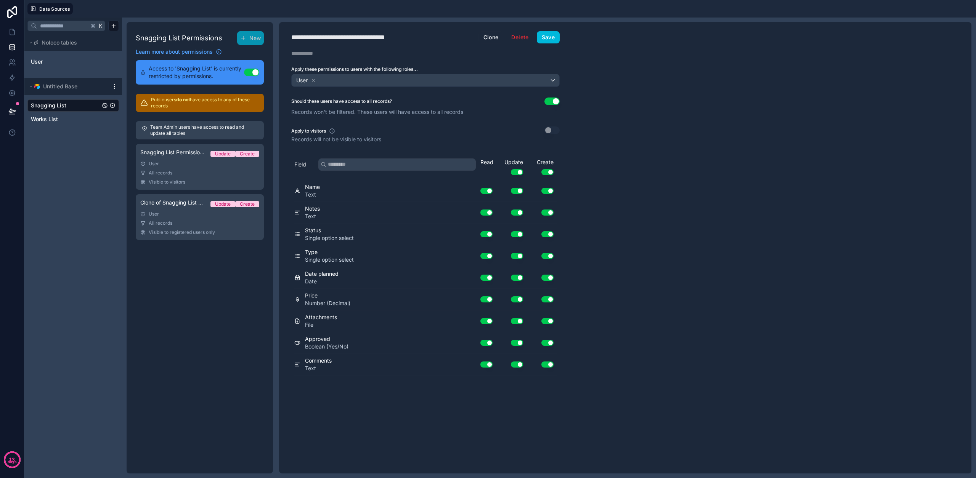
click at [313, 80] on icon at bounding box center [313, 80] width 5 height 5
click at [330, 81] on span "Choose one or more roles" at bounding box center [326, 80] width 63 height 6
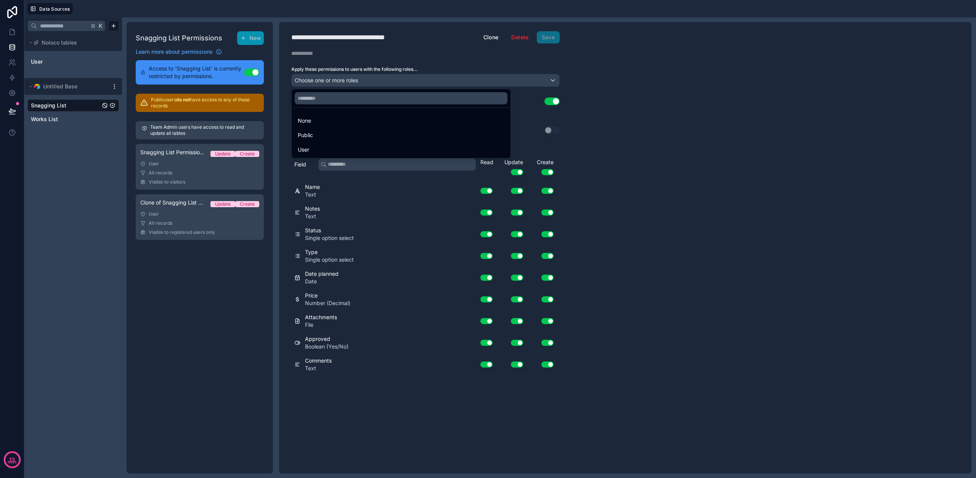
click at [312, 134] on span "Public" at bounding box center [305, 135] width 15 height 9
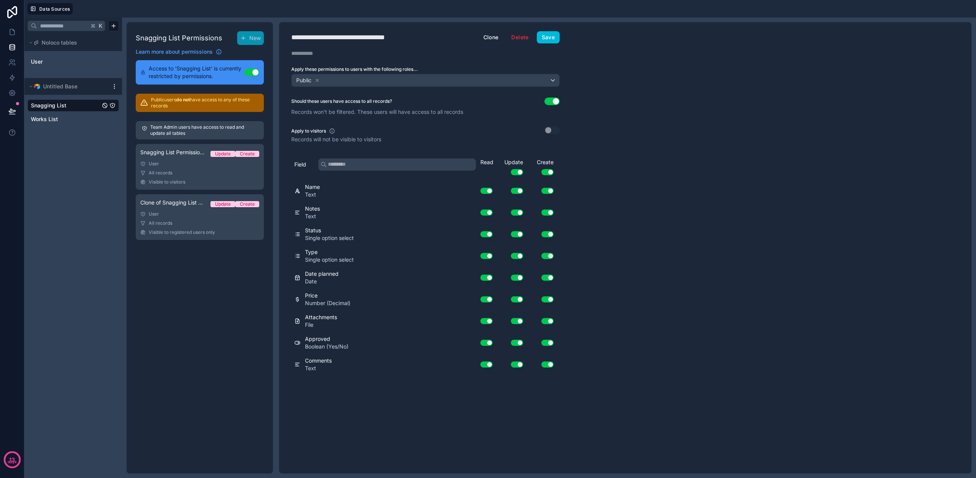
click at [517, 173] on button "Use setting" at bounding box center [517, 172] width 12 height 6
click at [550, 172] on button "Use setting" at bounding box center [547, 172] width 12 height 6
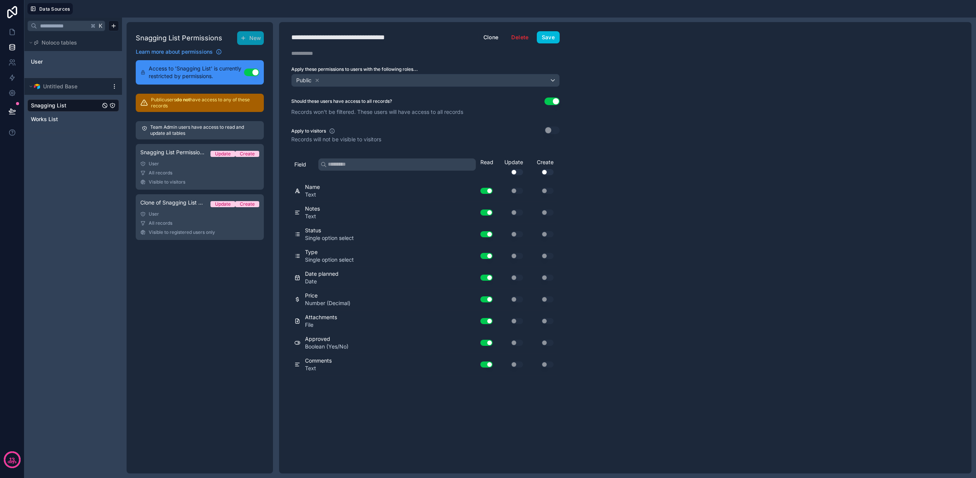
drag, startPoint x: 548, startPoint y: 170, endPoint x: 549, endPoint y: 185, distance: 14.9
click at [548, 170] on button "Use setting" at bounding box center [547, 172] width 12 height 6
drag, startPoint x: 549, startPoint y: 191, endPoint x: 549, endPoint y: 196, distance: 4.2
click at [549, 192] on button "Use setting" at bounding box center [547, 191] width 12 height 6
click at [549, 212] on button "Use setting" at bounding box center [547, 213] width 12 height 6
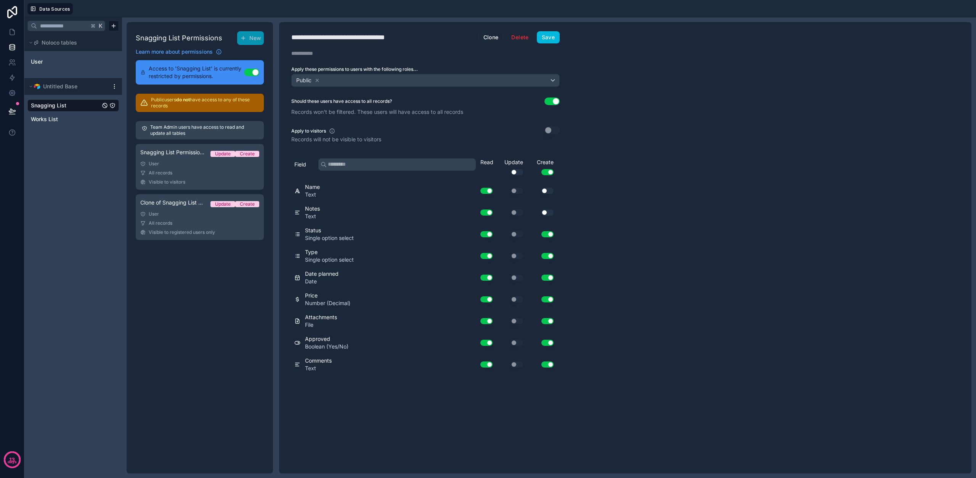
drag, startPoint x: 548, startPoint y: 233, endPoint x: 549, endPoint y: 241, distance: 7.7
click at [548, 234] on button "Use setting" at bounding box center [547, 234] width 12 height 6
click at [547, 257] on button "Use setting" at bounding box center [547, 256] width 12 height 6
drag, startPoint x: 549, startPoint y: 289, endPoint x: 550, endPoint y: 284, distance: 5.7
click at [549, 289] on div "Price Number (Decimal) Use setting Use setting Use setting" at bounding box center [425, 300] width 262 height 22
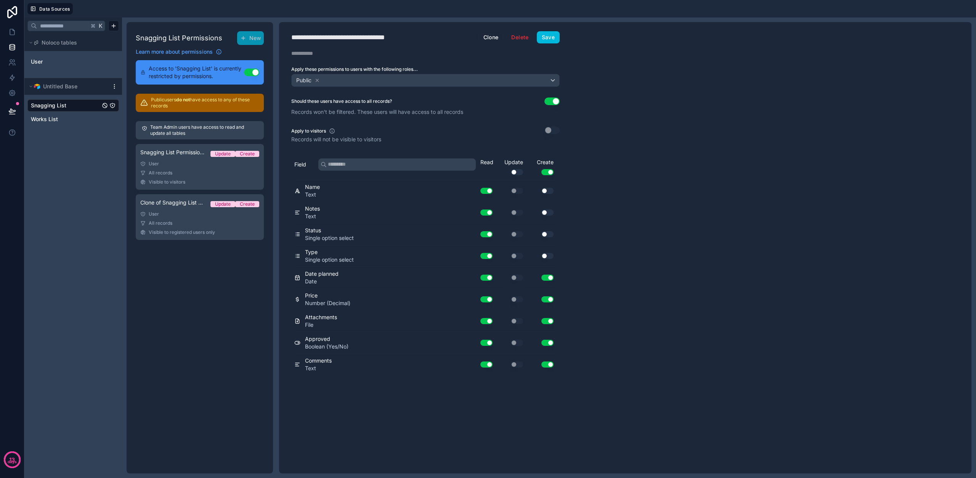
drag, startPoint x: 550, startPoint y: 280, endPoint x: 548, endPoint y: 306, distance: 26.0
click at [550, 280] on button "Use setting" at bounding box center [547, 278] width 12 height 6
click at [548, 301] on button "Use setting" at bounding box center [547, 300] width 12 height 6
drag, startPoint x: 548, startPoint y: 320, endPoint x: 549, endPoint y: 337, distance: 17.6
click at [548, 320] on button "Use setting" at bounding box center [547, 321] width 12 height 6
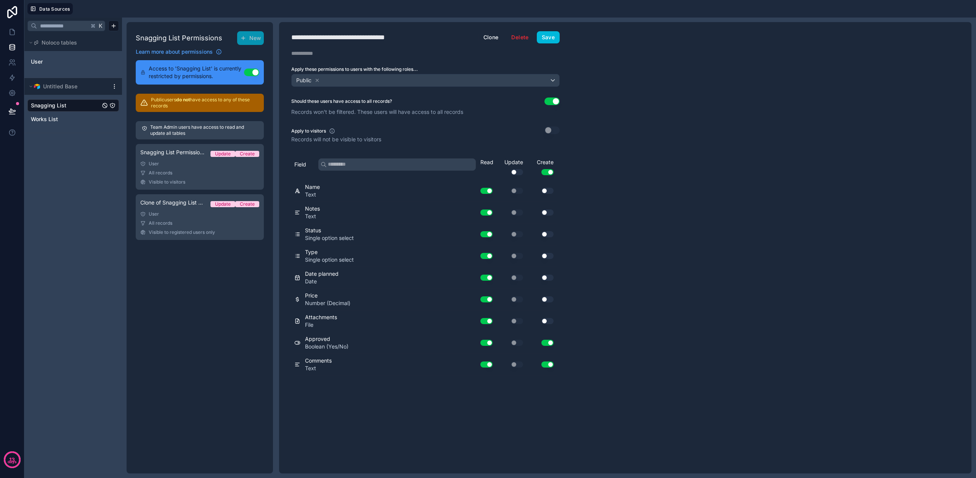
drag, startPoint x: 549, startPoint y: 340, endPoint x: 549, endPoint y: 345, distance: 4.6
click at [549, 340] on button "Use setting" at bounding box center [547, 343] width 12 height 6
click at [546, 320] on button "Use setting" at bounding box center [547, 321] width 12 height 6
click at [548, 256] on button "Use setting" at bounding box center [547, 256] width 12 height 6
drag, startPoint x: 548, startPoint y: 256, endPoint x: 551, endPoint y: 242, distance: 14.4
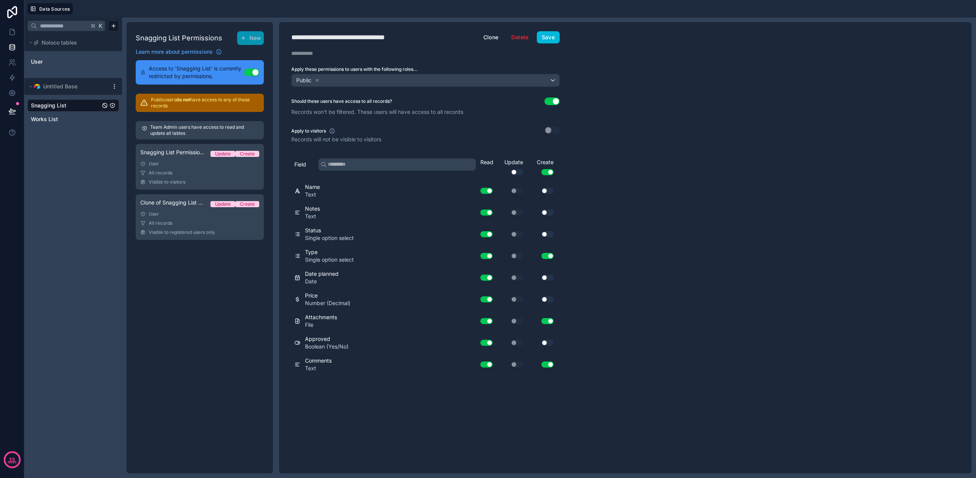
click at [548, 256] on button "Use setting" at bounding box center [547, 256] width 12 height 6
click at [550, 233] on button "Use setting" at bounding box center [547, 234] width 12 height 6
drag, startPoint x: 548, startPoint y: 214, endPoint x: 549, endPoint y: 197, distance: 16.4
click at [548, 213] on button "Use setting" at bounding box center [547, 213] width 12 height 6
click at [550, 190] on button "Use setting" at bounding box center [547, 191] width 12 height 6
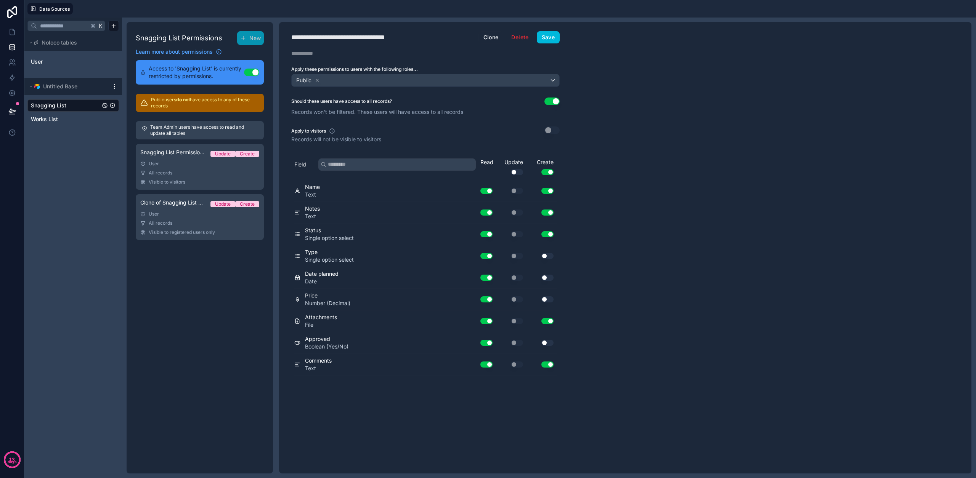
click at [550, 37] on button "Save" at bounding box center [548, 37] width 23 height 12
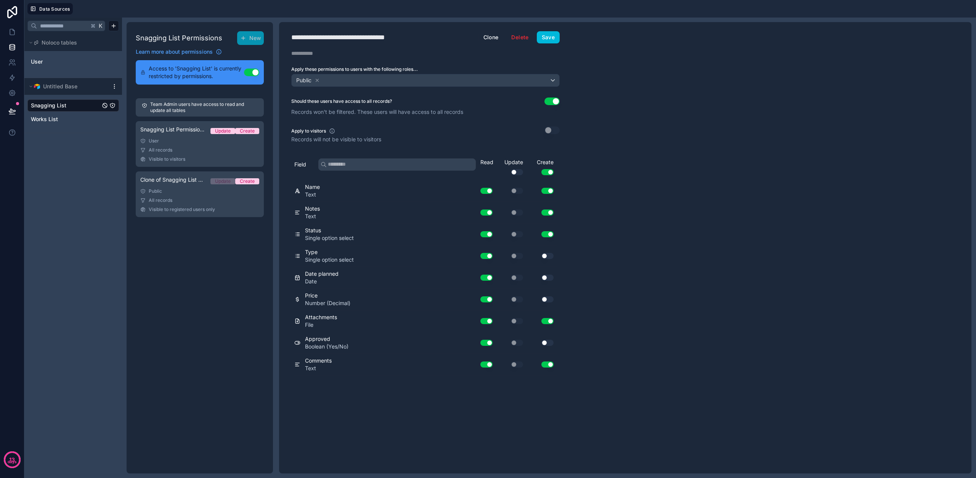
click at [170, 143] on div "User" at bounding box center [199, 141] width 119 height 6
click at [554, 130] on button "Use setting" at bounding box center [551, 131] width 15 height 8
click at [552, 41] on button "Save" at bounding box center [548, 37] width 23 height 12
click at [226, 197] on link "Clone of Snagging List Permission 1 Update Create Public All records Visible to…" at bounding box center [200, 195] width 128 height 46
click at [552, 130] on button "Use setting" at bounding box center [551, 131] width 15 height 8
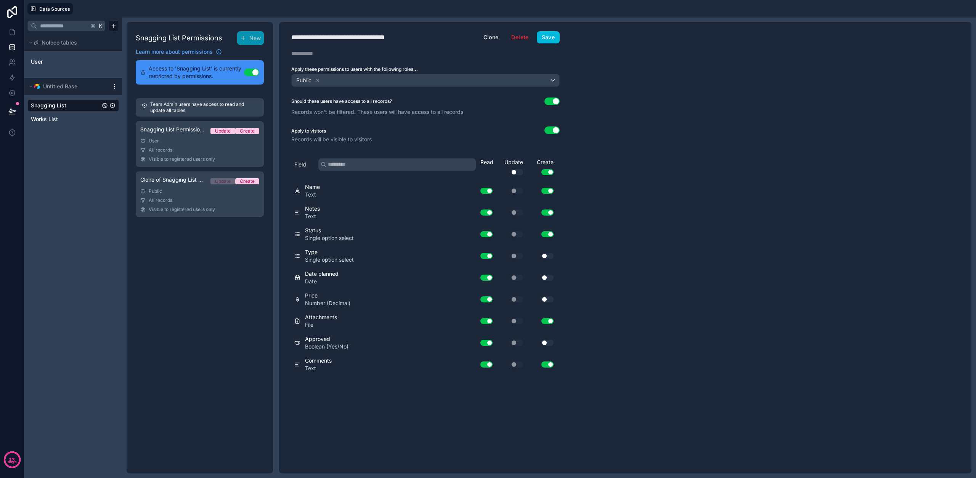
click at [554, 35] on button "Save" at bounding box center [548, 37] width 23 height 12
click at [48, 9] on span "Data Sources" at bounding box center [54, 9] width 31 height 6
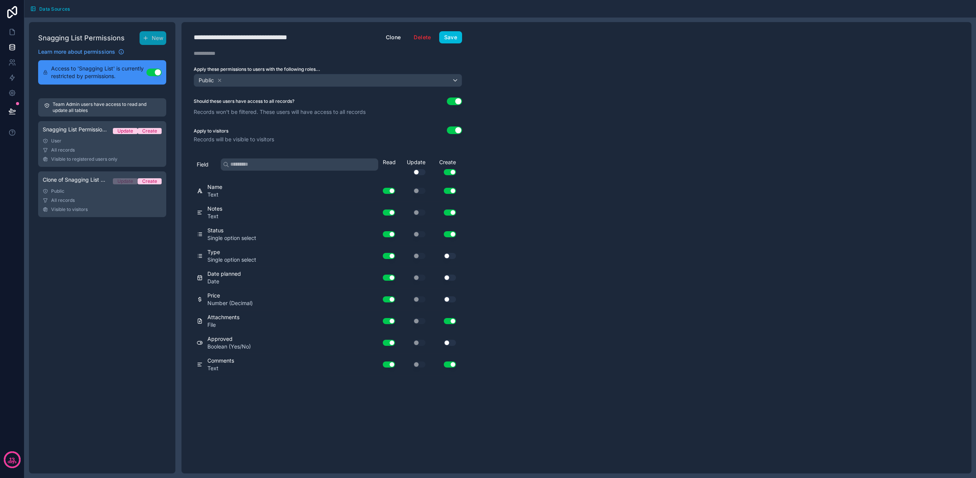
click at [48, 9] on span "Data Sources" at bounding box center [54, 9] width 31 height 6
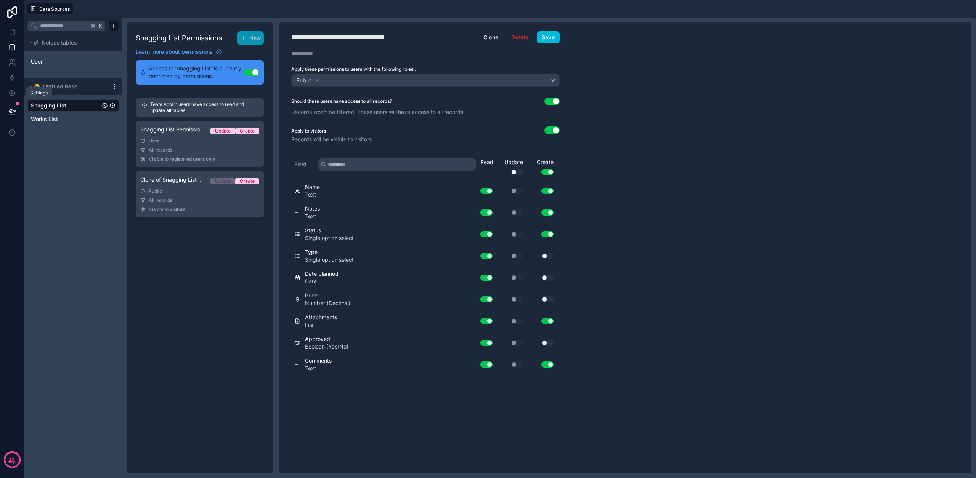
click at [11, 94] on icon at bounding box center [12, 93] width 8 height 8
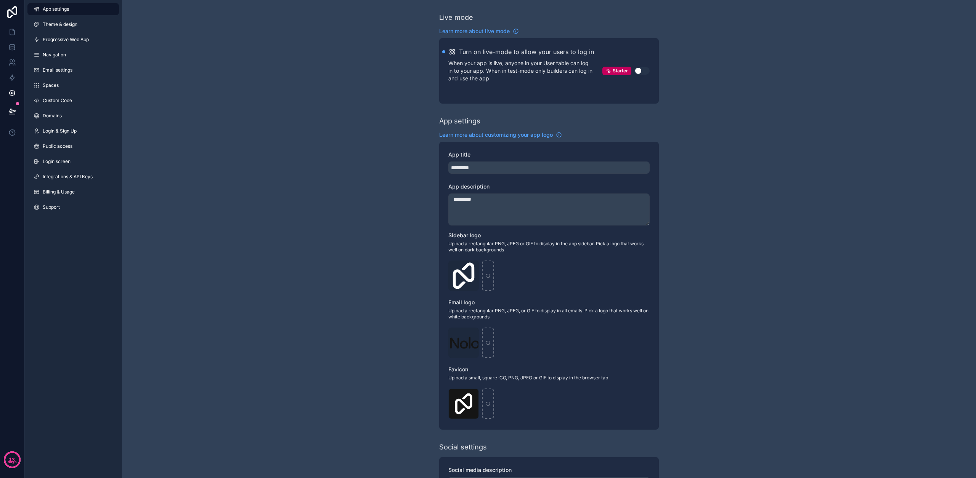
click at [51, 146] on span "Public access" at bounding box center [58, 146] width 30 height 6
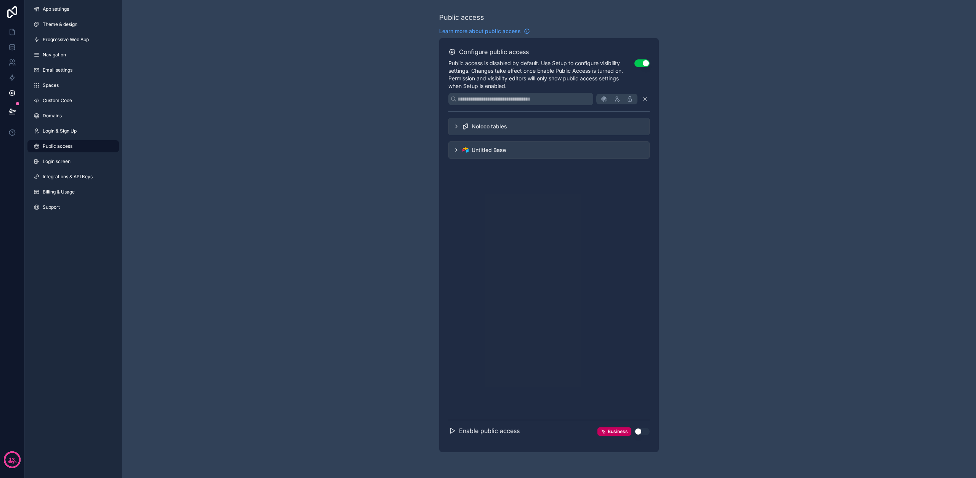
click at [492, 148] on div "Untitled Base" at bounding box center [489, 150] width 34 height 8
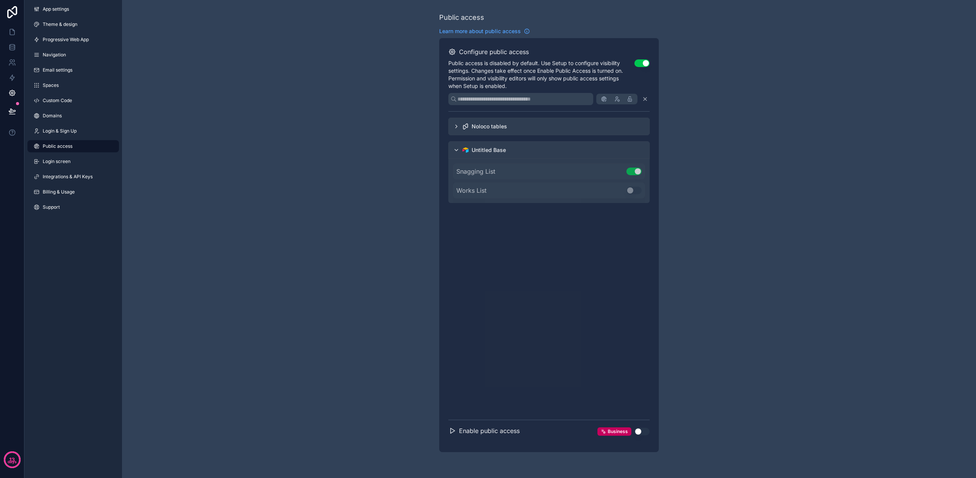
click at [495, 128] on div "Noloco tables" at bounding box center [489, 127] width 35 height 8
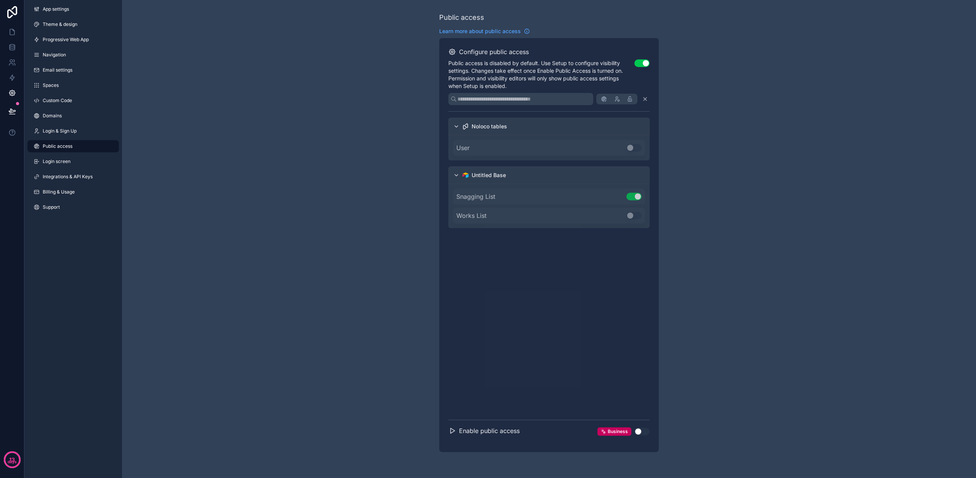
click at [553, 196] on div "Snagging List Use setting" at bounding box center [549, 197] width 192 height 16
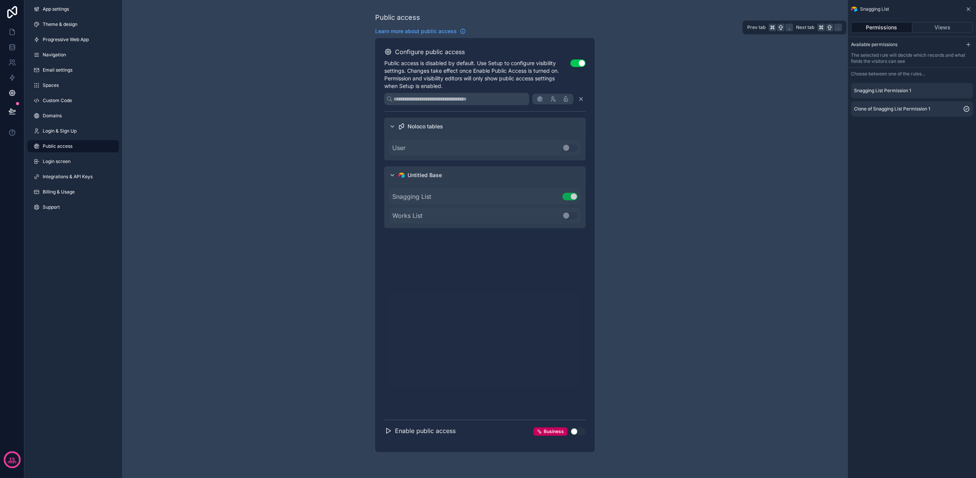
click at [936, 25] on button "Views" at bounding box center [942, 27] width 61 height 11
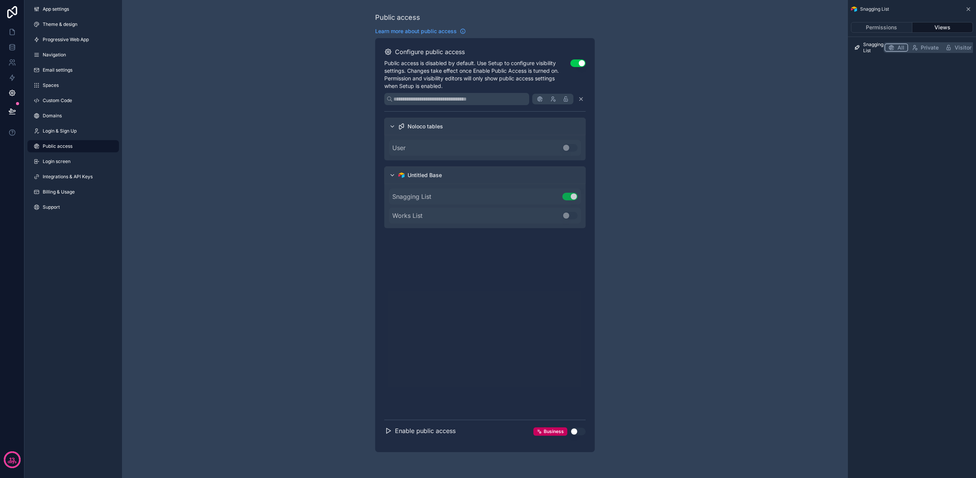
click at [580, 434] on button "Use setting" at bounding box center [577, 432] width 15 height 8
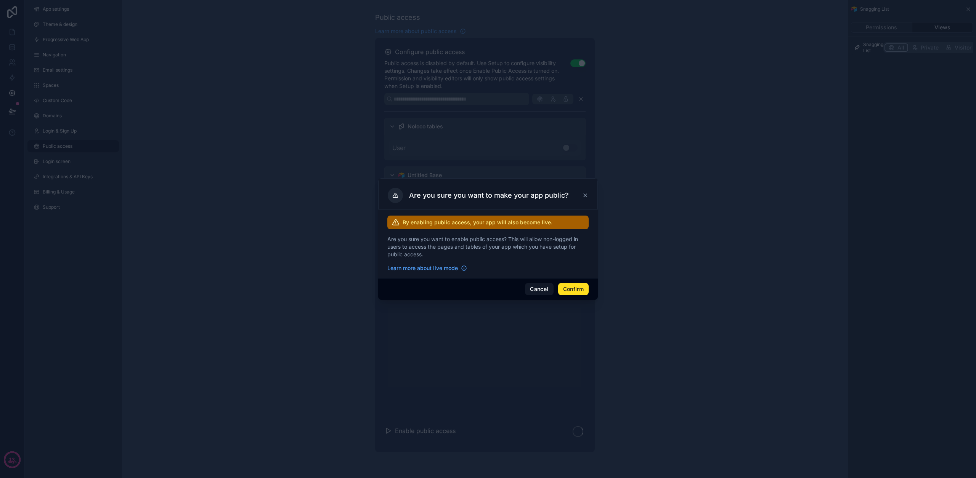
click at [567, 283] on button "Confirm" at bounding box center [573, 289] width 31 height 12
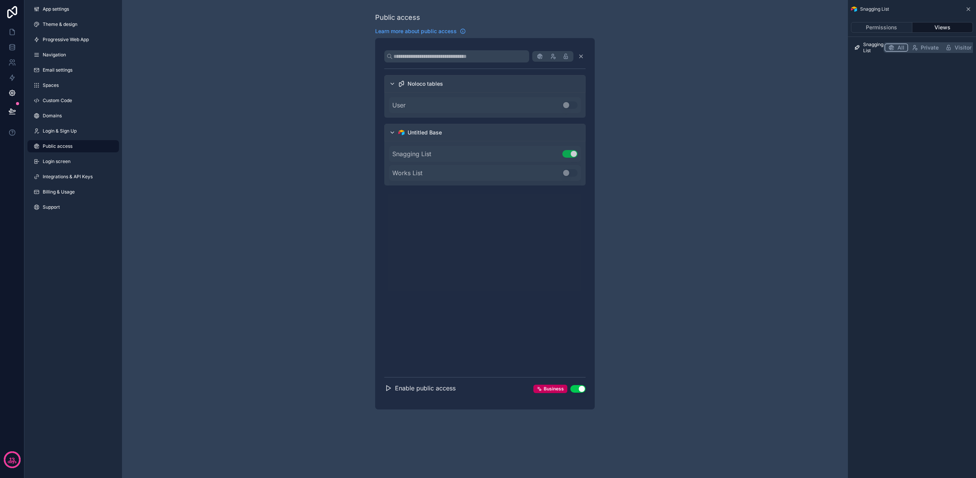
click at [54, 9] on span "App settings" at bounding box center [56, 9] width 26 height 6
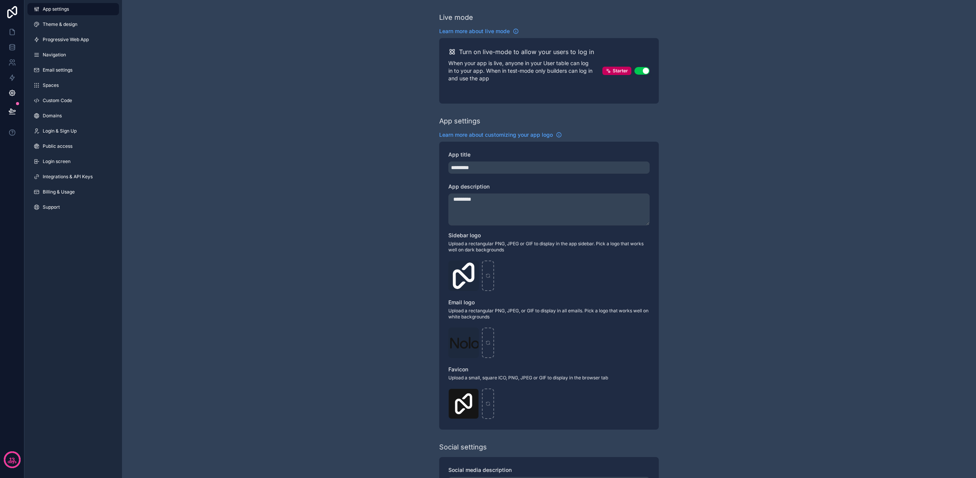
click at [55, 22] on span "Theme & design" at bounding box center [60, 24] width 35 height 6
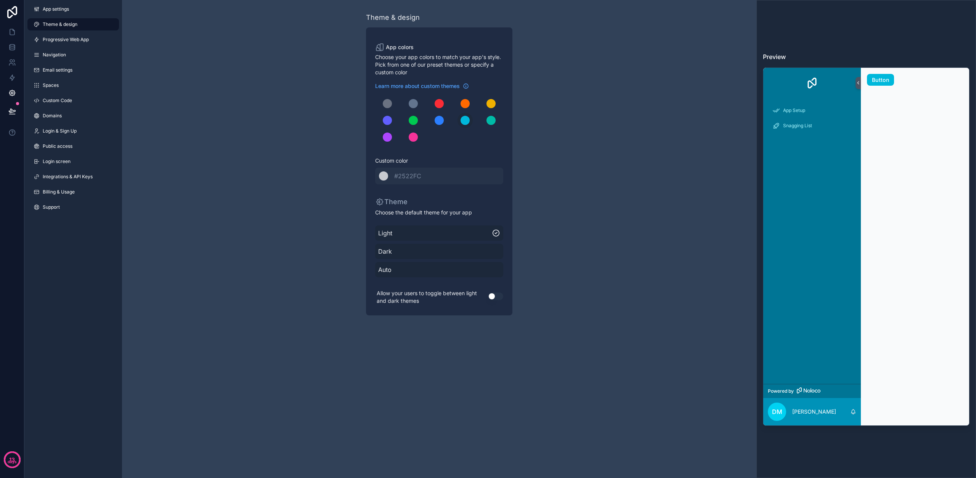
click at [389, 102] on div "scrollable content" at bounding box center [387, 103] width 9 height 9
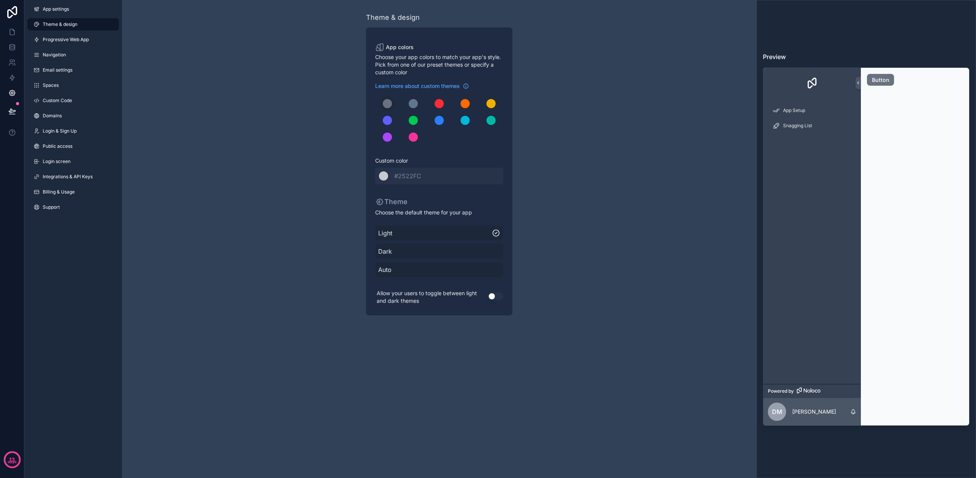
drag, startPoint x: 412, startPoint y: 122, endPoint x: 383, endPoint y: 125, distance: 29.1
click at [412, 122] on div "scrollable content" at bounding box center [413, 120] width 9 height 9
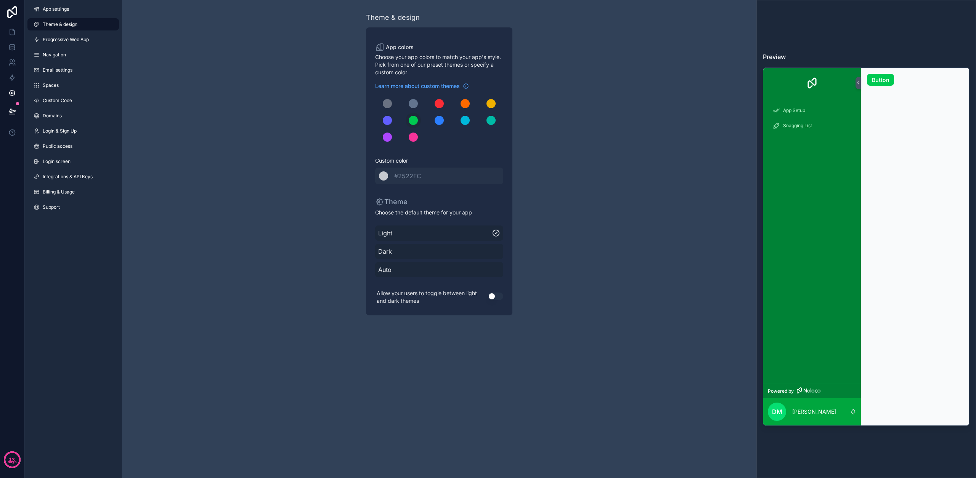
click at [388, 135] on div "scrollable content" at bounding box center [387, 137] width 9 height 9
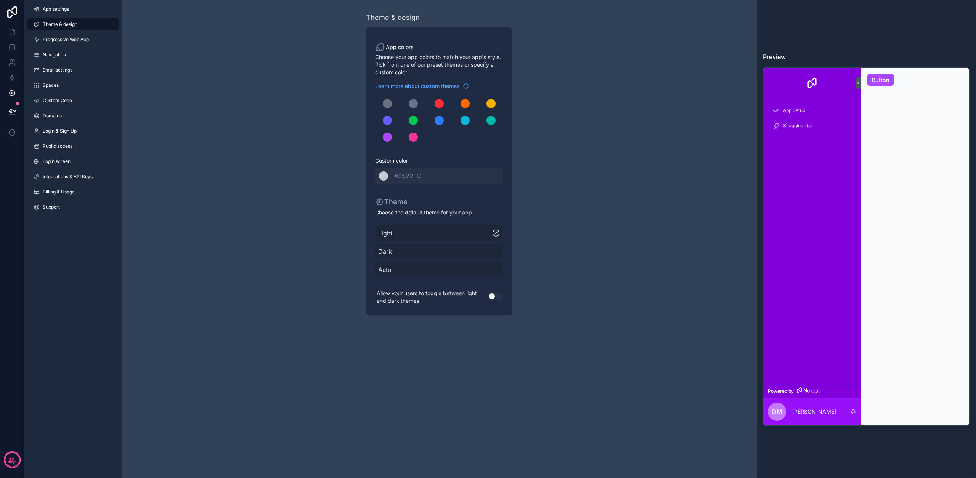
click at [467, 120] on div "scrollable content" at bounding box center [465, 120] width 9 height 9
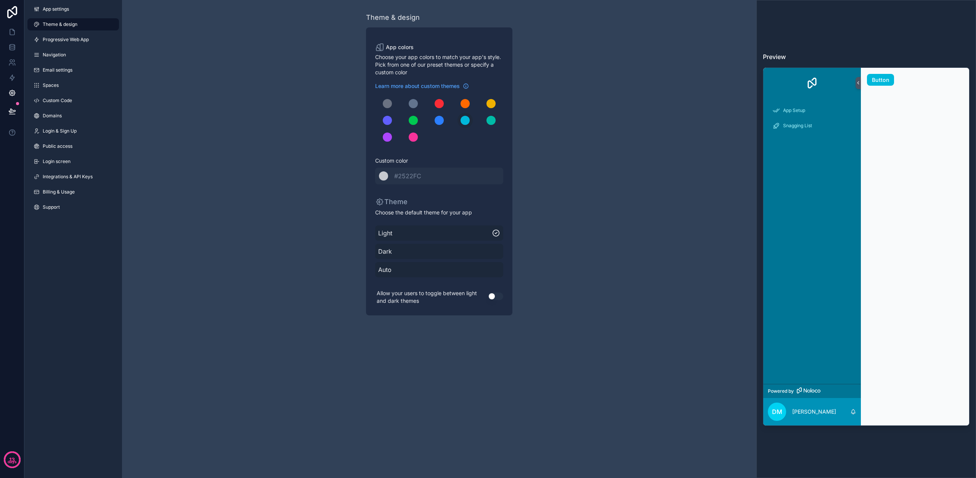
click at [496, 120] on button "scrollable content" at bounding box center [490, 120] width 15 height 15
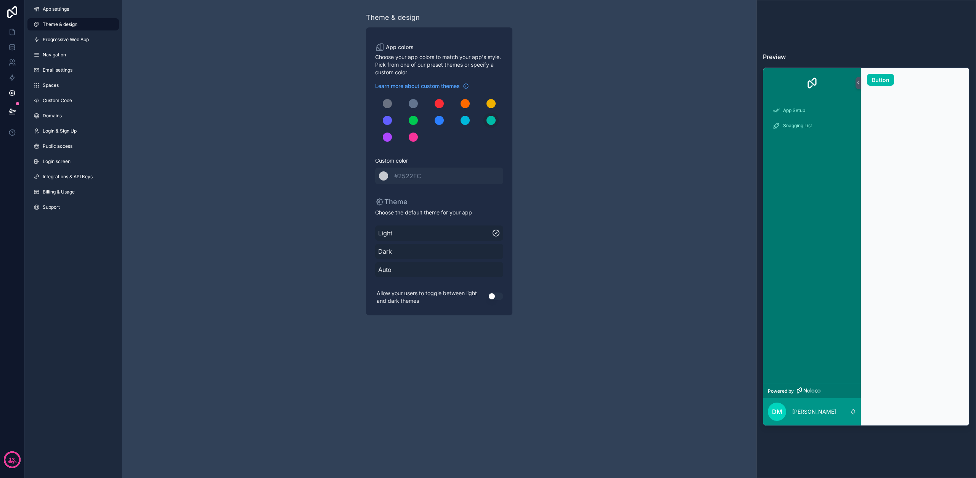
click at [438, 120] on div "scrollable content" at bounding box center [439, 120] width 9 height 9
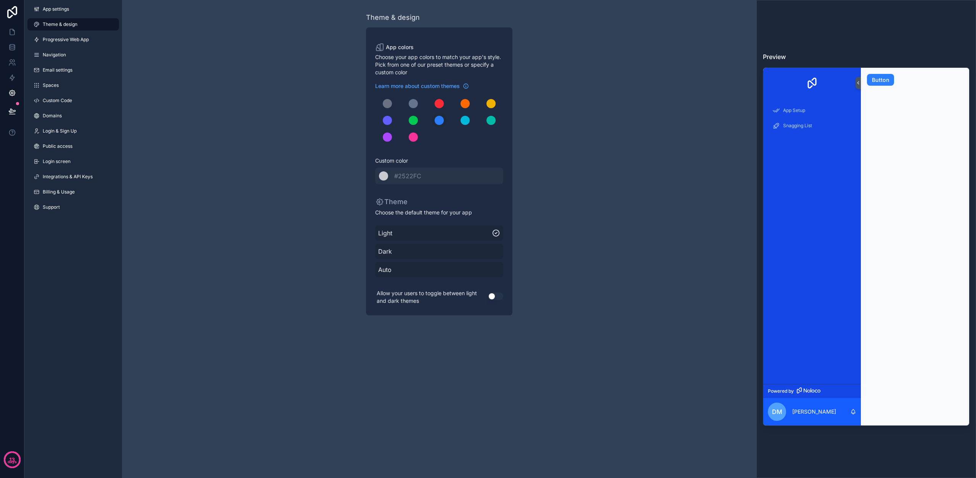
click at [467, 104] on div "scrollable content" at bounding box center [465, 103] width 9 height 9
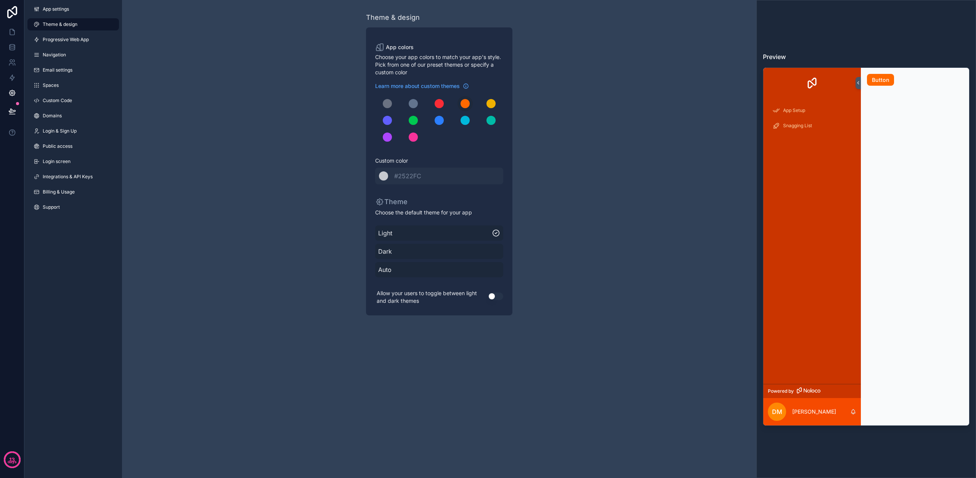
click at [449, 100] on div "scrollable content" at bounding box center [439, 120] width 128 height 49
click at [443, 103] on div "scrollable content" at bounding box center [439, 103] width 9 height 9
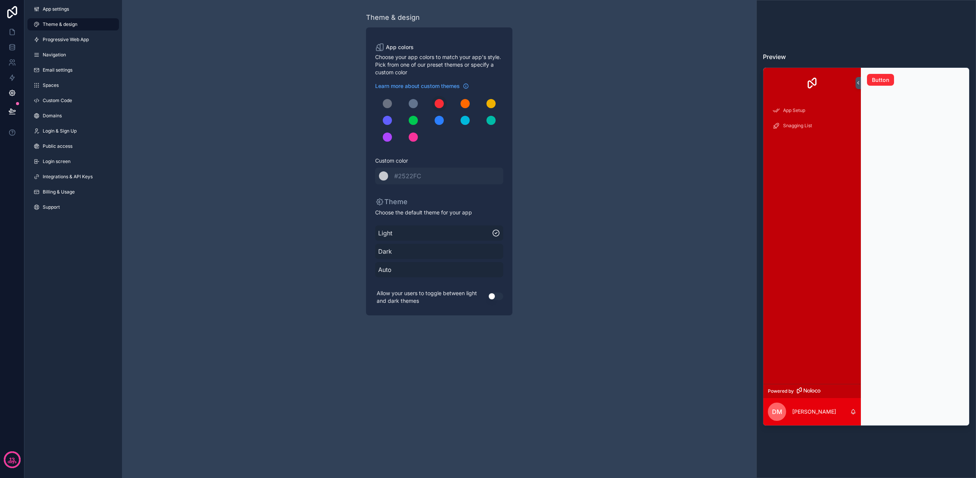
click at [493, 104] on div "scrollable content" at bounding box center [490, 103] width 9 height 9
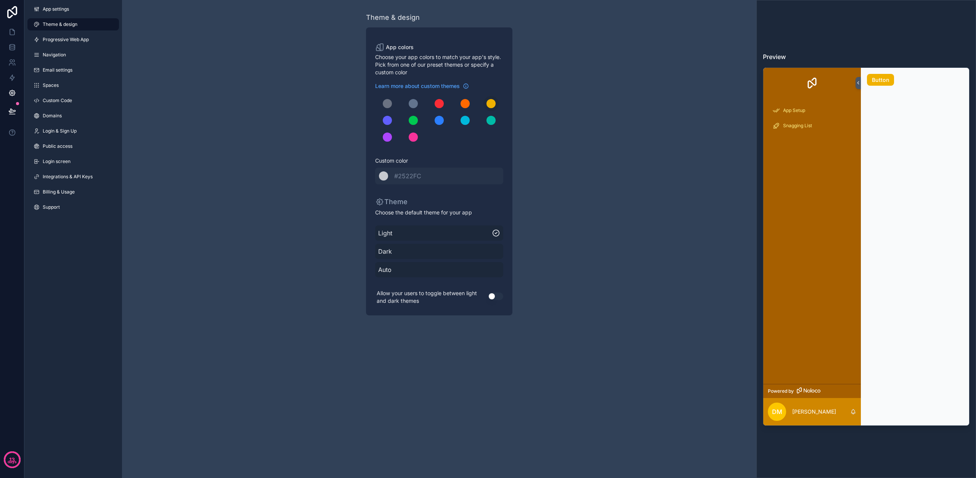
click at [413, 249] on span "Dark" at bounding box center [439, 251] width 122 height 9
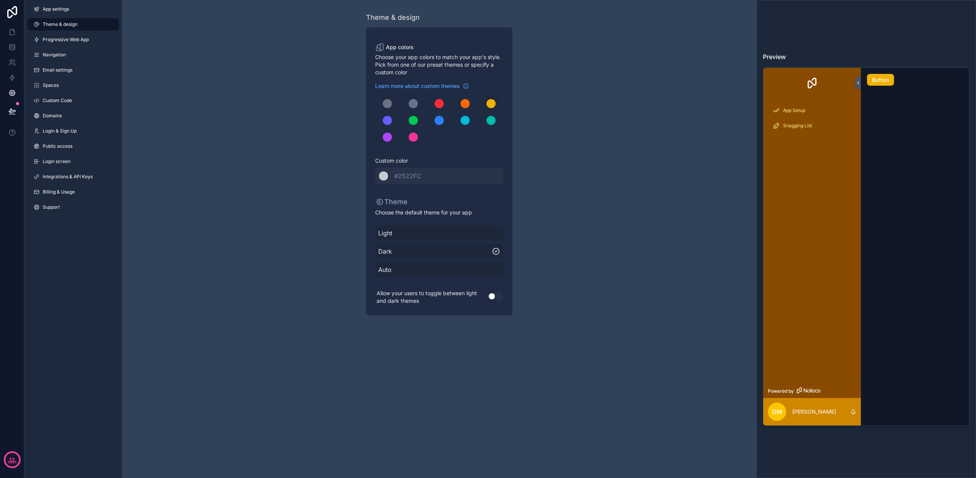
click at [448, 271] on span "Auto" at bounding box center [439, 269] width 122 height 9
drag, startPoint x: 389, startPoint y: 105, endPoint x: 393, endPoint y: 105, distance: 4.6
click at [389, 105] on div "scrollable content" at bounding box center [387, 103] width 9 height 9
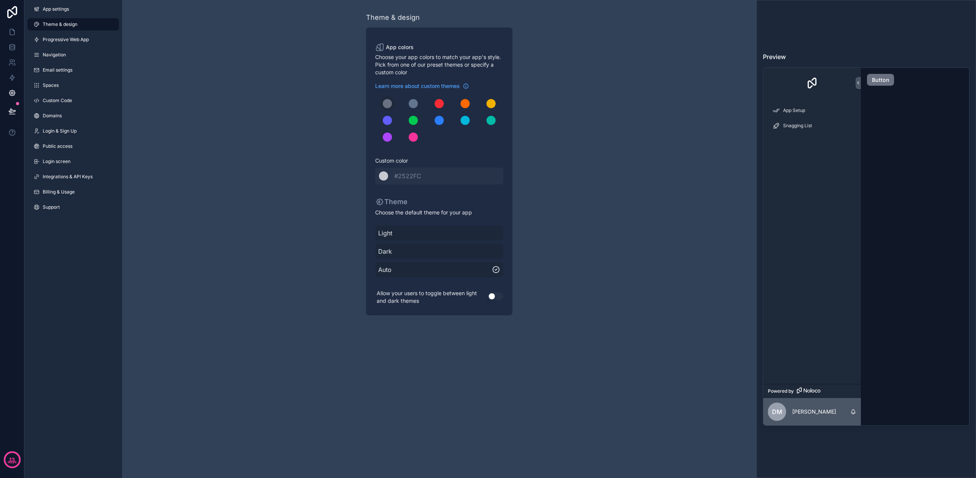
click at [417, 103] on div "scrollable content" at bounding box center [413, 103] width 9 height 9
click at [413, 236] on span "Light" at bounding box center [439, 233] width 122 height 9
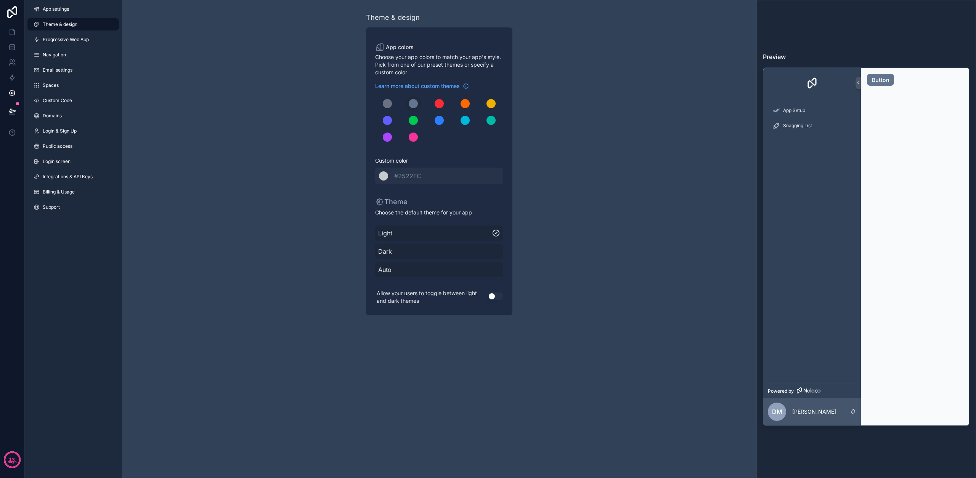
click at [396, 265] on div "Auto" at bounding box center [439, 269] width 128 height 15
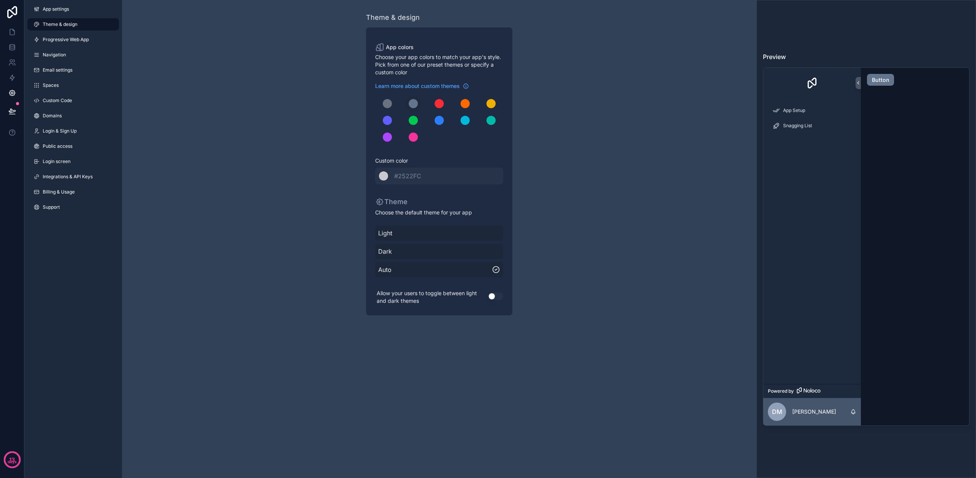
click at [493, 298] on button "Use setting" at bounding box center [495, 297] width 15 height 8
click at [76, 41] on span "Progressive Web App" at bounding box center [66, 40] width 46 height 6
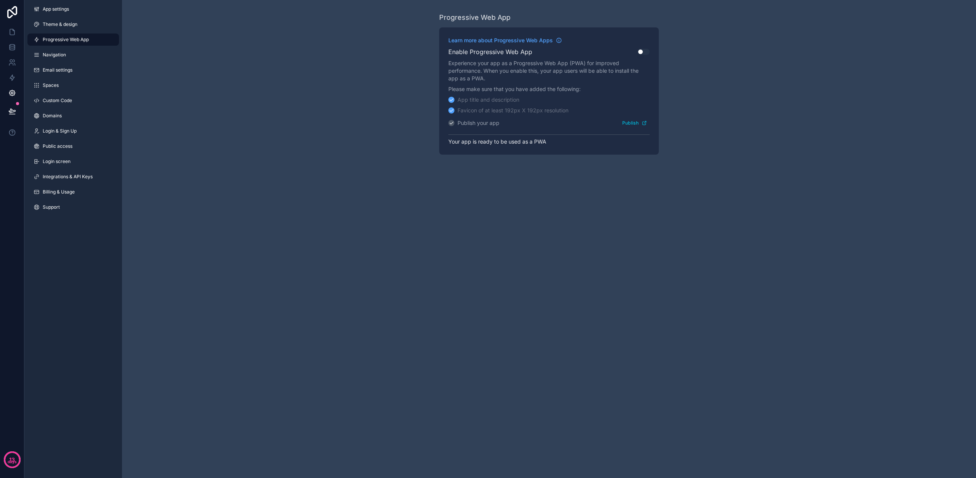
click at [71, 55] on link "Navigation" at bounding box center [73, 55] width 92 height 12
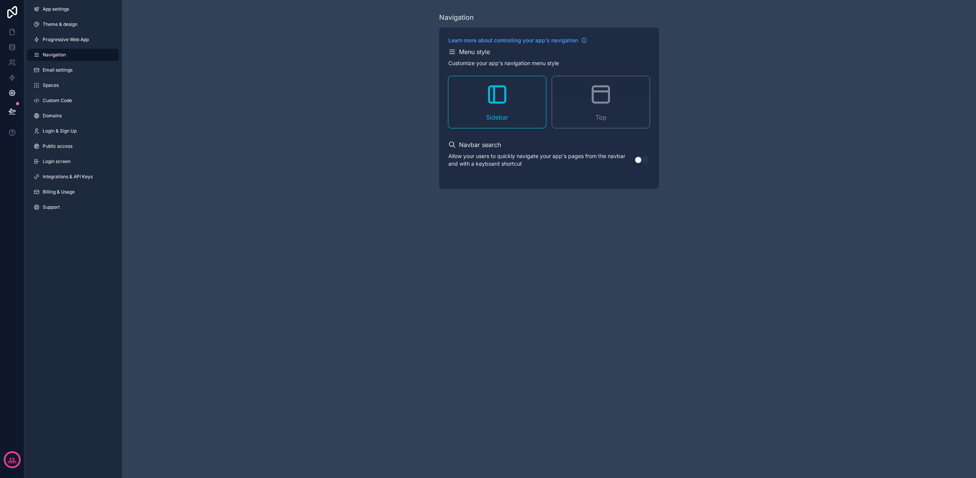
click at [58, 87] on span "Spaces" at bounding box center [51, 85] width 16 height 6
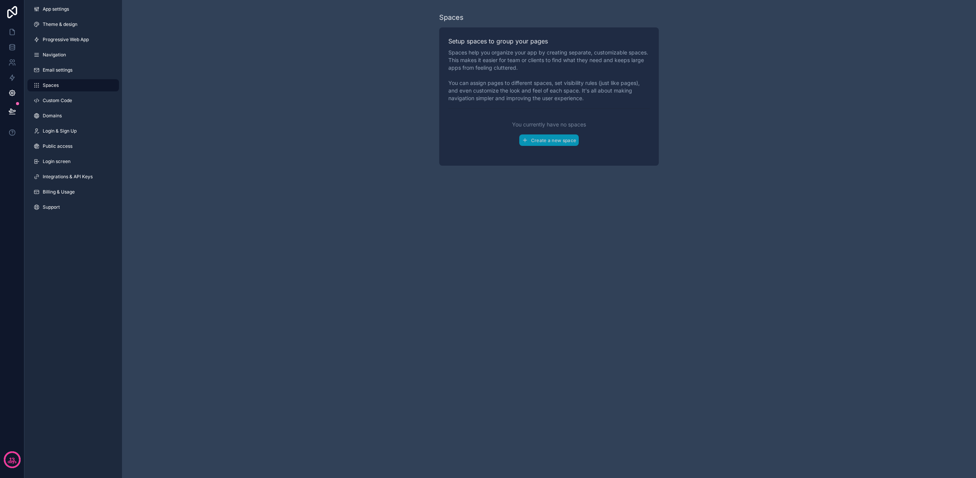
click at [56, 95] on link "Custom Code" at bounding box center [73, 101] width 92 height 12
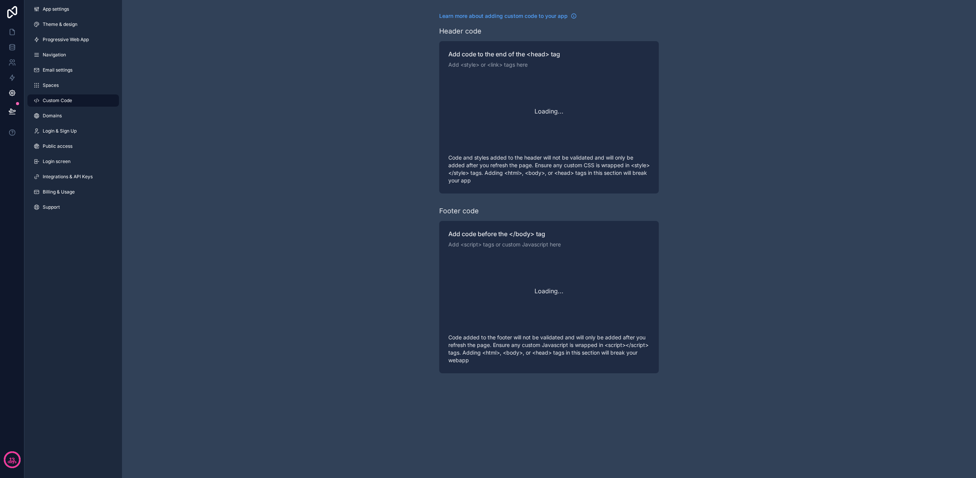
click at [59, 119] on span "Domains" at bounding box center [52, 116] width 19 height 6
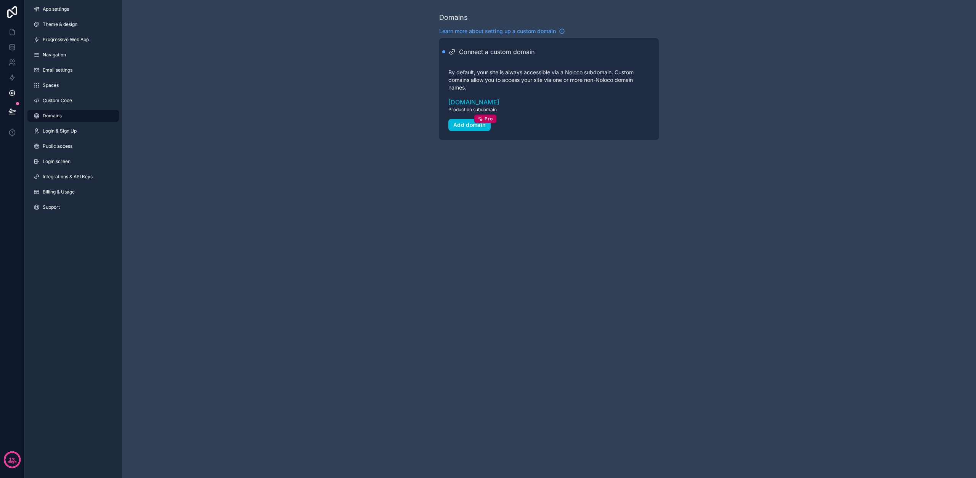
click at [59, 21] on link "Theme & design" at bounding box center [73, 24] width 92 height 12
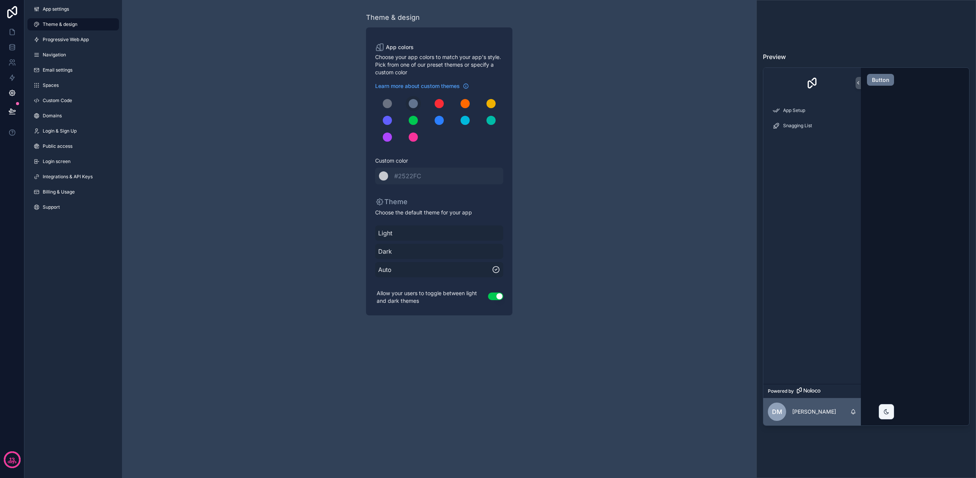
click at [55, 13] on link "App settings" at bounding box center [73, 9] width 92 height 12
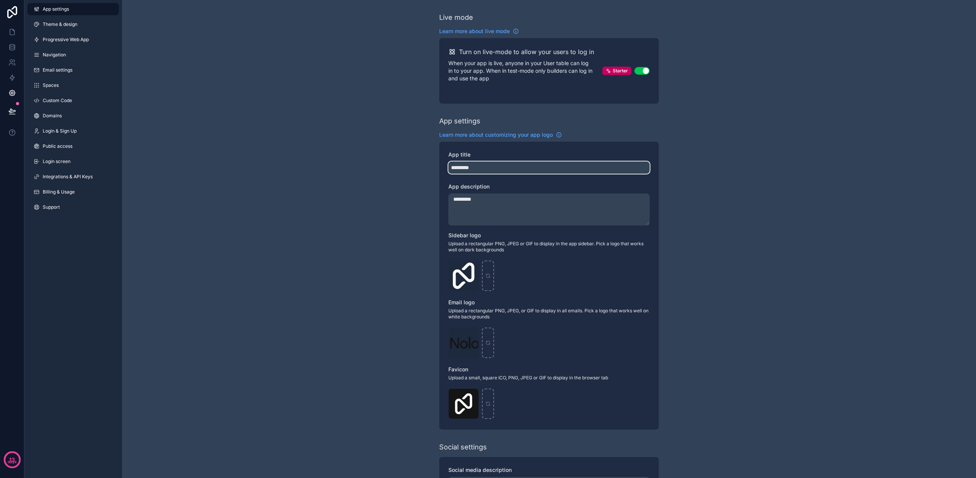
drag, startPoint x: 498, startPoint y: 167, endPoint x: 413, endPoint y: 160, distance: 85.0
click at [413, 160] on div "Live mode Learn more about live mode Turn on live-mode to allow your users to l…" at bounding box center [549, 299] width 854 height 598
type input "***"
drag, startPoint x: 478, startPoint y: 202, endPoint x: 406, endPoint y: 188, distance: 73.4
click at [402, 191] on div "Live mode Learn more about live mode Turn on live-mode to allow your users to l…" at bounding box center [549, 299] width 854 height 598
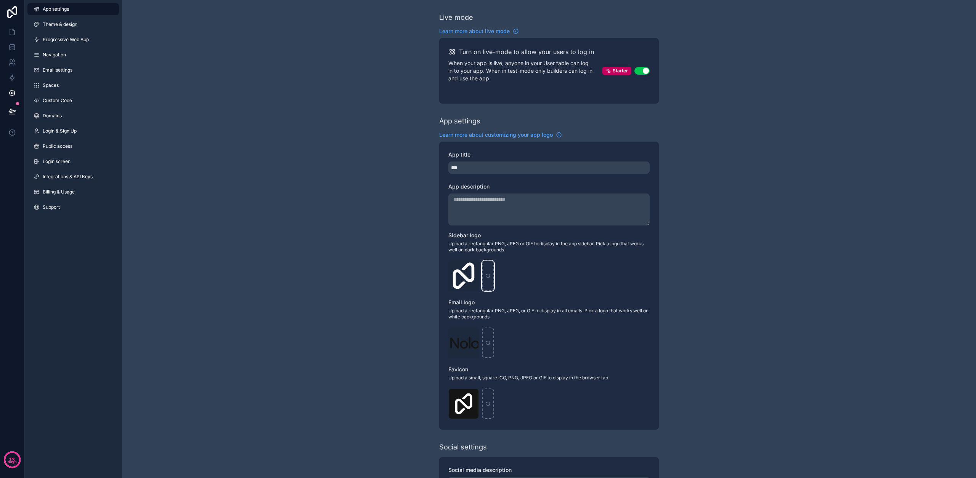
click at [487, 276] on icon "scrollable content" at bounding box center [487, 275] width 5 height 5
type input "**********"
click at [485, 342] on icon "scrollable content" at bounding box center [487, 342] width 5 height 5
type input "**********"
click at [489, 403] on icon "scrollable content" at bounding box center [487, 403] width 3 height 2
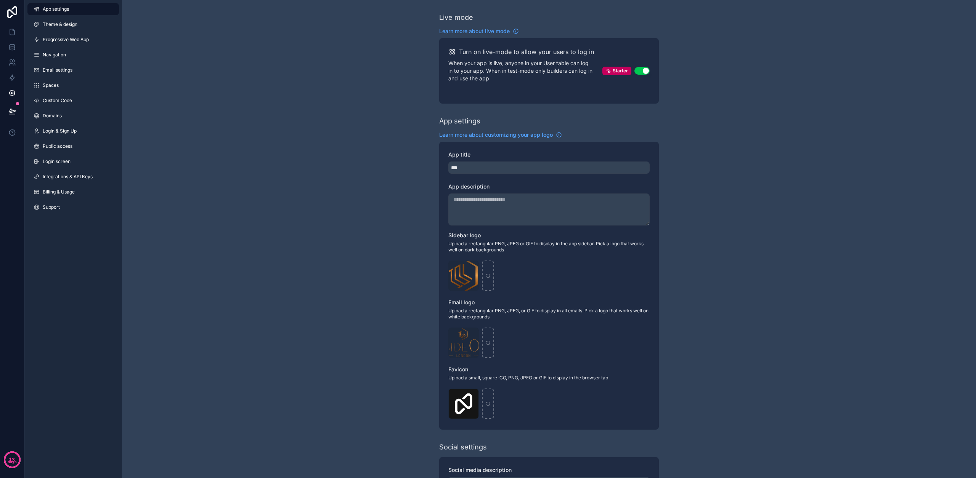
type input "**********"
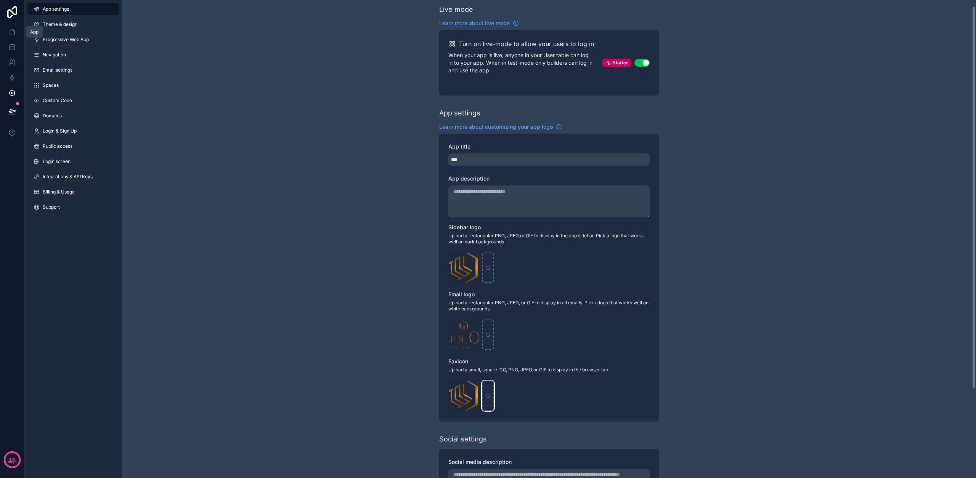
scroll to position [0, 0]
click at [13, 30] on icon at bounding box center [12, 32] width 5 height 6
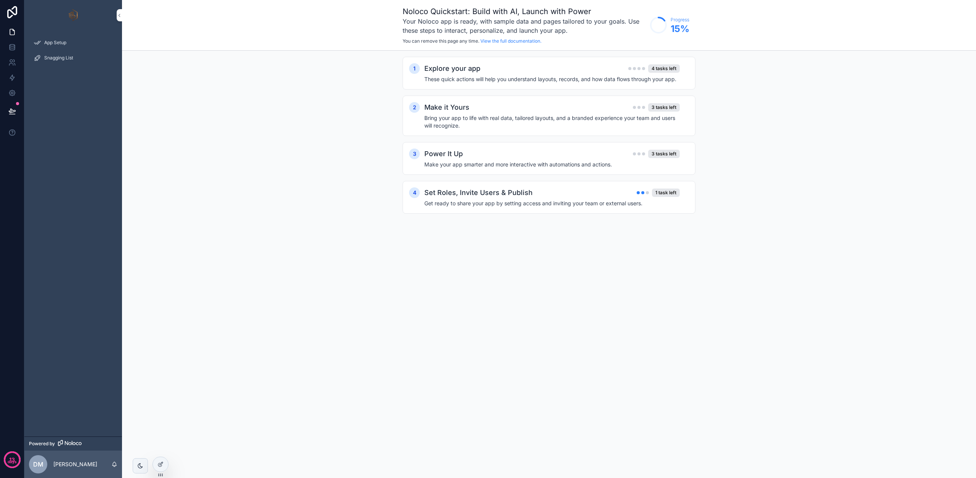
scroll to position [0, 0]
click at [55, 61] on div "Snagging List" at bounding box center [73, 58] width 79 height 12
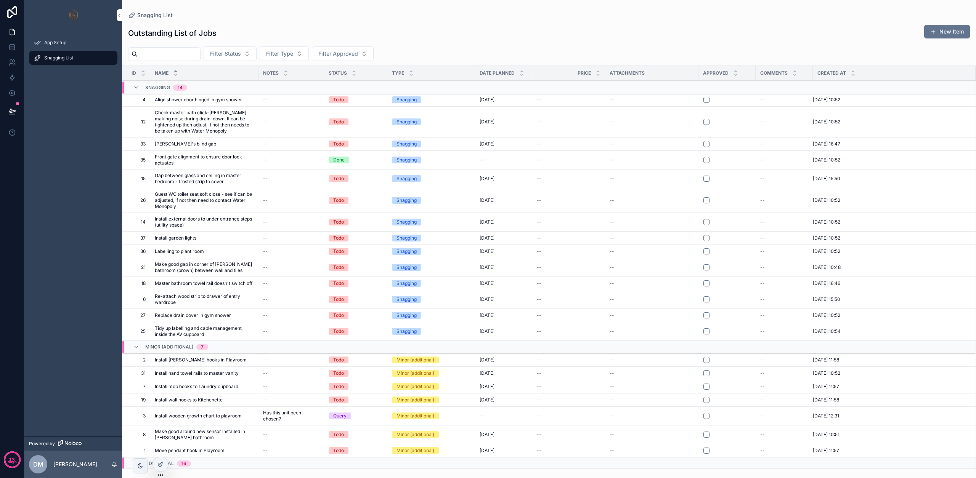
click at [65, 41] on span "App Setup" at bounding box center [55, 43] width 22 height 6
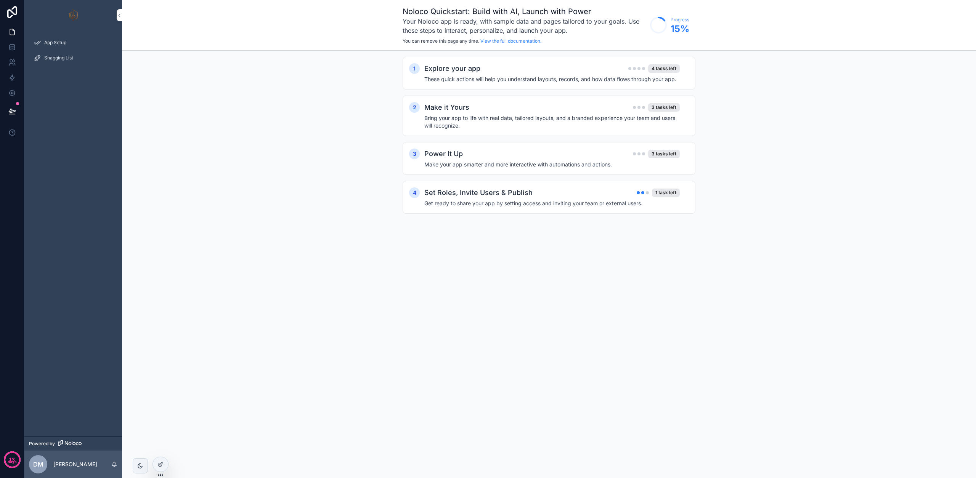
click at [161, 463] on icon at bounding box center [160, 465] width 6 height 6
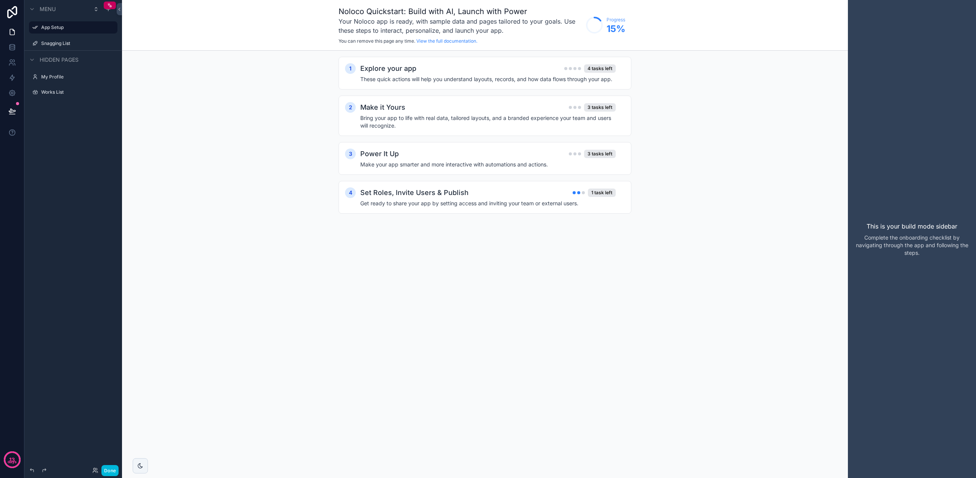
click at [52, 45] on label "Snagging List" at bounding box center [77, 43] width 72 height 6
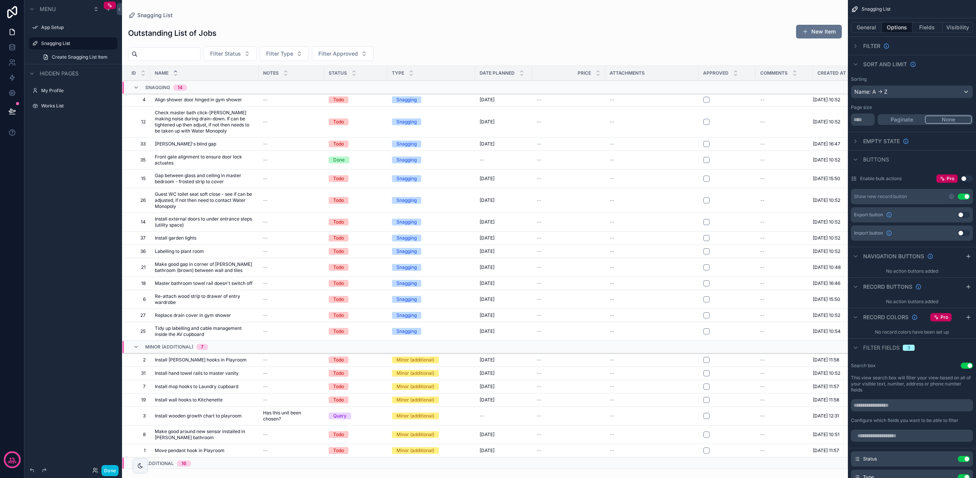
click at [0, 0] on icon "scrollable content" at bounding box center [0, 0] width 0 height 0
click at [82, 42] on input "**********" at bounding box center [67, 43] width 52 height 9
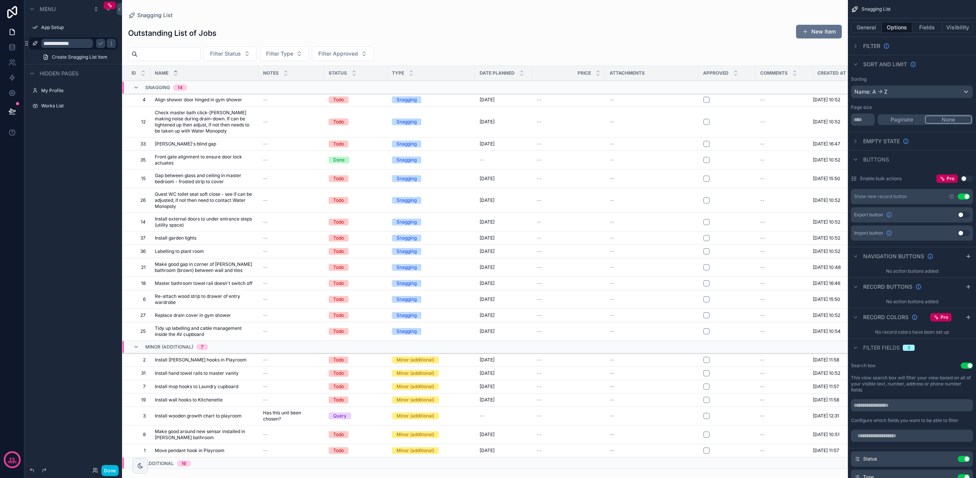
click at [82, 42] on input "**********" at bounding box center [67, 43] width 52 height 9
type input "**********"
click at [102, 42] on icon "scrollable content" at bounding box center [101, 43] width 6 height 6
click at [80, 56] on span "Create Snagging List Item" at bounding box center [80, 57] width 56 height 6
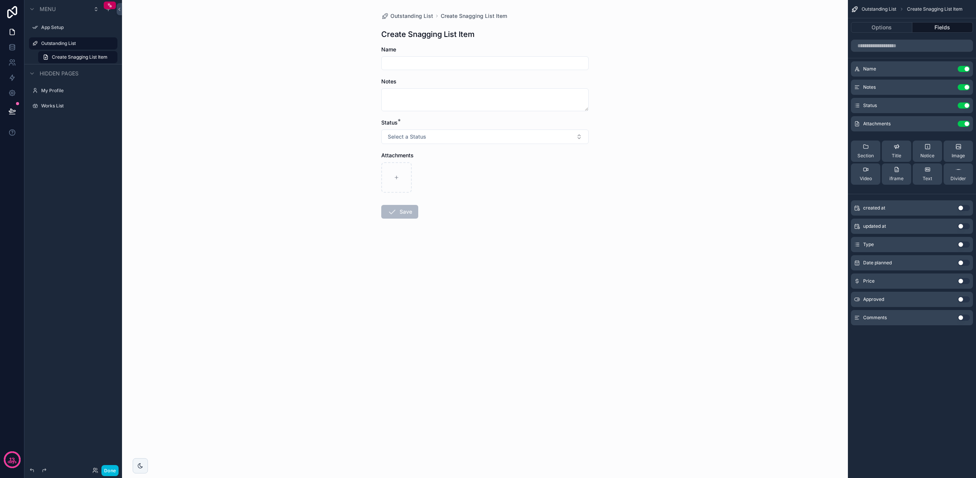
click at [59, 55] on span "Create Snagging List Item" at bounding box center [80, 57] width 56 height 6
click at [83, 43] on label "Outstanding List" at bounding box center [77, 43] width 72 height 6
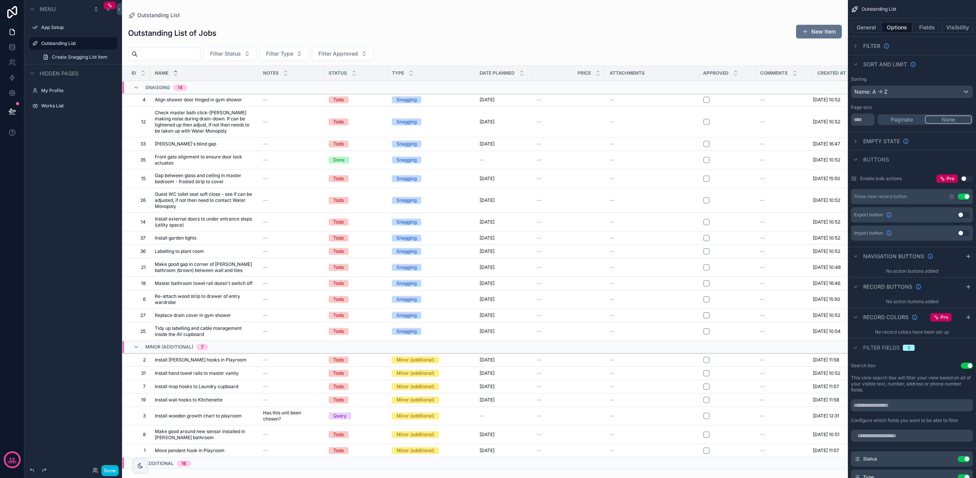
click at [64, 28] on label "App Setup" at bounding box center [77, 27] width 72 height 6
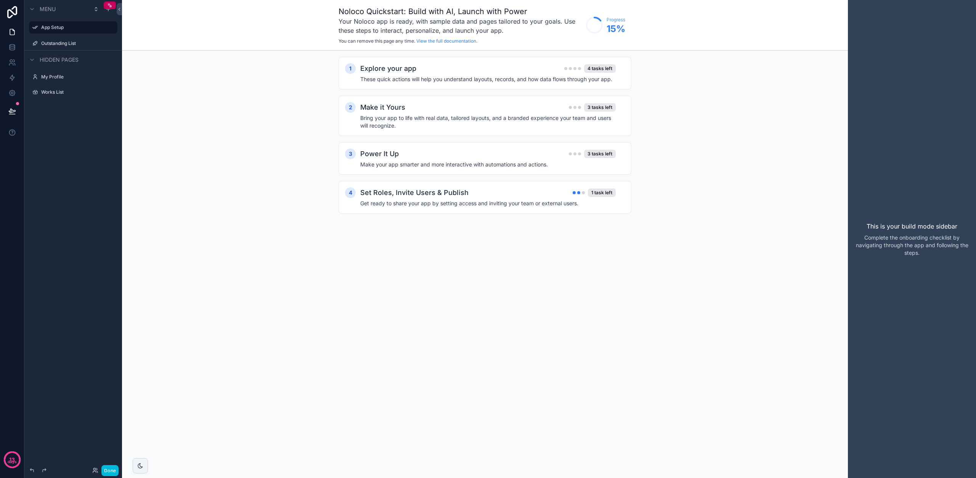
click at [0, 0] on icon "scrollable content" at bounding box center [0, 0] width 0 height 0
click at [111, 27] on icon "scrollable content" at bounding box center [111, 27] width 0 height 0
click at [134, 32] on button "Remove" at bounding box center [141, 33] width 29 height 8
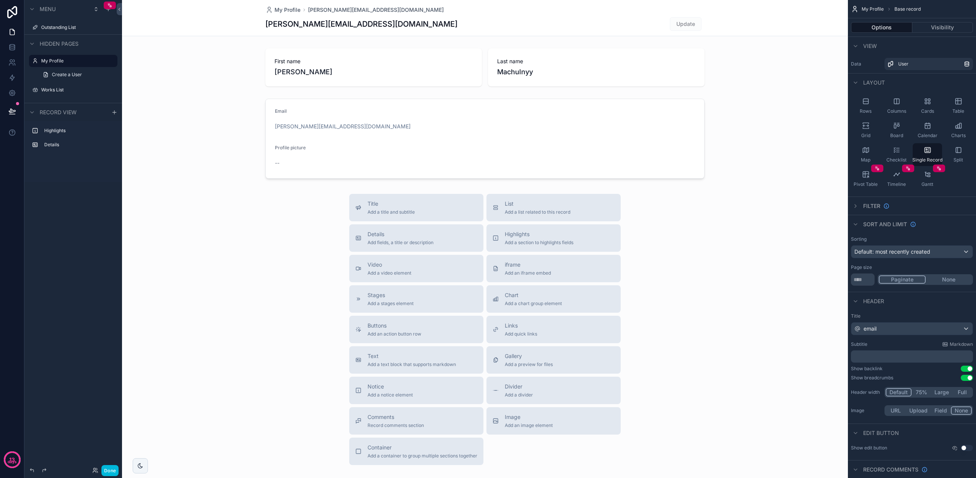
click at [50, 28] on label "Outstanding List" at bounding box center [77, 27] width 72 height 6
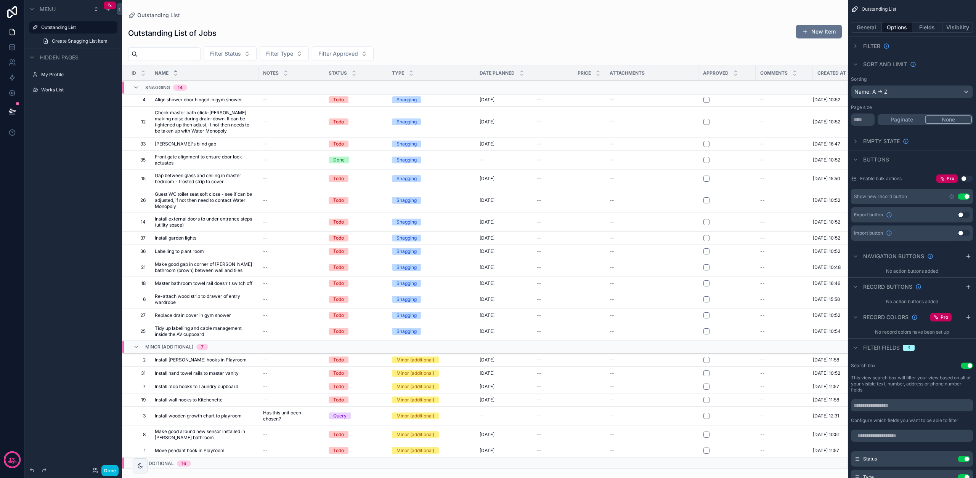
click at [0, 0] on icon "scrollable content" at bounding box center [0, 0] width 0 height 0
click at [85, 13] on div "Menu" at bounding box center [73, 9] width 98 height 18
click at [48, 10] on span "Menu" at bounding box center [48, 9] width 16 height 8
click at [49, 9] on span "Menu" at bounding box center [48, 9] width 16 height 8
click at [106, 472] on button "Done" at bounding box center [109, 471] width 17 height 11
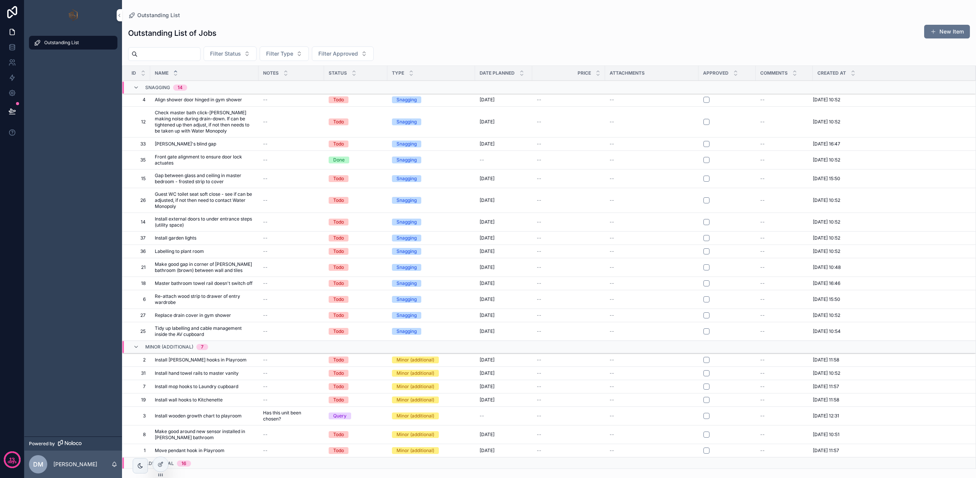
click at [0, 0] on icon at bounding box center [0, 0] width 0 height 0
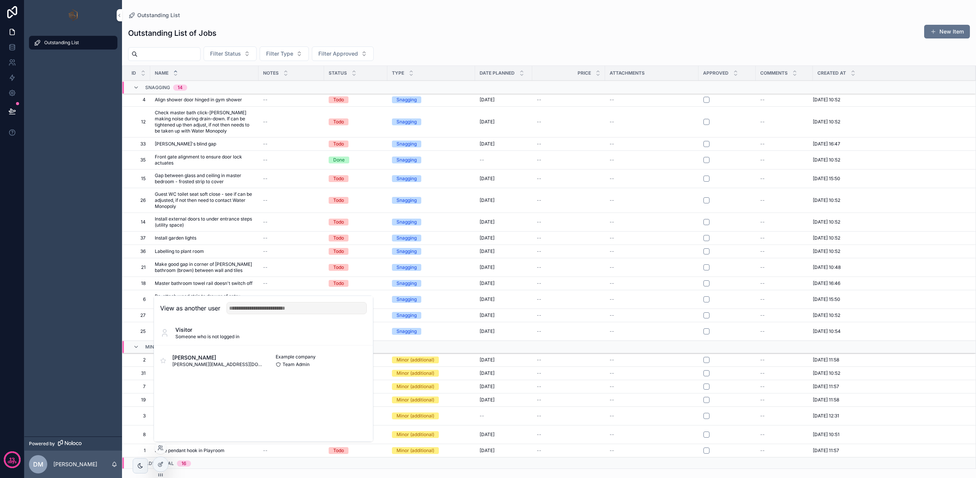
click at [0, 0] on button "Select" at bounding box center [0, 0] width 0 height 0
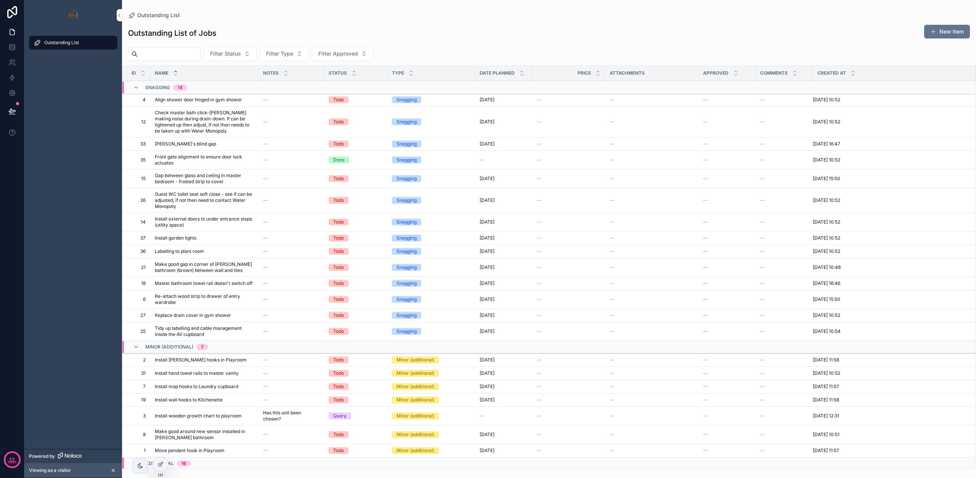
click at [708, 102] on div "--" at bounding box center [727, 100] width 48 height 6
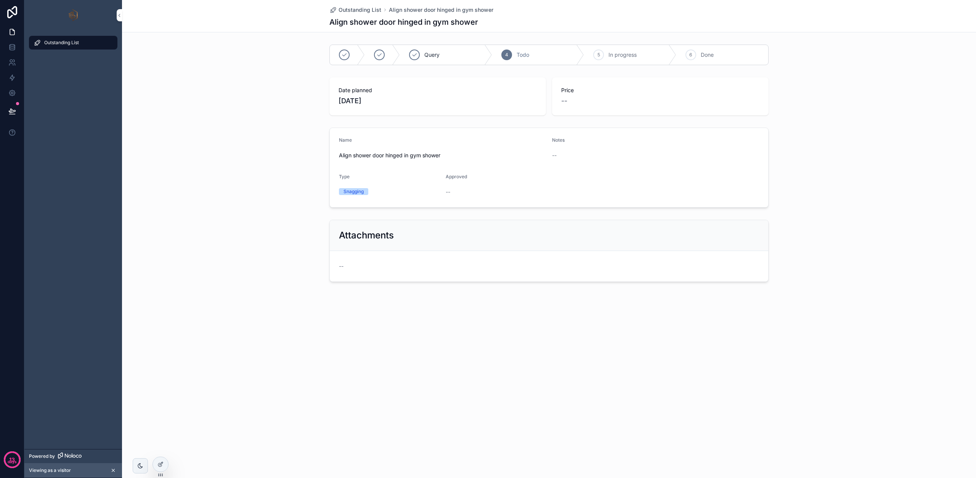
click at [80, 45] on div "Outstanding List" at bounding box center [73, 43] width 79 height 12
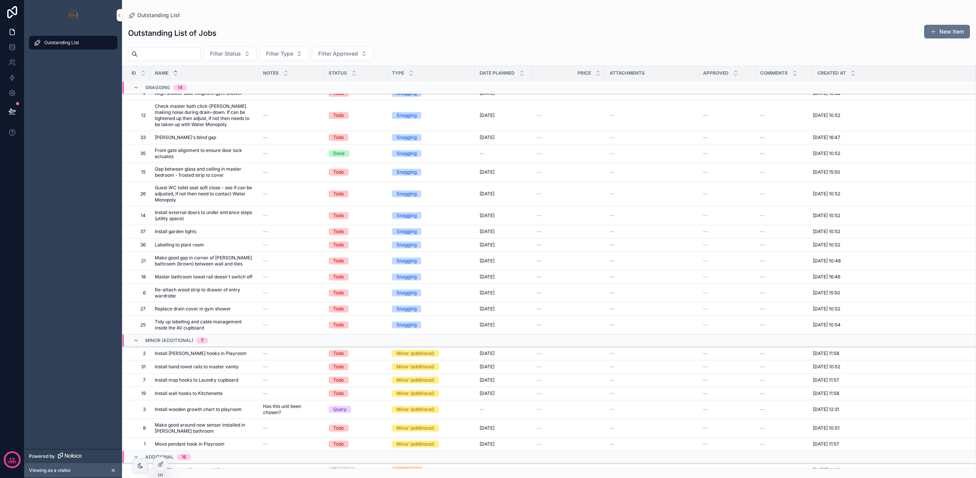
scroll to position [10, 0]
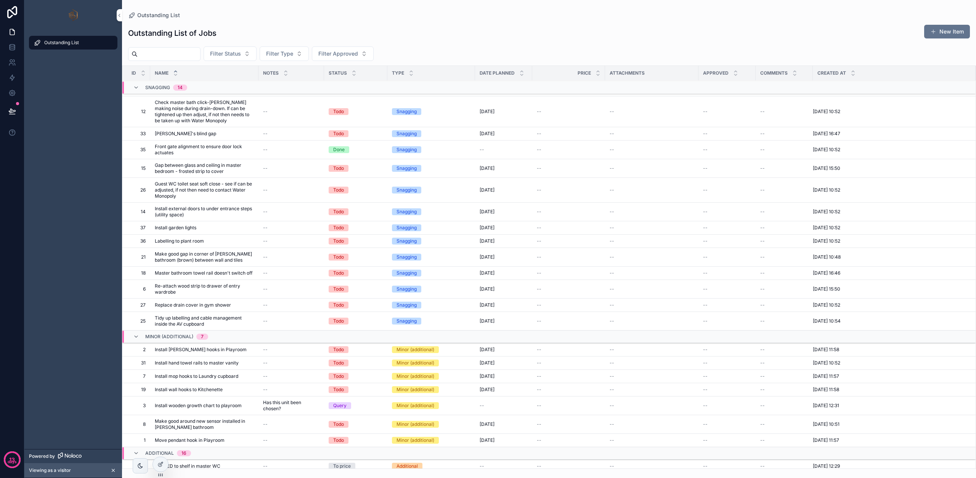
click at [941, 32] on button "New Item" at bounding box center [947, 32] width 46 height 14
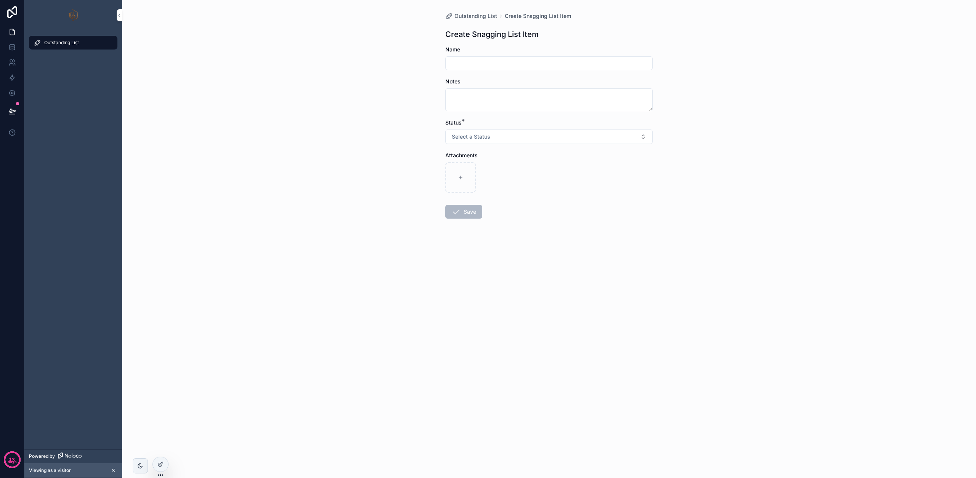
click at [87, 48] on div "Outstanding List" at bounding box center [73, 43] width 79 height 12
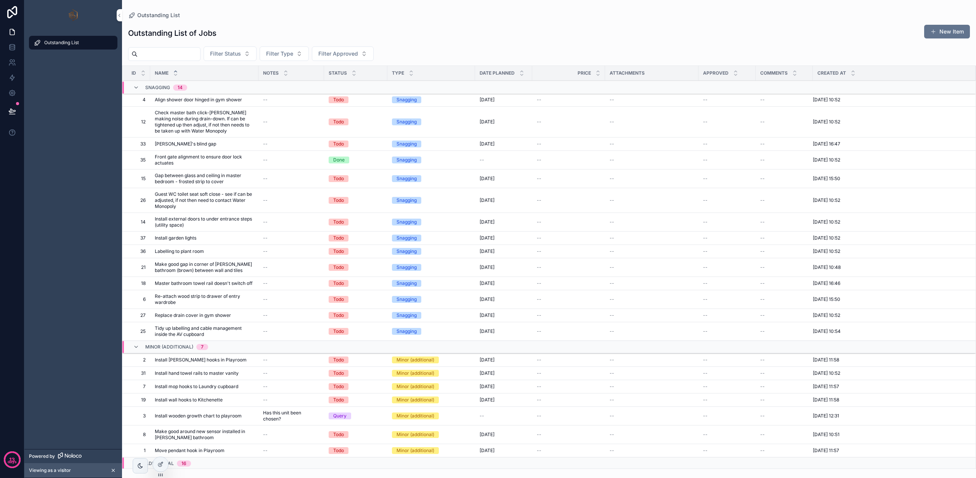
click at [86, 45] on div "Outstanding List" at bounding box center [73, 43] width 79 height 12
click at [162, 464] on icon at bounding box center [160, 465] width 6 height 6
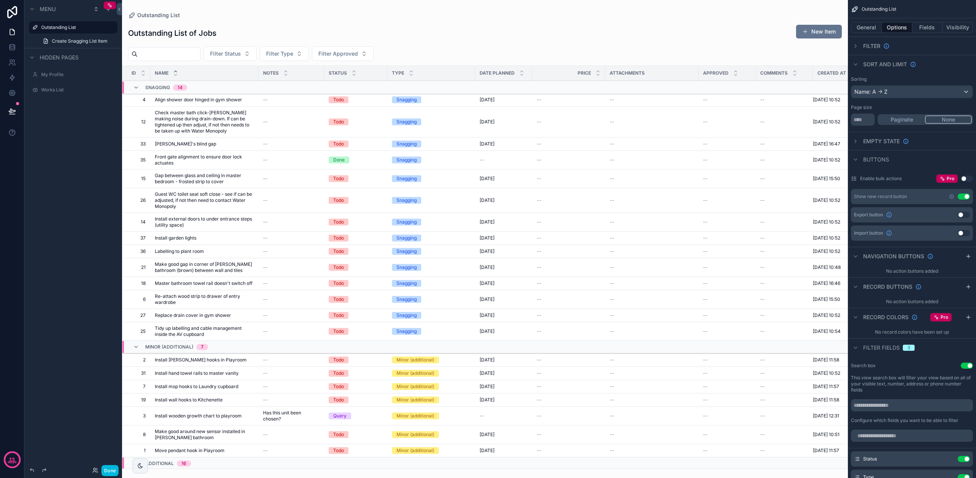
click at [931, 29] on button "Fields" at bounding box center [927, 27] width 31 height 11
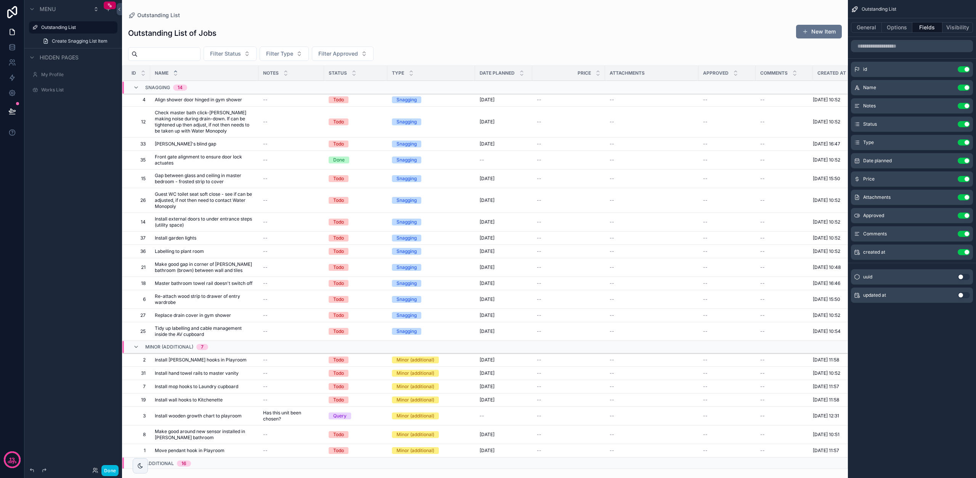
click at [0, 0] on icon "scrollable content" at bounding box center [0, 0] width 0 height 0
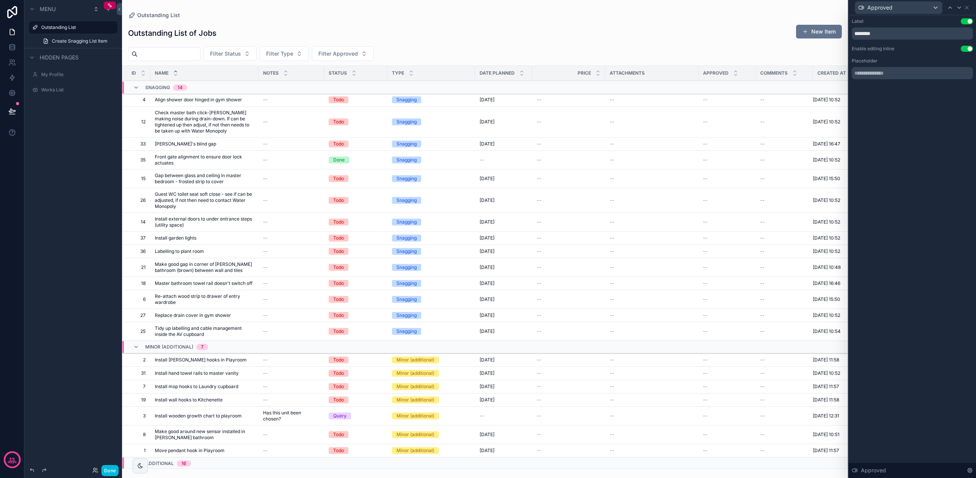
click at [969, 49] on button "Use setting" at bounding box center [967, 49] width 12 height 6
click at [968, 49] on button "Use setting" at bounding box center [967, 49] width 12 height 6
click at [901, 76] on input "text" at bounding box center [912, 73] width 121 height 12
click at [665, 37] on div "scrollable content" at bounding box center [485, 239] width 726 height 478
click at [968, 7] on icon at bounding box center [967, 8] width 6 height 6
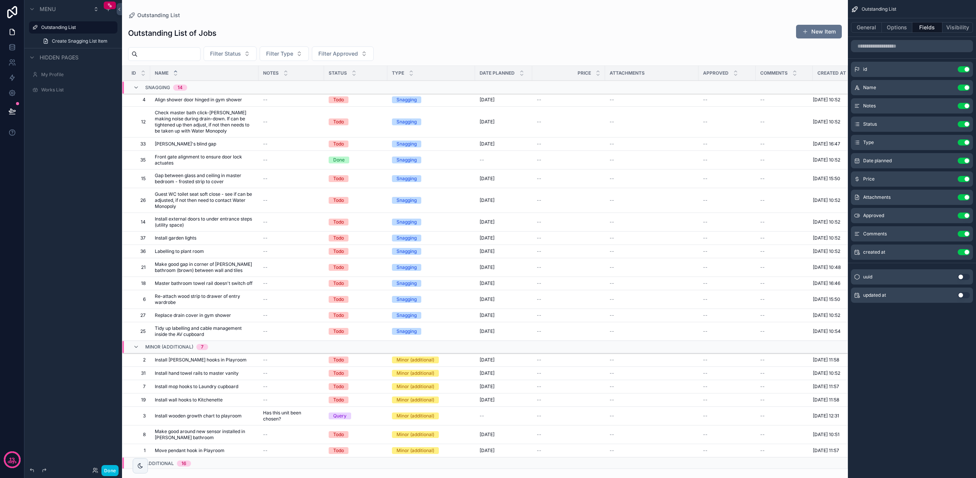
click at [0, 0] on icon "scrollable content" at bounding box center [0, 0] width 0 height 0
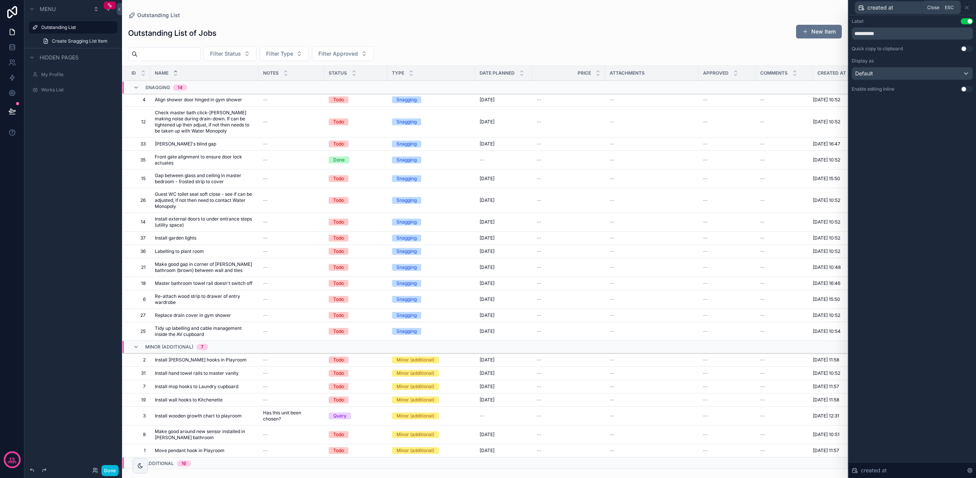
click at [968, 8] on icon at bounding box center [967, 8] width 6 height 6
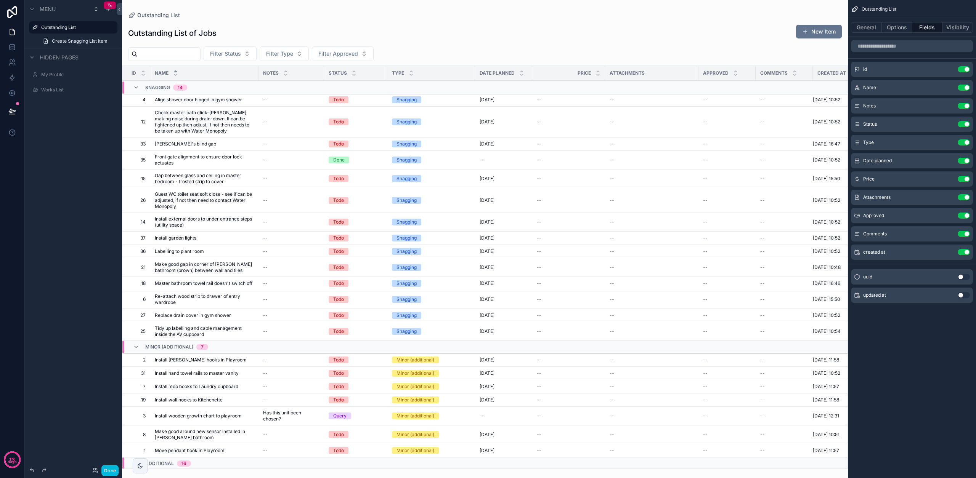
drag, startPoint x: 899, startPoint y: 235, endPoint x: 931, endPoint y: 236, distance: 32.0
click at [900, 235] on div "Comments Use setting" at bounding box center [912, 233] width 122 height 15
click at [0, 0] on icon "scrollable content" at bounding box center [0, 0] width 0 height 0
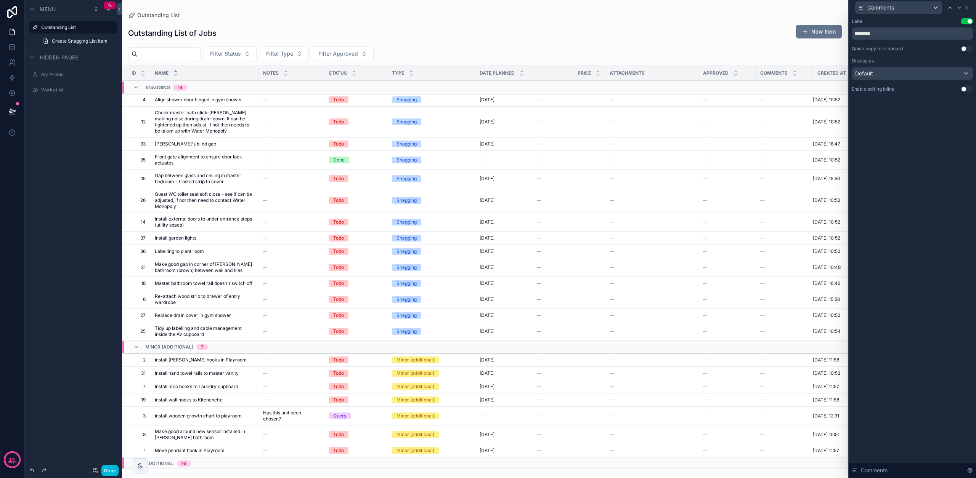
click at [963, 91] on button "Use setting" at bounding box center [967, 89] width 12 height 6
click at [966, 90] on button "Use setting" at bounding box center [967, 89] width 12 height 6
click at [968, 7] on icon at bounding box center [967, 8] width 6 height 6
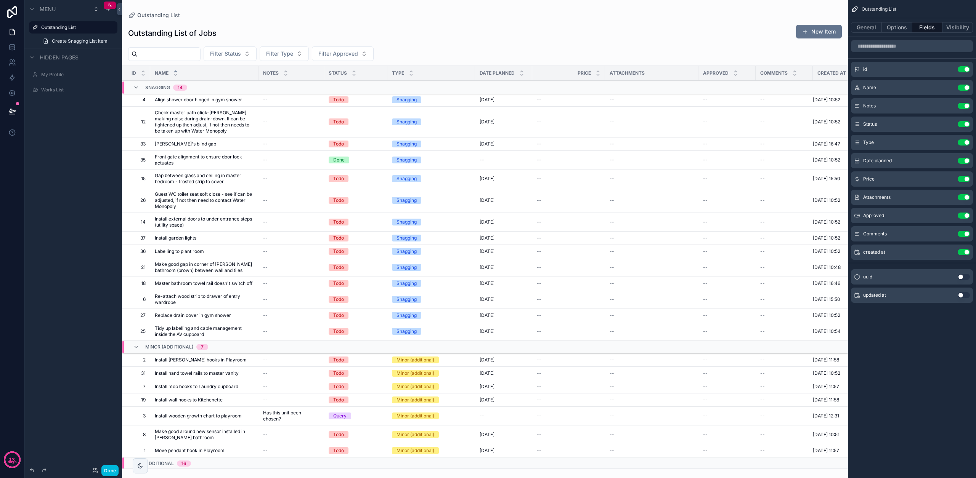
click at [926, 221] on div "Approved Use setting" at bounding box center [912, 215] width 122 height 15
click at [0, 0] on icon "scrollable content" at bounding box center [0, 0] width 0 height 0
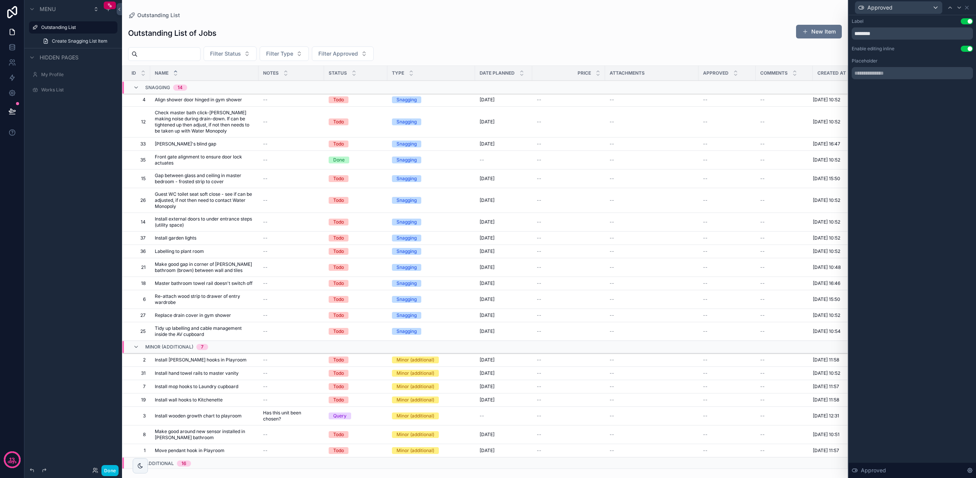
click at [965, 50] on button "Use setting" at bounding box center [967, 49] width 12 height 6
click at [966, 49] on button "Use setting" at bounding box center [967, 49] width 12 height 6
click at [873, 74] on input "text" at bounding box center [912, 73] width 121 height 12
click at [718, 43] on div "Outstanding List of Jobs New Item Filter Status Filter Type Filter Approved Id …" at bounding box center [485, 243] width 726 height 451
click at [358, 53] on span "Filter Approved" at bounding box center [338, 54] width 40 height 8
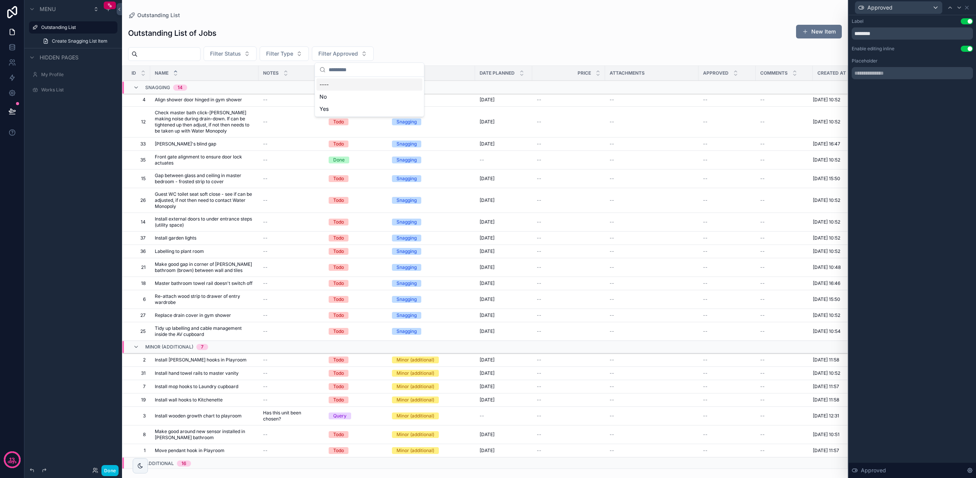
drag, startPoint x: 511, startPoint y: 50, endPoint x: 845, endPoint y: 52, distance: 333.2
click at [513, 50] on div "Filter Status Filter Type Filter Approved" at bounding box center [485, 54] width 726 height 14
click at [970, 472] on icon at bounding box center [970, 471] width 2 height 2
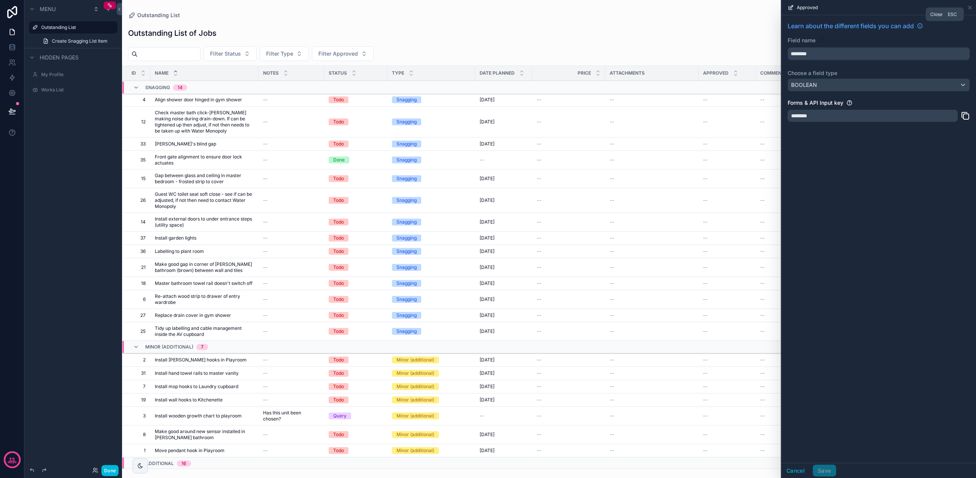
click at [972, 8] on icon at bounding box center [970, 8] width 6 height 6
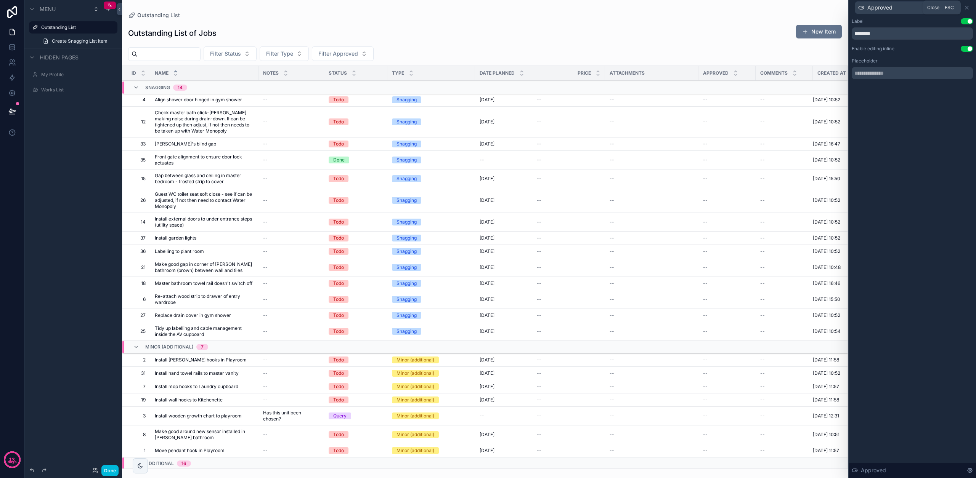
click at [967, 7] on icon at bounding box center [966, 7] width 3 height 3
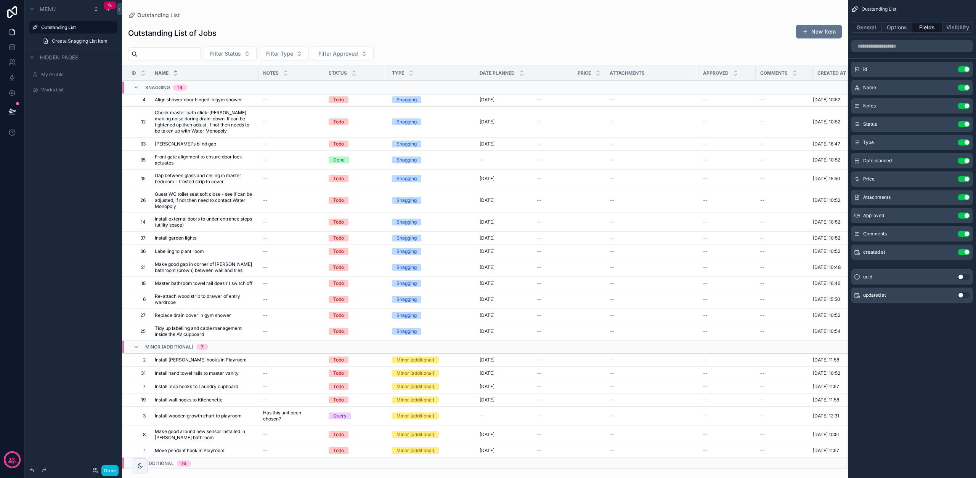
click at [698, 43] on div "Outstanding List of Jobs New Item Filter Status Filter Type Filter Approved Id …" at bounding box center [485, 243] width 726 height 451
click at [108, 472] on button "Done" at bounding box center [109, 471] width 17 height 11
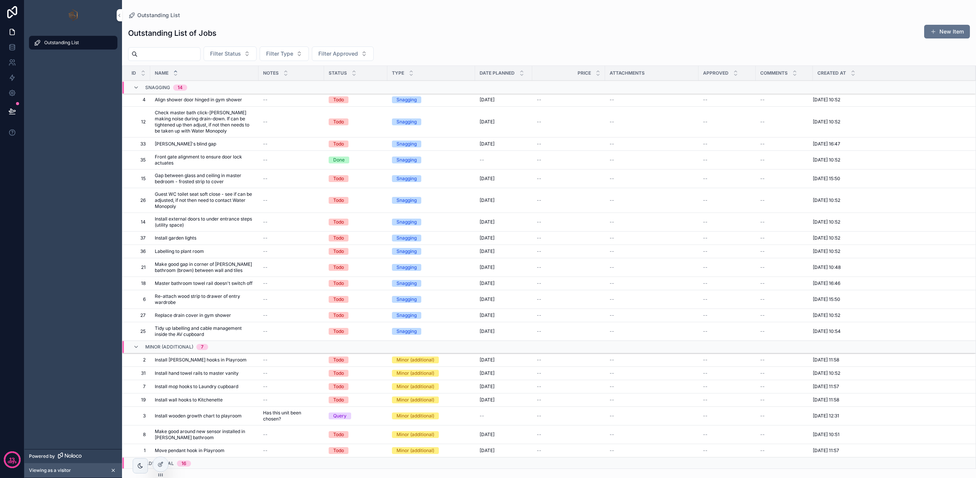
click at [710, 95] on td "--" at bounding box center [726, 99] width 57 height 13
click at [708, 98] on div "--" at bounding box center [727, 100] width 48 height 6
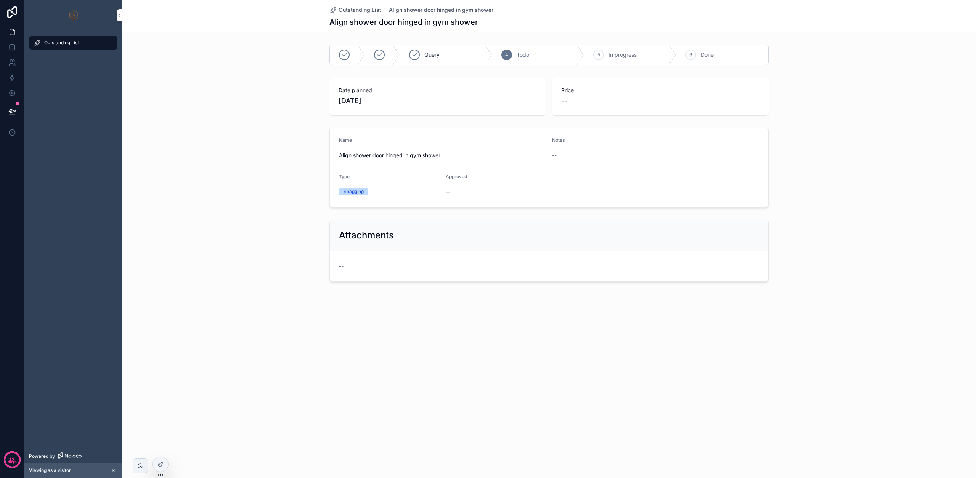
drag, startPoint x: 444, startPoint y: 191, endPoint x: 448, endPoint y: 191, distance: 3.8
click at [446, 191] on form "Name [PERSON_NAME] shower door hinged in gym shower Notes -- Type Snagging Appr…" at bounding box center [549, 167] width 438 height 79
click at [448, 191] on span "--" at bounding box center [448, 192] width 5 height 8
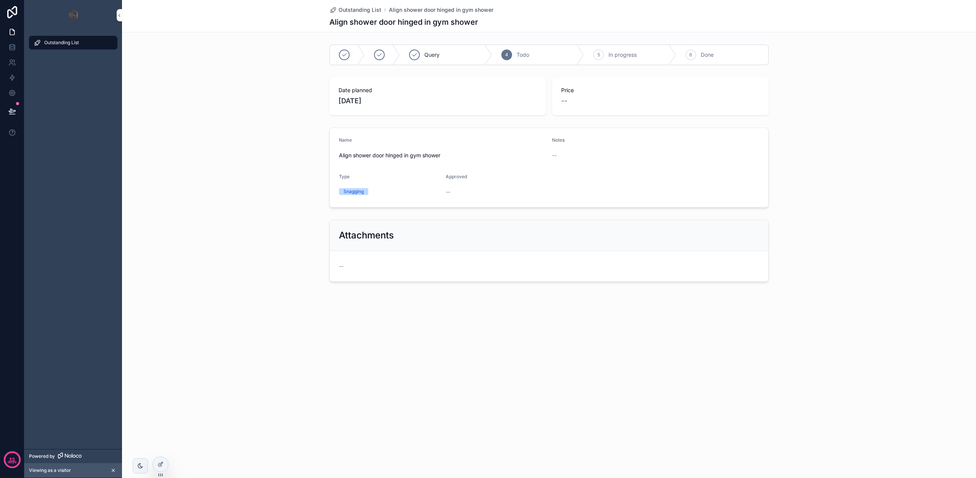
drag, startPoint x: 340, startPoint y: 275, endPoint x: 341, endPoint y: 271, distance: 4.3
click at [341, 273] on form "--" at bounding box center [549, 266] width 438 height 31
click at [342, 267] on span "--" at bounding box center [341, 267] width 5 height 8
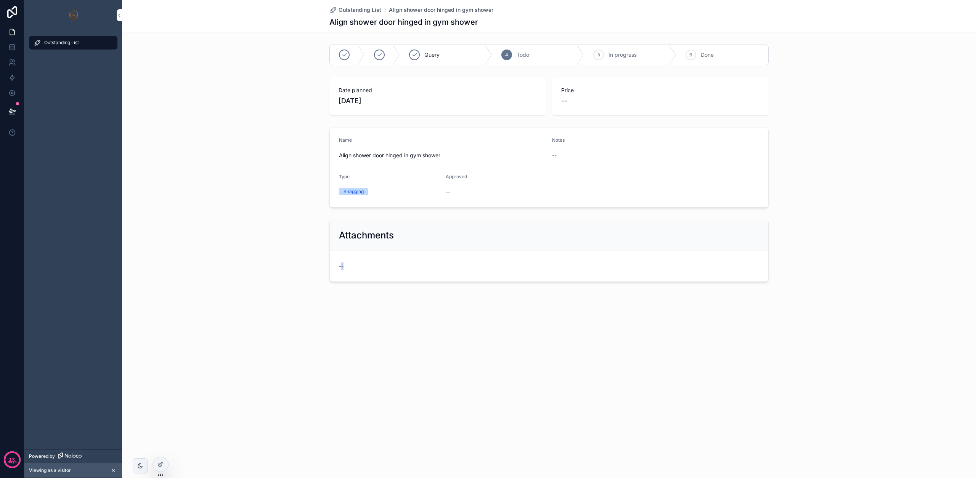
click at [82, 41] on div "Outstanding List" at bounding box center [73, 43] width 79 height 12
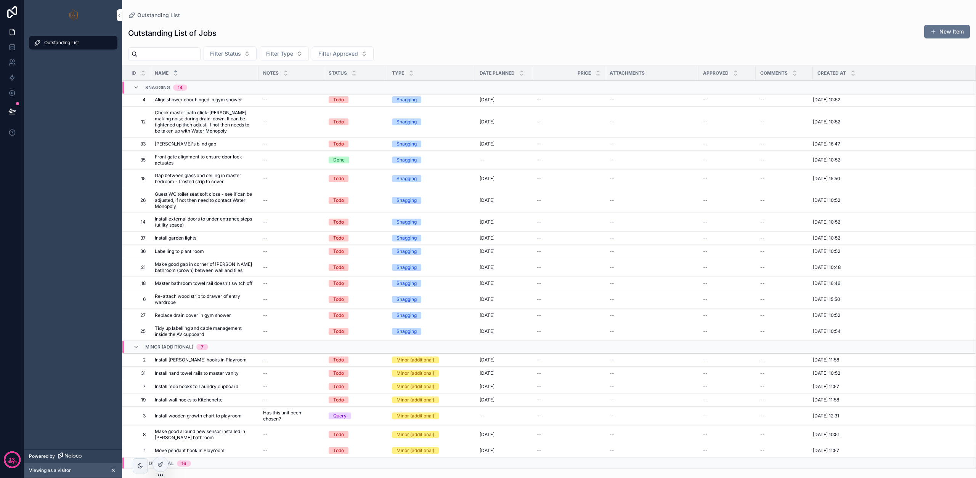
click at [160, 467] on icon at bounding box center [160, 465] width 6 height 6
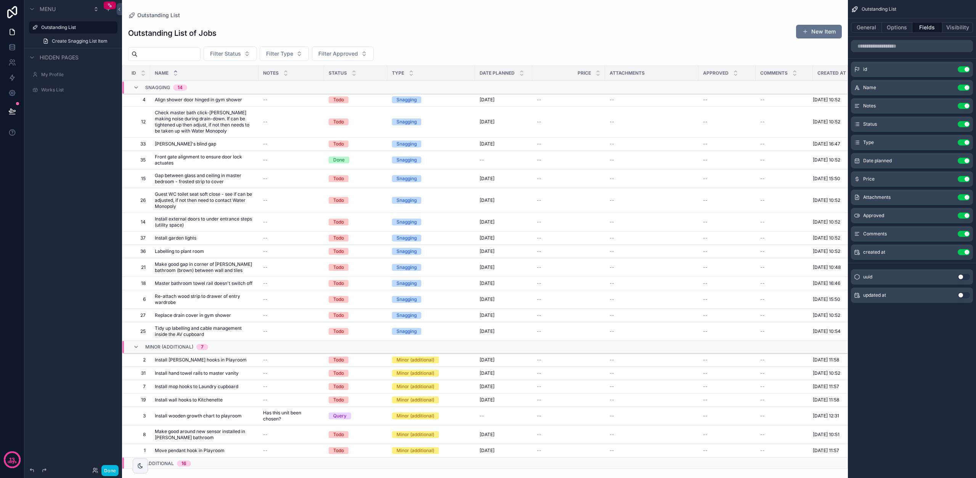
click at [859, 33] on div "General Options Fields Visibility" at bounding box center [912, 27] width 128 height 18
click at [863, 27] on button "General" at bounding box center [866, 27] width 31 height 11
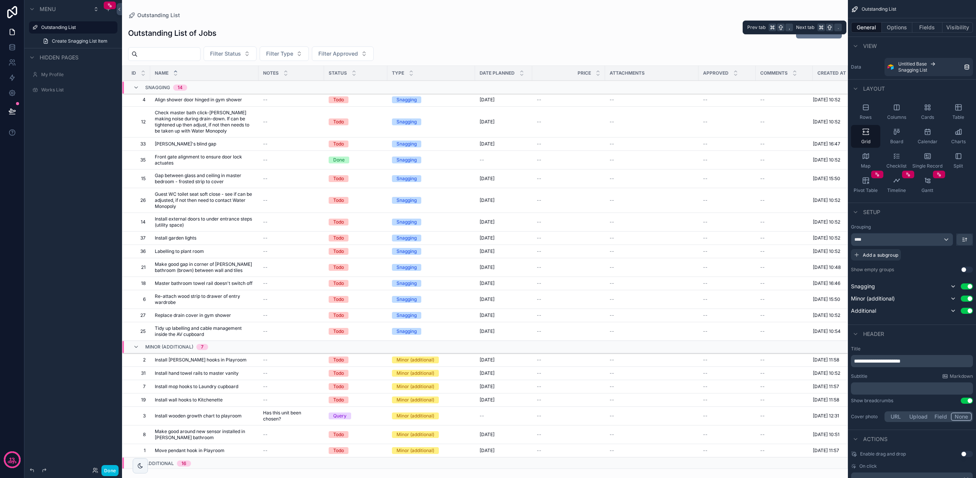
click at [960, 27] on button "Visibility" at bounding box center [957, 27] width 31 height 11
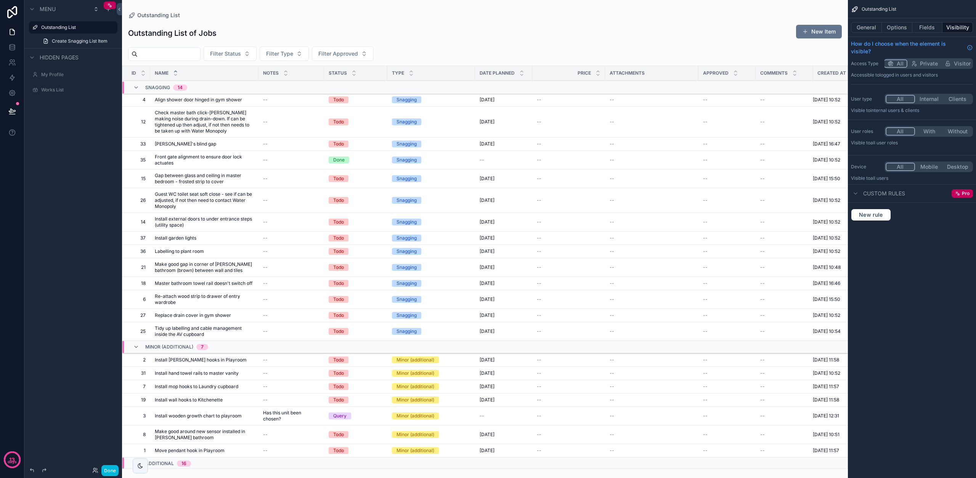
click at [861, 192] on div "Custom rules" at bounding box center [878, 193] width 54 height 9
click at [859, 194] on div "scrollable content" at bounding box center [855, 193] width 9 height 9
click at [861, 27] on button "General" at bounding box center [866, 27] width 31 height 11
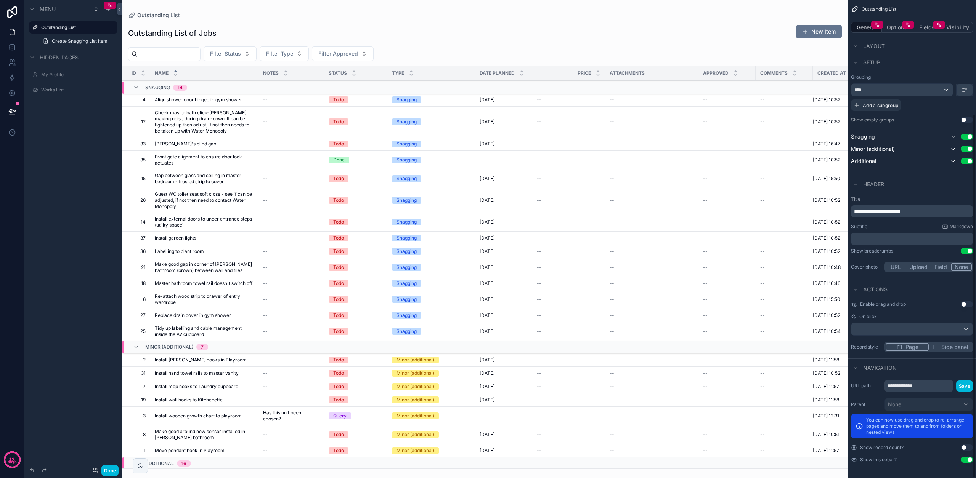
scroll to position [150, 0]
click at [931, 330] on div "scrollable content" at bounding box center [911, 329] width 121 height 12
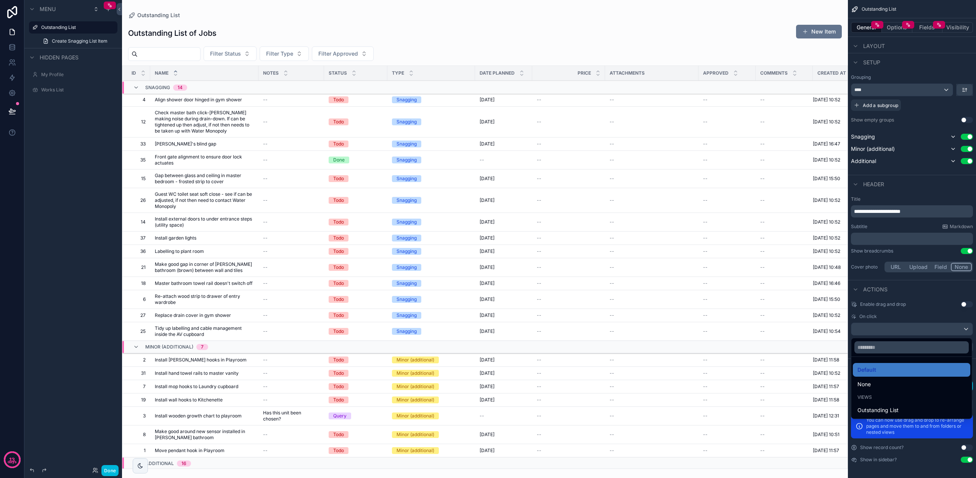
click at [866, 386] on span "None" at bounding box center [863, 384] width 13 height 9
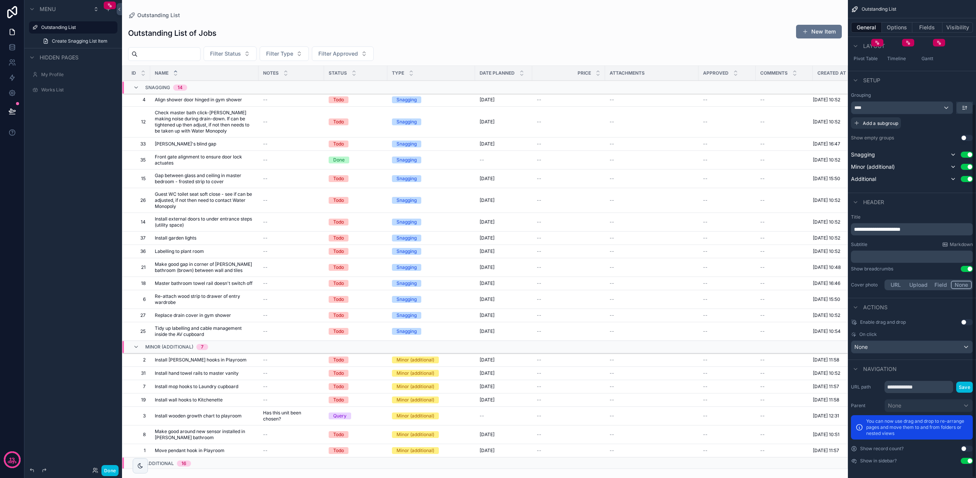
scroll to position [133, 0]
click at [107, 473] on button "Done" at bounding box center [109, 471] width 17 height 11
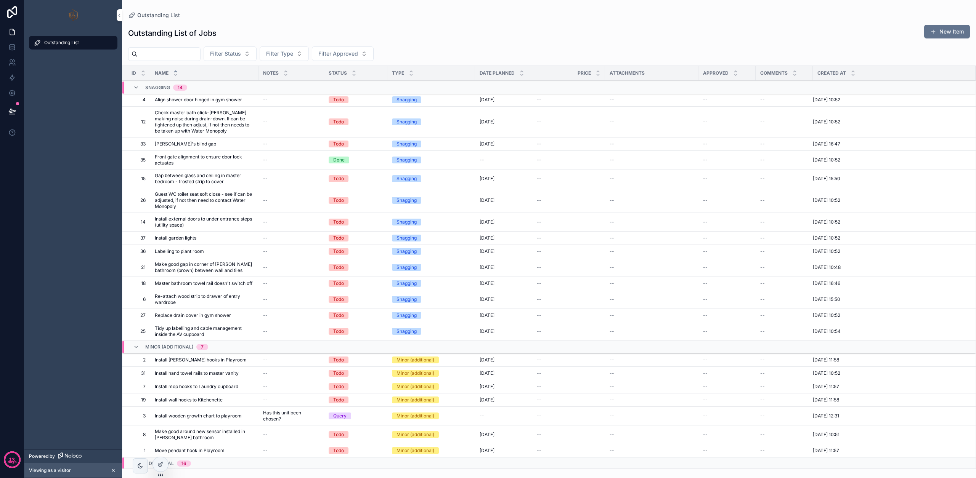
scroll to position [0, 0]
click at [233, 92] on div "Snagging 14" at bounding box center [223, 88] width 202 height 12
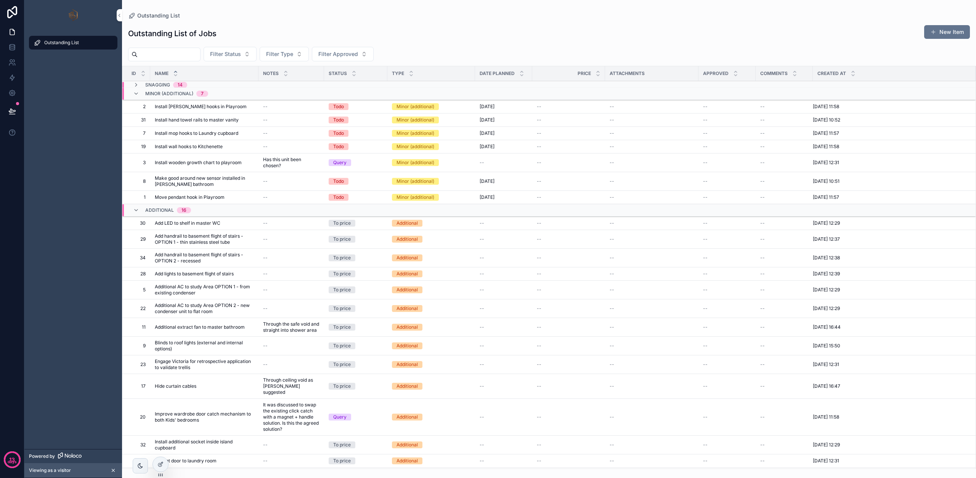
click at [235, 85] on div "Snagging 14" at bounding box center [223, 85] width 202 height 6
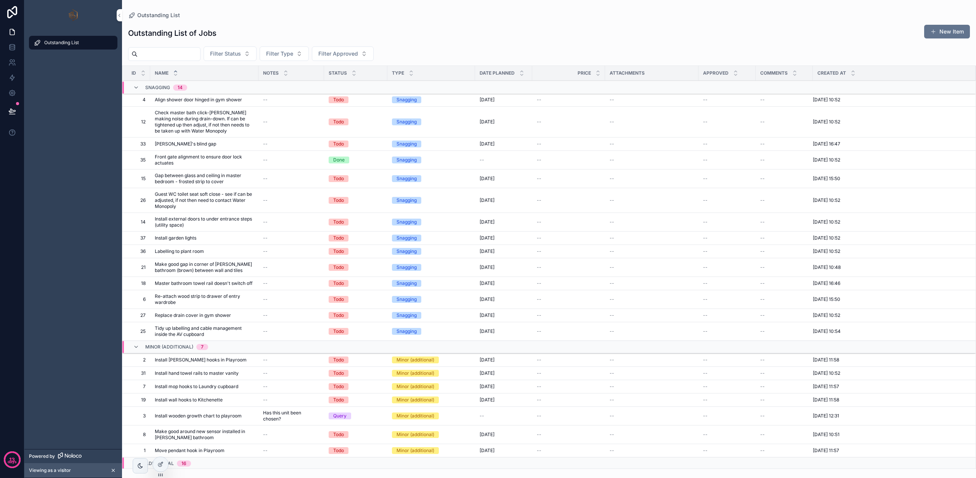
scroll to position [0, 0]
click at [233, 98] on span "Align shower door hinged in gym shower" at bounding box center [198, 99] width 87 height 6
click at [410, 98] on div "Snagging" at bounding box center [407, 99] width 20 height 7
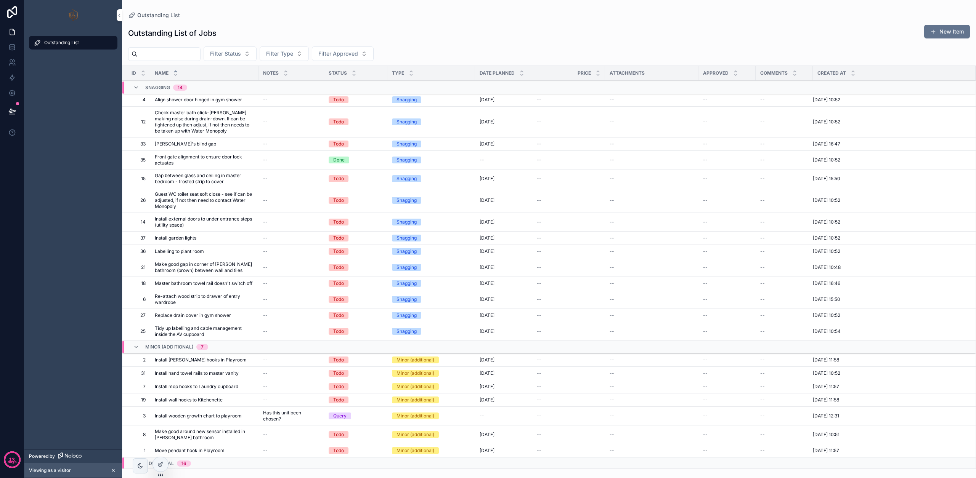
drag, startPoint x: 498, startPoint y: 100, endPoint x: 582, endPoint y: 99, distance: 84.3
click at [504, 100] on div "[DATE] [DATE]" at bounding box center [504, 100] width 48 height 6
drag, startPoint x: 706, startPoint y: 100, endPoint x: 764, endPoint y: 101, distance: 58.0
click at [706, 100] on span "--" at bounding box center [705, 100] width 5 height 6
click at [765, 99] on div "--" at bounding box center [784, 100] width 48 height 6
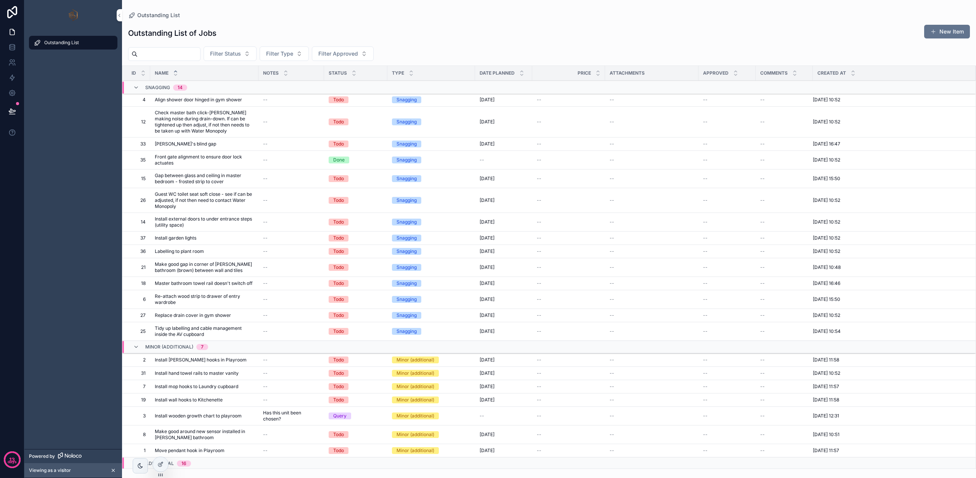
click at [87, 471] on div "Viewing as a visitor" at bounding box center [73, 471] width 88 height 8
drag, startPoint x: 55, startPoint y: 472, endPoint x: 114, endPoint y: 467, distance: 59.3
click at [56, 472] on span "Viewing as a visitor" at bounding box center [50, 471] width 42 height 6
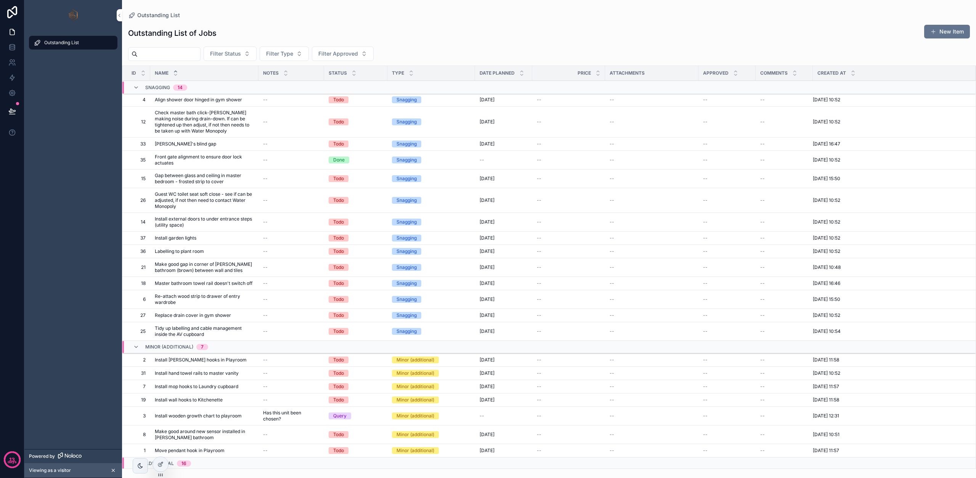
click at [0, 0] on div at bounding box center [0, 0] width 0 height 0
click at [0, 0] on icon at bounding box center [0, 0] width 0 height 0
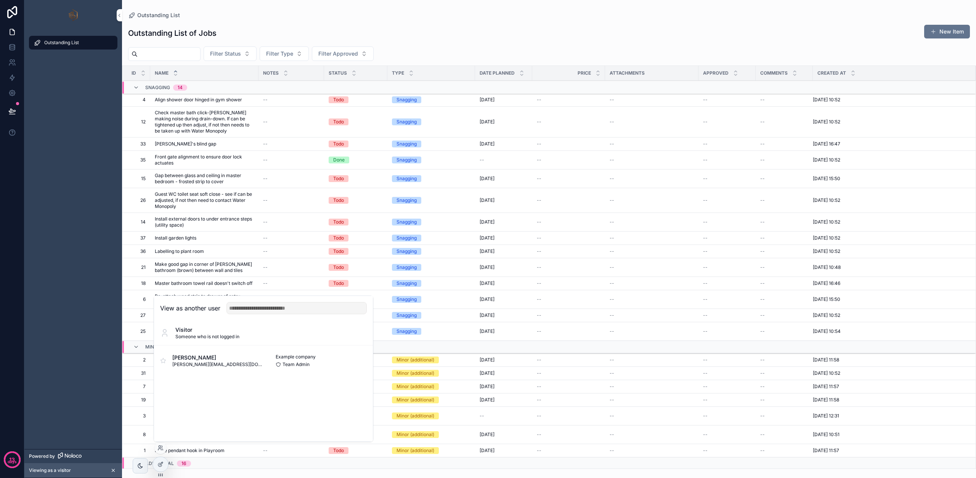
click at [0, 0] on button "Select" at bounding box center [0, 0] width 0 height 0
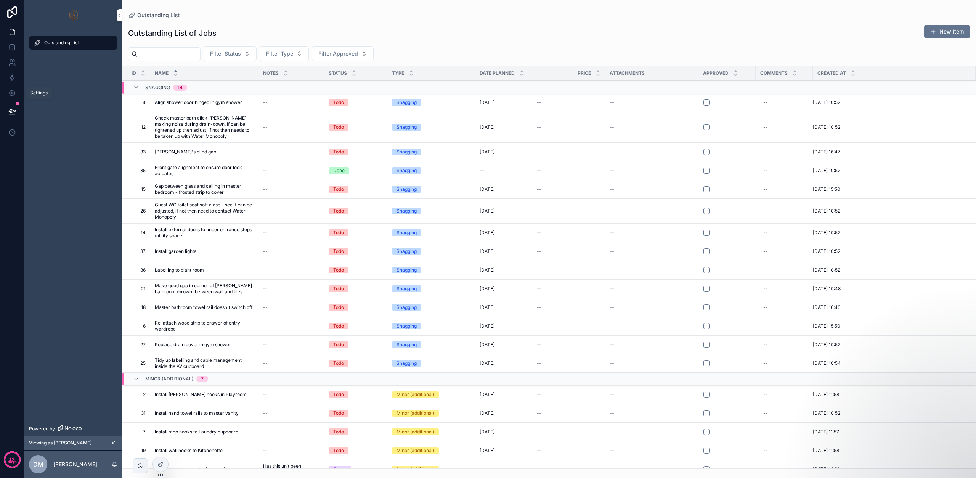
click at [11, 94] on icon at bounding box center [12, 93] width 8 height 8
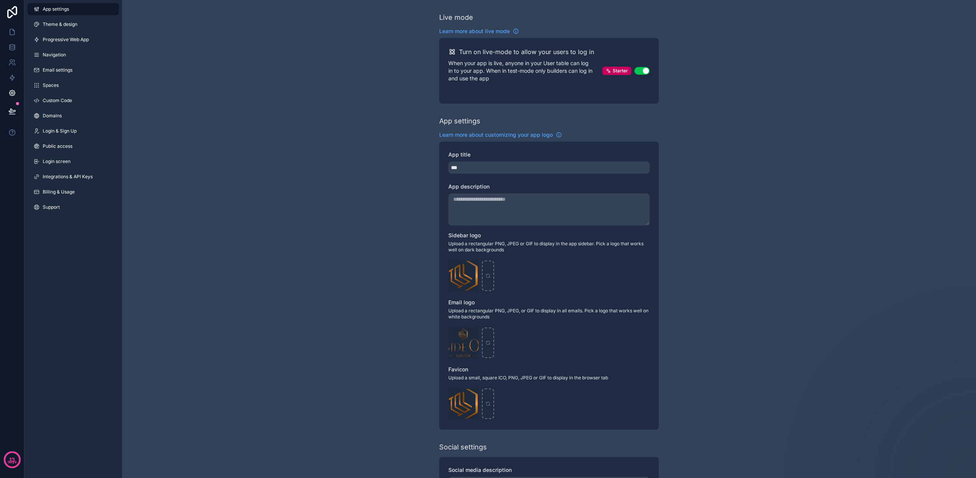
click at [51, 143] on link "Public access" at bounding box center [73, 146] width 92 height 12
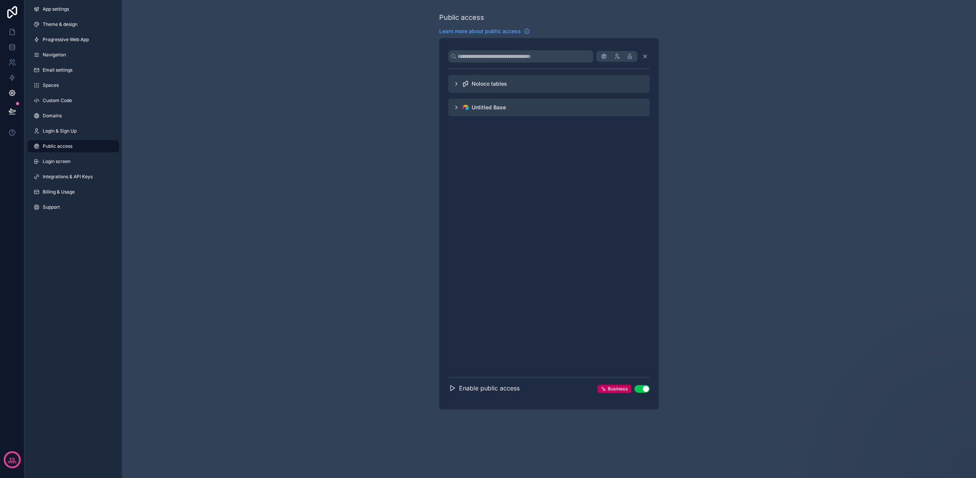
click at [481, 105] on div "Untitled Base" at bounding box center [489, 108] width 34 height 8
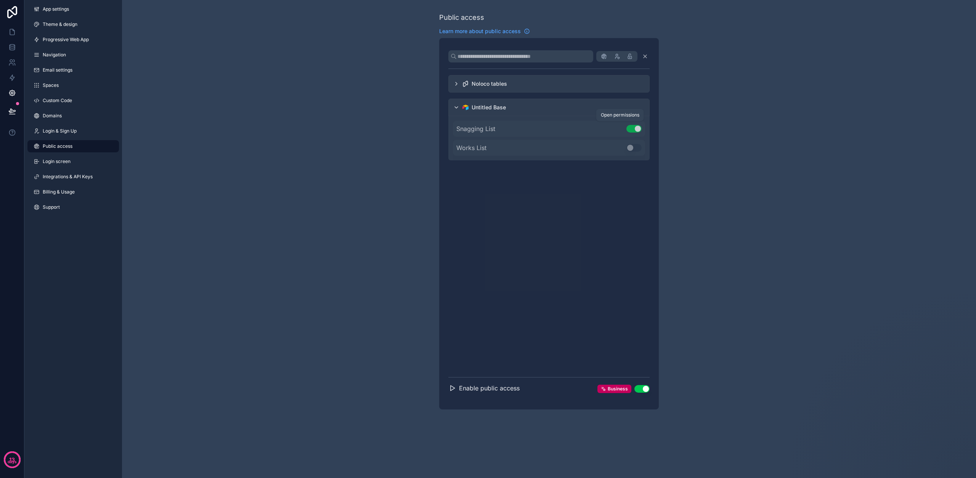
click at [0, 0] on icon "scrollable content" at bounding box center [0, 0] width 0 height 0
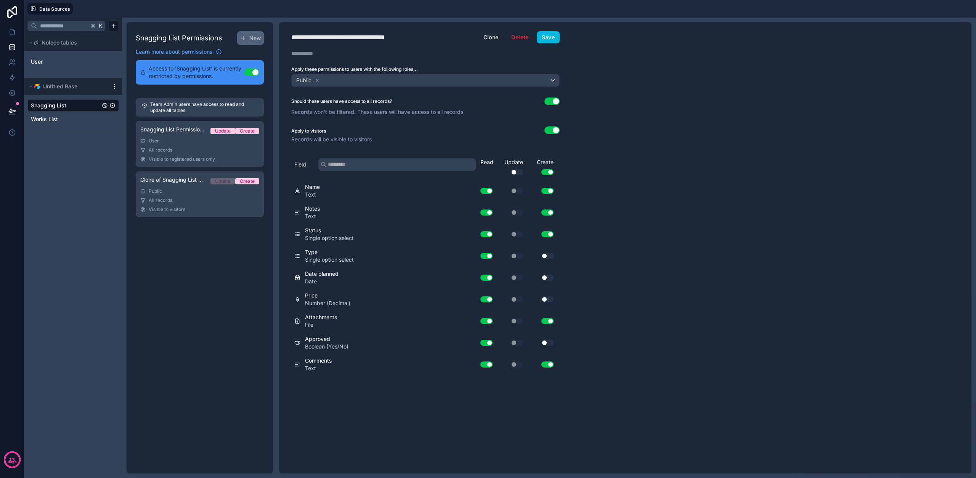
click at [192, 144] on div "User" at bounding box center [199, 141] width 119 height 6
click at [196, 205] on link "Clone of Snagging List Permission 1 Update Create Public All records Visible to…" at bounding box center [200, 195] width 128 height 46
click at [519, 170] on button "Use setting" at bounding box center [517, 172] width 12 height 6
click at [515, 343] on button "Use setting" at bounding box center [517, 343] width 12 height 6
click at [520, 366] on button "Use setting" at bounding box center [517, 365] width 12 height 6
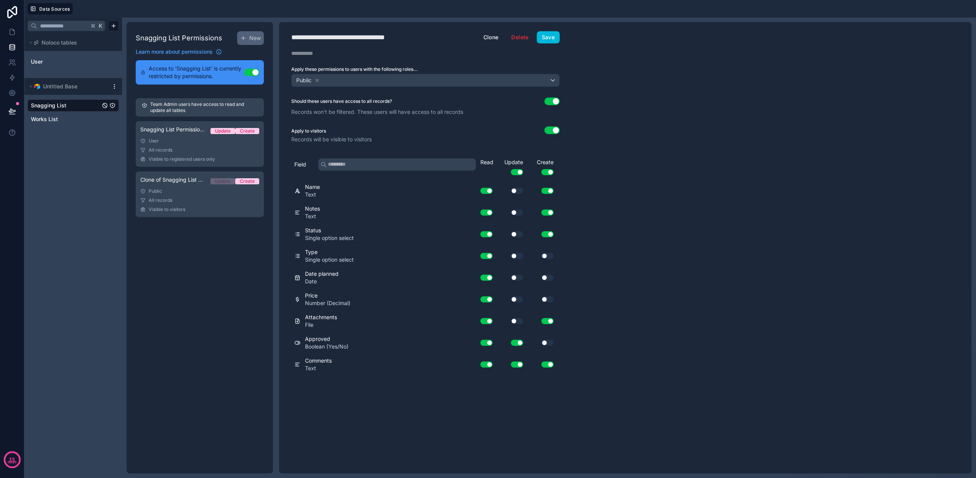
click at [614, 349] on div "**********" at bounding box center [625, 248] width 692 height 452
click at [548, 38] on button "Save" at bounding box center [548, 37] width 23 height 12
click at [369, 38] on div "**********" at bounding box center [352, 37] width 122 height 11
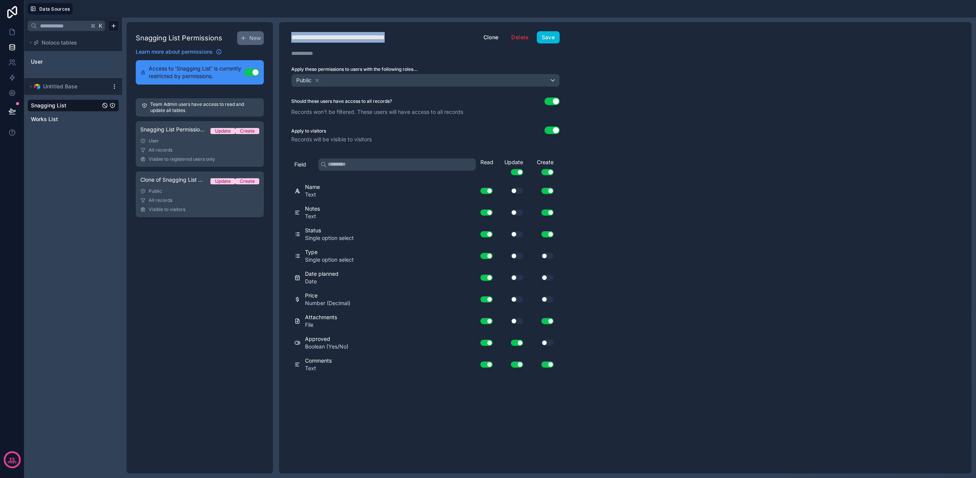
type div "**********"
drag, startPoint x: 551, startPoint y: 35, endPoint x: 479, endPoint y: 69, distance: 78.8
click at [551, 35] on button "Save" at bounding box center [548, 37] width 23 height 12
click at [178, 141] on div "User" at bounding box center [199, 141] width 119 height 6
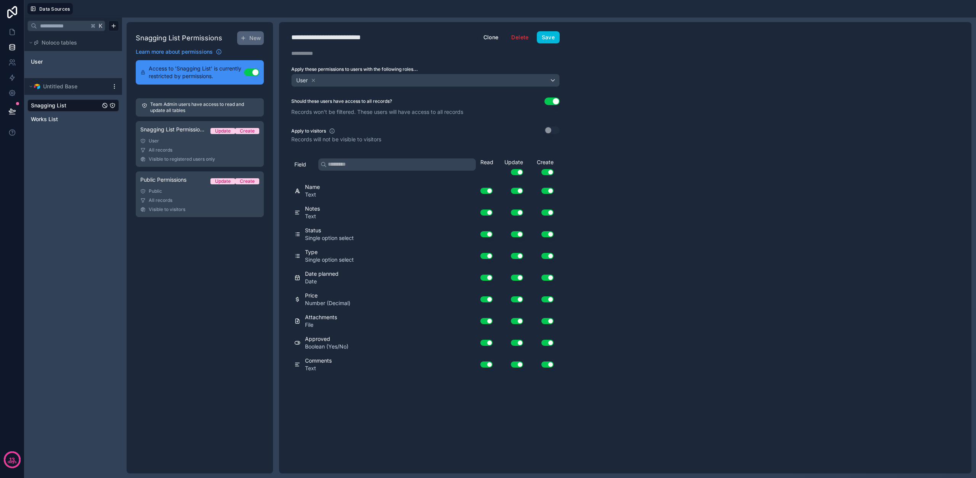
click at [370, 35] on div "**********" at bounding box center [337, 37] width 93 height 11
type div "**********"
click at [552, 40] on button "Save" at bounding box center [548, 37] width 23 height 12
click at [13, 30] on icon at bounding box center [14, 30] width 2 height 2
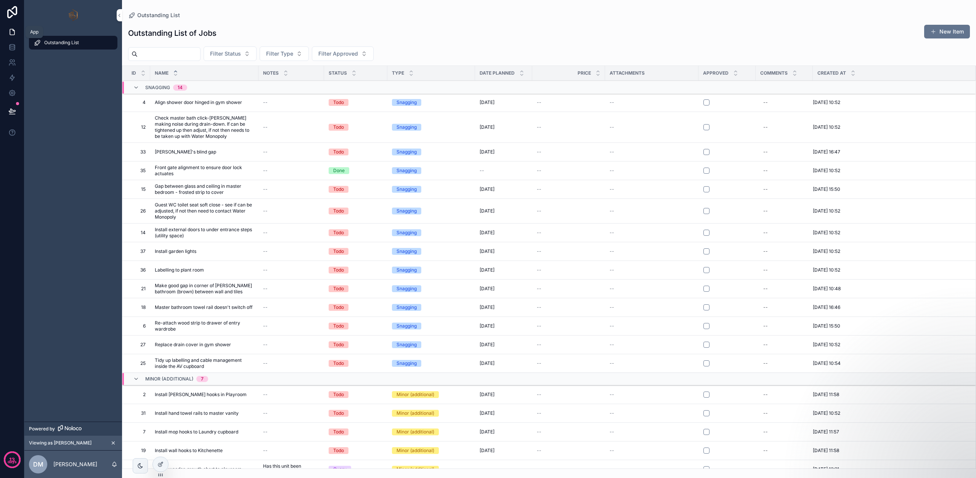
scroll to position [0, 0]
click at [146, 467] on div "scrollable content" at bounding box center [140, 466] width 15 height 15
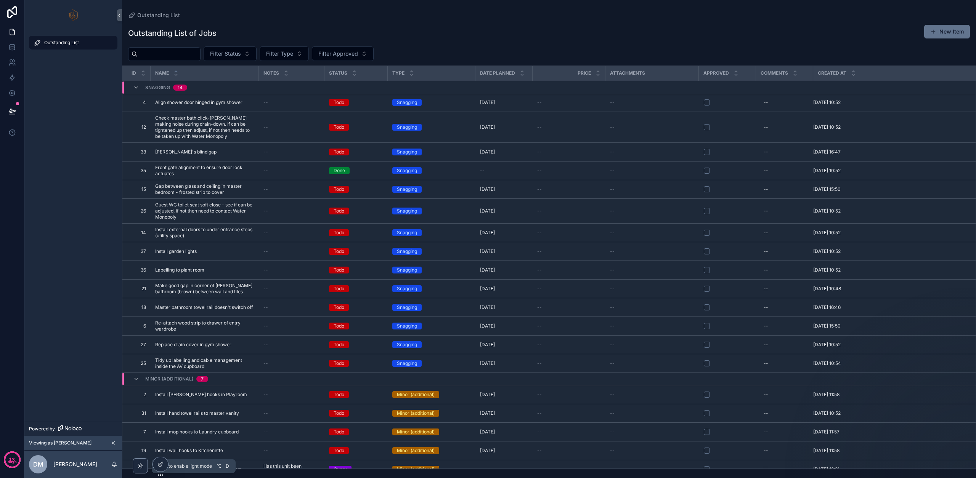
scroll to position [0, 0]
click at [145, 467] on div "scrollable content" at bounding box center [140, 466] width 15 height 15
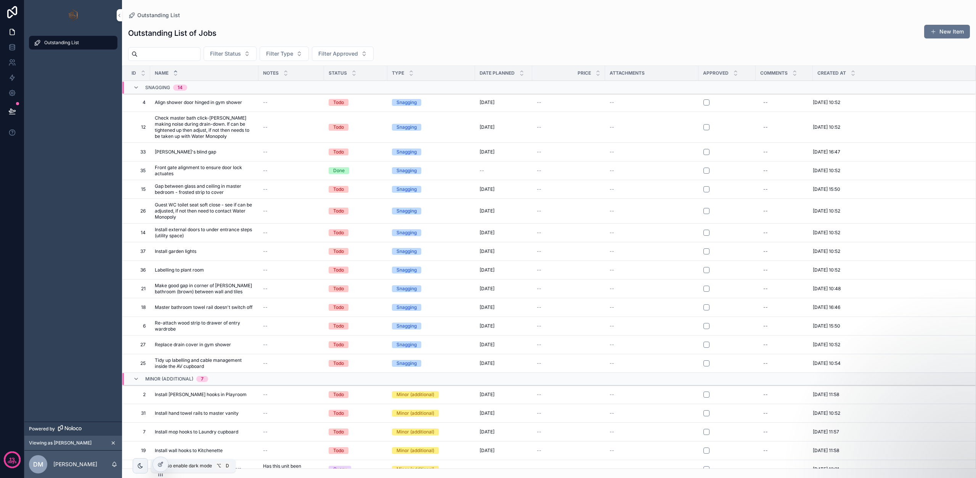
click at [145, 467] on div "scrollable content" at bounding box center [140, 466] width 15 height 15
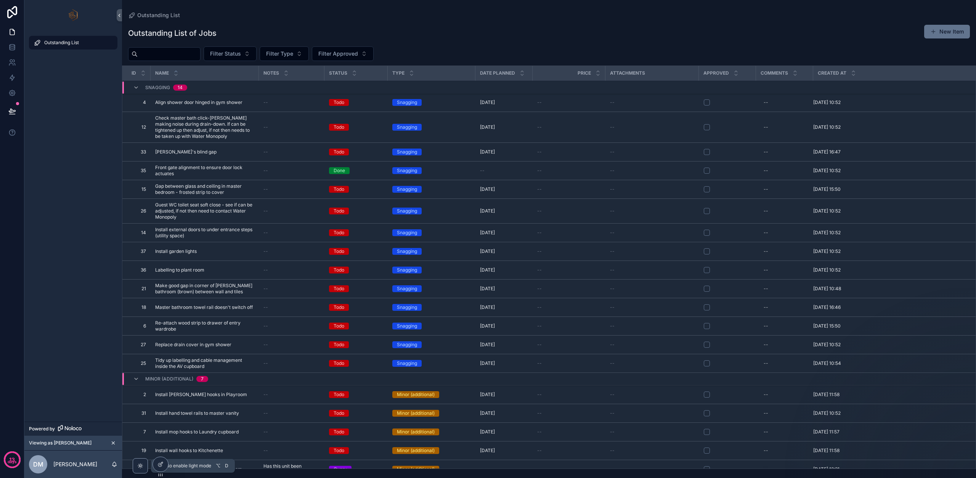
click at [145, 467] on div "scrollable content" at bounding box center [140, 466] width 15 height 15
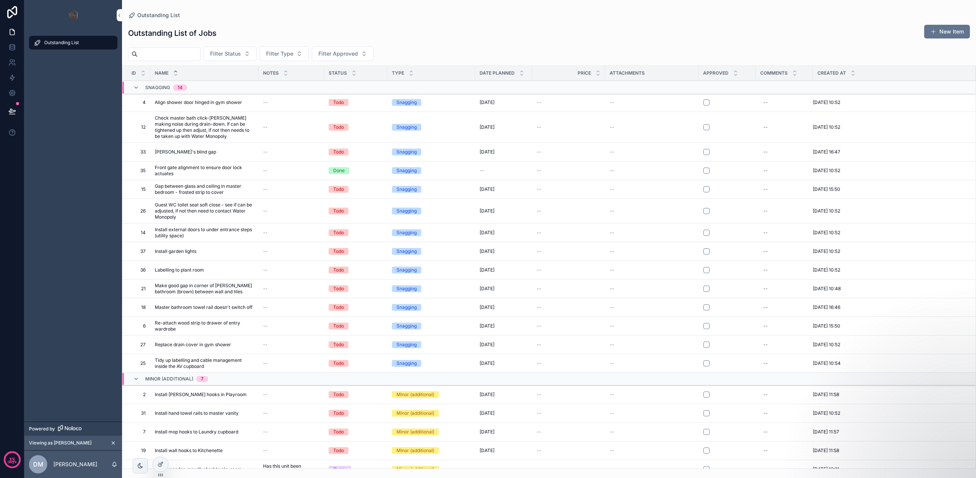
click at [0, 0] on icon at bounding box center [0, 0] width 0 height 0
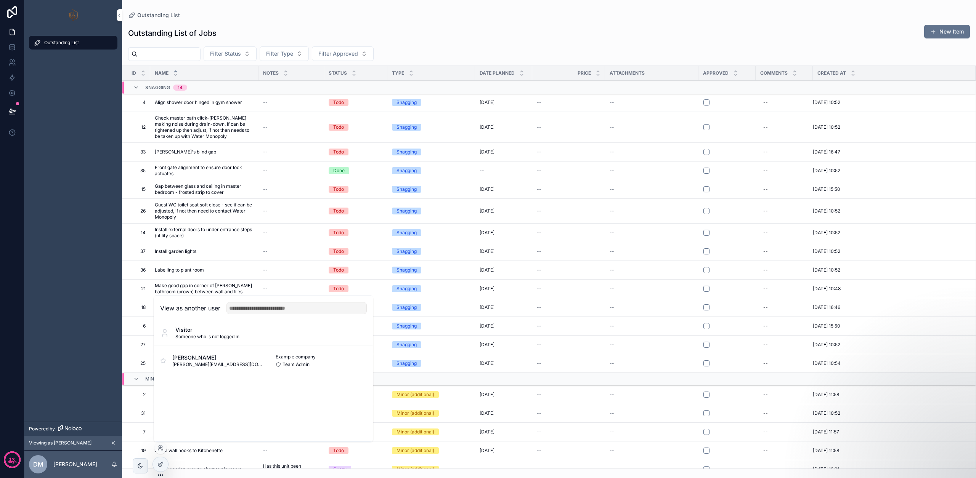
click at [0, 0] on button "Select" at bounding box center [0, 0] width 0 height 0
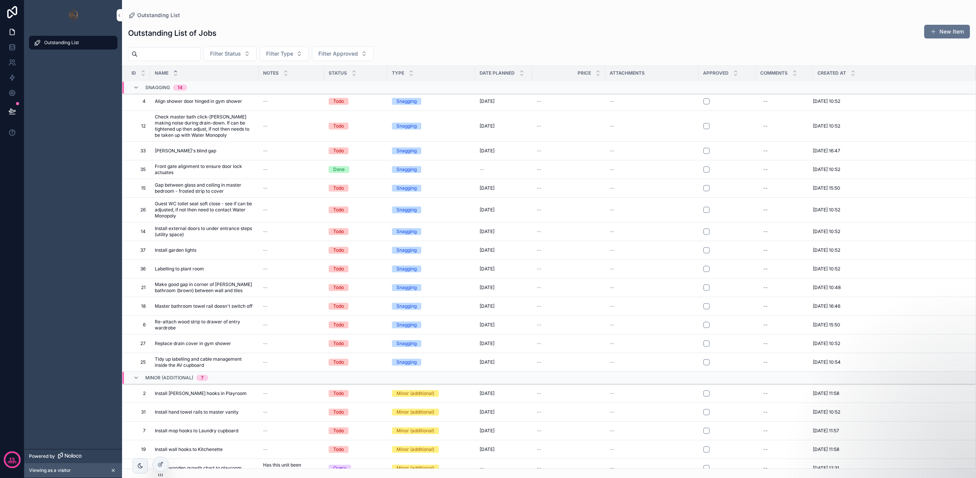
scroll to position [3, 0]
click at [769, 97] on div "--" at bounding box center [784, 100] width 48 height 12
click at [857, 111] on icon "scrollable content" at bounding box center [856, 110] width 6 height 6
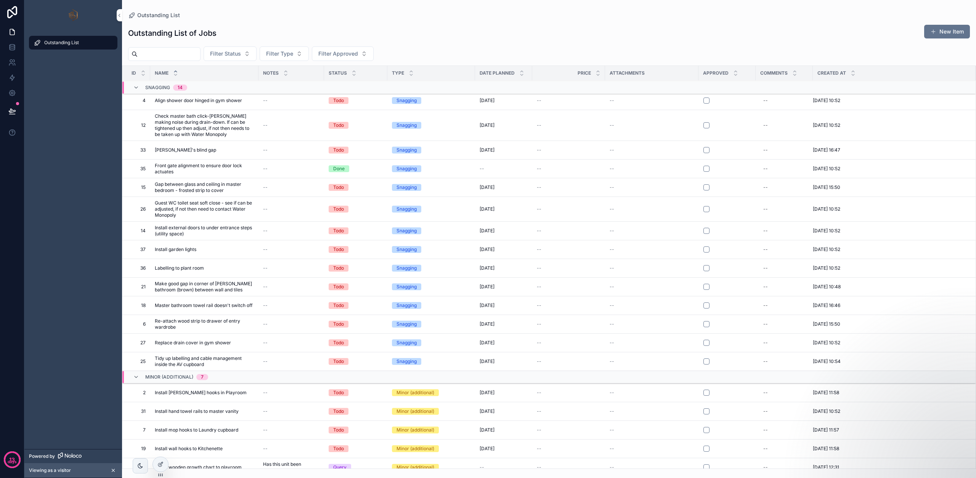
click at [613, 102] on span "--" at bounding box center [612, 101] width 5 height 6
click at [707, 101] on button "scrollable content" at bounding box center [706, 102] width 6 height 6
click at [707, 103] on button "scrollable content" at bounding box center [706, 102] width 6 height 6
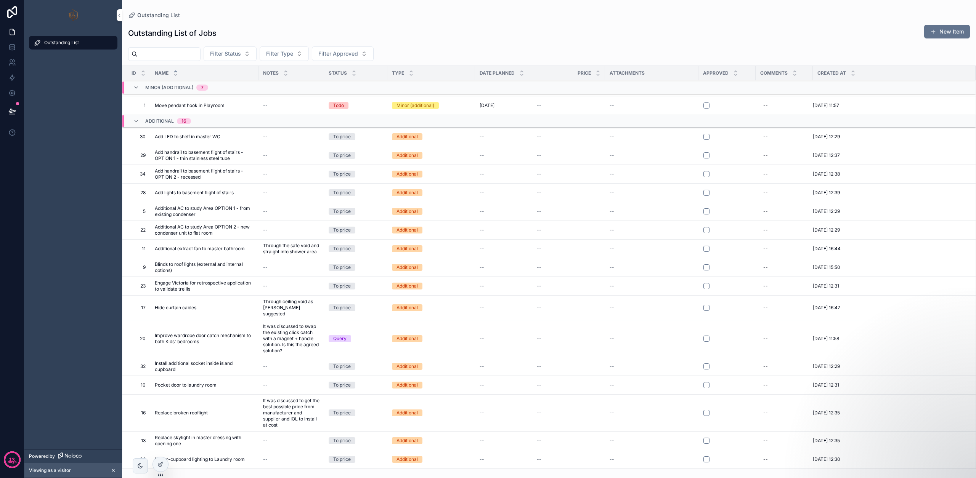
scroll to position [0, 0]
click at [163, 466] on icon at bounding box center [160, 465] width 6 height 6
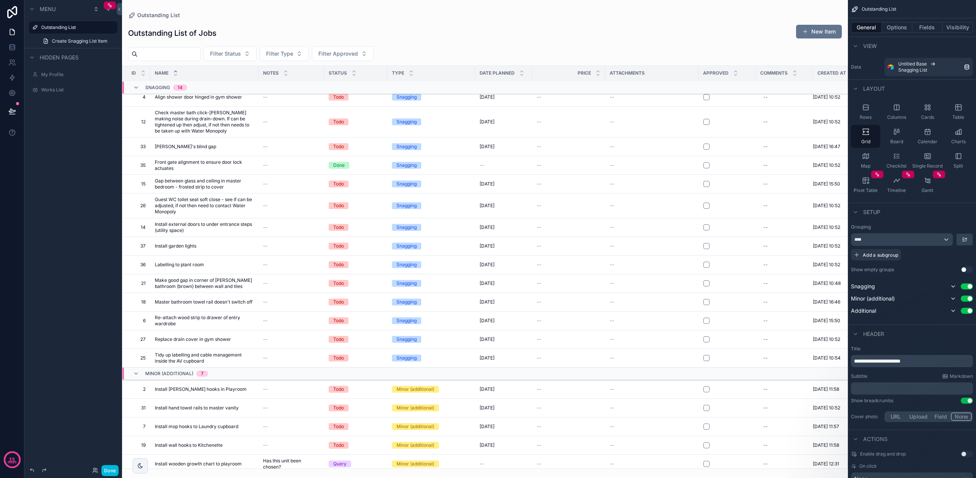
scroll to position [10, 0]
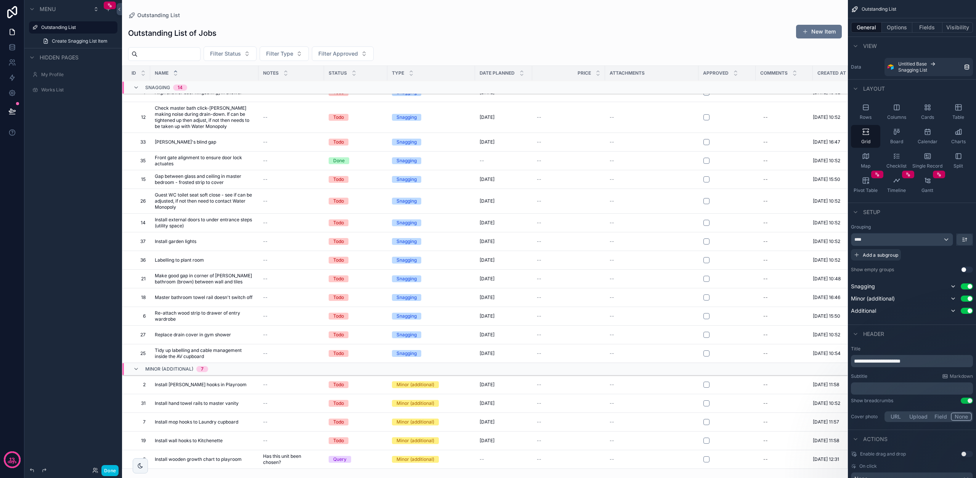
click at [903, 27] on button "Options" at bounding box center [897, 27] width 31 height 11
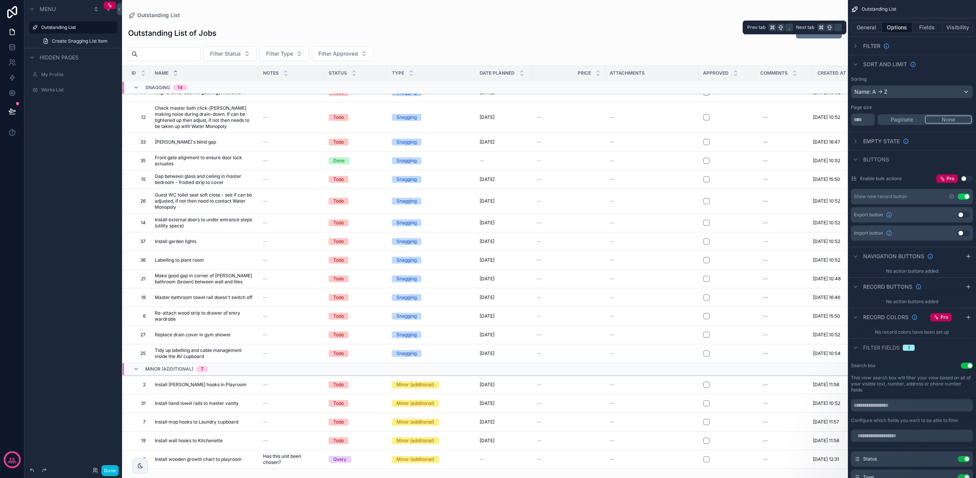
click at [940, 26] on button "Fields" at bounding box center [927, 27] width 31 height 11
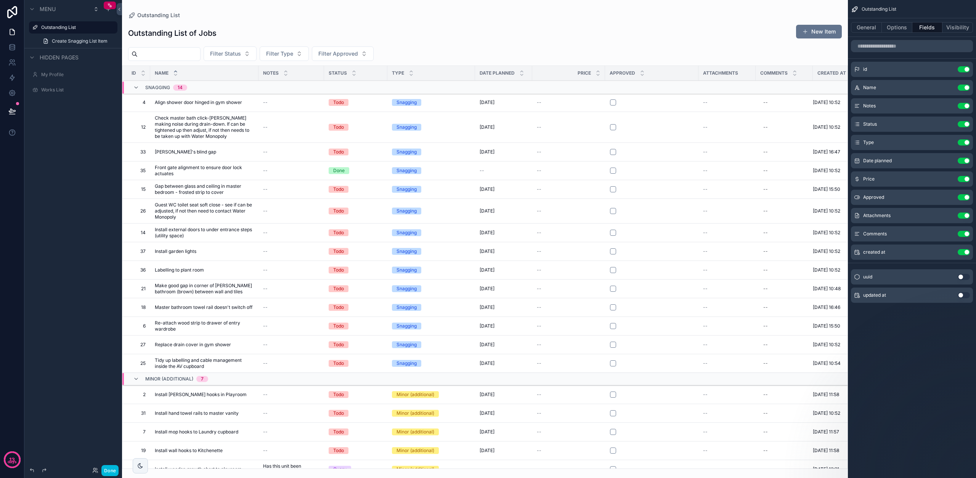
scroll to position [0, 0]
click at [110, 471] on button "Done" at bounding box center [109, 471] width 17 height 11
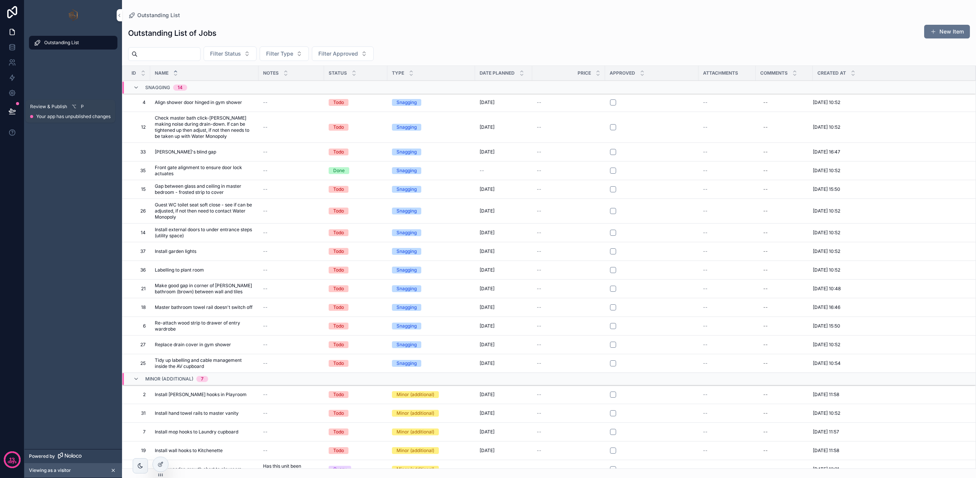
click at [11, 112] on icon at bounding box center [12, 112] width 8 height 8
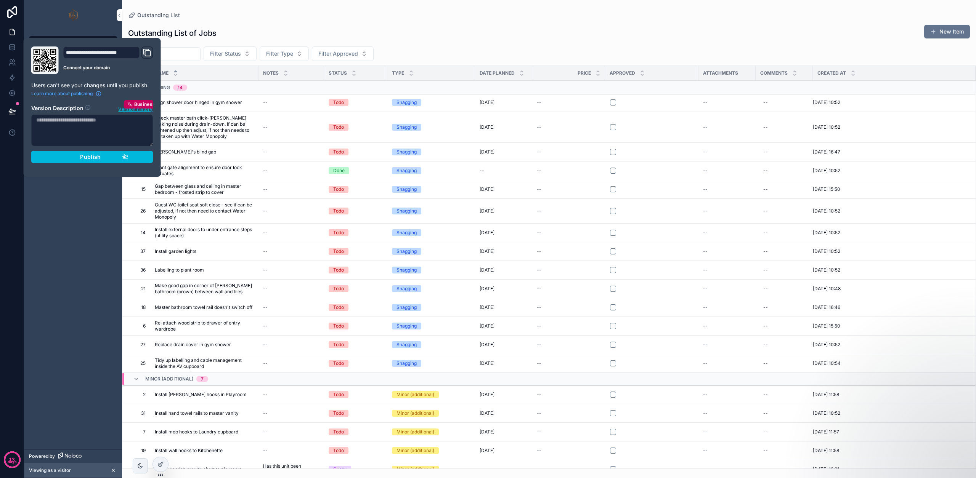
click at [100, 160] on button "Publish" at bounding box center [92, 157] width 122 height 12
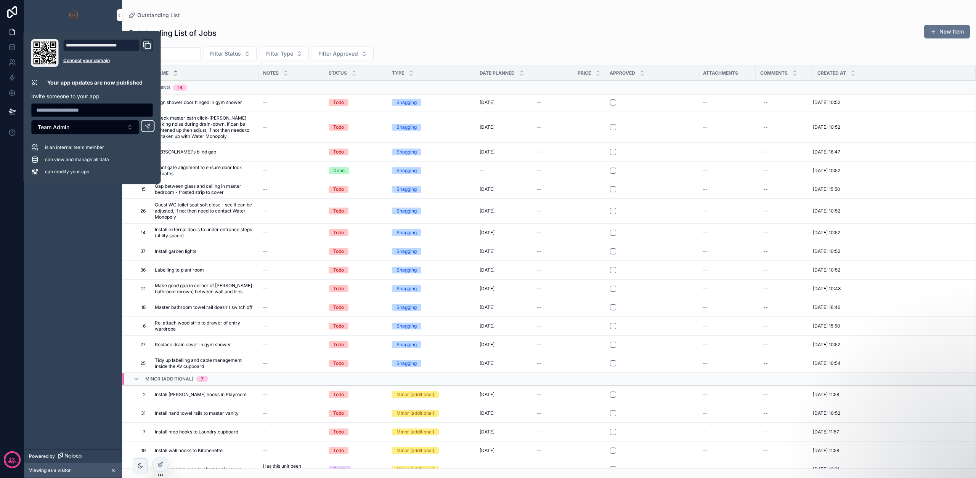
click at [149, 44] on icon "Domain and Custom Link" at bounding box center [147, 45] width 9 height 9
click at [48, 259] on div "Outstanding List" at bounding box center [73, 240] width 98 height 419
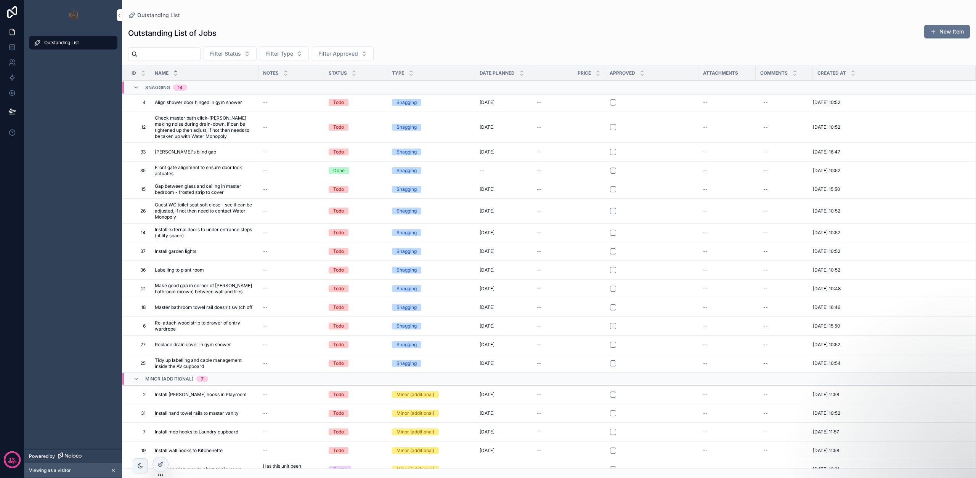
click at [61, 43] on span "Outstanding List" at bounding box center [61, 43] width 35 height 6
click at [160, 470] on div at bounding box center [160, 465] width 15 height 14
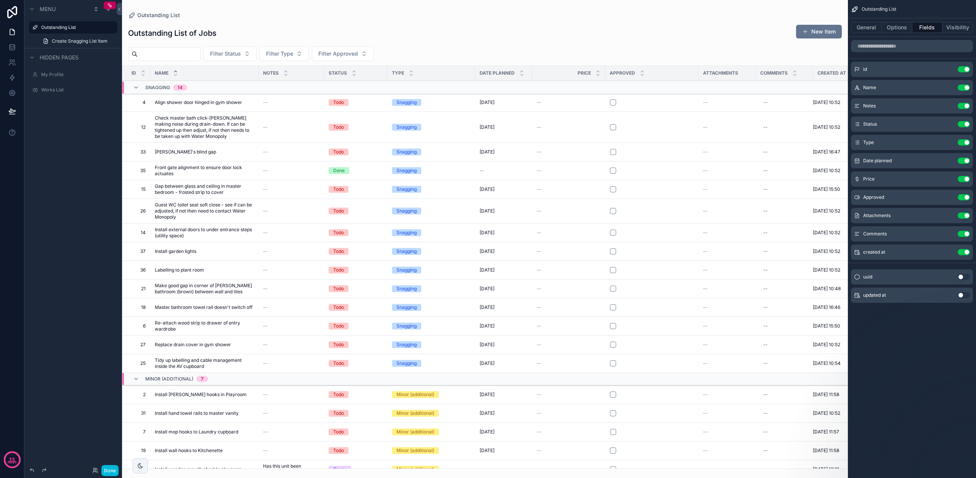
click at [0, 0] on icon "scrollable content" at bounding box center [0, 0] width 0 height 0
type input "**********"
click at [104, 26] on button "scrollable content" at bounding box center [100, 27] width 9 height 9
click at [104, 471] on button "Done" at bounding box center [109, 471] width 17 height 11
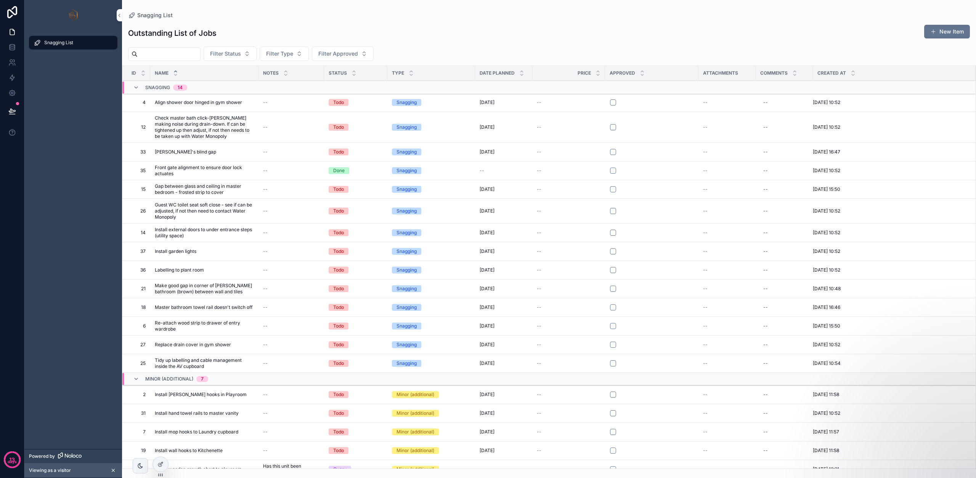
click at [14, 13] on icon at bounding box center [12, 12] width 15 height 12
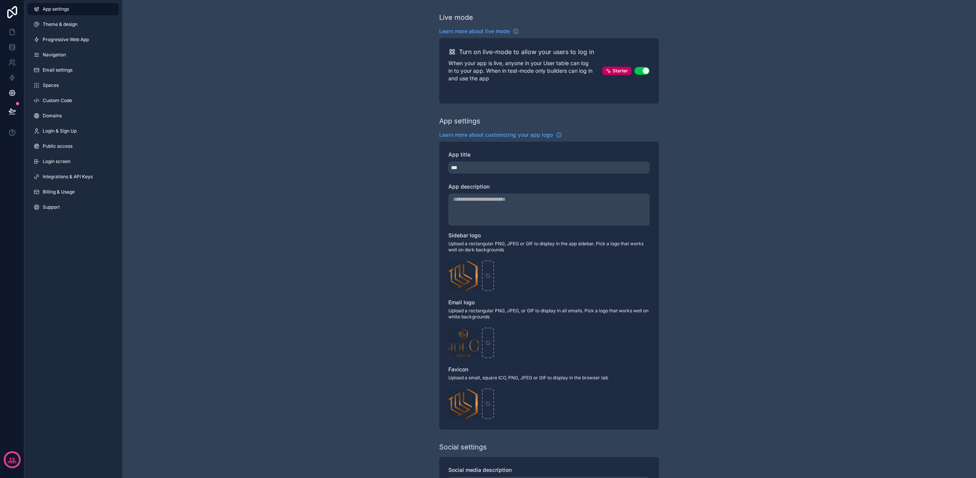
click at [71, 23] on span "Theme & design" at bounding box center [60, 24] width 35 height 6
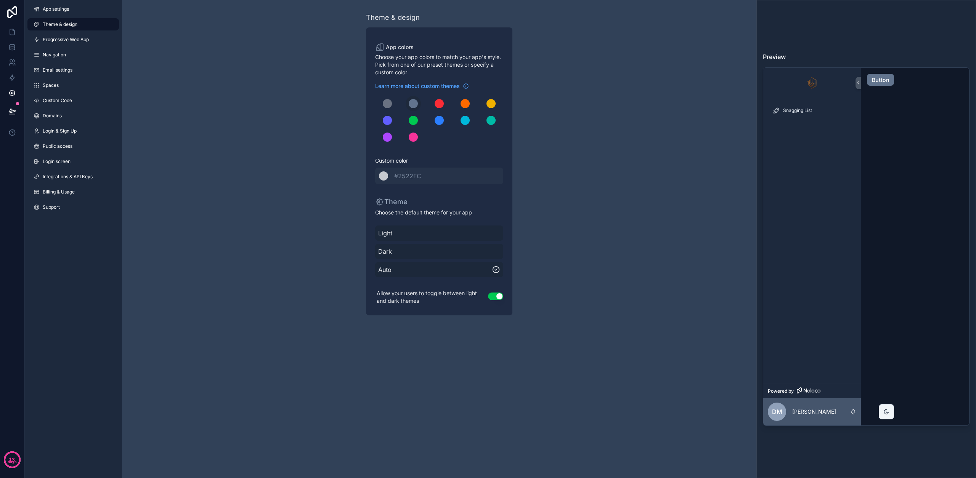
click at [74, 43] on link "Progressive Web App" at bounding box center [73, 40] width 92 height 12
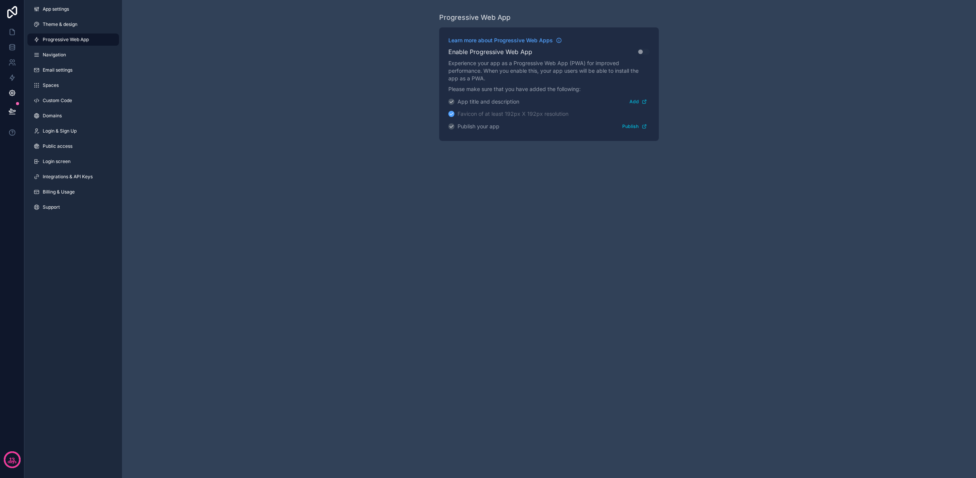
scroll to position [0, 0]
click at [66, 59] on link "Navigation" at bounding box center [73, 55] width 92 height 12
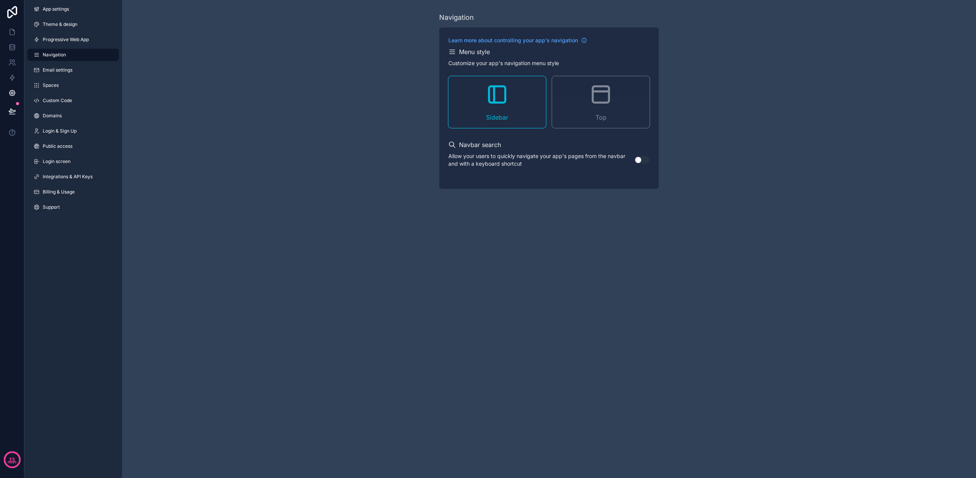
click at [70, 77] on div "App settings Theme & design Progressive Web App Navigation Email settings Space…" at bounding box center [73, 110] width 98 height 220
click at [65, 88] on link "Spaces" at bounding box center [73, 85] width 92 height 12
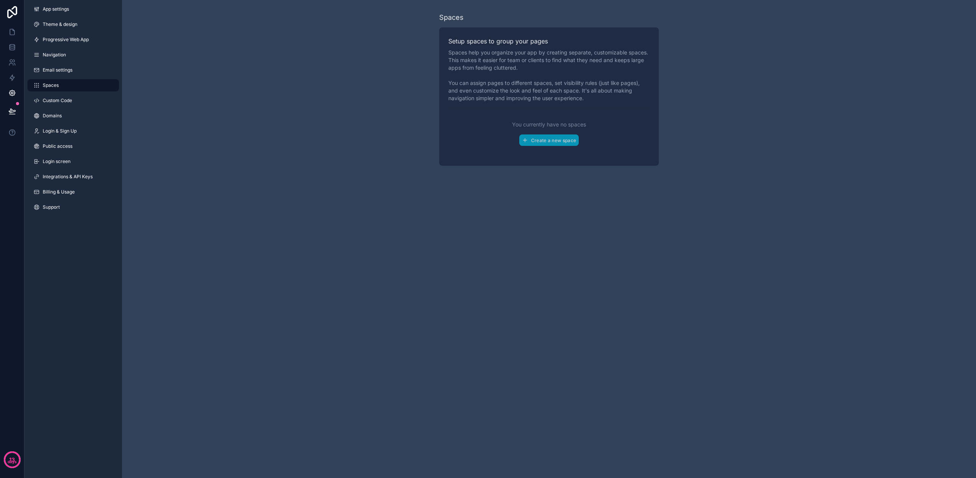
click at [59, 73] on span "Email settings" at bounding box center [58, 70] width 30 height 6
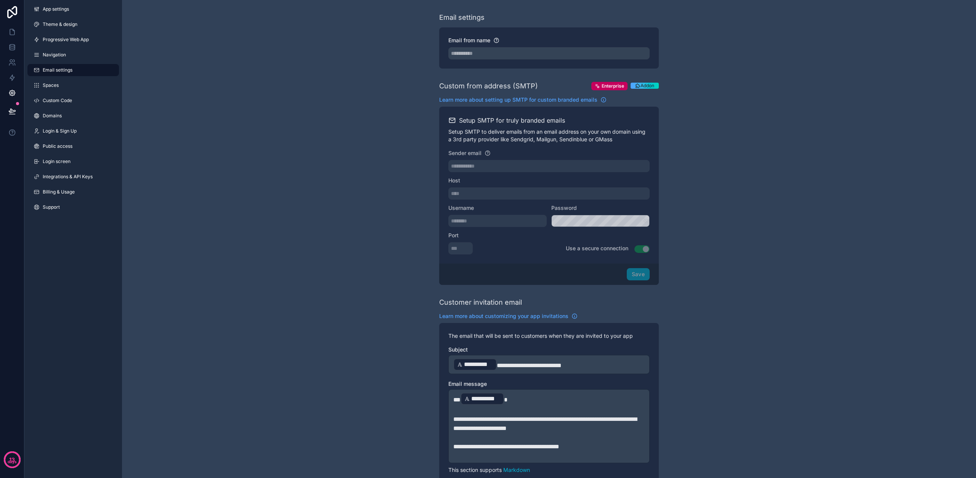
click at [63, 101] on span "Custom Code" at bounding box center [57, 101] width 29 height 6
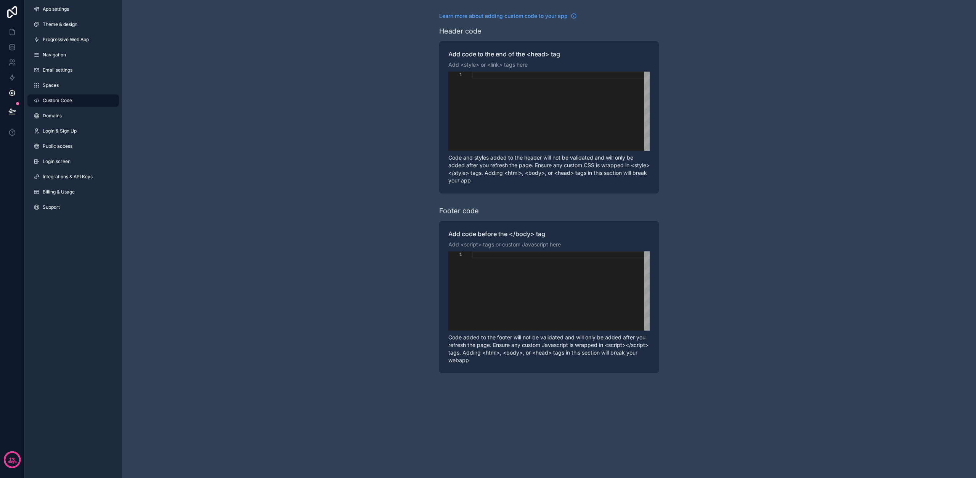
click at [61, 79] on div "App settings Theme & design Progressive Web App Navigation Email settings Space…" at bounding box center [73, 110] width 98 height 220
click at [59, 83] on link "Spaces" at bounding box center [73, 85] width 92 height 12
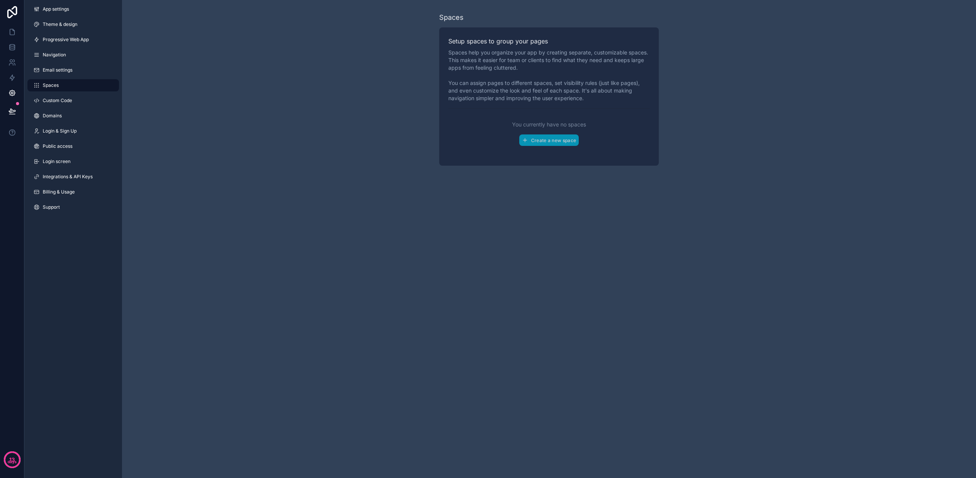
click at [59, 70] on span "Email settings" at bounding box center [58, 70] width 30 height 6
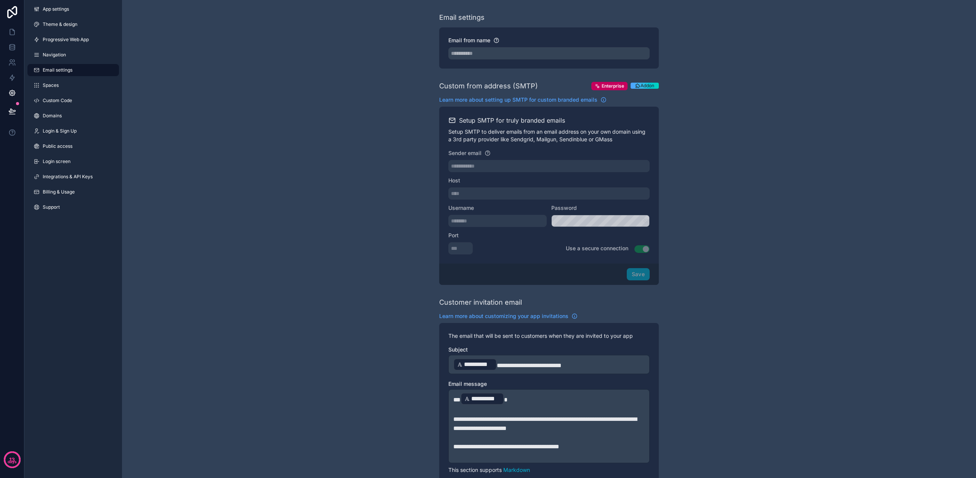
click at [54, 126] on link "Login & Sign Up" at bounding box center [73, 131] width 92 height 12
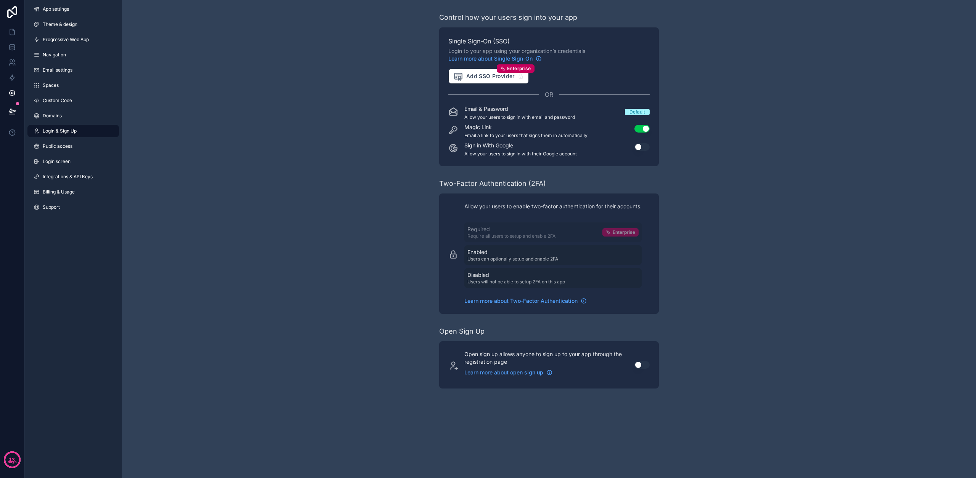
click at [57, 140] on link "Public access" at bounding box center [73, 146] width 92 height 12
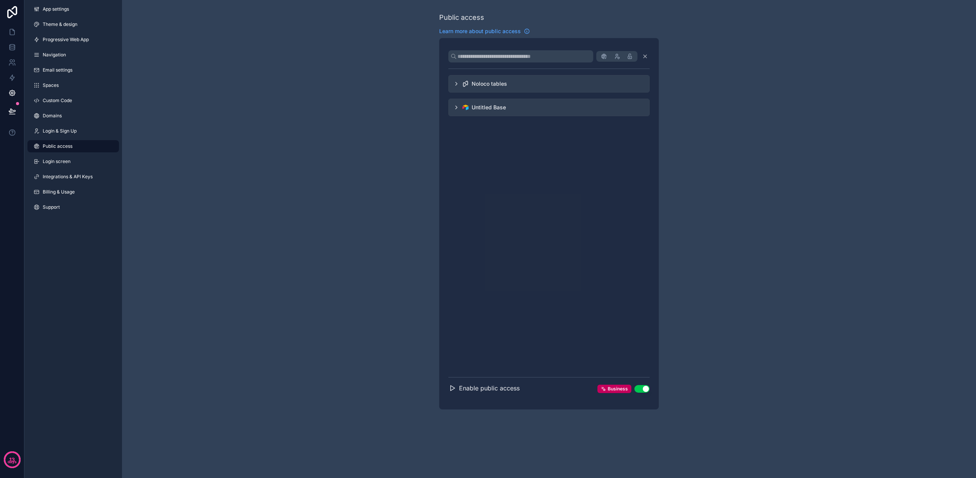
click at [59, 160] on span "Login screen" at bounding box center [57, 162] width 28 height 6
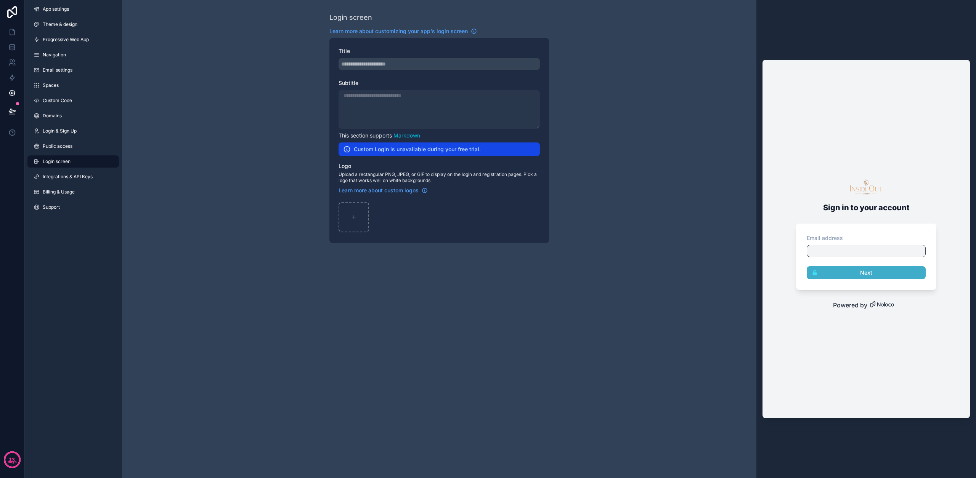
click at [61, 177] on span "Integrations & API Keys" at bounding box center [68, 177] width 50 height 6
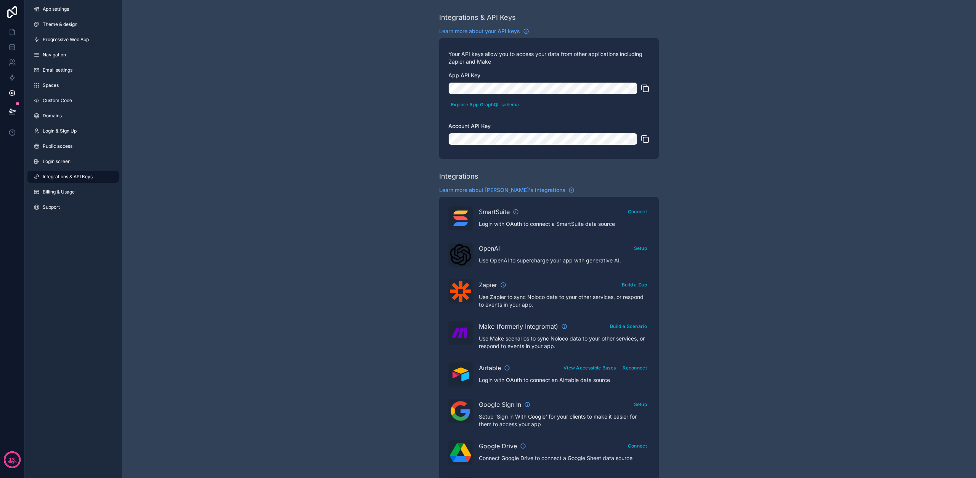
click at [62, 9] on span "App settings" at bounding box center [56, 9] width 26 height 6
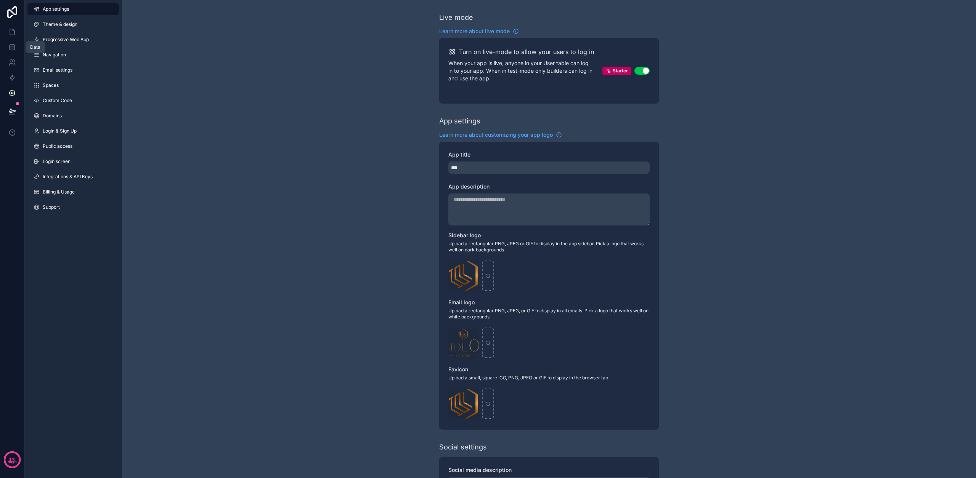
click at [12, 50] on icon at bounding box center [12, 48] width 5 height 3
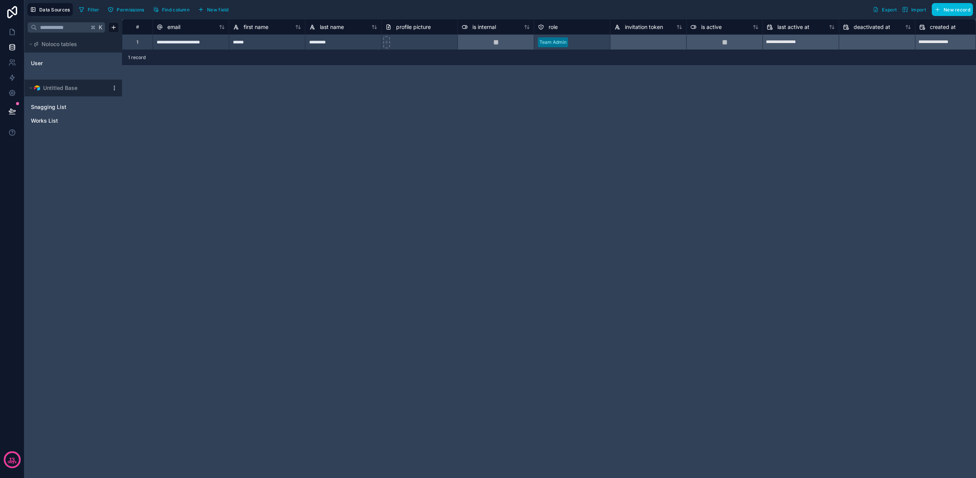
click at [14, 10] on icon at bounding box center [12, 12] width 15 height 12
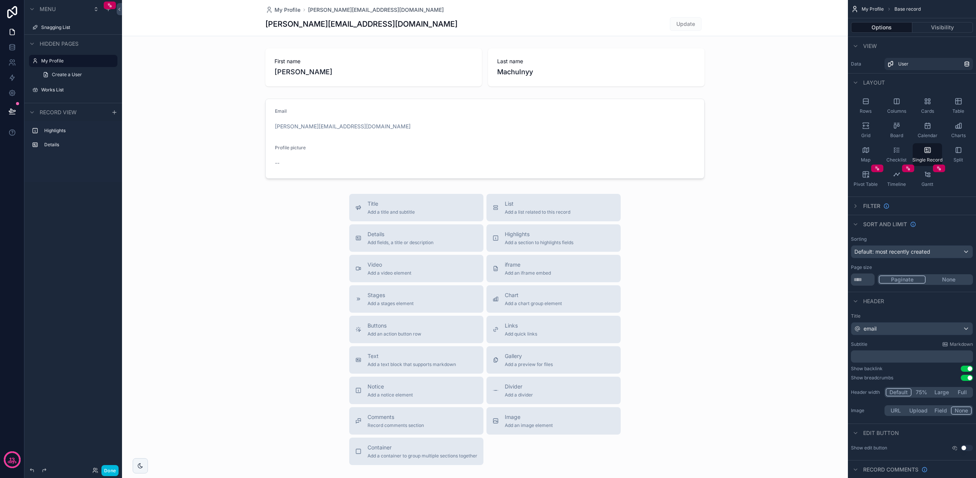
click at [112, 469] on button "Done" at bounding box center [109, 471] width 17 height 11
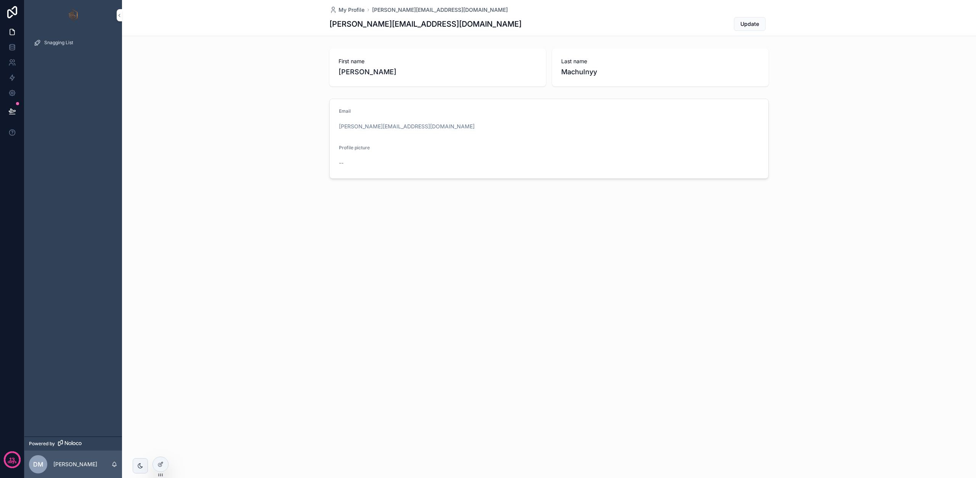
click at [69, 47] on div "Snagging List" at bounding box center [73, 43] width 79 height 12
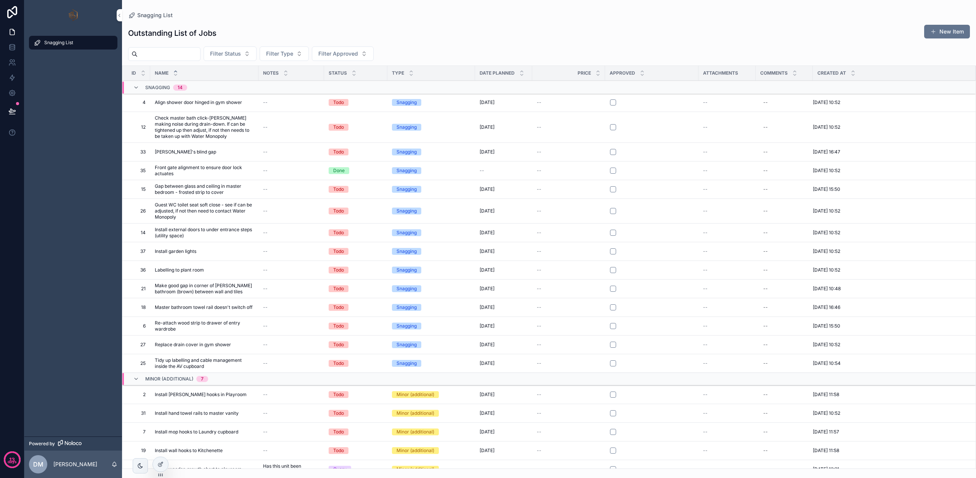
click at [220, 102] on span "Align shower door hinged in gym shower" at bounding box center [198, 103] width 87 height 6
click at [338, 102] on div "Todo" at bounding box center [338, 102] width 11 height 7
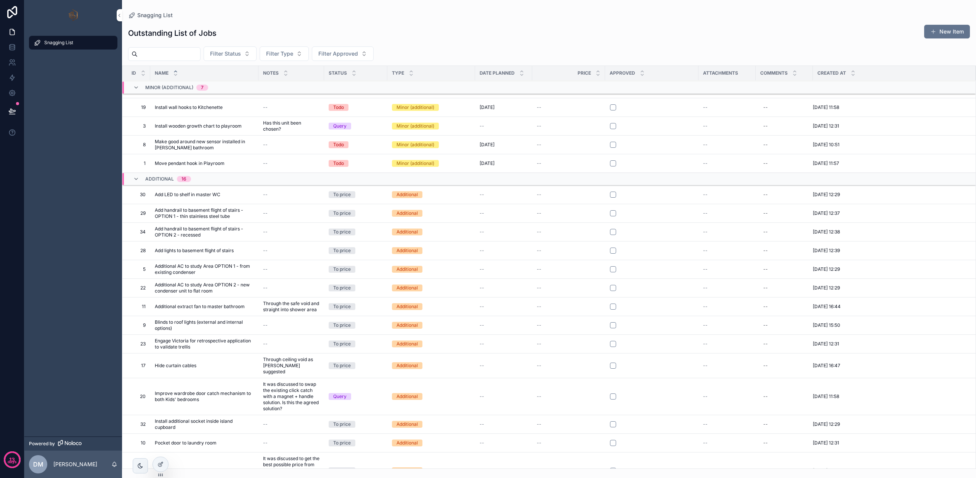
scroll to position [360, 0]
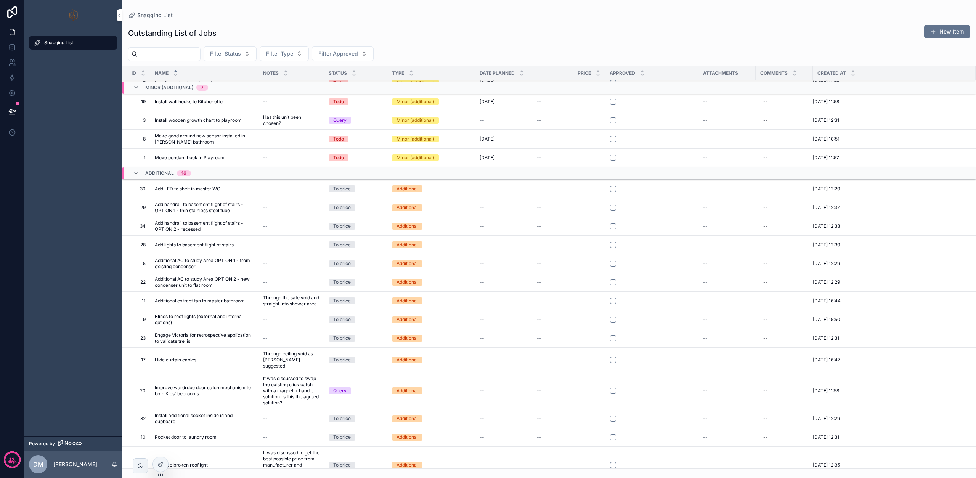
click at [139, 175] on div "Additional 16" at bounding box center [162, 173] width 58 height 12
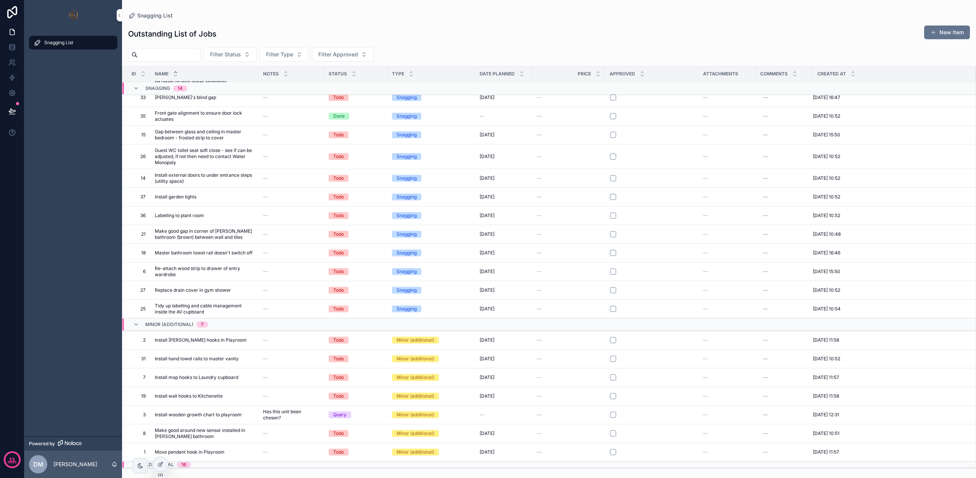
click at [138, 90] on icon "scrollable content" at bounding box center [136, 88] width 6 height 6
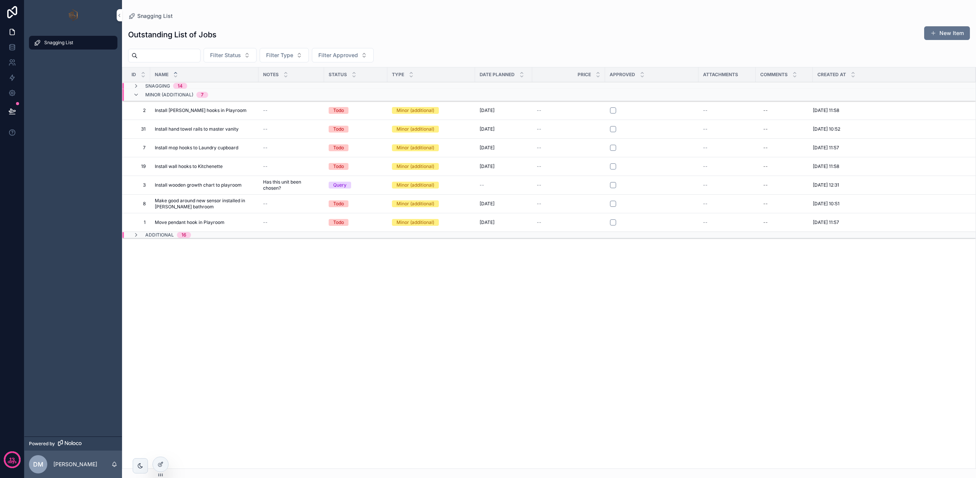
click at [137, 95] on icon "scrollable content" at bounding box center [136, 95] width 6 height 6
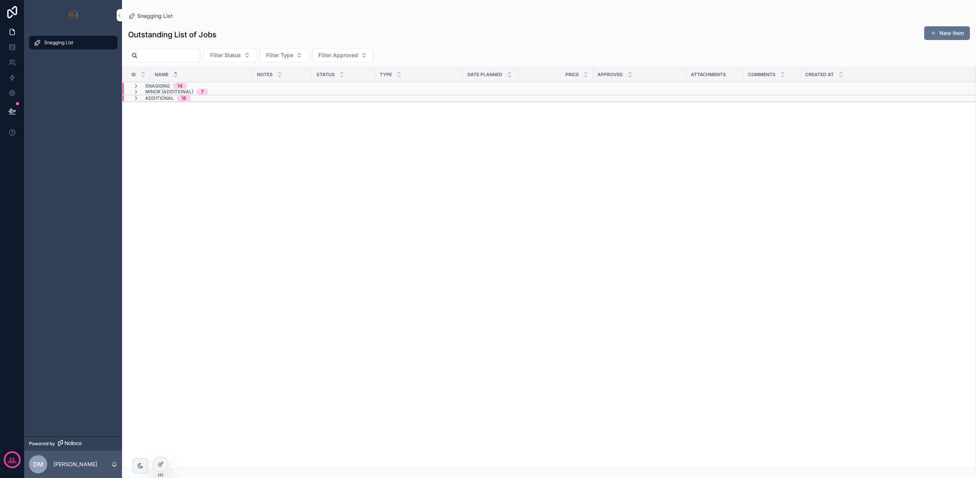
click at [136, 86] on icon "scrollable content" at bounding box center [136, 86] width 6 height 6
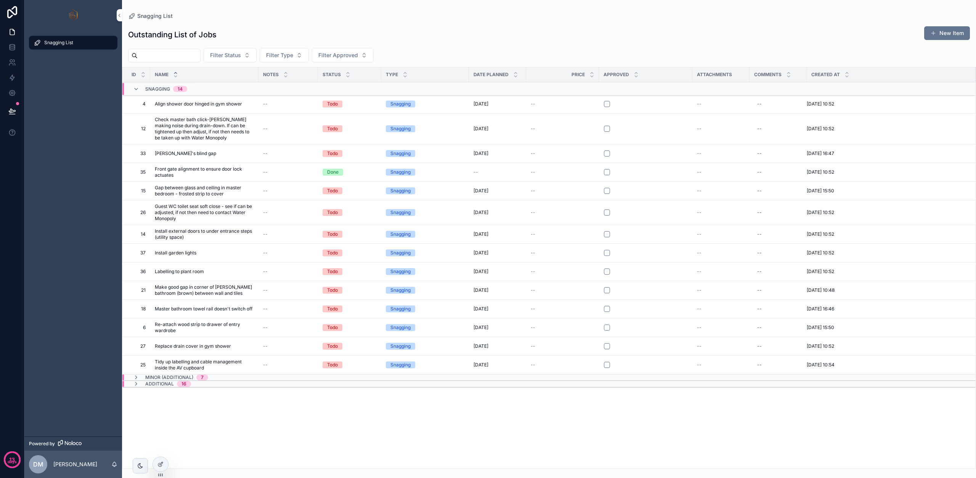
click at [607, 104] on button "scrollable content" at bounding box center [607, 104] width 6 height 6
